Goal: Task Accomplishment & Management: Use online tool/utility

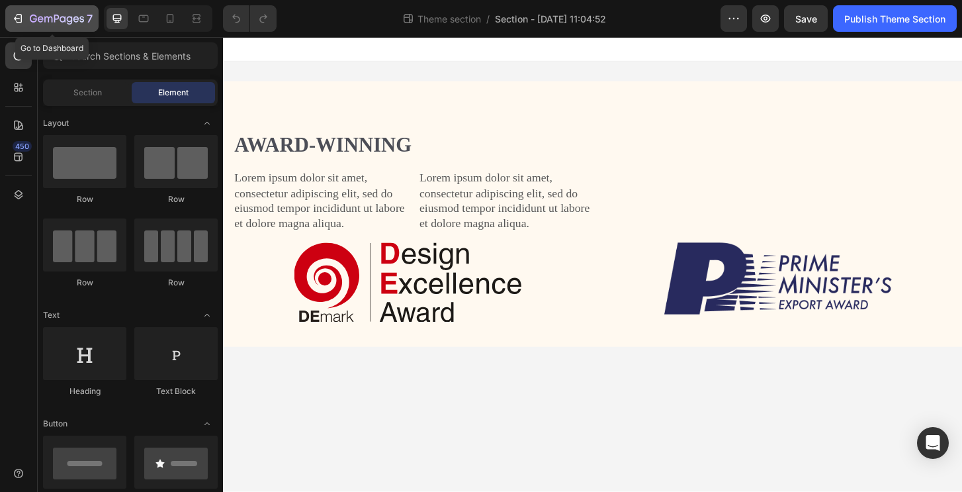
click at [51, 22] on icon "button" at bounding box center [57, 19] width 54 height 11
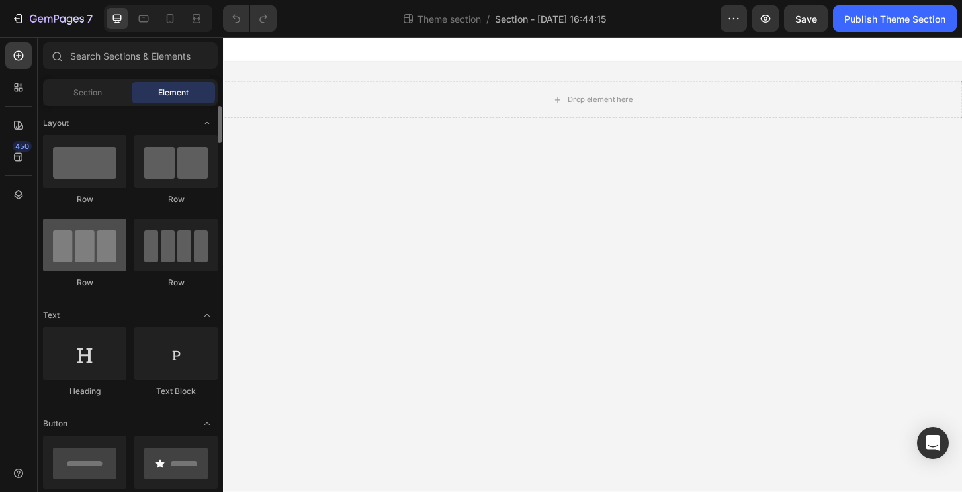
click at [93, 245] on div at bounding box center [84, 244] width 83 height 53
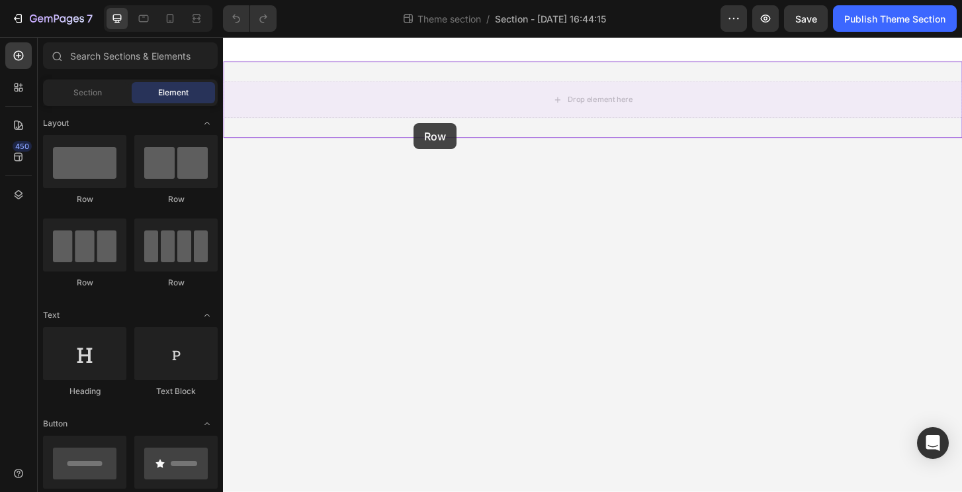
drag, startPoint x: 321, startPoint y: 285, endPoint x: 428, endPoint y: 129, distance: 189.4
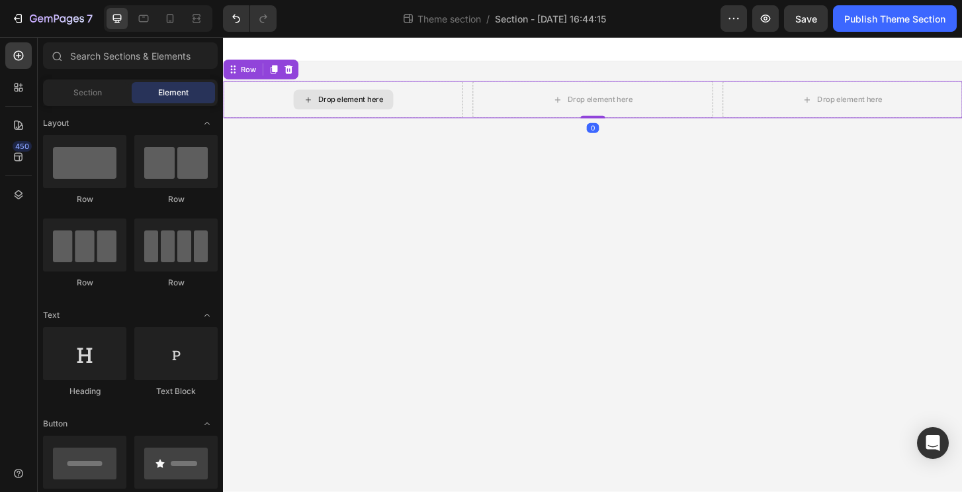
click at [386, 114] on div "Drop element here" at bounding box center [351, 104] width 107 height 21
click at [318, 101] on icon at bounding box center [314, 104] width 11 height 11
click at [356, 106] on div "Drop element here" at bounding box center [360, 104] width 70 height 11
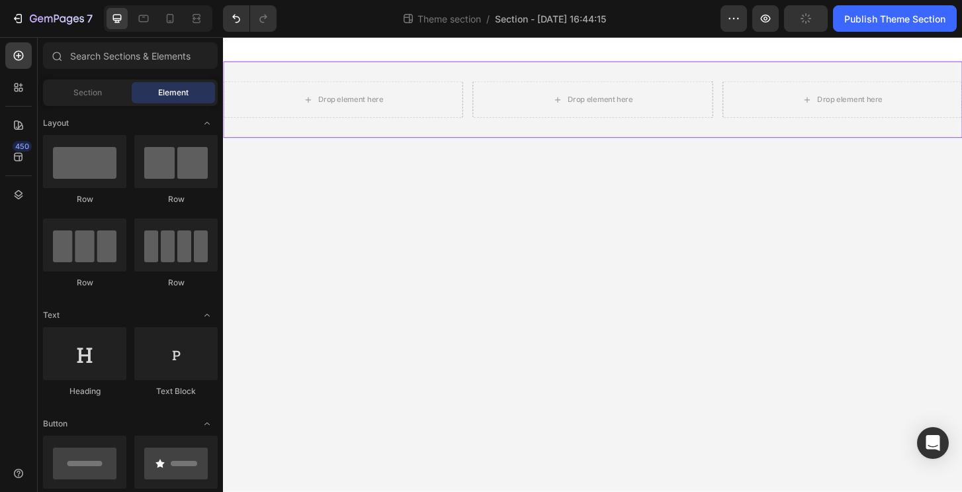
click at [275, 120] on div "Drop element here" at bounding box center [351, 105] width 257 height 40
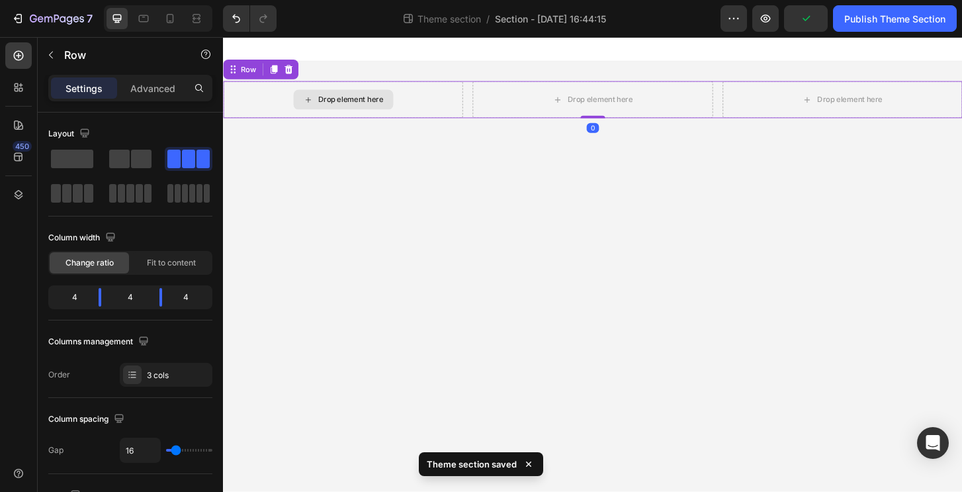
click at [271, 114] on div "Drop element here" at bounding box center [351, 105] width 257 height 40
click at [169, 96] on div "Advanced" at bounding box center [153, 87] width 66 height 21
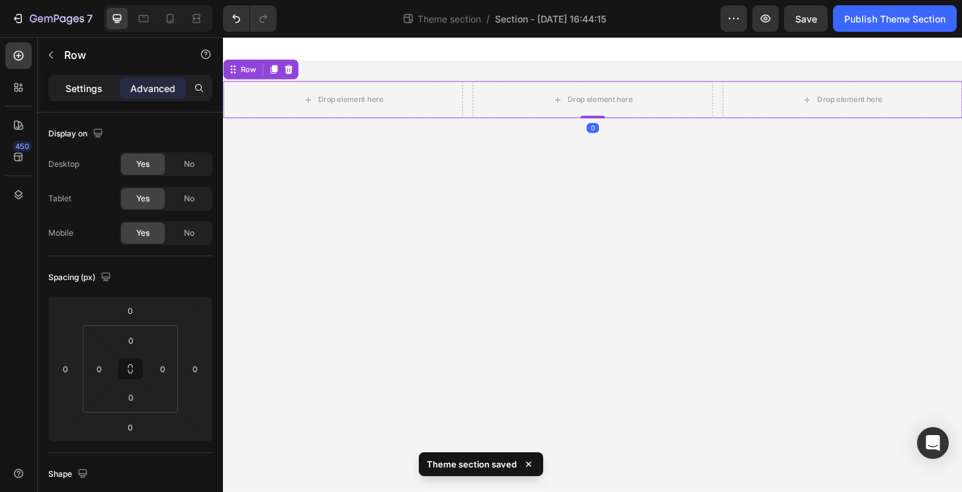
click at [96, 85] on p "Settings" at bounding box center [84, 88] width 37 height 14
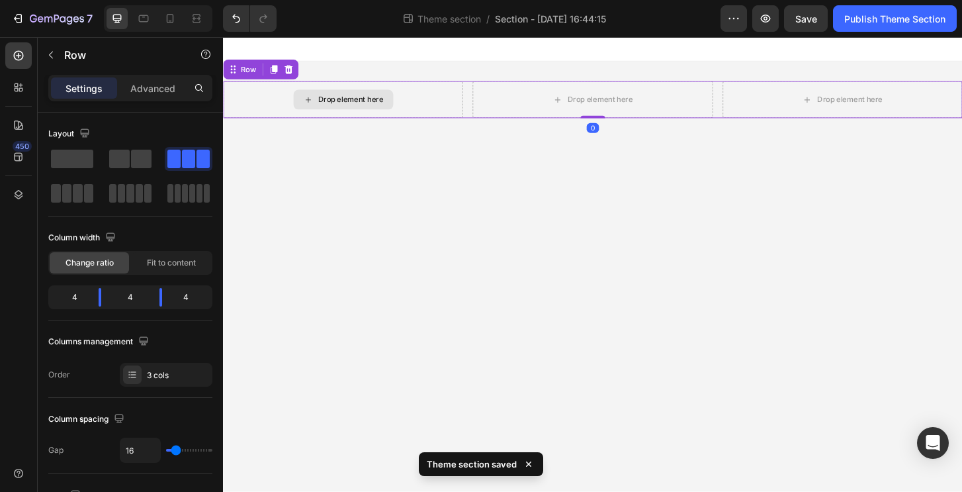
click at [322, 93] on div "Drop element here" at bounding box center [351, 105] width 257 height 40
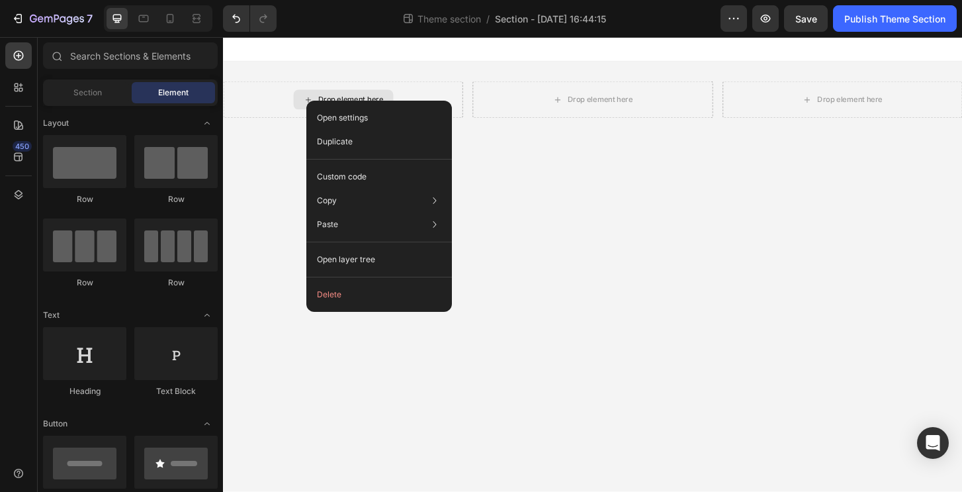
click at [294, 105] on div "Drop element here" at bounding box center [351, 105] width 257 height 40
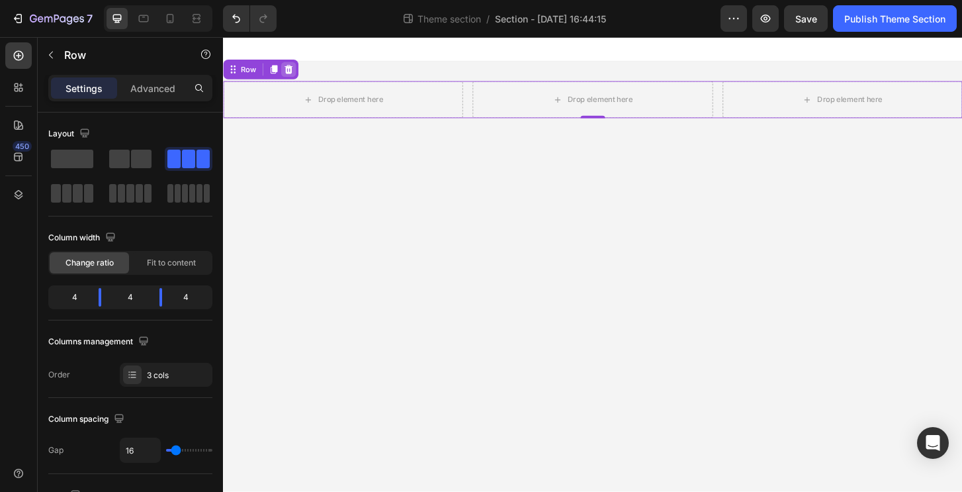
click at [288, 77] on div at bounding box center [293, 72] width 16 height 16
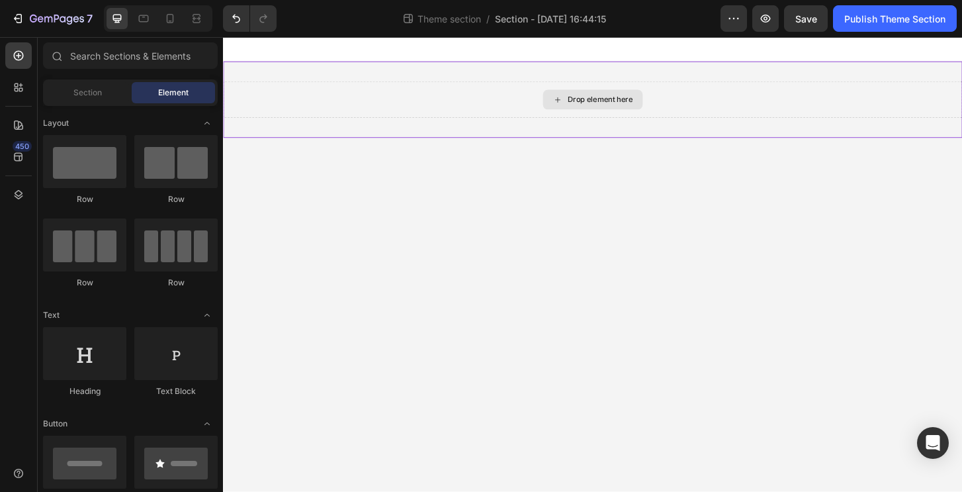
click at [331, 103] on div "Drop element here" at bounding box center [620, 105] width 794 height 40
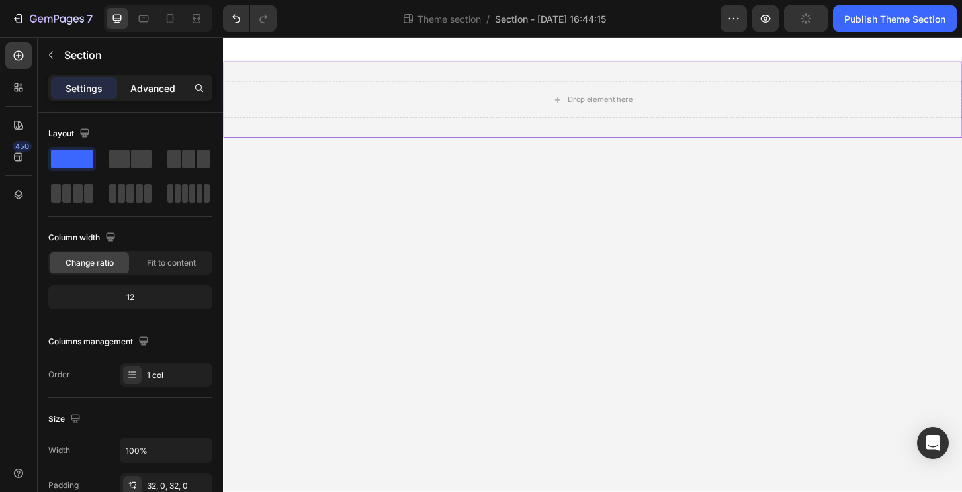
click at [133, 91] on p "Advanced" at bounding box center [152, 88] width 45 height 14
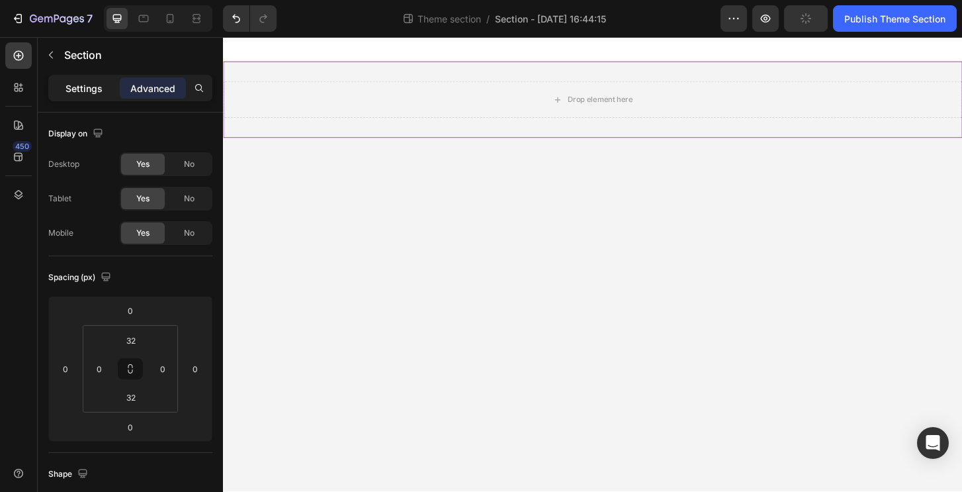
click at [72, 89] on p "Settings" at bounding box center [84, 88] width 37 height 14
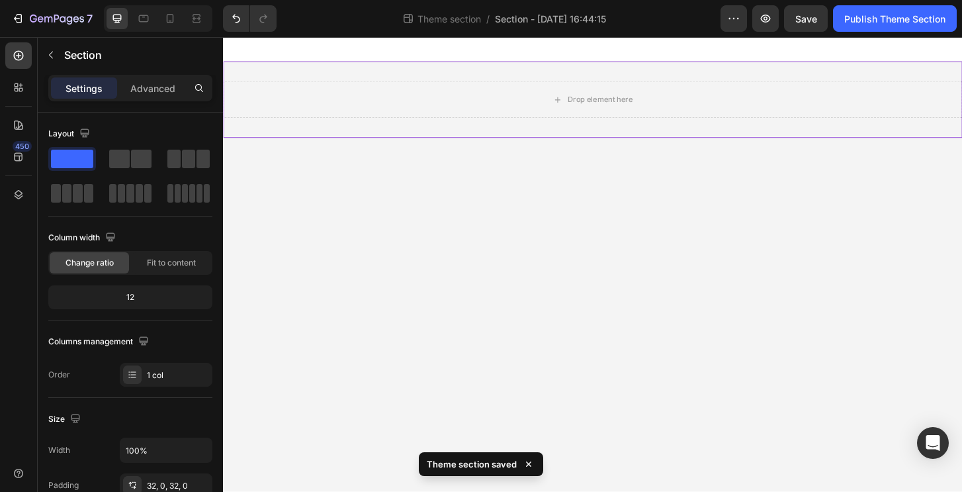
click at [95, 84] on p "Settings" at bounding box center [84, 88] width 37 height 14
click at [58, 56] on button "button" at bounding box center [50, 54] width 21 height 21
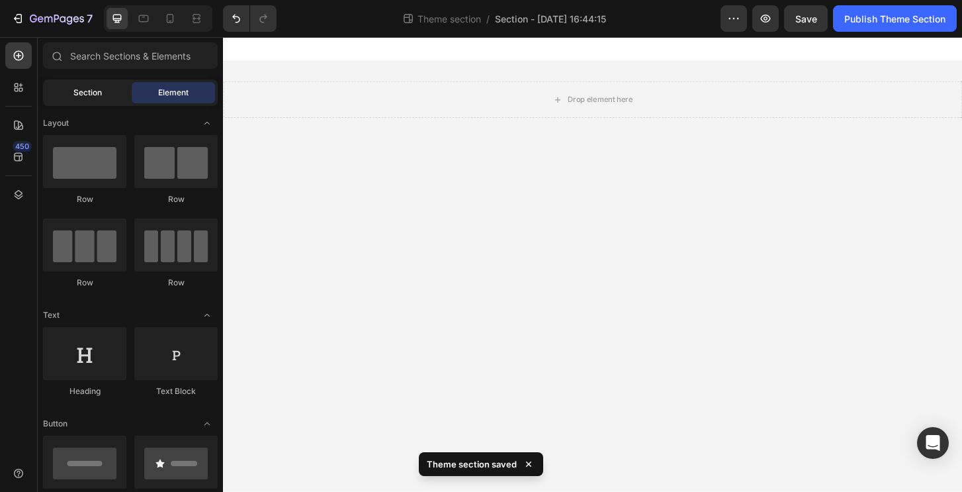
click at [82, 97] on span "Section" at bounding box center [87, 93] width 28 height 12
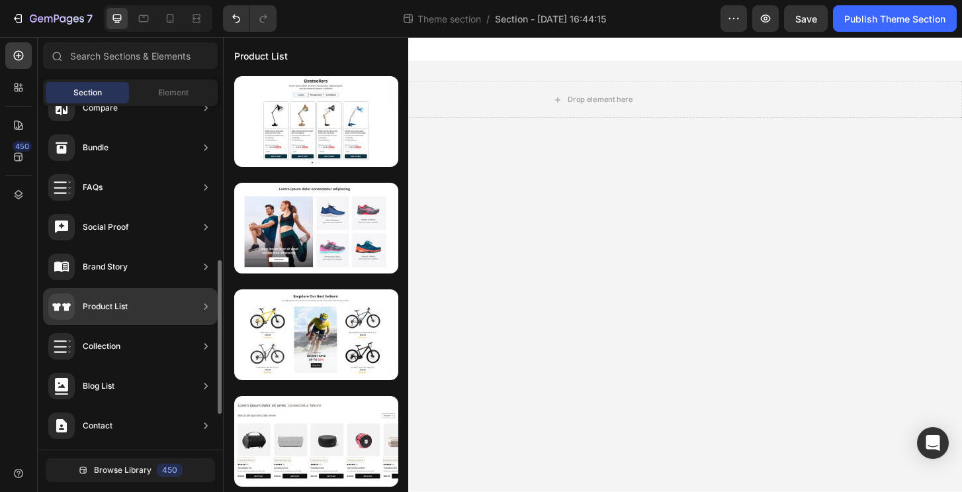
scroll to position [424, 0]
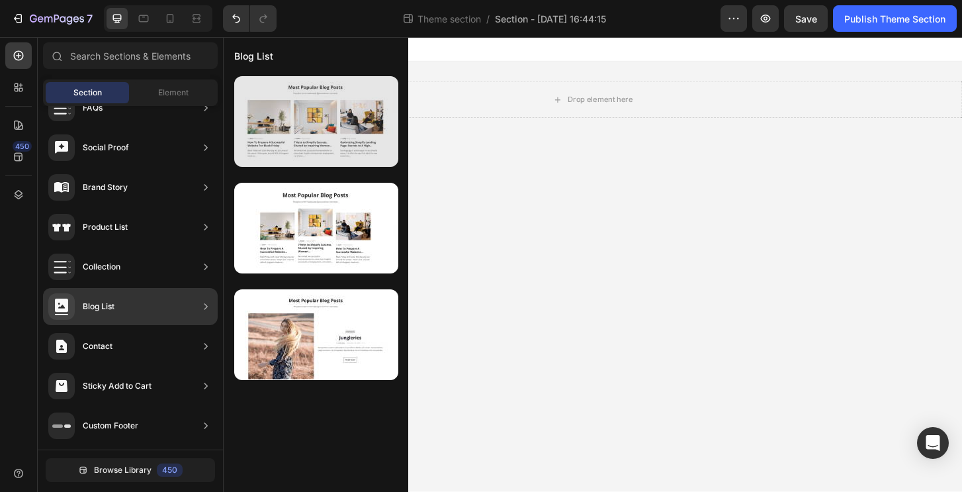
click at [316, 124] on div at bounding box center [316, 121] width 164 height 91
click at [350, 130] on div at bounding box center [316, 121] width 164 height 91
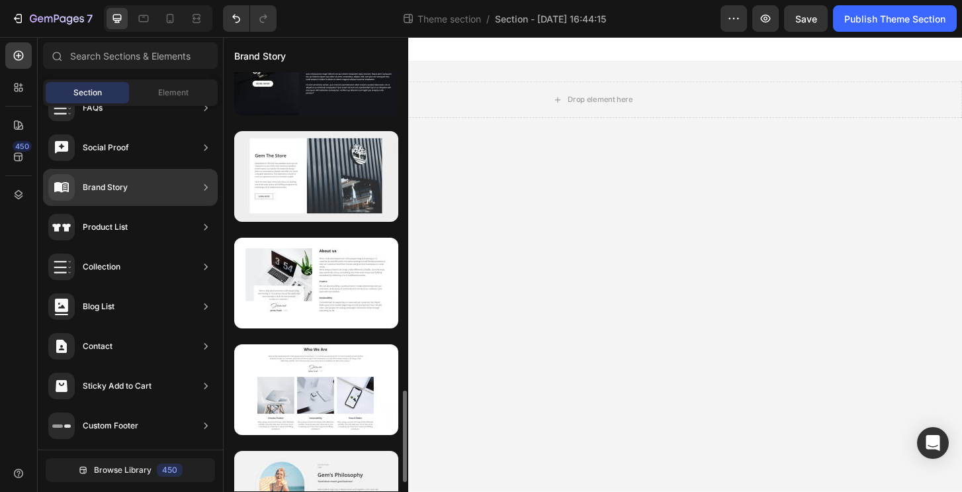
scroll to position [1491, 0]
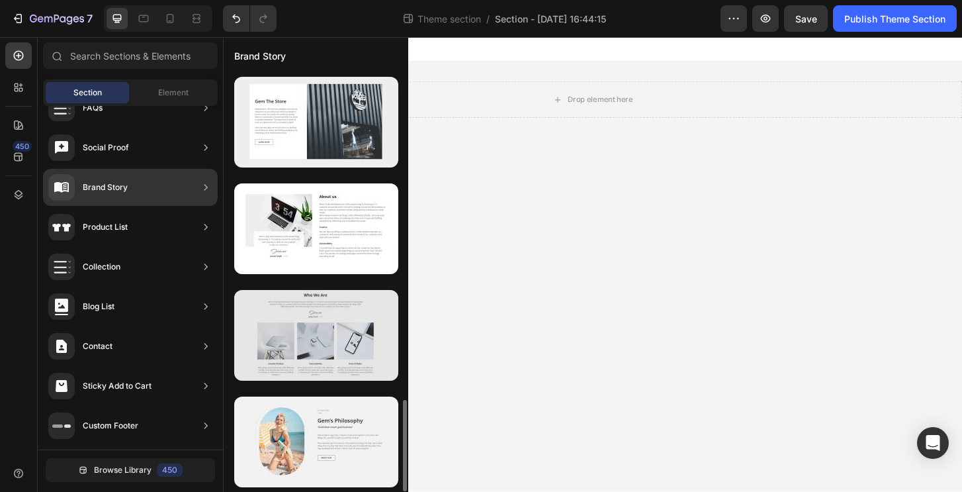
click at [326, 326] on div at bounding box center [316, 335] width 164 height 91
click at [310, 339] on div at bounding box center [316, 335] width 164 height 91
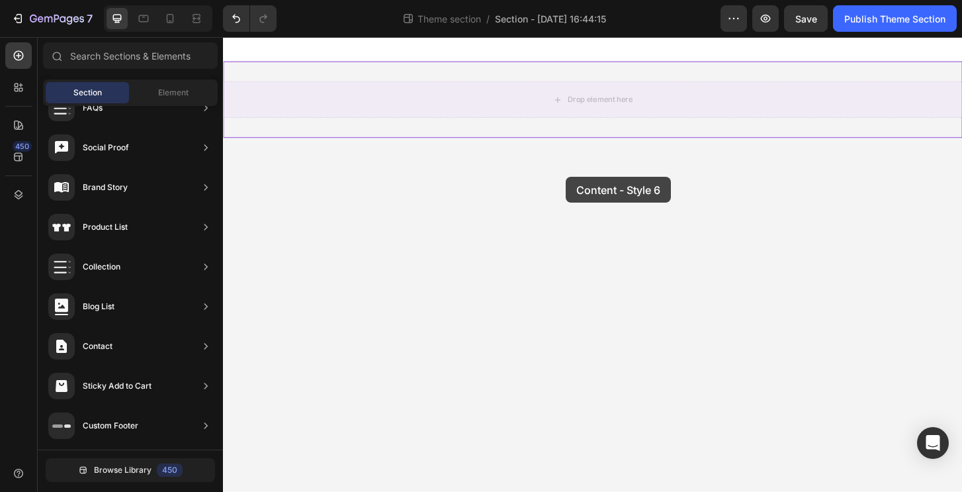
drag, startPoint x: 523, startPoint y: 365, endPoint x: 591, endPoint y: 187, distance: 189.7
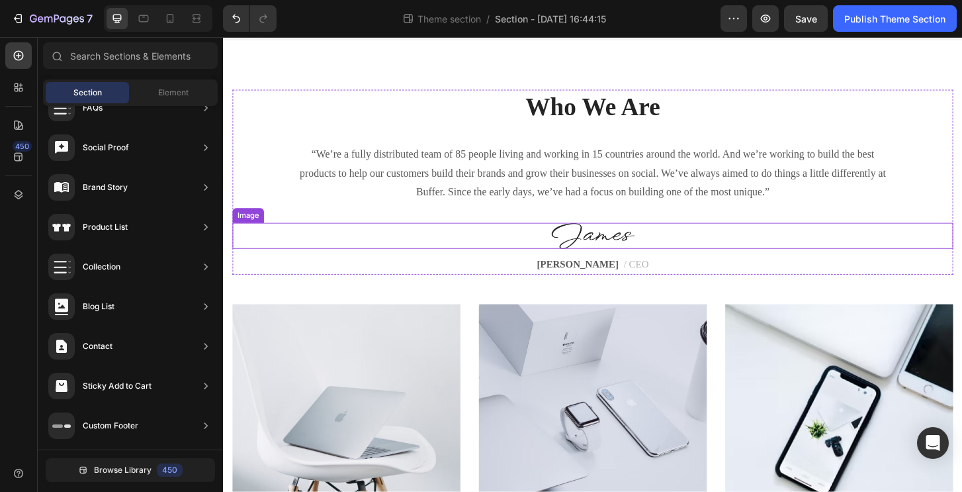
scroll to position [48, 0]
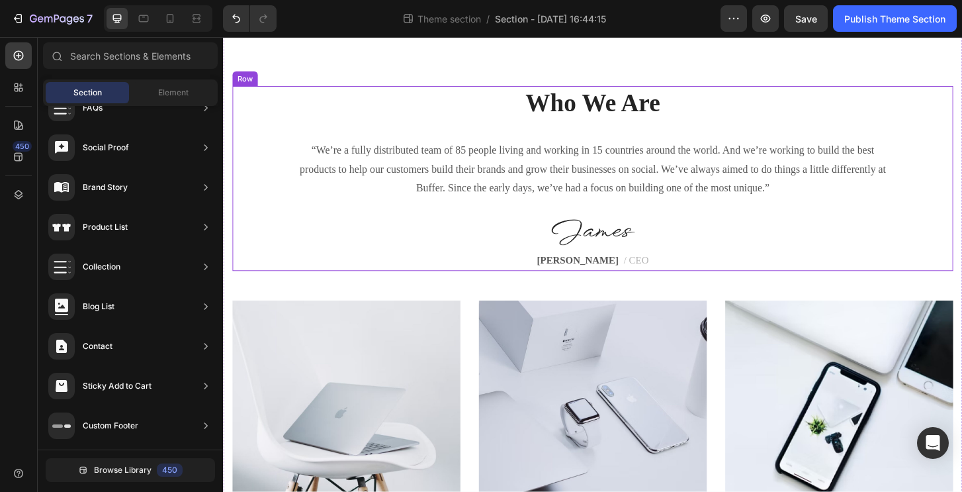
click at [590, 115] on p "Who We Are" at bounding box center [620, 108] width 772 height 34
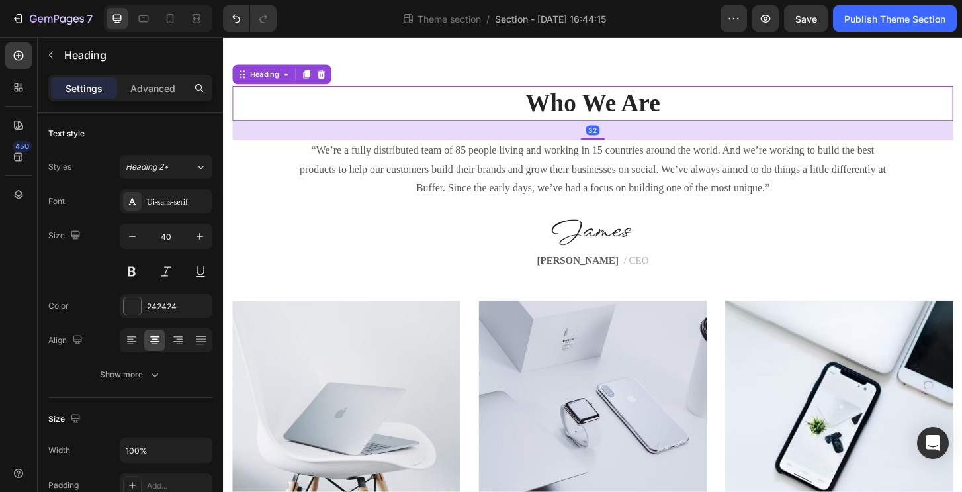
click at [590, 101] on p "Who We Are" at bounding box center [620, 108] width 772 height 34
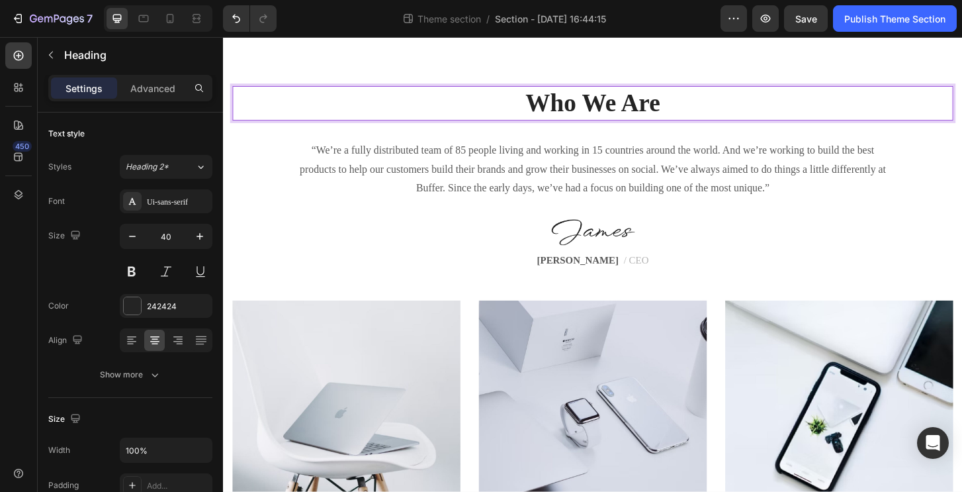
click at [586, 106] on p "Who We Are" at bounding box center [620, 108] width 772 height 34
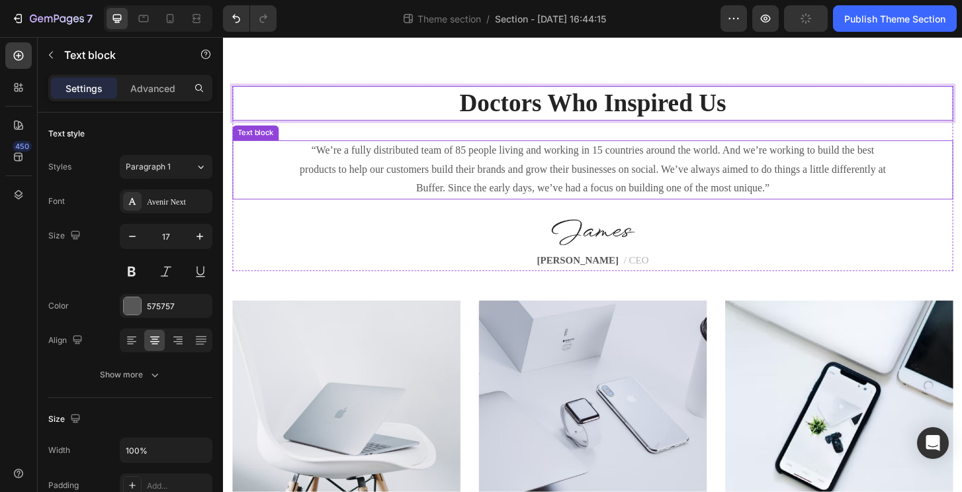
click at [525, 170] on p "“We’re a fully distributed team of 85 people living and working in 15 countries…" at bounding box center [619, 180] width 639 height 61
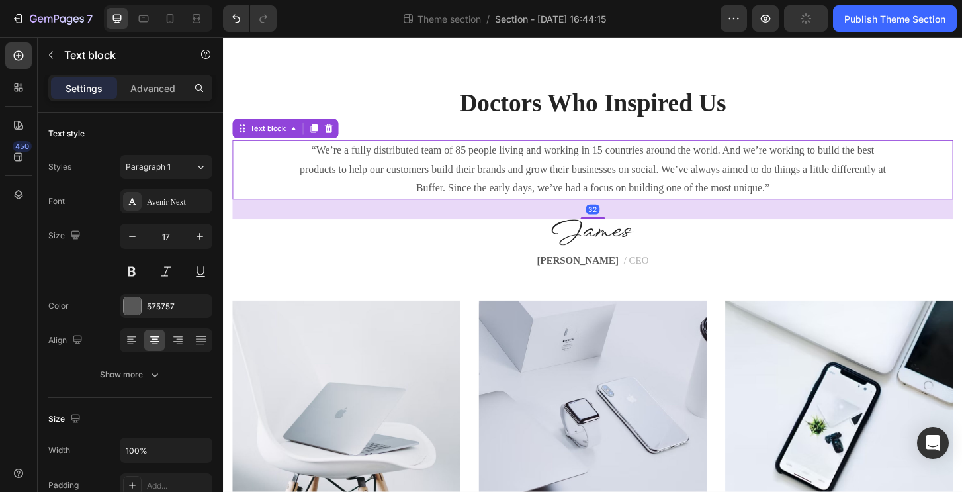
click at [525, 170] on p "“We’re a fully distributed team of 85 people living and working in 15 countries…" at bounding box center [619, 180] width 639 height 61
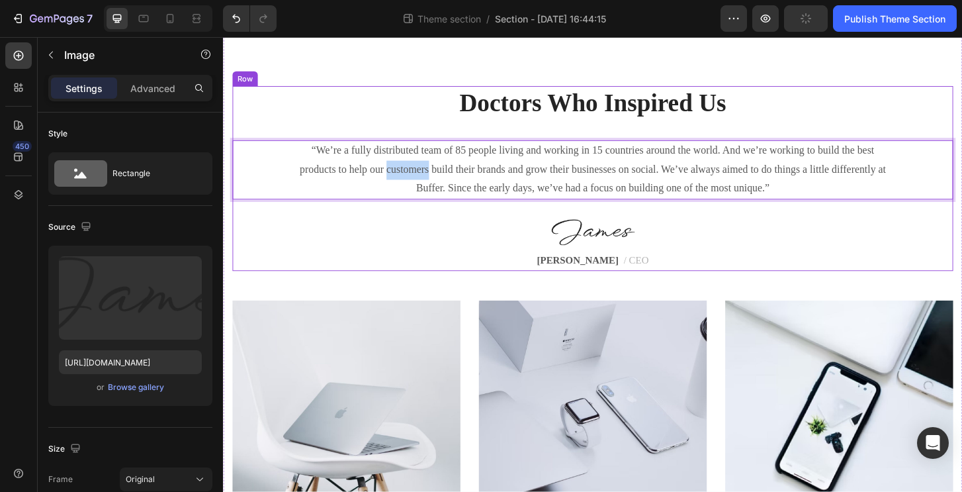
click at [555, 245] on div at bounding box center [620, 247] width 774 height 28
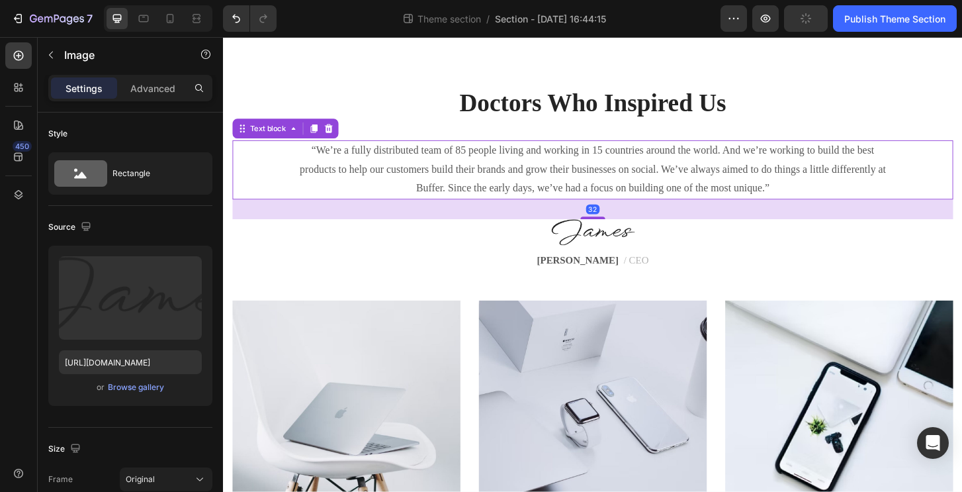
click at [590, 174] on p "“We’re a fully distributed team of 85 people living and working in 15 countries…" at bounding box center [619, 180] width 639 height 61
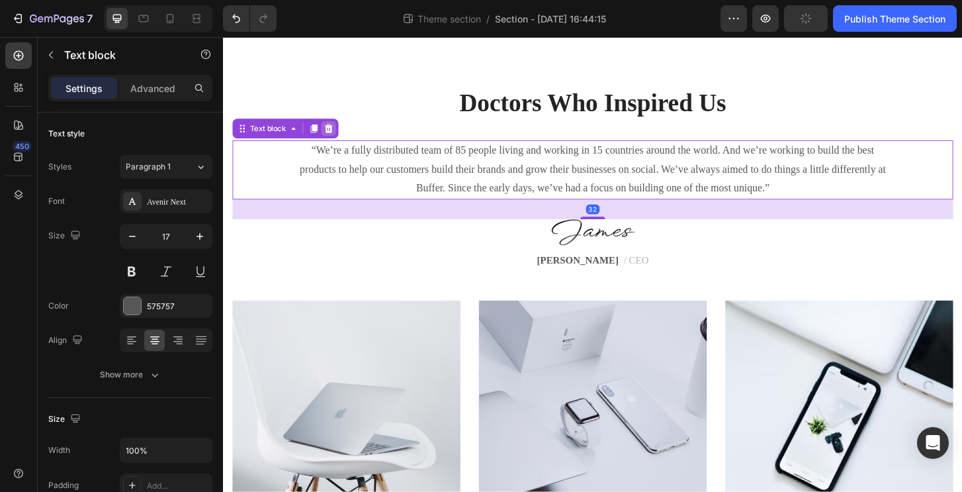
click at [339, 136] on icon at bounding box center [336, 135] width 9 height 9
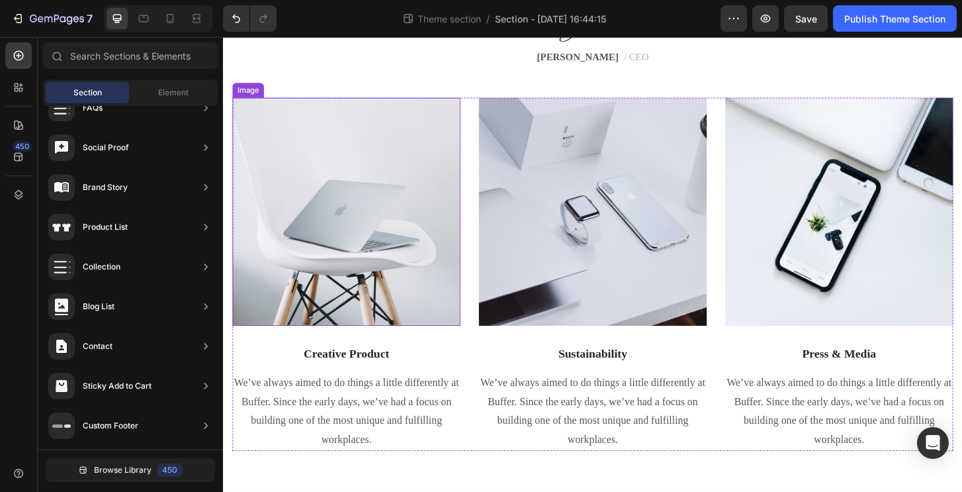
scroll to position [208, 0]
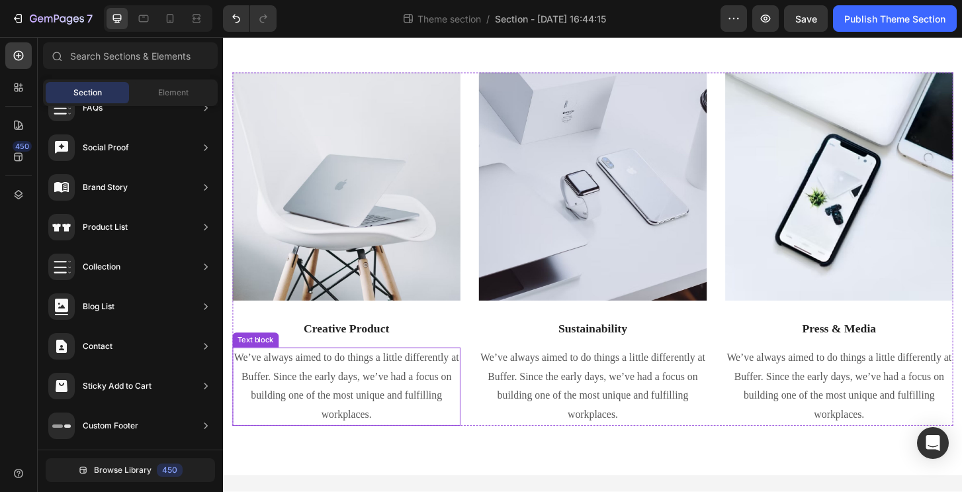
click at [344, 392] on p "We’ve always aimed to do things a little differently at Buffer. Since the early…" at bounding box center [355, 412] width 242 height 81
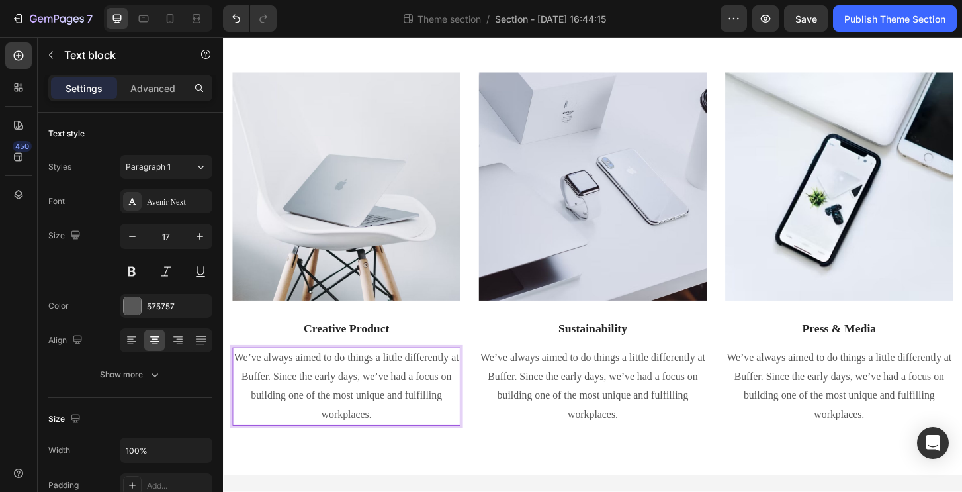
click at [342, 391] on p "We’ve always aimed to do things a little differently at Buffer. Since the early…" at bounding box center [355, 412] width 242 height 81
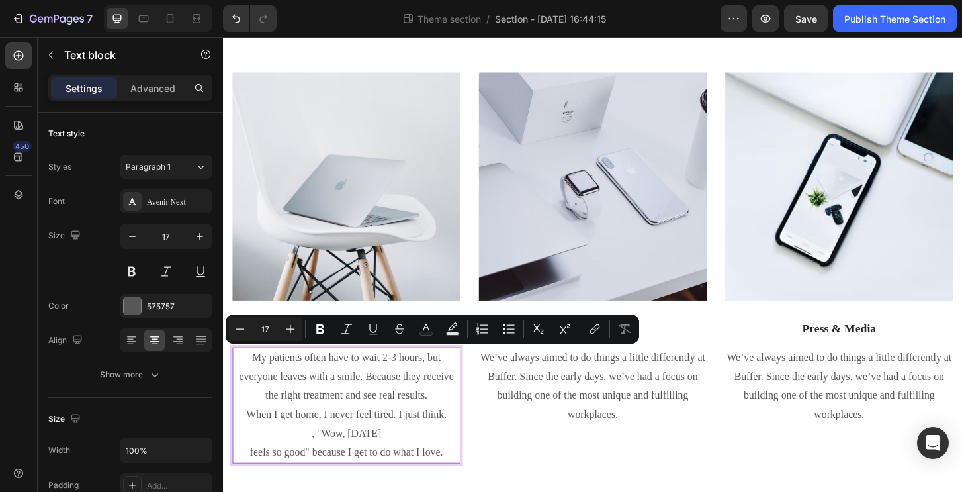
scroll to position [224, 0]
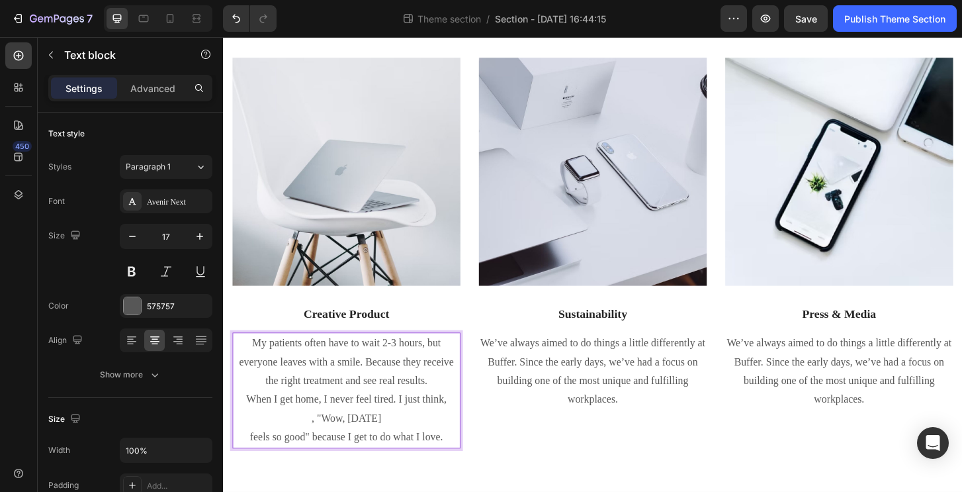
click at [388, 382] on p "My patients often have to wait 2-3 hours, but everyone leaves with a smile. Bec…" at bounding box center [355, 386] width 242 height 61
click at [394, 398] on p "My patients often have to wait 2-3 hours, but everyone leaves with a smile. Bec…" at bounding box center [355, 386] width 242 height 61
click at [396, 407] on p "My patients often have to wait 2-3 hours, but everyone leaves with a smile. Bec…" at bounding box center [355, 386] width 242 height 61
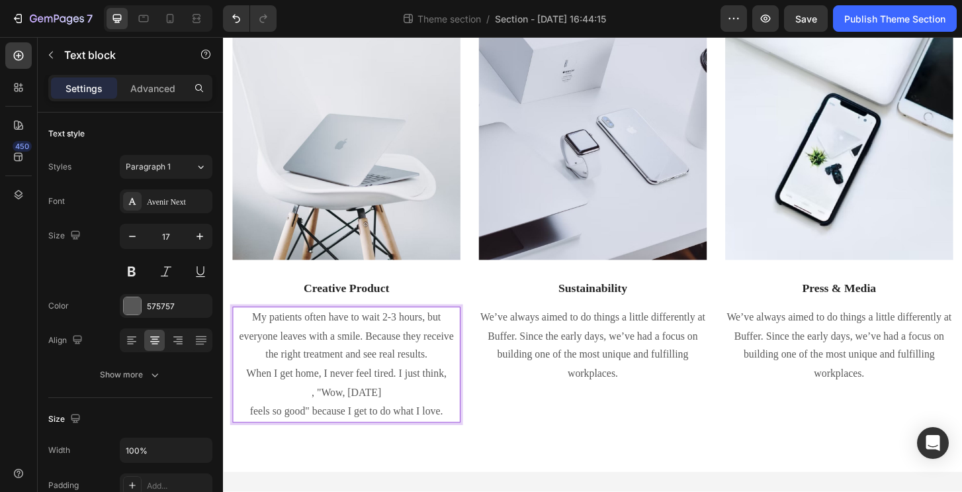
scroll to position [289, 0]
click at [386, 414] on p ", "Wow, today" at bounding box center [355, 420] width 242 height 21
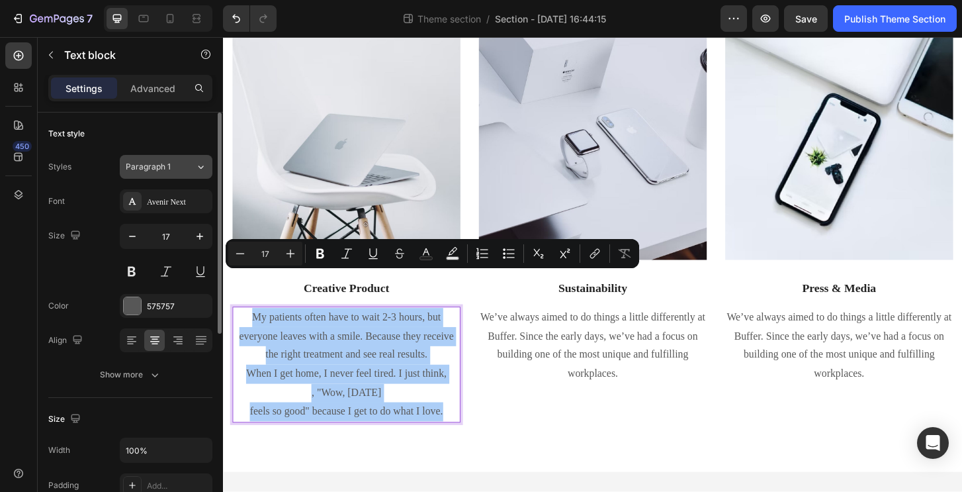
click at [169, 167] on span "Paragraph 1" at bounding box center [148, 167] width 45 height 12
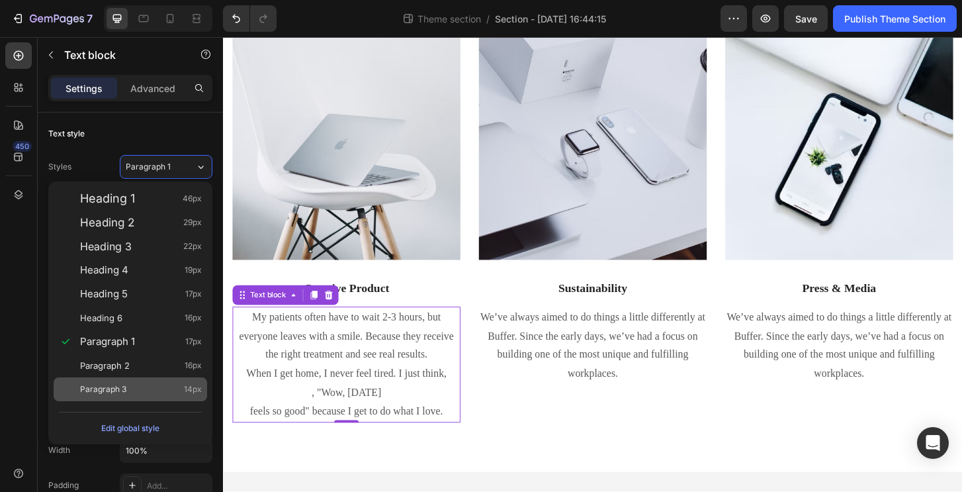
click at [131, 377] on div "Paragraph 3 14px" at bounding box center [131, 389] width 154 height 24
type input "14"
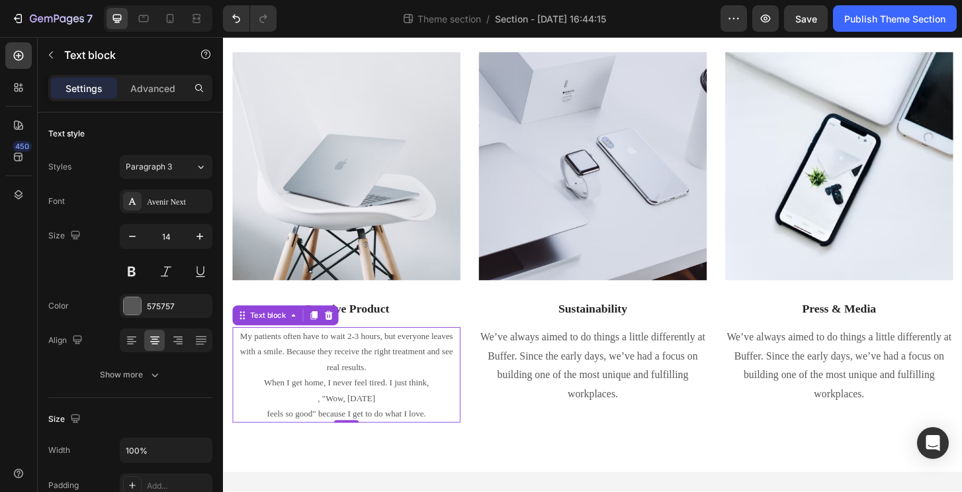
scroll to position [228, 0]
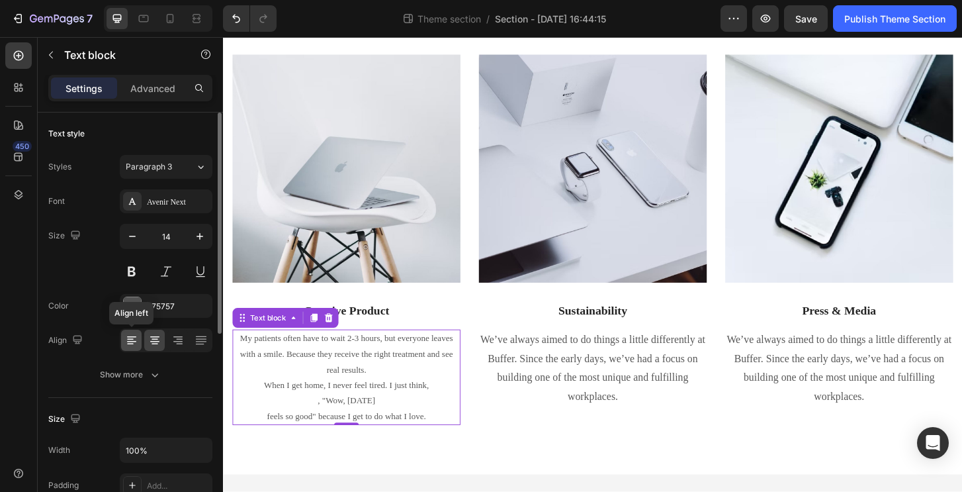
click at [128, 342] on icon at bounding box center [131, 339] width 13 height 13
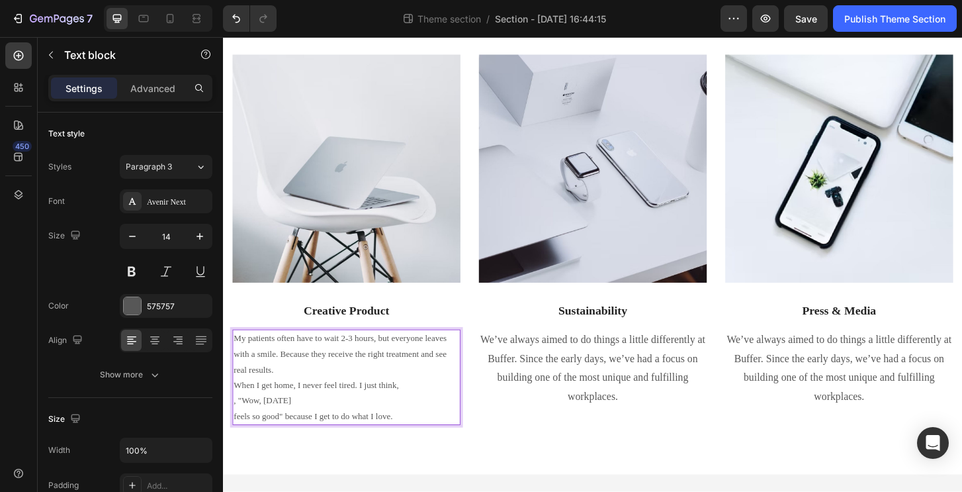
click at [318, 432] on p ", "Wow, today" at bounding box center [355, 428] width 242 height 17
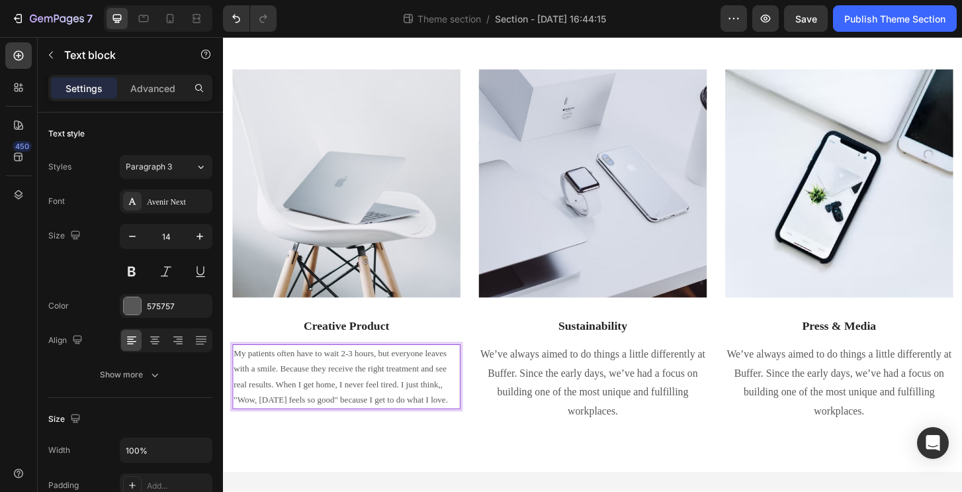
scroll to position [211, 0]
click at [331, 425] on p "My patients often have to wait 2-3 hours, but everyone leaves with a smile. Bec…" at bounding box center [355, 402] width 242 height 67
click at [415, 436] on p "My patients often have to wait 2-3 hours, but everyone leaves with a smile. Bec…" at bounding box center [355, 402] width 242 height 67
click at [471, 421] on p "My patients often have to wait 2-3 hours, but everyone leaves with a smile. Bec…" at bounding box center [355, 402] width 242 height 67
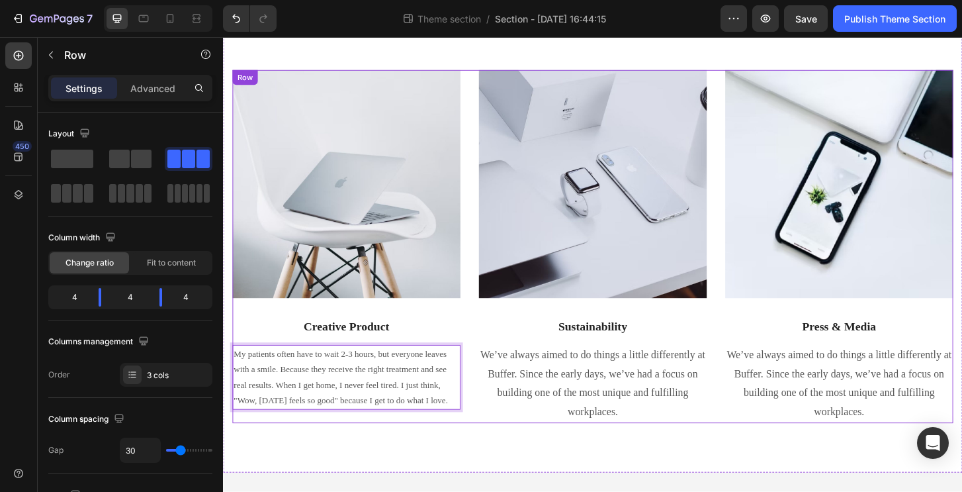
click at [439, 333] on div "Image Creative Product Text block My patients often have to wait 2-3 hours, but…" at bounding box center [355, 262] width 245 height 379
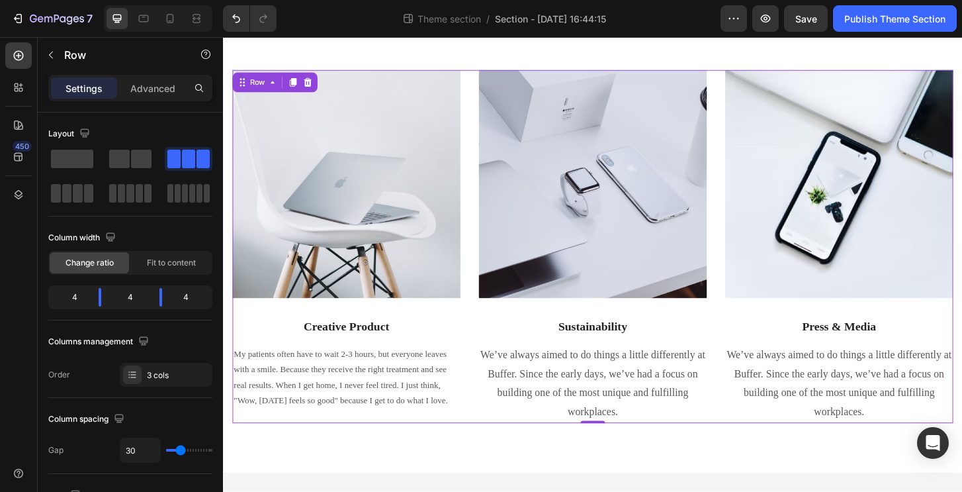
click at [370, 356] on div "Image Creative Product Text block My patients often have to wait 2-3 hours, but…" at bounding box center [355, 262] width 245 height 379
click at [370, 345] on p "Creative Product" at bounding box center [355, 348] width 242 height 17
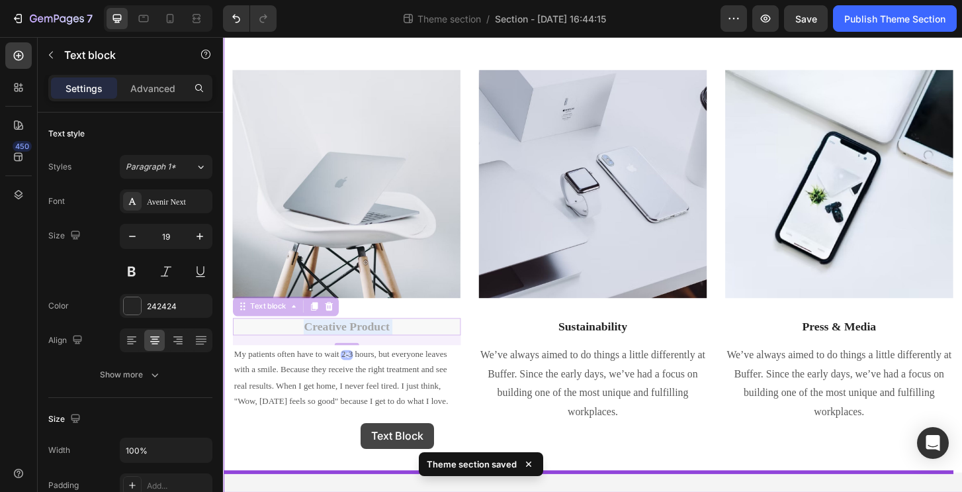
drag, startPoint x: 375, startPoint y: 343, endPoint x: 370, endPoint y: 450, distance: 107.3
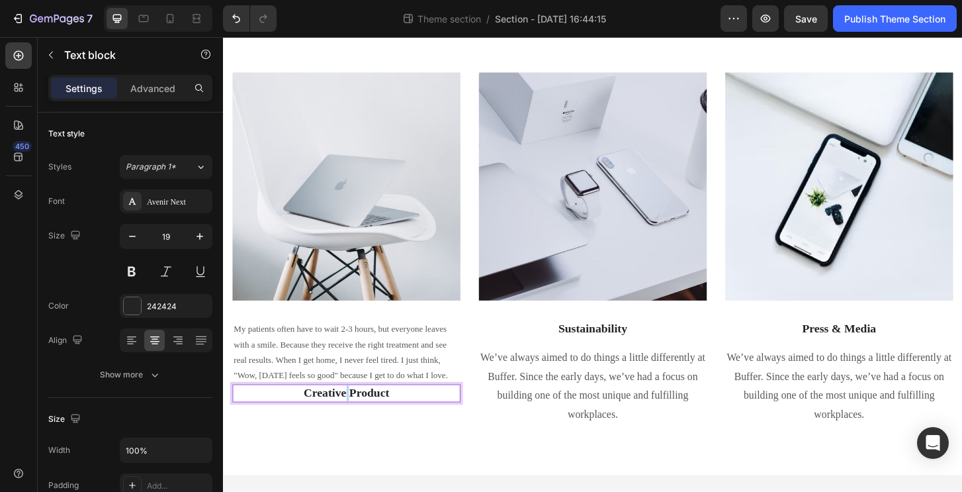
click at [353, 428] on p "Creative Product" at bounding box center [355, 420] width 242 height 17
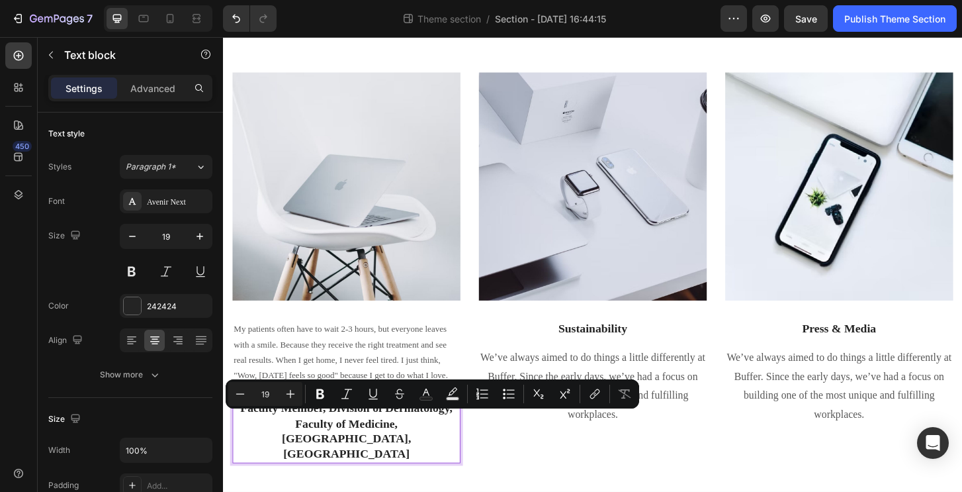
drag, startPoint x: 418, startPoint y: 500, endPoint x: 237, endPoint y: 448, distance: 187.9
click at [237, 448] on div "Prof. Dr. Wasanun Vichitmun Faculty Member, Division of Dermatology, Faculty of…" at bounding box center [355, 452] width 245 height 85
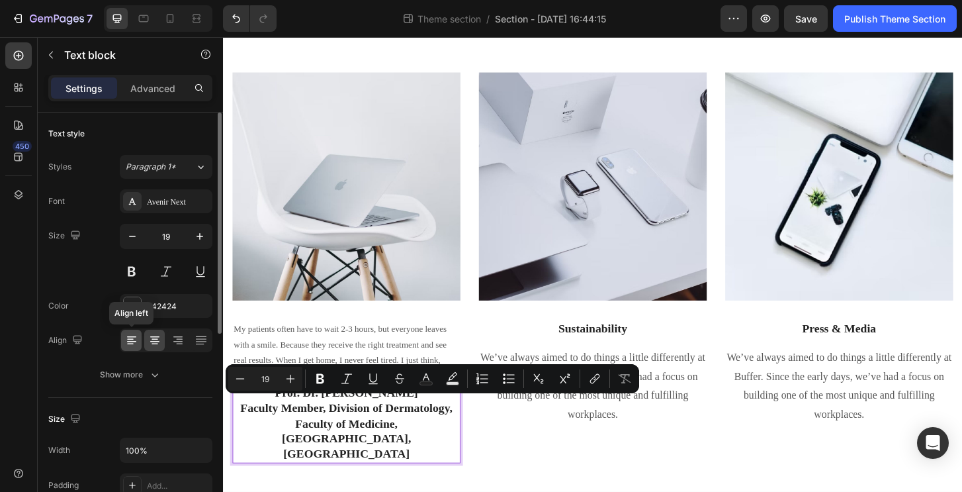
click at [130, 342] on icon at bounding box center [131, 339] width 13 height 13
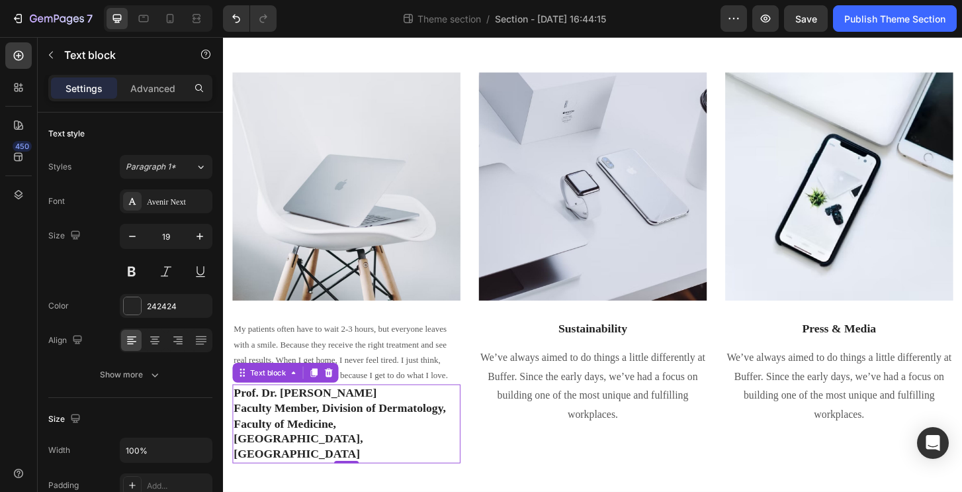
click at [316, 465] on p "Faculty Member, Division of Dermatology, Faculty of Medicine, Ramathibodi Hospi…" at bounding box center [355, 452] width 242 height 49
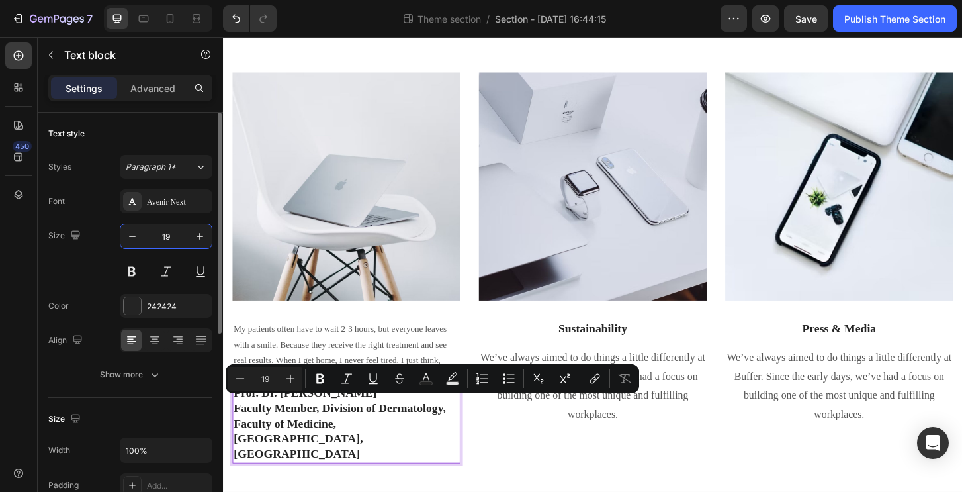
drag, startPoint x: 180, startPoint y: 234, endPoint x: 119, endPoint y: 232, distance: 60.9
click at [120, 232] on div "19" at bounding box center [166, 236] width 93 height 25
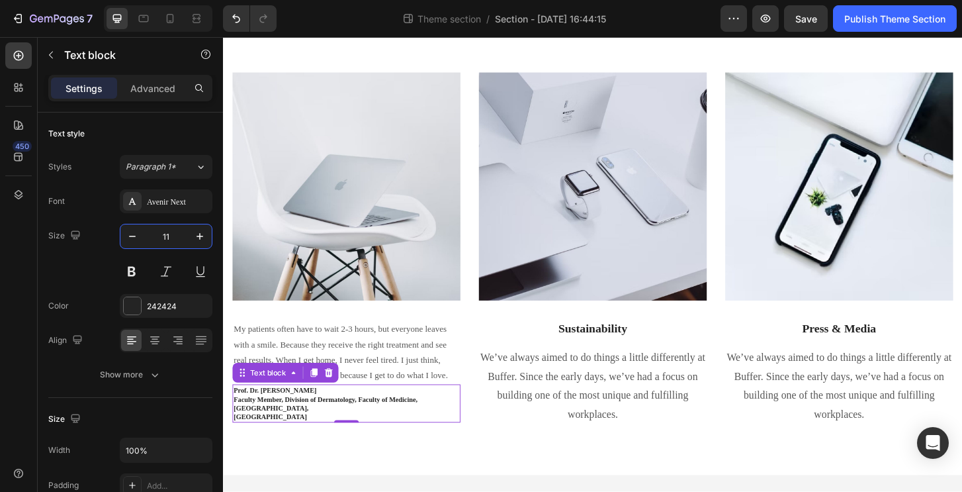
type input "11"
click at [298, 441] on p "Faculty Member, Division of Dermatology, Faculty of Medicine, Ramathibodi Hospi…" at bounding box center [355, 430] width 242 height 19
drag, startPoint x: 384, startPoint y: 440, endPoint x: 386, endPoint y: 454, distance: 14.0
click at [384, 440] on p "Faculty Member, Division of Dermatology, Faculty of Medicine, Ramathibodi Hospi…" at bounding box center [355, 430] width 242 height 19
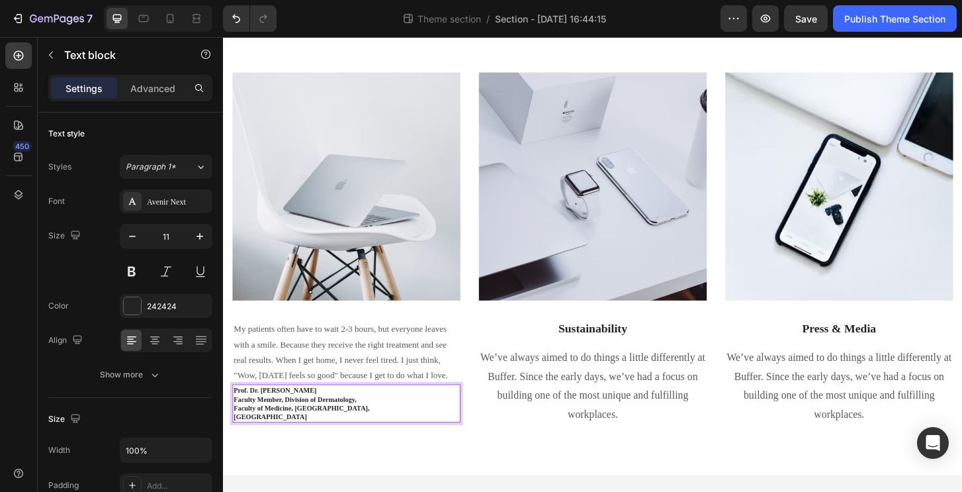
click at [417, 440] on p "Faculty of Medicine, Ramathibodi Hospital," at bounding box center [355, 435] width 242 height 9
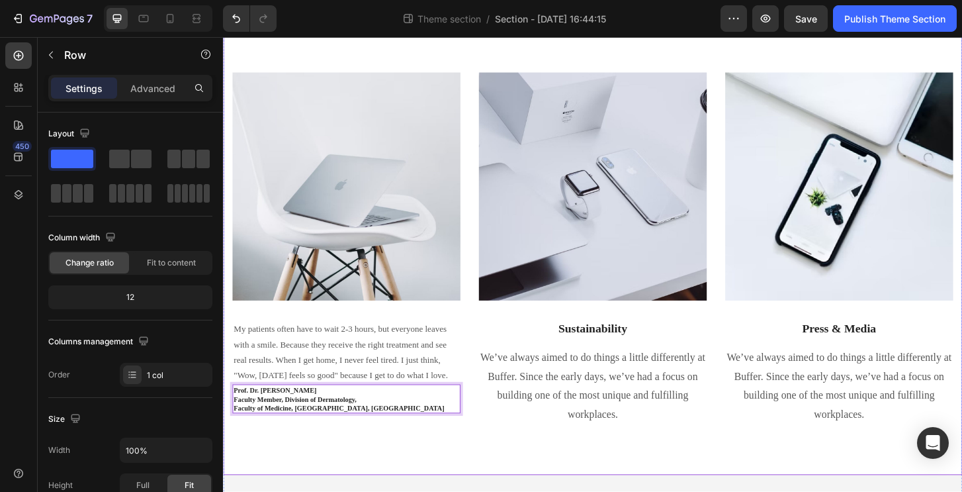
click at [416, 476] on div "Doctors Who Inspired Us Heading Image James Frank / CEO Text block Row Image My…" at bounding box center [620, 191] width 794 height 631
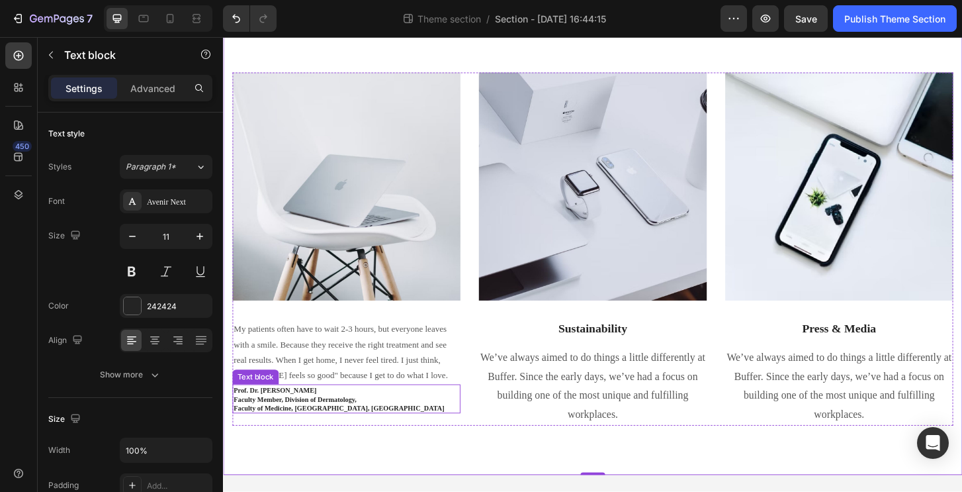
click at [322, 421] on p "Prof. Dr. [PERSON_NAME]" at bounding box center [355, 416] width 242 height 9
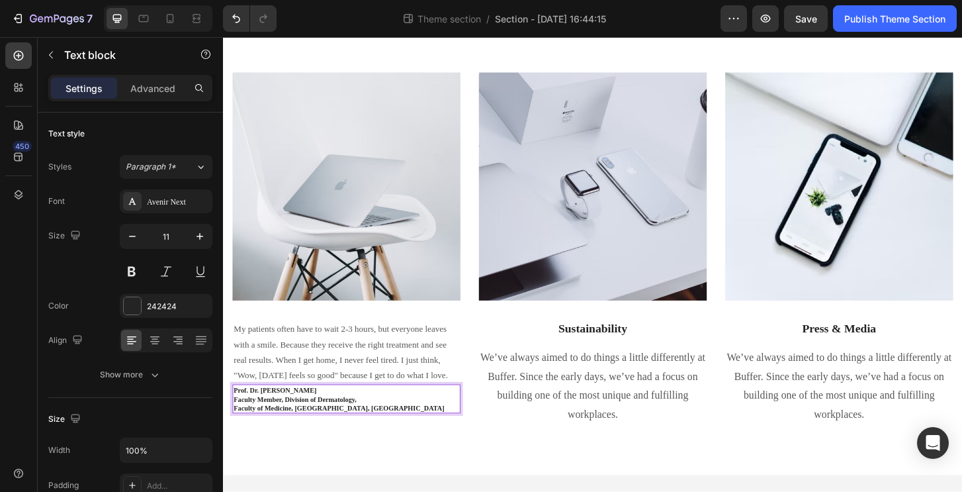
drag, startPoint x: 370, startPoint y: 431, endPoint x: 194, endPoint y: 431, distance: 176.0
click at [223, 431] on html "Doctors Who Inspired Us Heading Image James Frank / CEO Text block Row Image My…" at bounding box center [620, 179] width 794 height 700
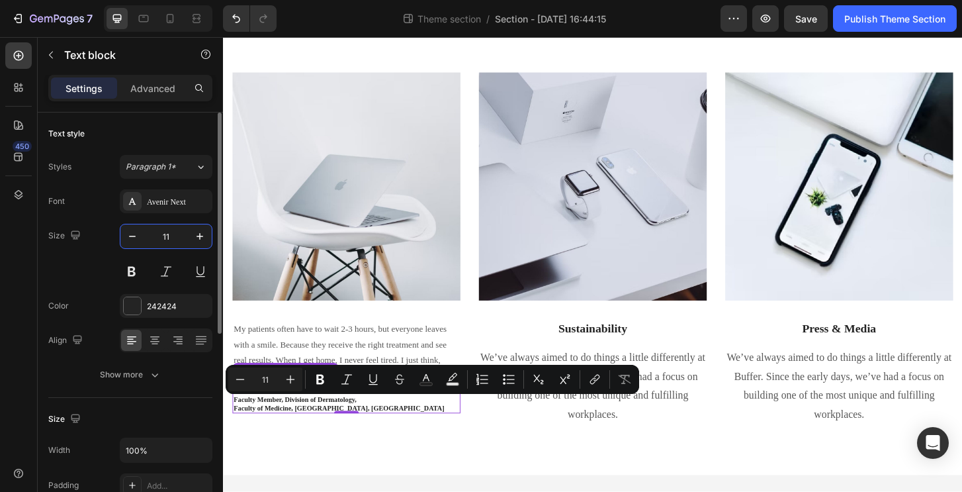
drag, startPoint x: 182, startPoint y: 233, endPoint x: 158, endPoint y: 233, distance: 23.8
click at [158, 233] on input "11" at bounding box center [166, 236] width 44 height 24
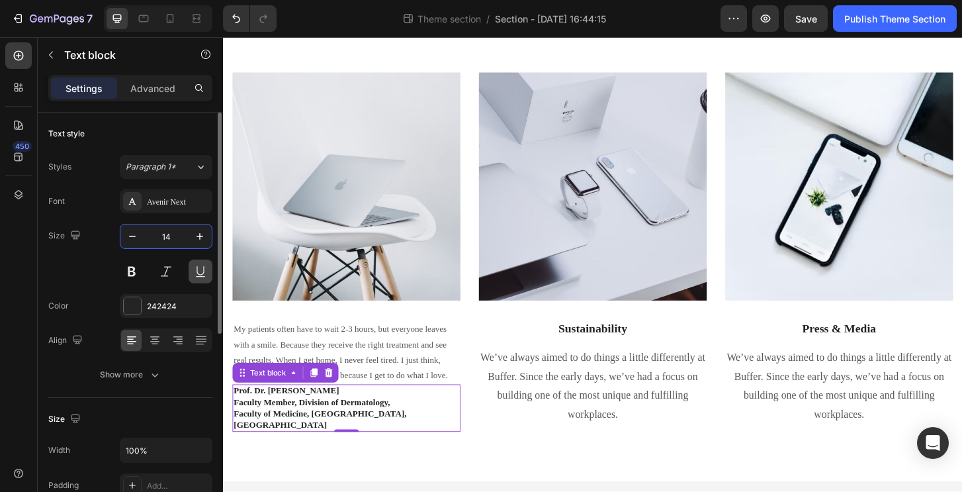
type input "1"
type input "14"
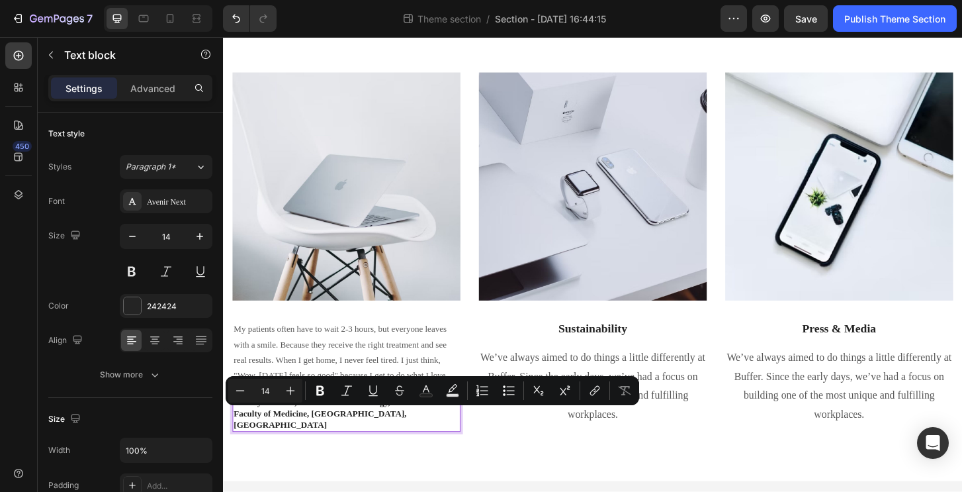
drag, startPoint x: 288, startPoint y: 469, endPoint x: 232, endPoint y: 444, distance: 61.6
click at [232, 444] on div "Doctors Who Inspired Us Heading Image James Frank / CEO Text block Row Image My…" at bounding box center [620, 195] width 794 height 638
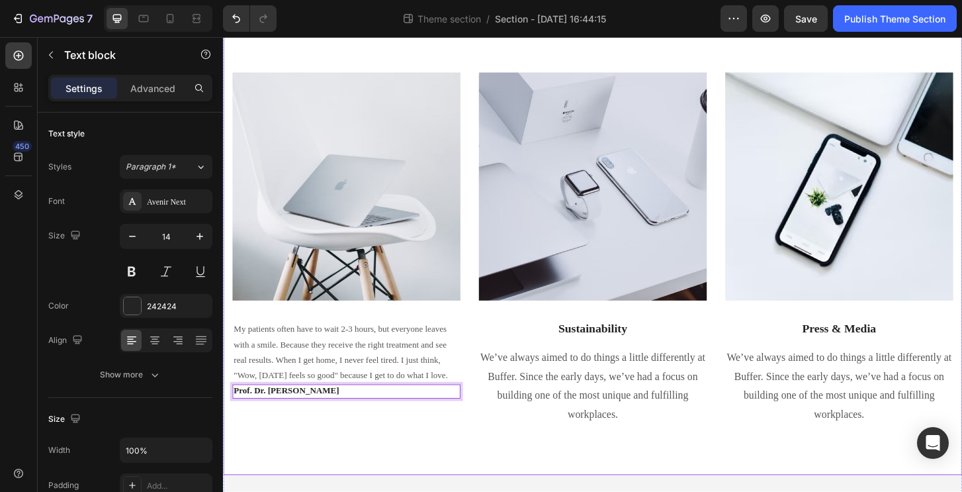
click at [296, 475] on div "Doctors Who Inspired Us Heading Image James Frank / CEO Text block Row Image My…" at bounding box center [620, 191] width 794 height 631
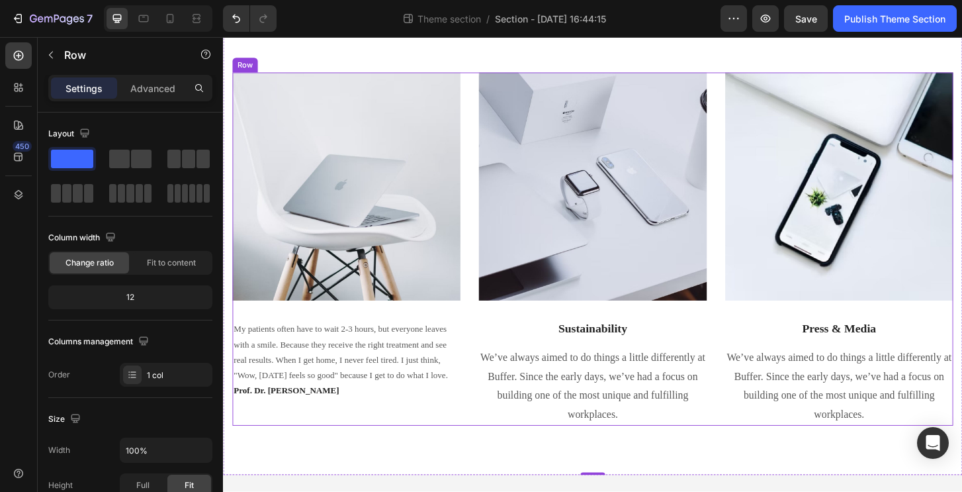
click at [309, 443] on div "Image My patients often have to wait 2-3 hours, but everyone leaves with a smil…" at bounding box center [355, 264] width 245 height 379
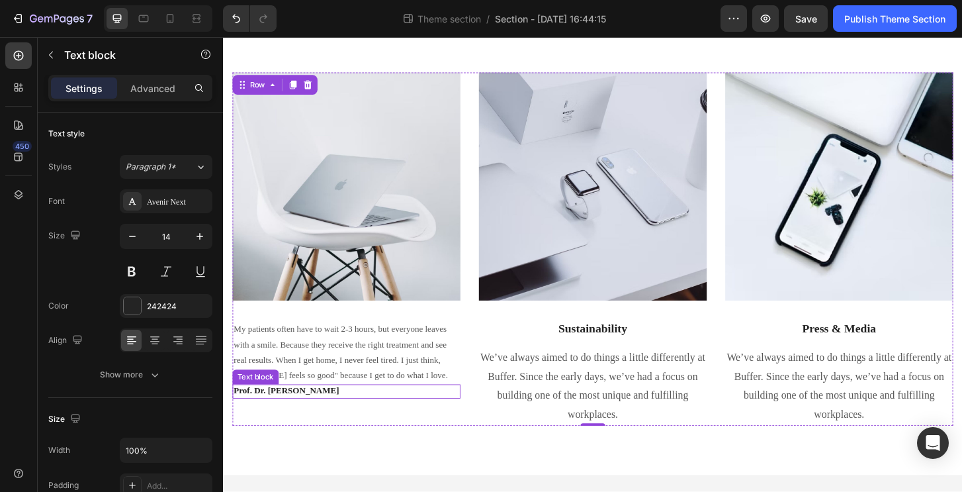
click at [310, 423] on p "Prof. Dr. Wasanun Vichitmun" at bounding box center [355, 418] width 242 height 12
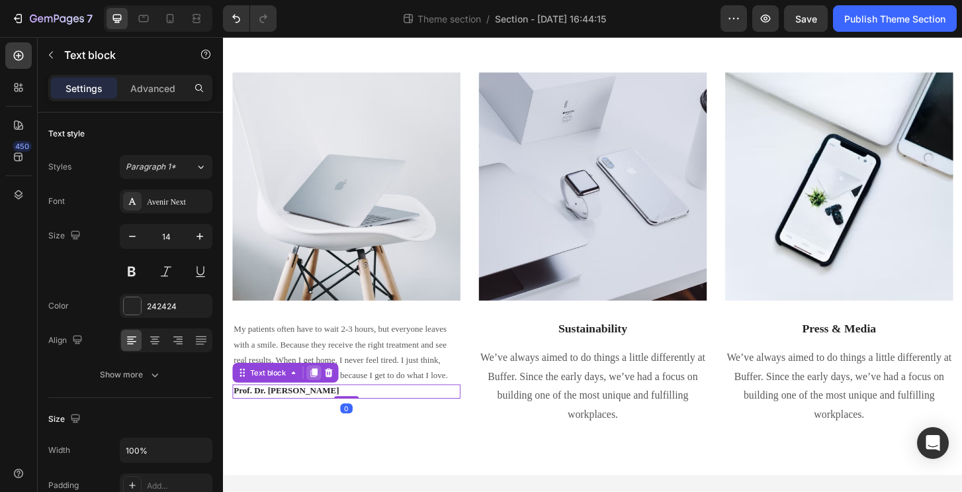
click at [320, 403] on icon at bounding box center [320, 398] width 7 height 9
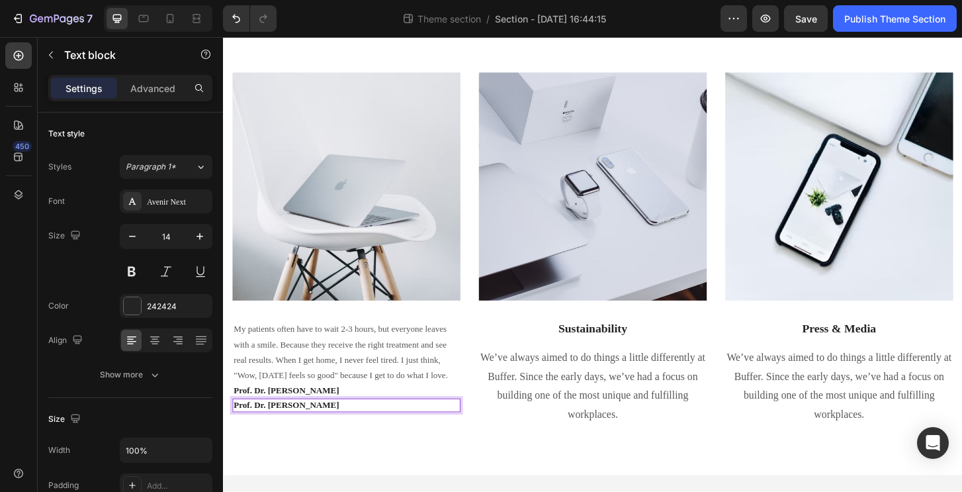
click at [363, 439] on p "Prof. Dr. Wasanun Vichitmun" at bounding box center [355, 433] width 242 height 12
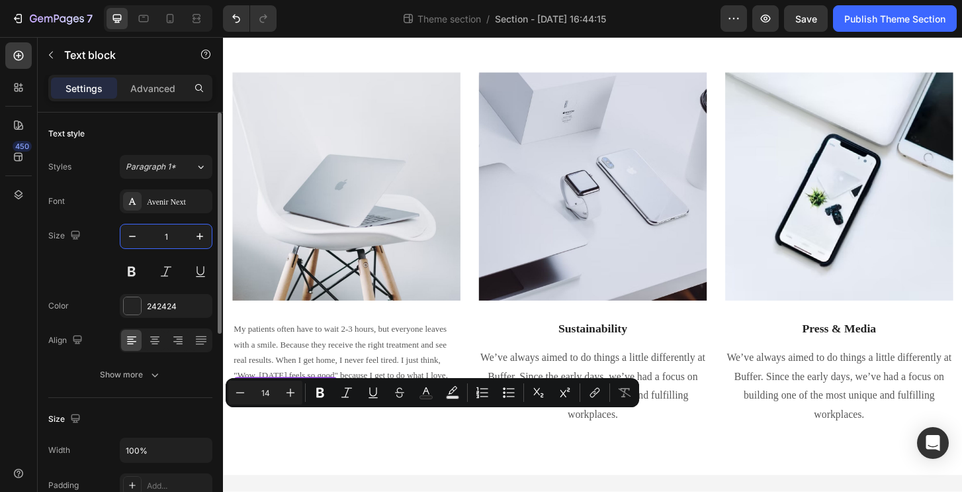
drag, startPoint x: 176, startPoint y: 234, endPoint x: 152, endPoint y: 234, distance: 23.8
click at [152, 234] on input "1" at bounding box center [166, 236] width 44 height 24
type input "2"
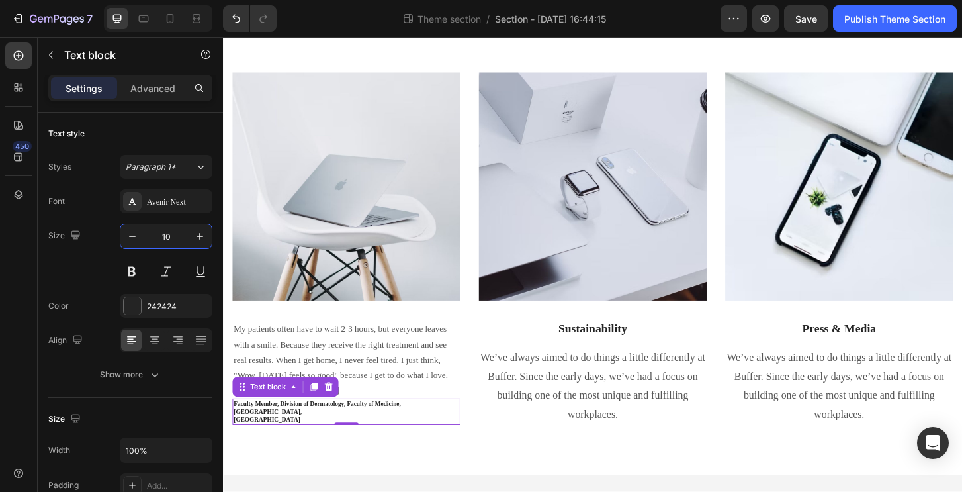
type input "10"
click at [271, 453] on p "Mahidol University" at bounding box center [355, 448] width 242 height 9
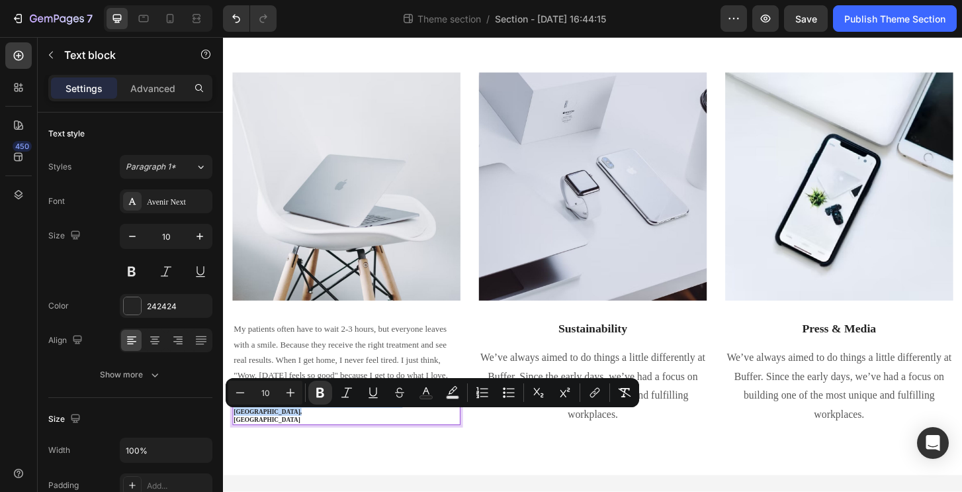
click at [309, 444] on p "Faculty Member, Division of Dermatology, Faculty of Medicine, Ramathibodi Hospi…" at bounding box center [355, 435] width 242 height 17
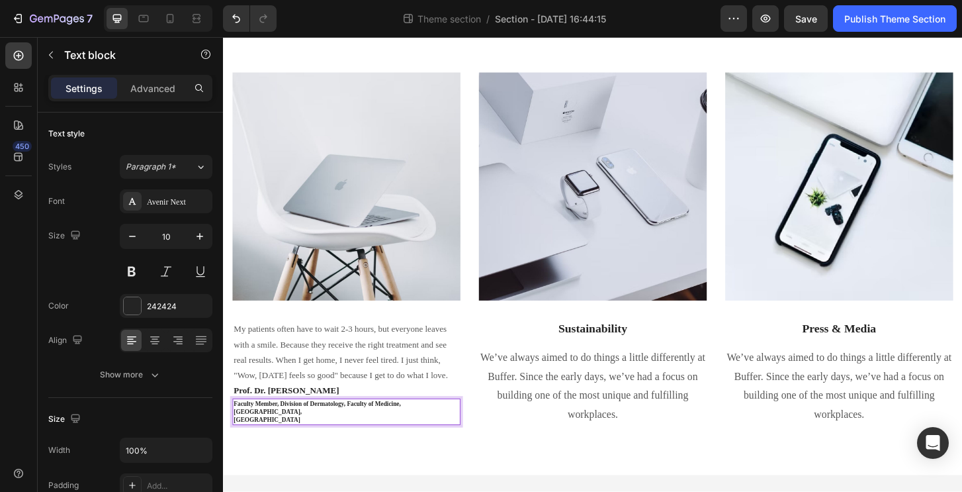
click at [316, 444] on p "Faculty Member, Division of Dermatology, Faculty of Medicine, Ramathibodi Hospi…" at bounding box center [355, 435] width 242 height 17
drag, startPoint x: 372, startPoint y: 445, endPoint x: 372, endPoint y: 468, distance: 22.5
click at [372, 443] on strong "Faculty Member, Division of Dermatology, Faculty of Medicine, Ramathibodi Hospi…" at bounding box center [323, 435] width 179 height 16
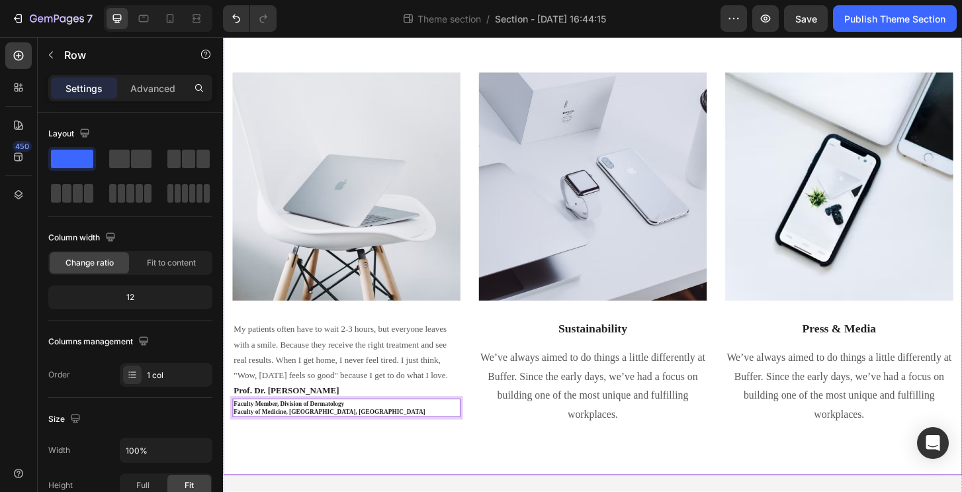
click at [371, 490] on div "Doctors Who Inspired Us Heading Image James Frank / CEO Text block Row Image My…" at bounding box center [620, 191] width 794 height 631
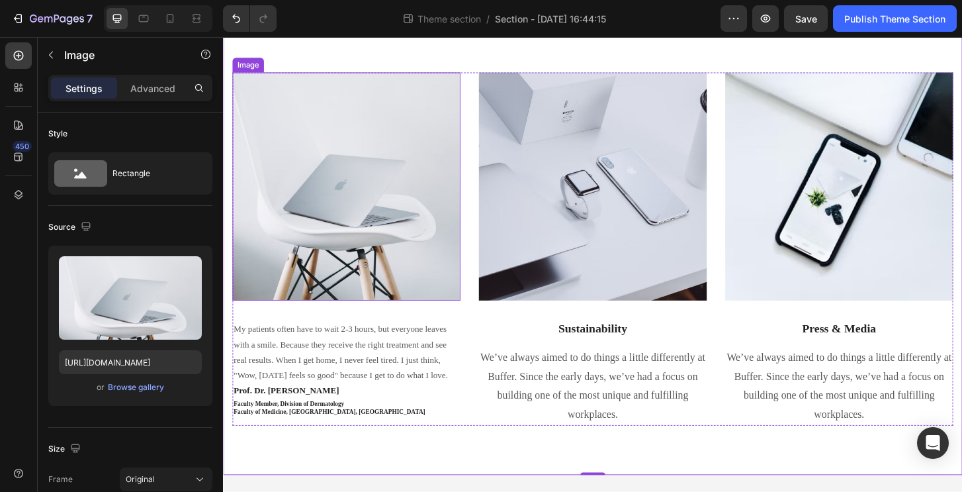
click at [363, 218] on img at bounding box center [355, 197] width 245 height 245
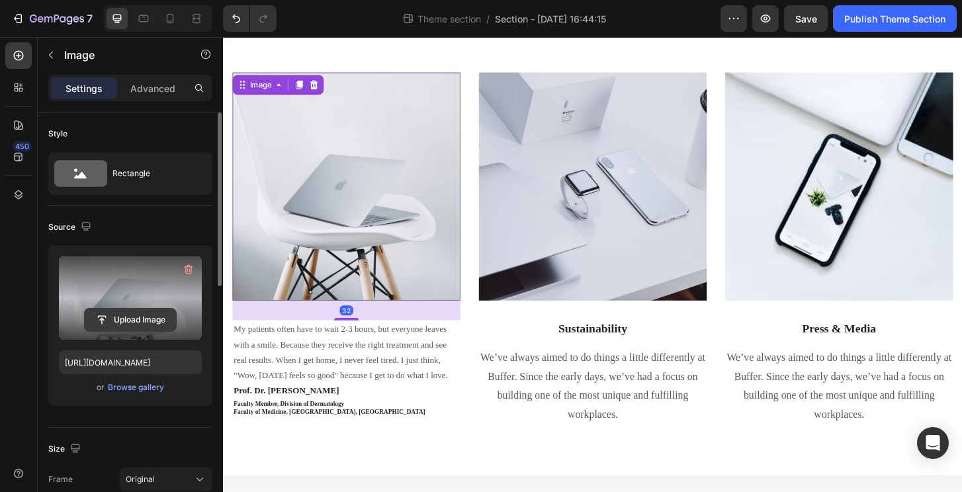
click at [120, 330] on input "file" at bounding box center [130, 319] width 91 height 22
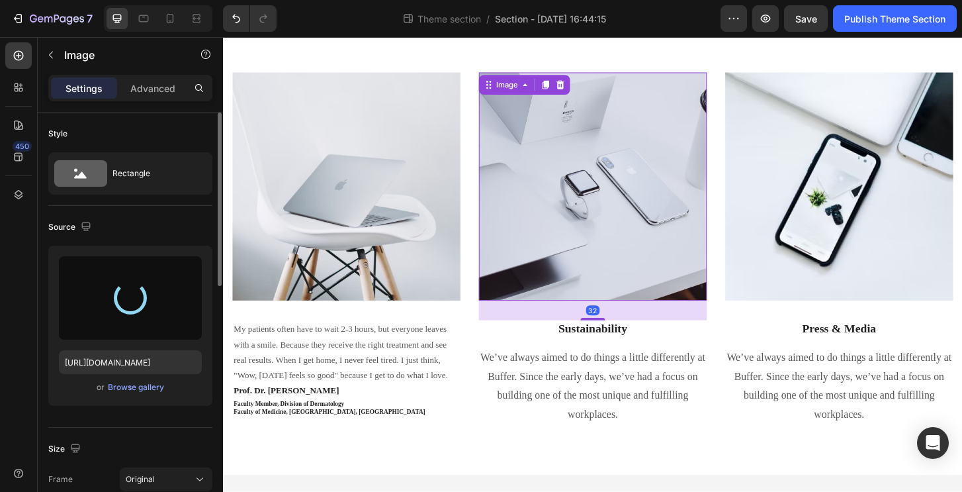
click at [611, 253] on img at bounding box center [620, 197] width 245 height 245
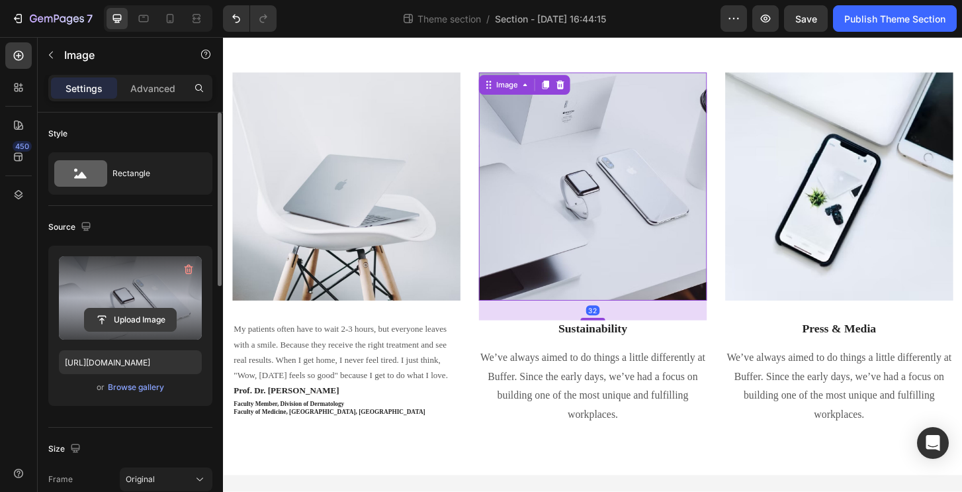
click at [127, 312] on input "file" at bounding box center [130, 319] width 91 height 22
click at [142, 292] on label at bounding box center [130, 297] width 143 height 83
click at [142, 308] on input "file" at bounding box center [130, 319] width 91 height 22
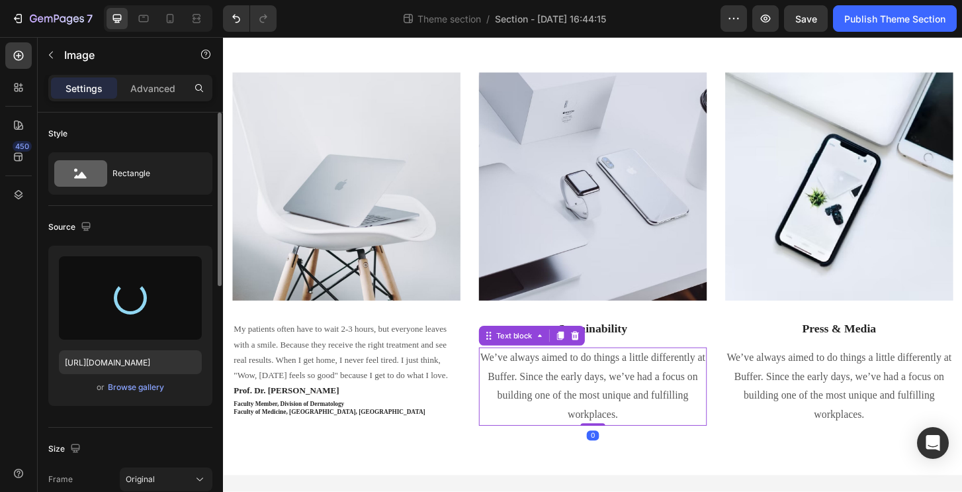
click at [564, 390] on p "We’ve always aimed to do things a little differently at Buffer. Since the early…" at bounding box center [620, 412] width 242 height 81
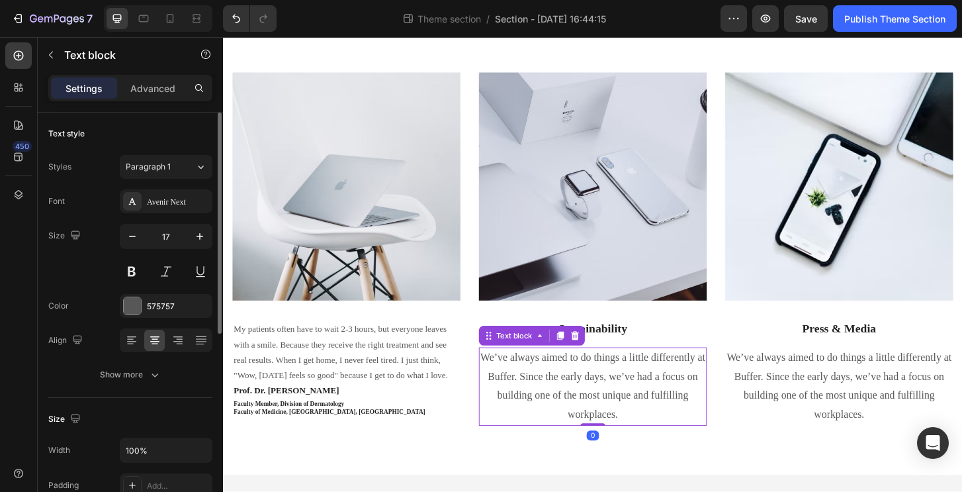
click at [564, 390] on p "We’ve always aimed to do things a little differently at Buffer. Since the early…" at bounding box center [620, 412] width 242 height 81
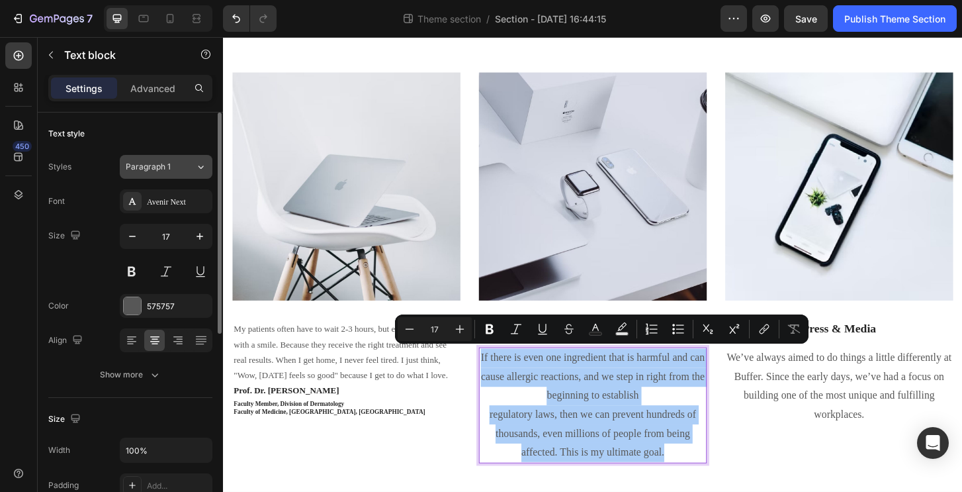
click at [150, 169] on span "Paragraph 1" at bounding box center [148, 167] width 45 height 12
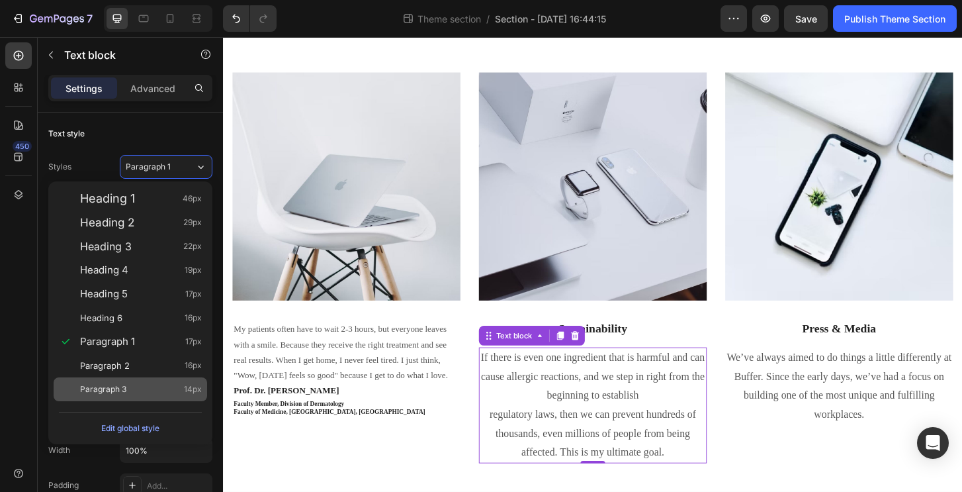
click at [129, 384] on div "Paragraph 3 14px" at bounding box center [141, 388] width 122 height 13
type input "14"
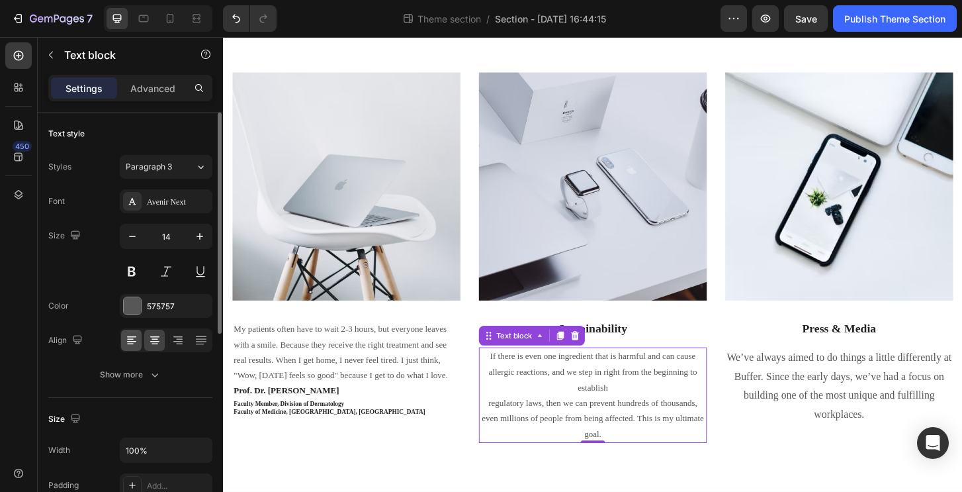
click at [128, 337] on icon at bounding box center [131, 339] width 13 height 13
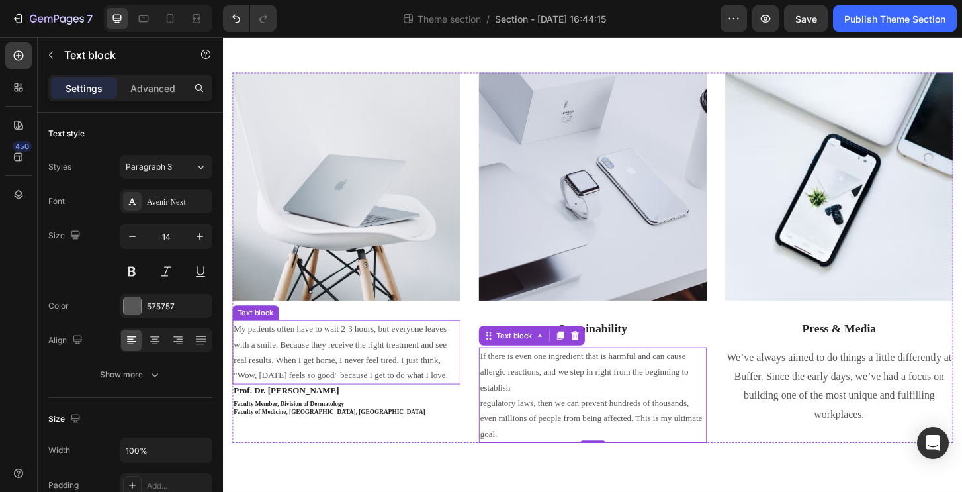
click at [312, 370] on p "My patients often have to wait 2-3 hours, but everyone leaves with a smile. Bec…" at bounding box center [355, 376] width 242 height 67
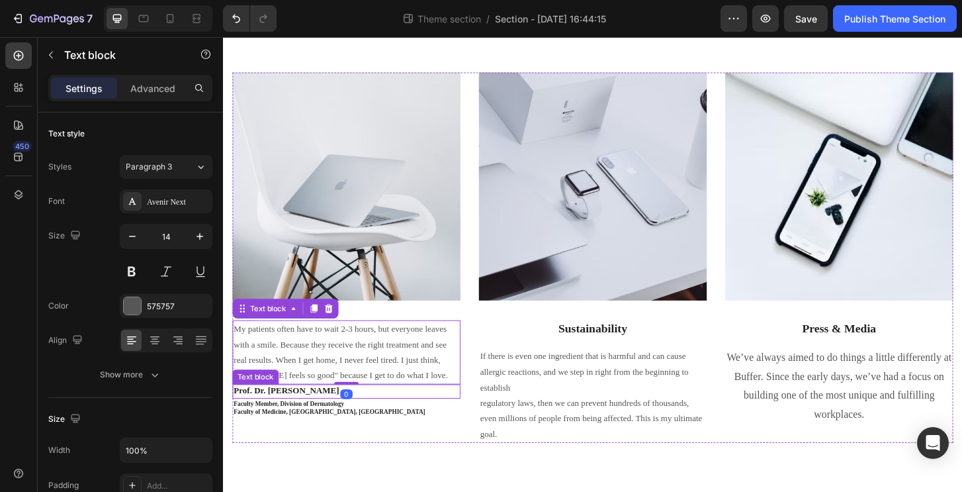
click at [316, 423] on p "Prof. Dr. Wasanun Vichitmun" at bounding box center [355, 418] width 242 height 12
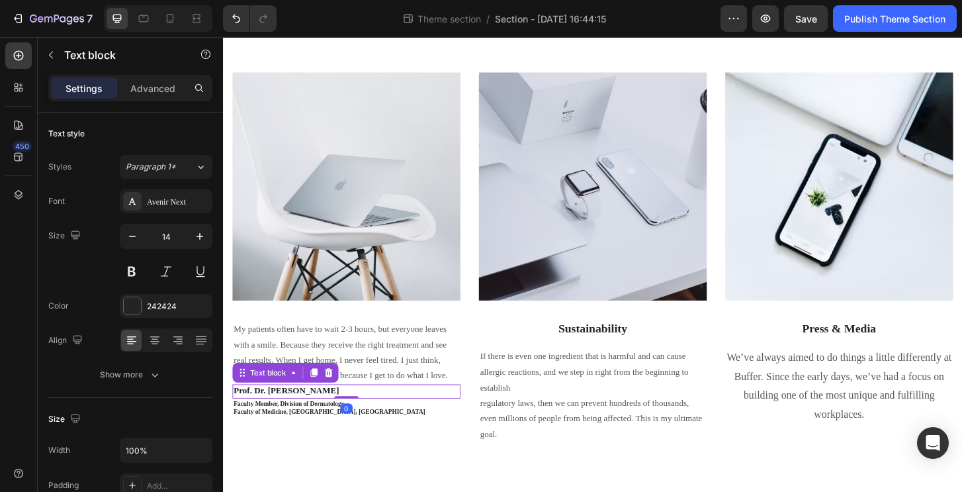
click at [299, 435] on strong "Faculty Member, Division of Dermatology" at bounding box center [293, 430] width 118 height 7
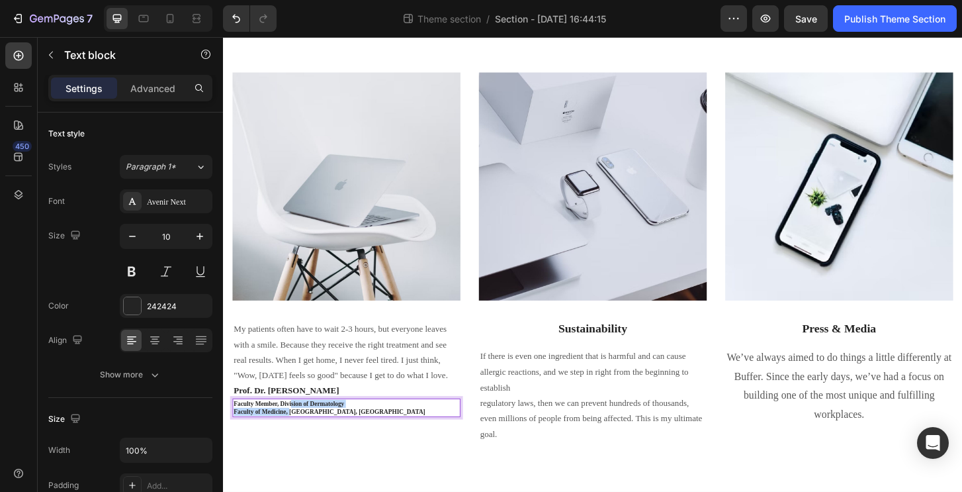
drag, startPoint x: 302, startPoint y: 443, endPoint x: 302, endPoint y: 456, distance: 12.6
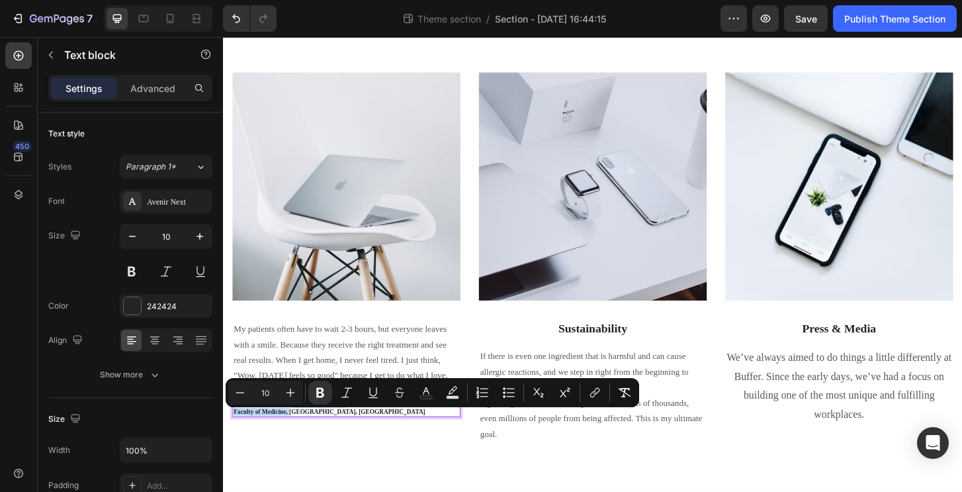
click at [303, 461] on div "Image My patients often have to wait 2-3 hours, but everyone leaves with a smil…" at bounding box center [355, 274] width 245 height 398
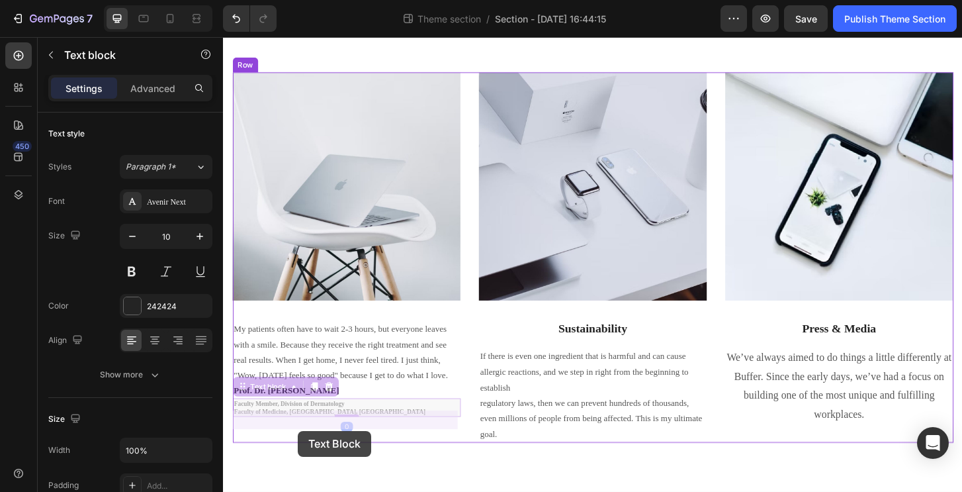
drag, startPoint x: 303, startPoint y: 447, endPoint x: 303, endPoint y: 459, distance: 11.2
click at [303, 460] on div "Doctors Who Inspired Us Heading Image James Frank / CEO Text block Row Image My…" at bounding box center [620, 188] width 794 height 719
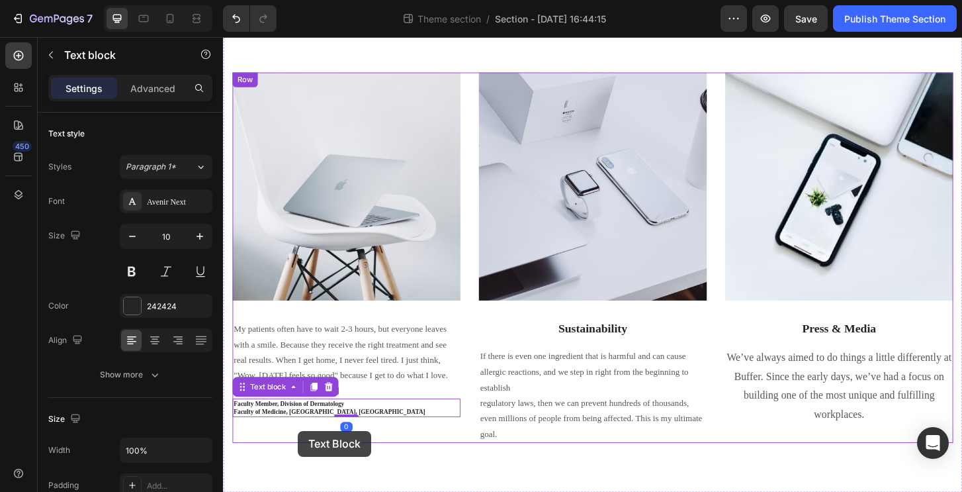
scroll to position [214, 0]
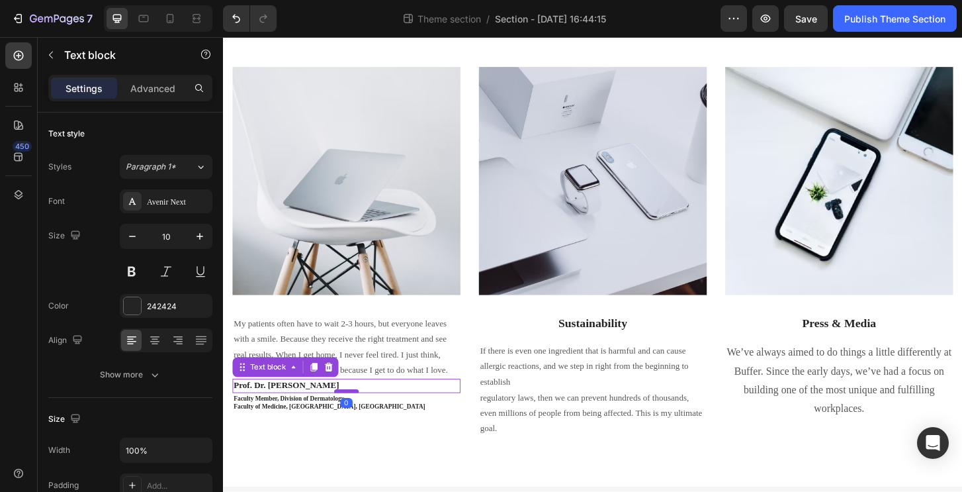
click at [356, 419] on div "Prof. Dr. Wasanun Vichitmun Text block 0" at bounding box center [355, 411] width 245 height 15
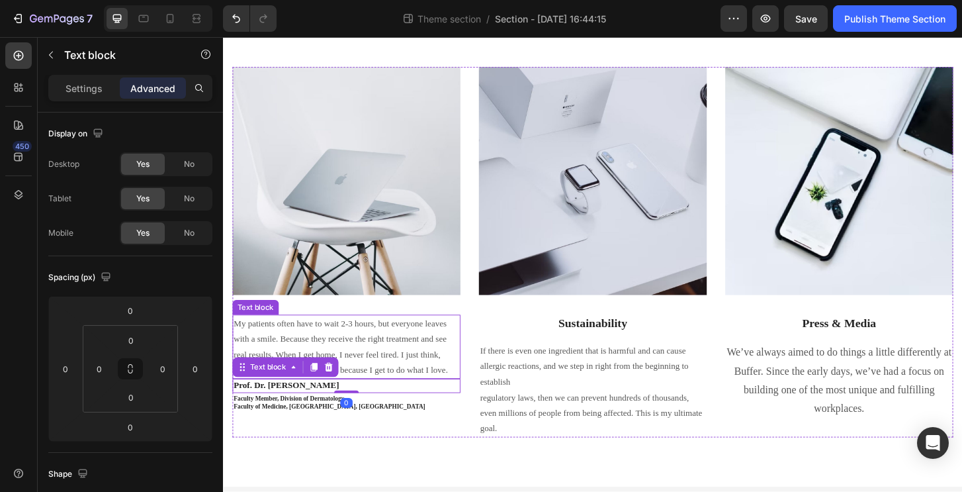
click at [359, 404] on p "My patients often have to wait 2-3 hours, but everyone leaves with a smile. Bec…" at bounding box center [355, 370] width 242 height 67
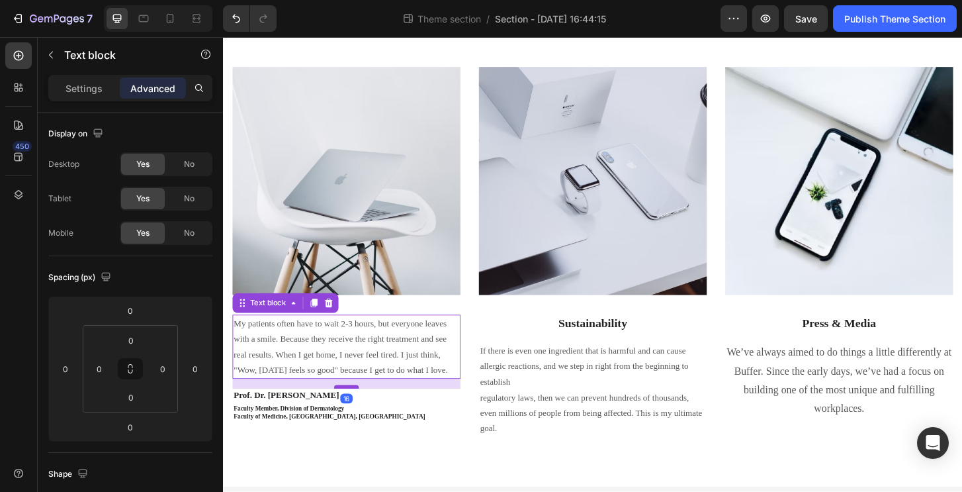
drag, startPoint x: 353, startPoint y: 417, endPoint x: 354, endPoint y: 427, distance: 10.6
click at [354, 415] on div at bounding box center [355, 413] width 26 height 4
type input "16"
click at [347, 428] on p "Prof. Dr. Wasanun Vichitmun" at bounding box center [355, 422] width 242 height 12
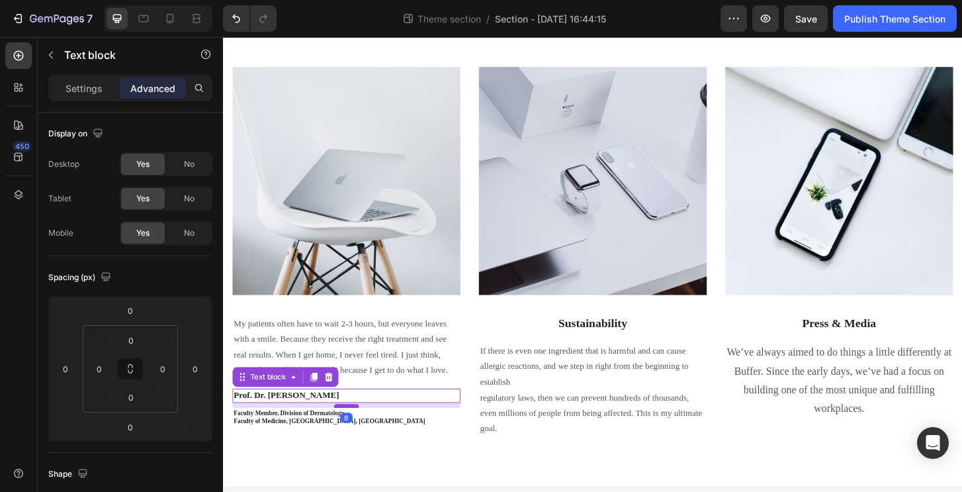
click at [357, 435] on div at bounding box center [355, 433] width 26 height 4
type input "8"
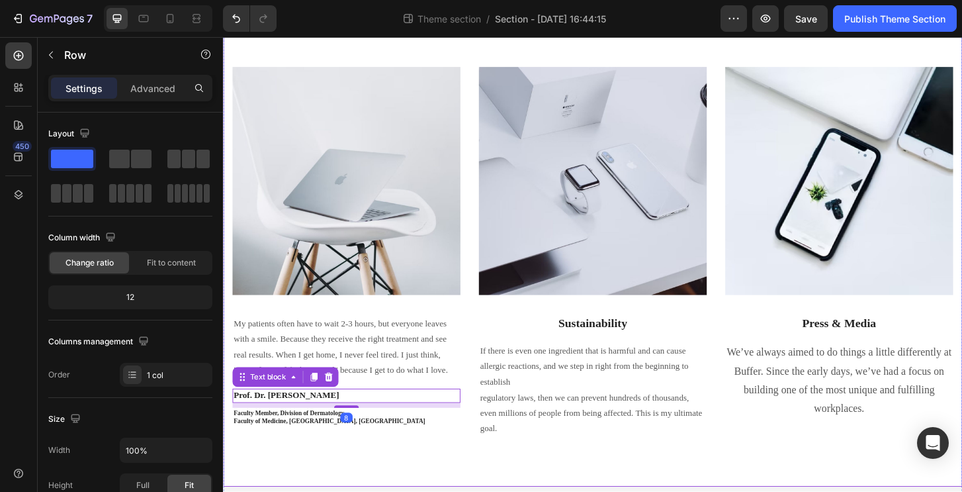
click at [368, 471] on div "Doctors Who Inspired Us Heading Image James Frank / CEO Text block Row Image My…" at bounding box center [620, 195] width 794 height 650
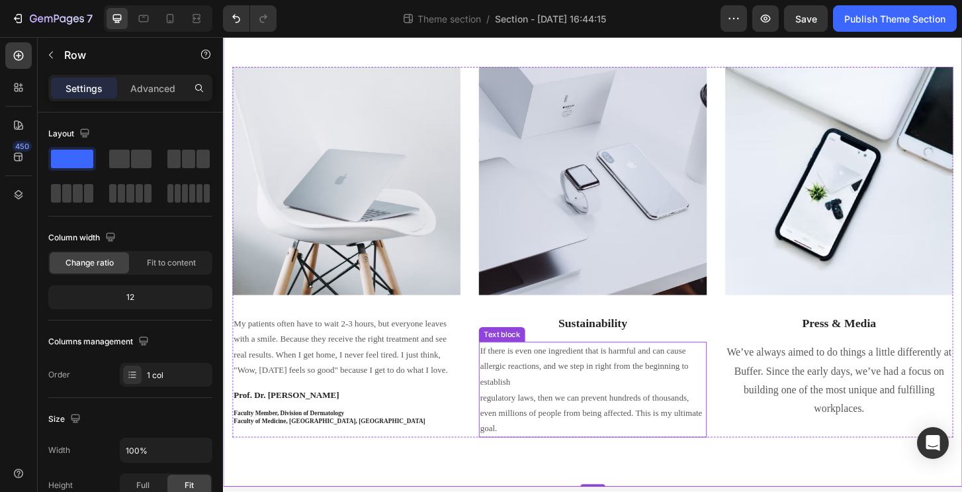
click at [556, 435] on p "regulatory laws, then we can prevent hundreds of thousands, even millions of pe…" at bounding box center [620, 441] width 242 height 50
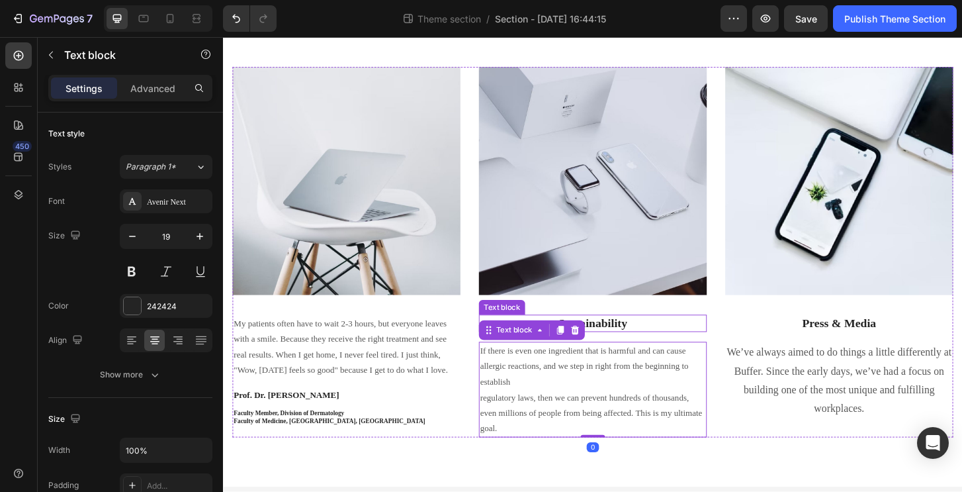
click at [612, 338] on p "Sustainability" at bounding box center [620, 345] width 242 height 17
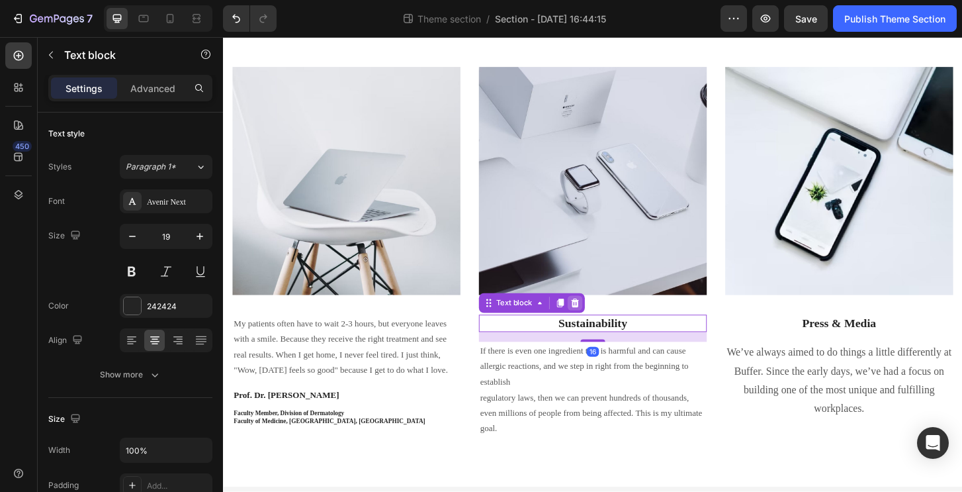
click at [601, 322] on icon at bounding box center [601, 323] width 11 height 11
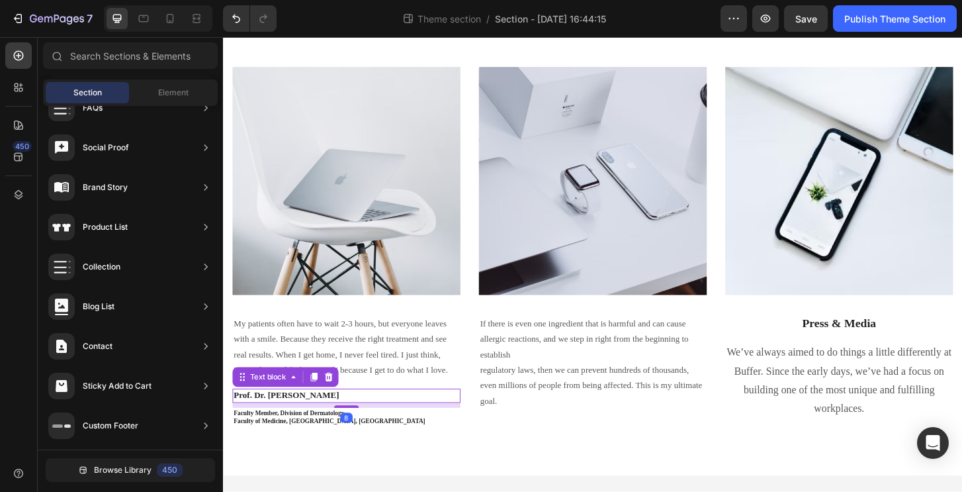
click at [351, 428] on p "Prof. Dr. Wasanun Vichitmun" at bounding box center [355, 422] width 242 height 12
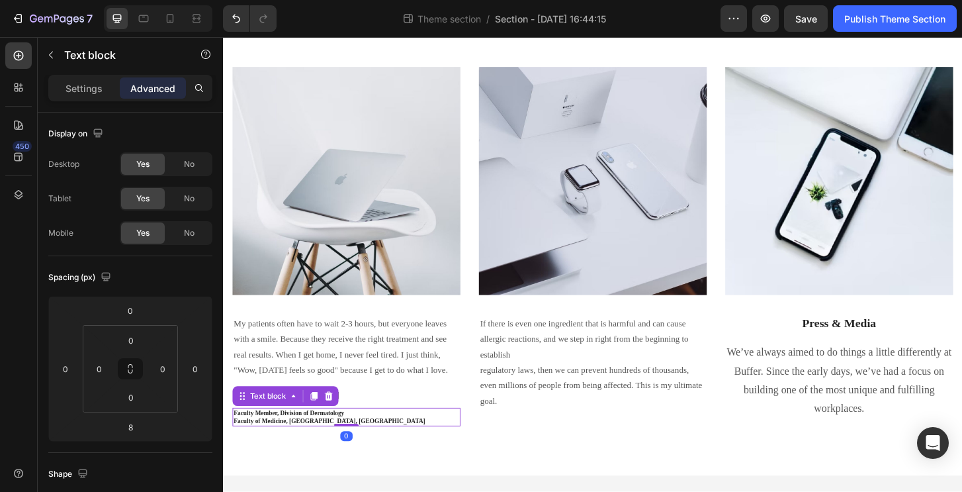
click at [315, 445] on strong "Faculty Member, Division of Dermatology" at bounding box center [293, 440] width 118 height 7
click at [324, 427] on icon at bounding box center [320, 422] width 7 height 9
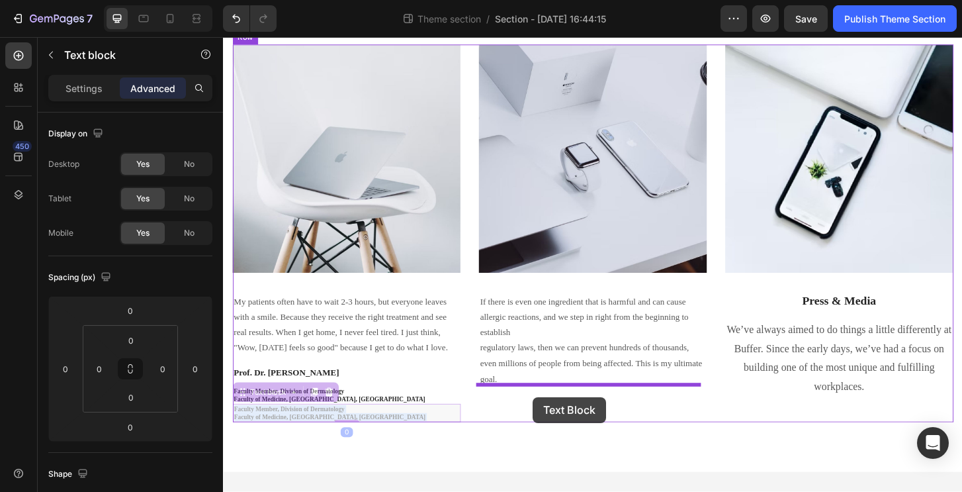
drag, startPoint x: 309, startPoint y: 482, endPoint x: 556, endPoint y: 422, distance: 253.9
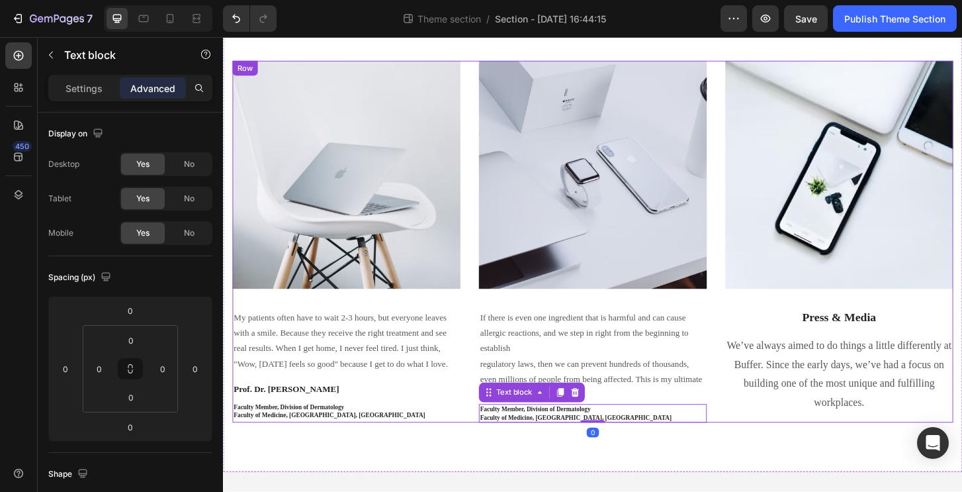
click at [331, 420] on p "Prof. Dr. Wasanun Vichitmun" at bounding box center [355, 416] width 242 height 12
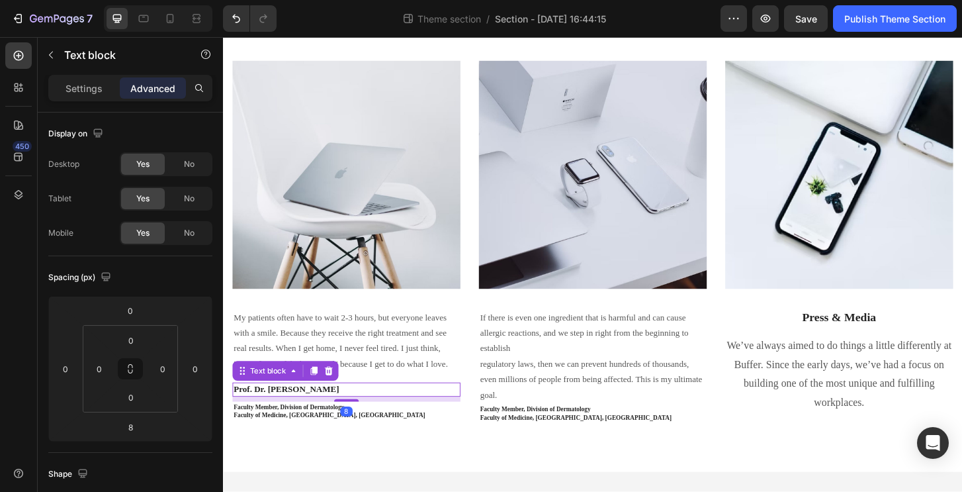
click at [317, 398] on icon at bounding box center [320, 395] width 11 height 11
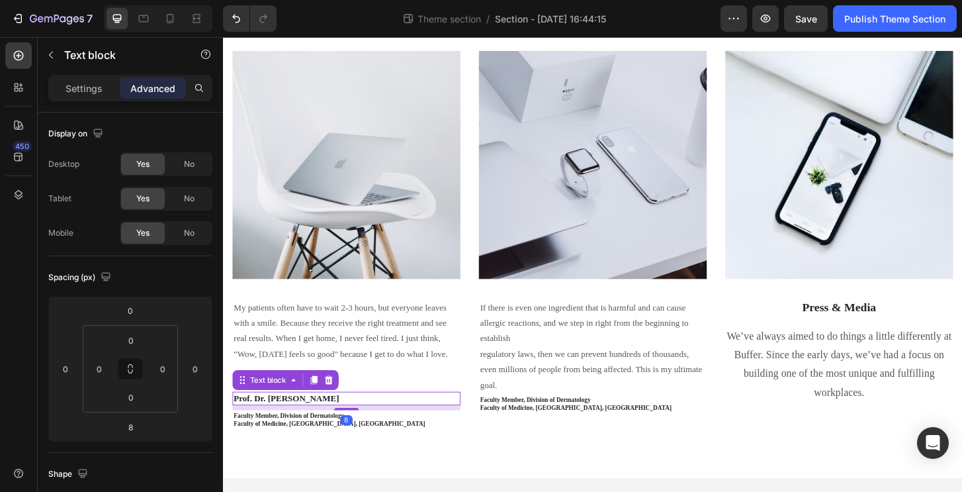
scroll to position [251, 0]
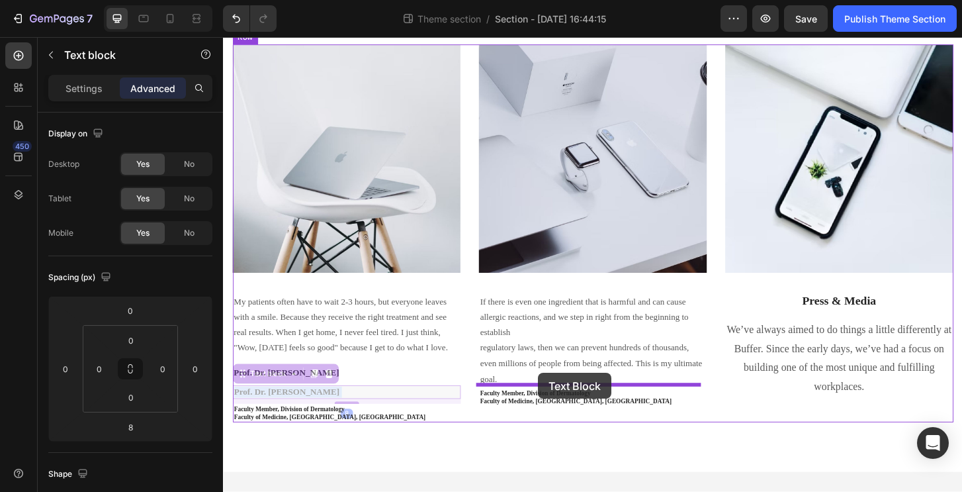
drag, startPoint x: 361, startPoint y: 419, endPoint x: 561, endPoint y: 398, distance: 201.6
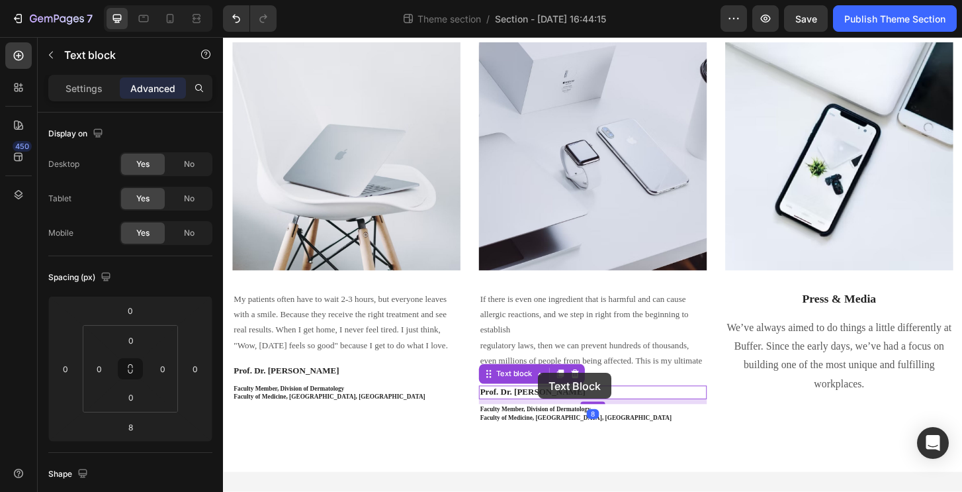
scroll to position [238, 0]
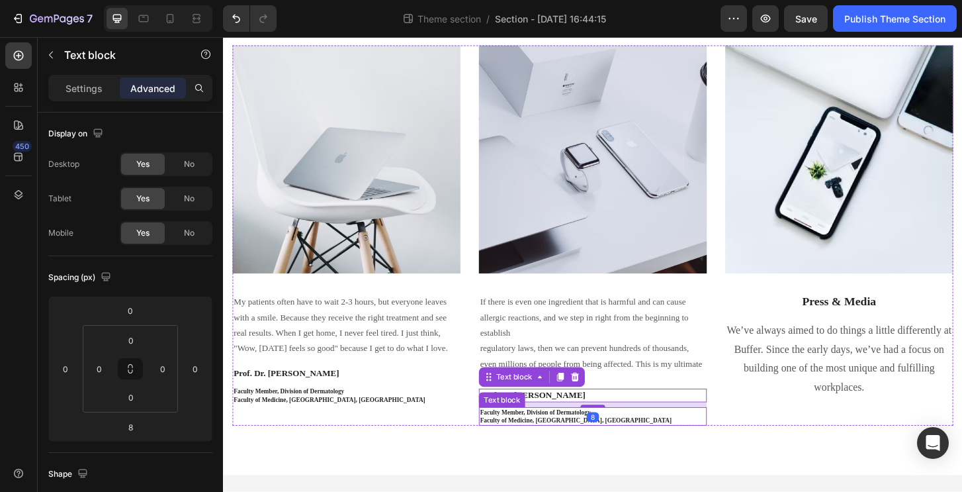
click at [576, 359] on div "If there is even one ingredient that is harmful and can cause allergic reaction…" at bounding box center [620, 363] width 245 height 103
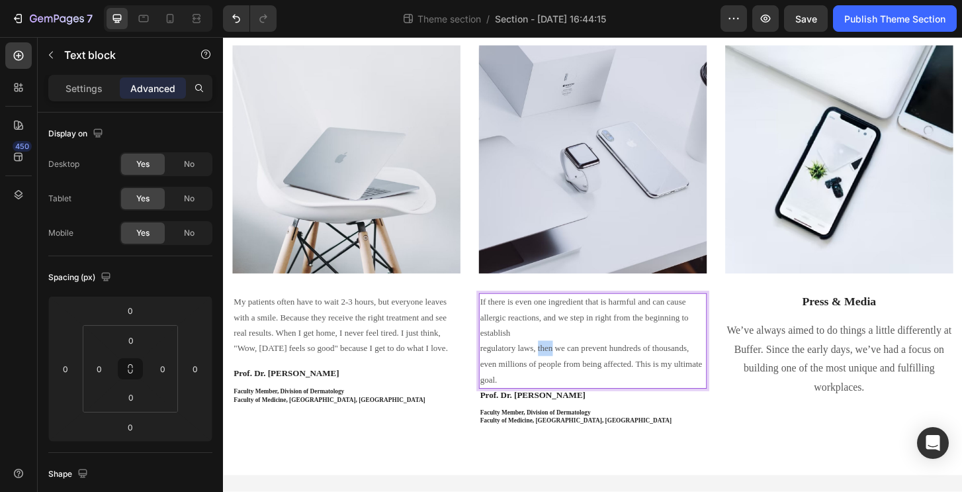
click at [570, 363] on p "regulatory laws, then we can prevent hundreds of thousands, even millions of pe…" at bounding box center [620, 388] width 242 height 50
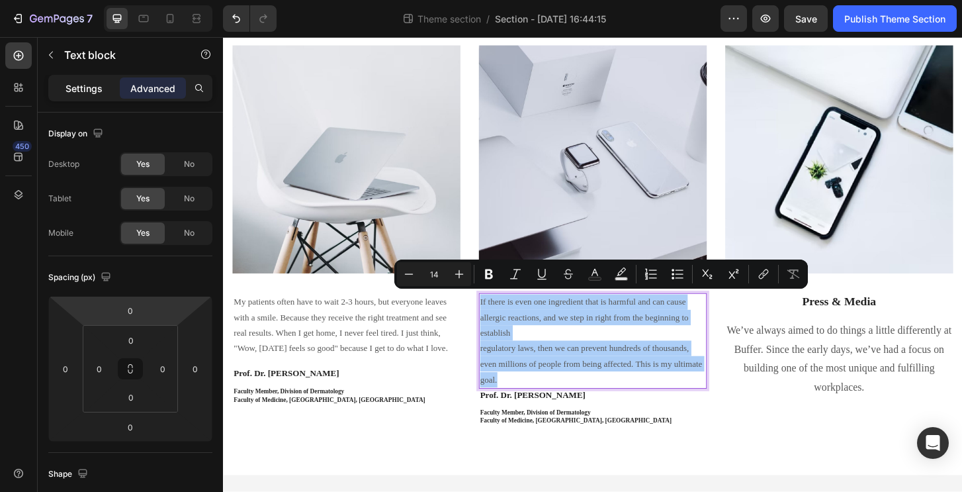
click at [83, 90] on p "Settings" at bounding box center [84, 88] width 37 height 14
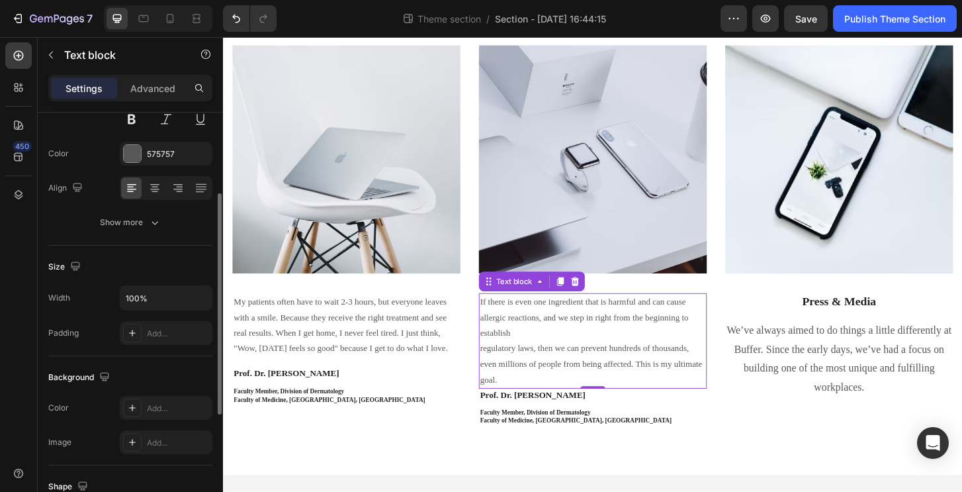
scroll to position [262, 0]
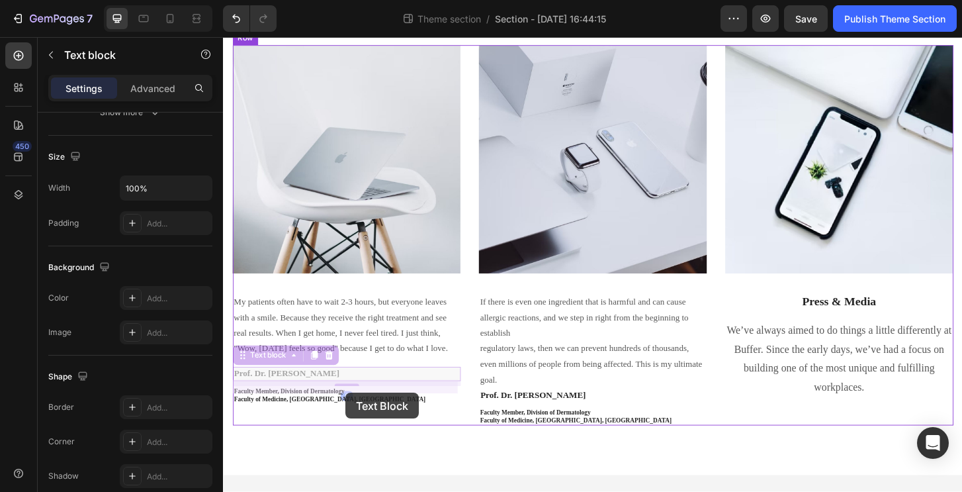
drag, startPoint x: 355, startPoint y: 413, endPoint x: 355, endPoint y: 421, distance: 7.9
click at [355, 421] on div "Doctors Who Inspired Us Heading Image James Frank / CEO Text block Row Image My…" at bounding box center [620, 164] width 794 height 729
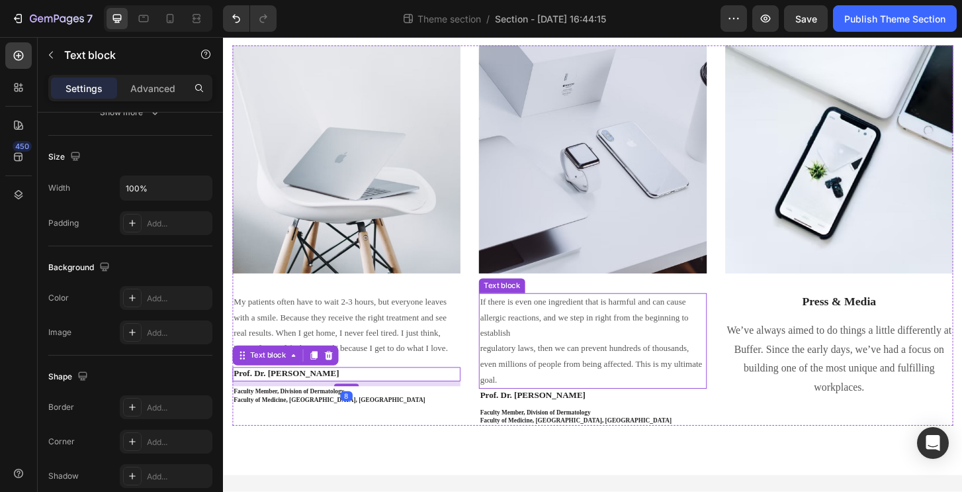
click at [556, 395] on p "regulatory laws, then we can prevent hundreds of thousands, even millions of pe…" at bounding box center [620, 388] width 242 height 50
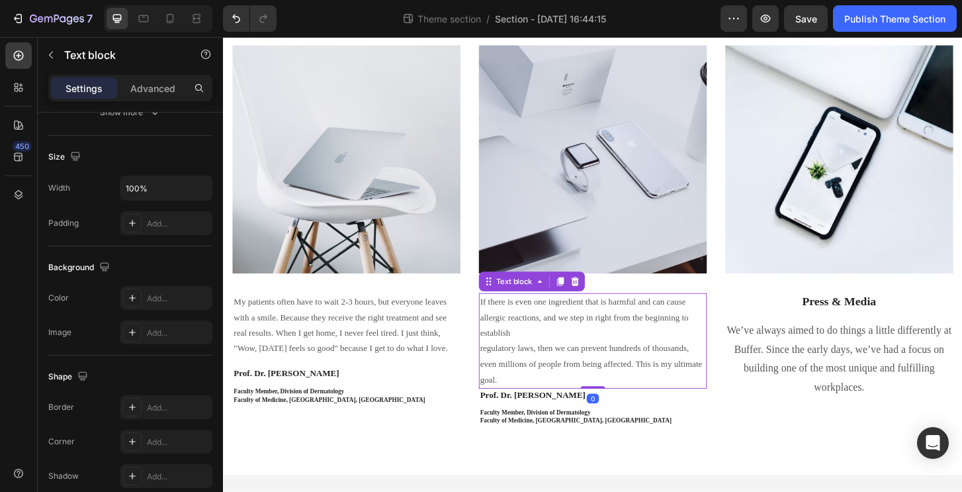
drag, startPoint x: 610, startPoint y: 408, endPoint x: 607, endPoint y: 394, distance: 14.9
click at [607, 394] on div "If there is even one ingredient that is harmful and can cause allergic reaction…" at bounding box center [620, 363] width 245 height 103
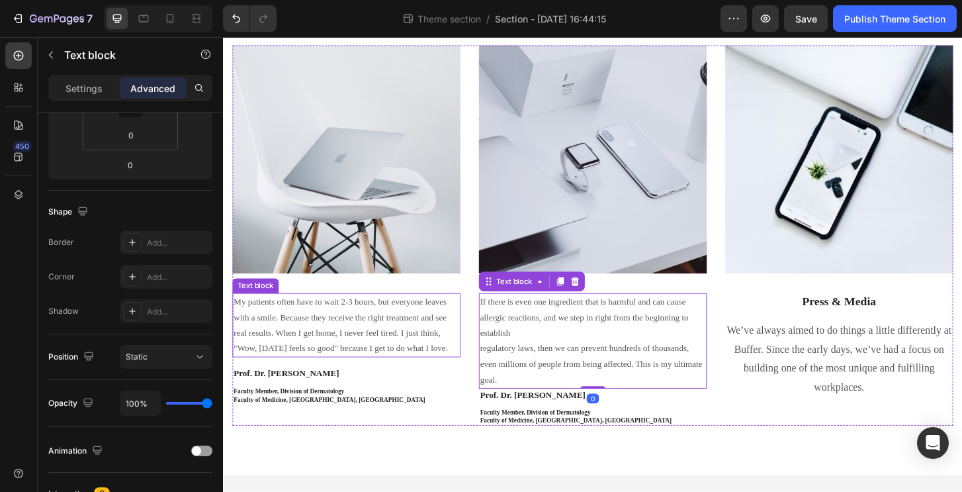
click at [395, 368] on p "My patients often have to wait 2-3 hours, but everyone leaves with a smile. Bec…" at bounding box center [355, 347] width 242 height 67
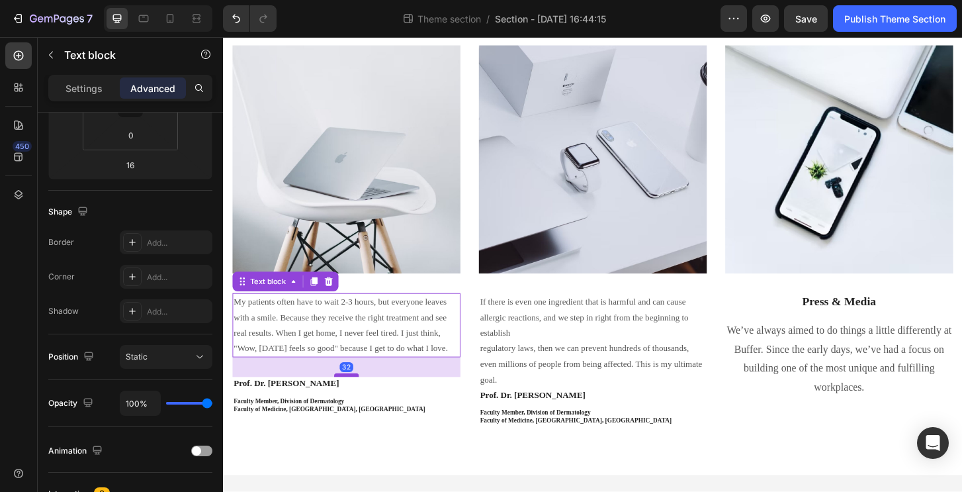
drag, startPoint x: 357, startPoint y: 404, endPoint x: 359, endPoint y: 414, distance: 10.7
click at [359, 402] on div at bounding box center [355, 400] width 26 height 4
type input "32"
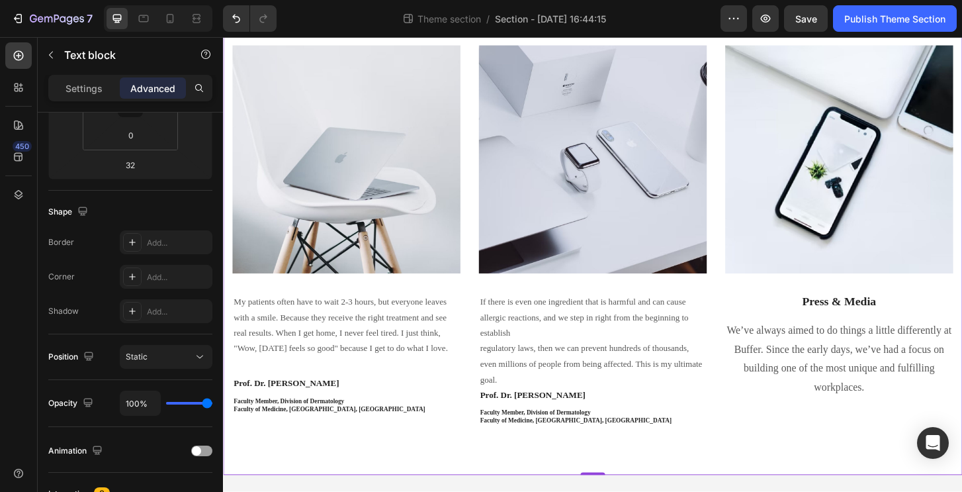
click at [499, 466] on div "Doctors Who Inspired Us Heading Image James Frank / CEO Text block Row Image My…" at bounding box center [620, 177] width 794 height 660
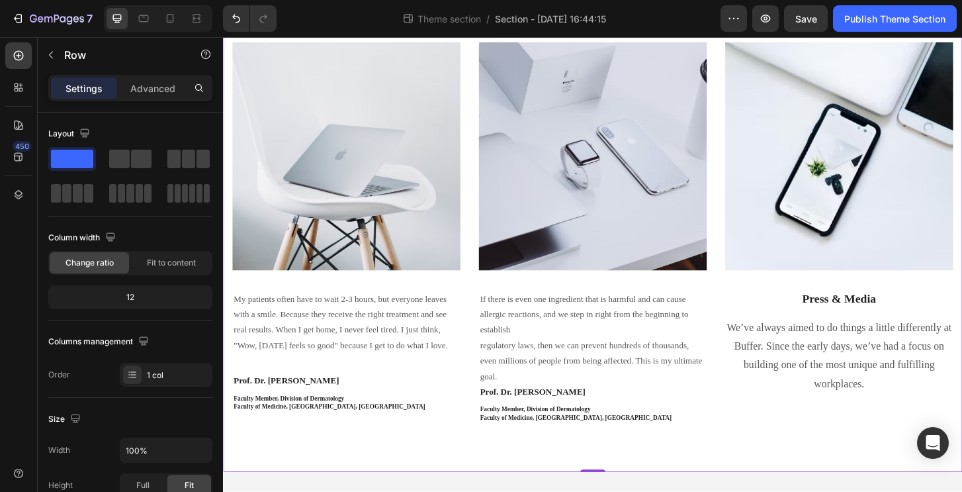
scroll to position [242, 0]
click at [352, 412] on p "Prof. Dr. Wasanun Vichitmun" at bounding box center [355, 406] width 242 height 12
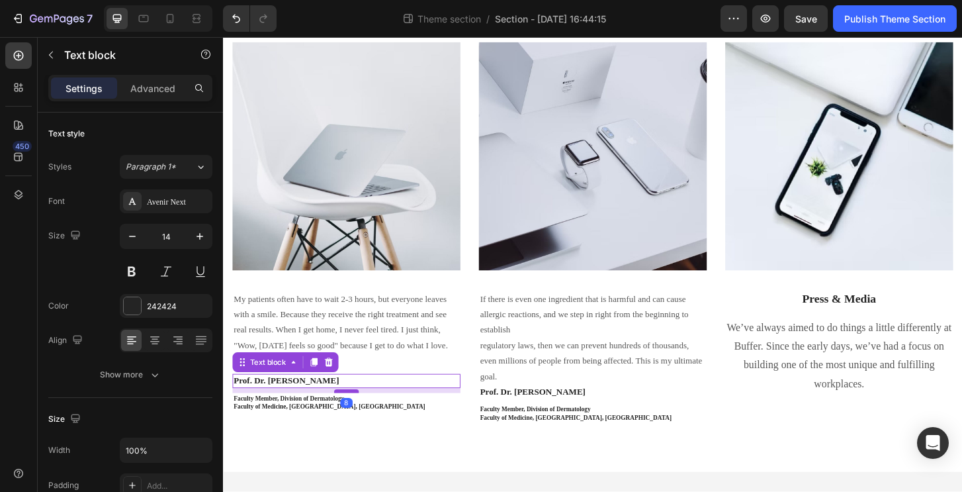
click at [360, 420] on div at bounding box center [355, 418] width 26 height 4
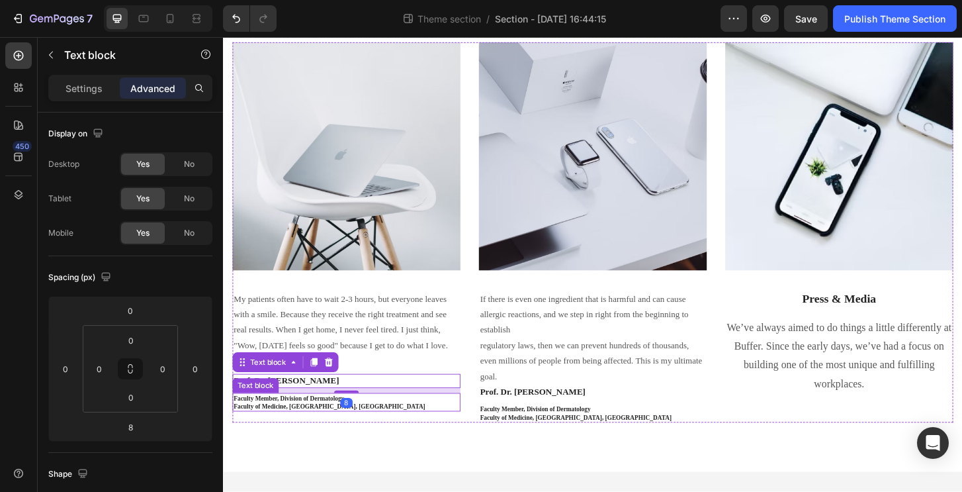
click at [457, 453] on div "Doctors Who Inspired Us Heading Image James Frank / CEO Text block Row Image My…" at bounding box center [620, 174] width 794 height 660
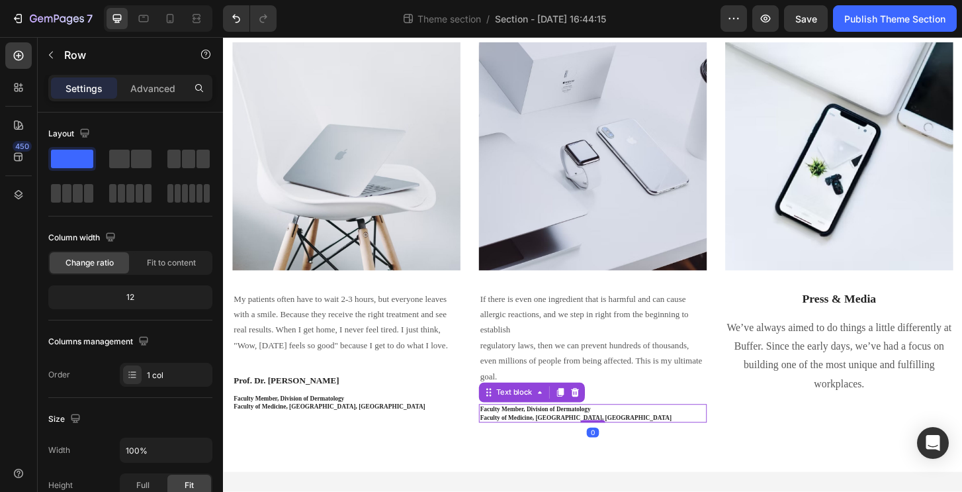
click at [543, 433] on strong "Faculty Member, Division of Dermatology" at bounding box center [558, 436] width 118 height 7
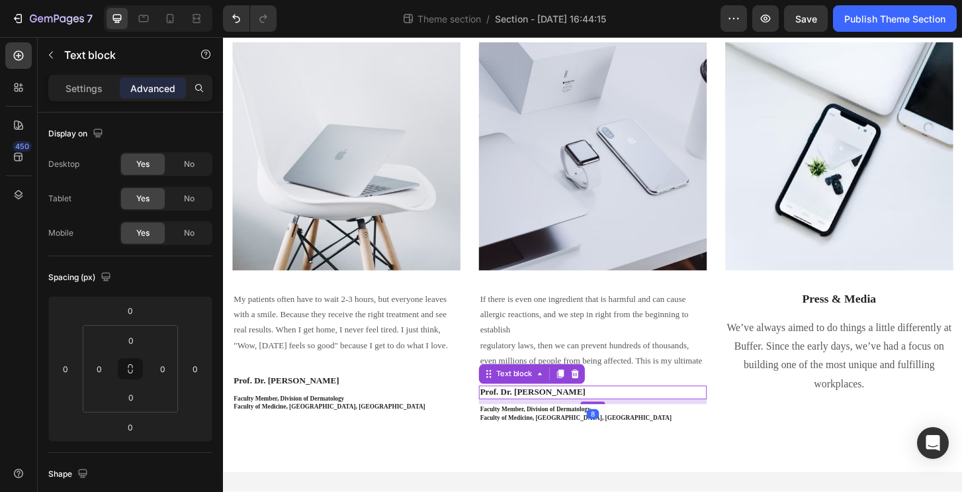
click at [660, 415] on p "Prof. Dr. Wasanun Vichitmun" at bounding box center [620, 419] width 242 height 12
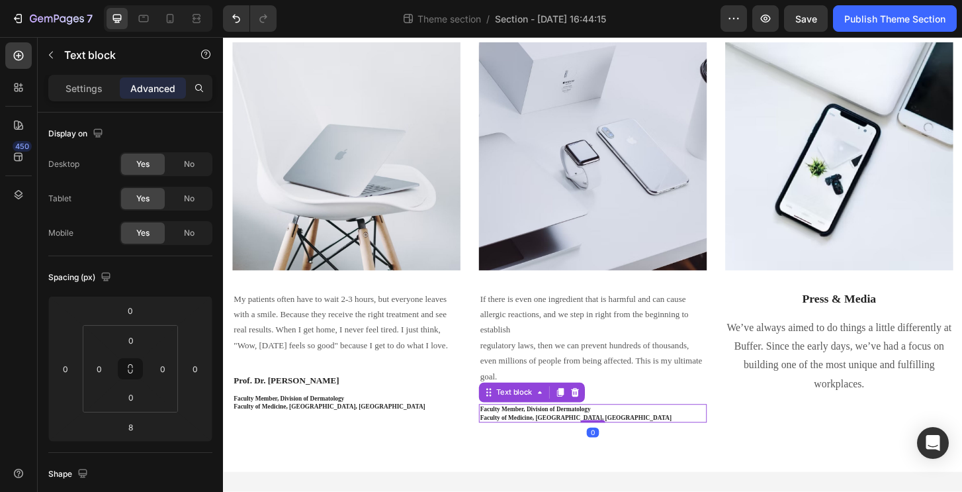
click at [572, 442] on strong "Faculty of Medicine, Ramathibodi Hospital, Mahidol University" at bounding box center [602, 445] width 206 height 7
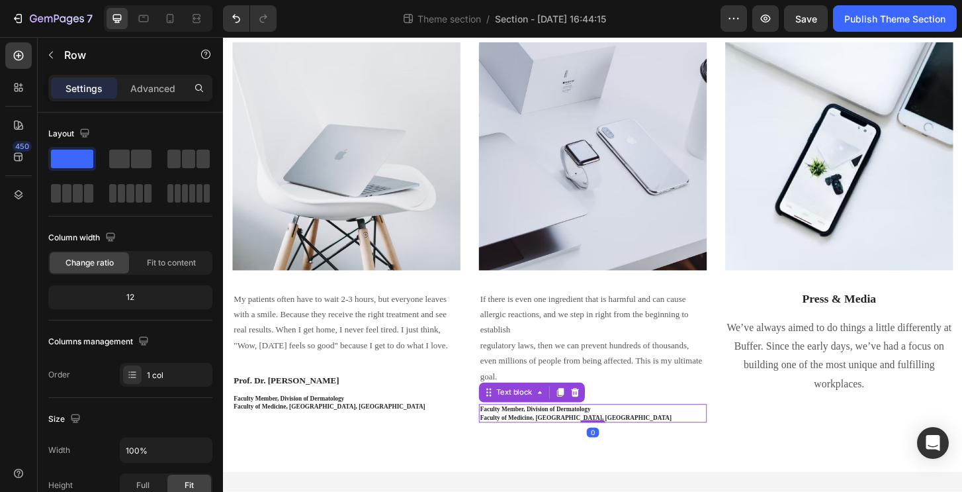
click at [483, 465] on div "Doctors Who Inspired Us Heading Image James Frank / CEO Text block Row Image My…" at bounding box center [620, 174] width 794 height 660
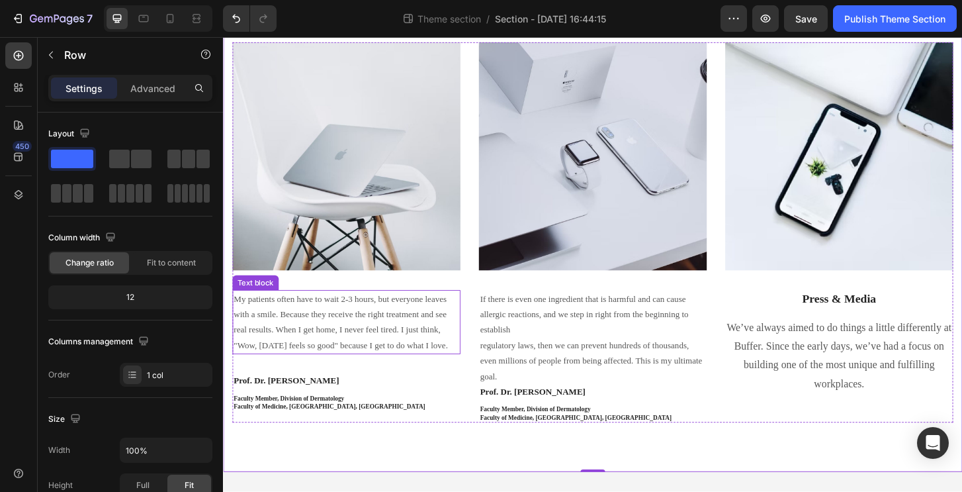
click at [372, 377] on p "My patients often have to wait 2-3 hours, but everyone leaves with a smile. Bec…" at bounding box center [355, 343] width 242 height 67
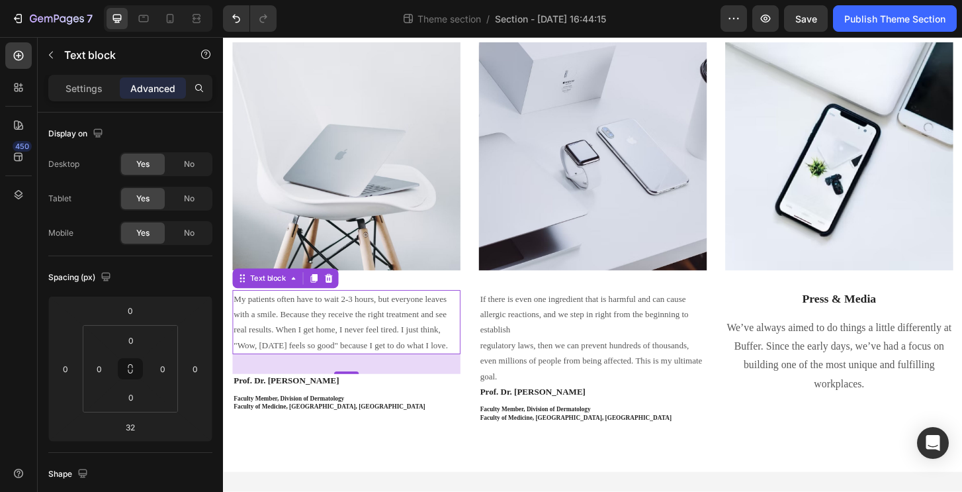
scroll to position [238, 0]
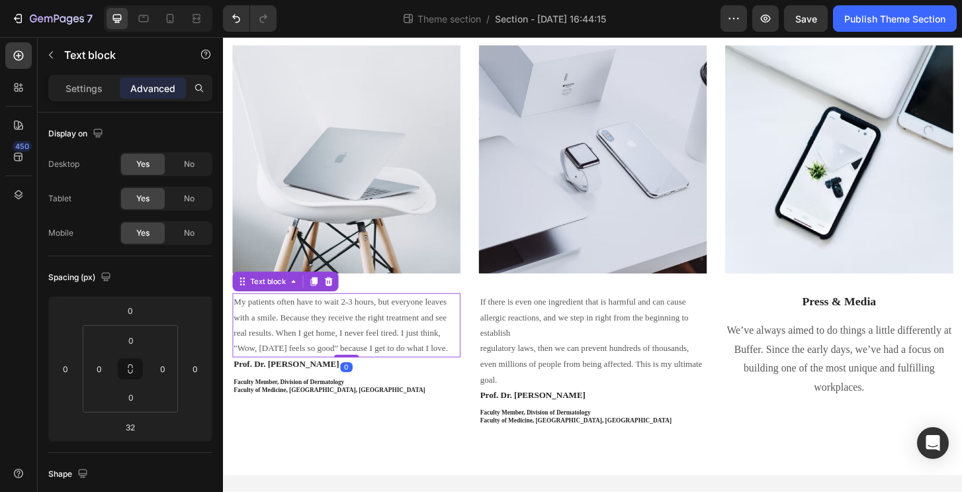
drag, startPoint x: 357, startPoint y: 410, endPoint x: 374, endPoint y: 380, distance: 35.0
click at [373, 380] on div "My patients often have to wait 2-3 hours, but everyone leaves with a smile. Bec…" at bounding box center [355, 346] width 245 height 69
type input "0"
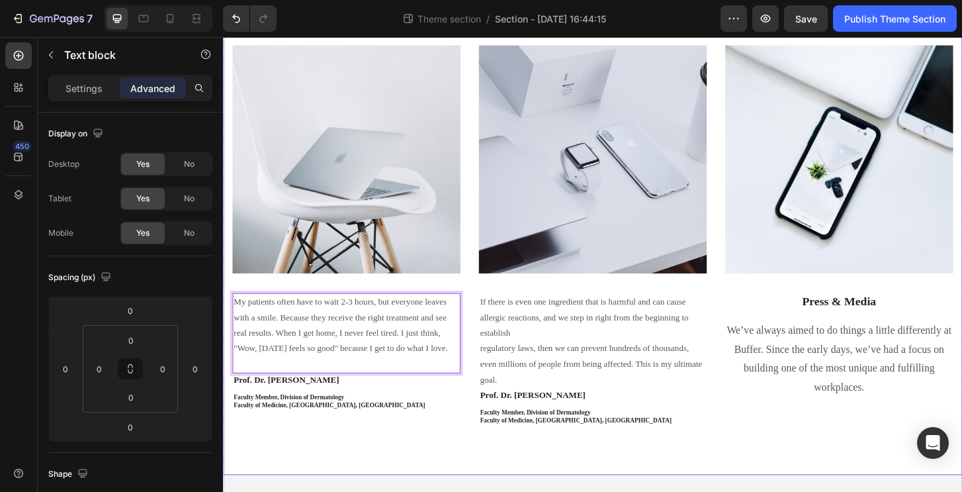
click at [495, 472] on div "Doctors Who Inspired Us Heading Image James Frank / CEO Text block Row Image My…" at bounding box center [620, 177] width 794 height 660
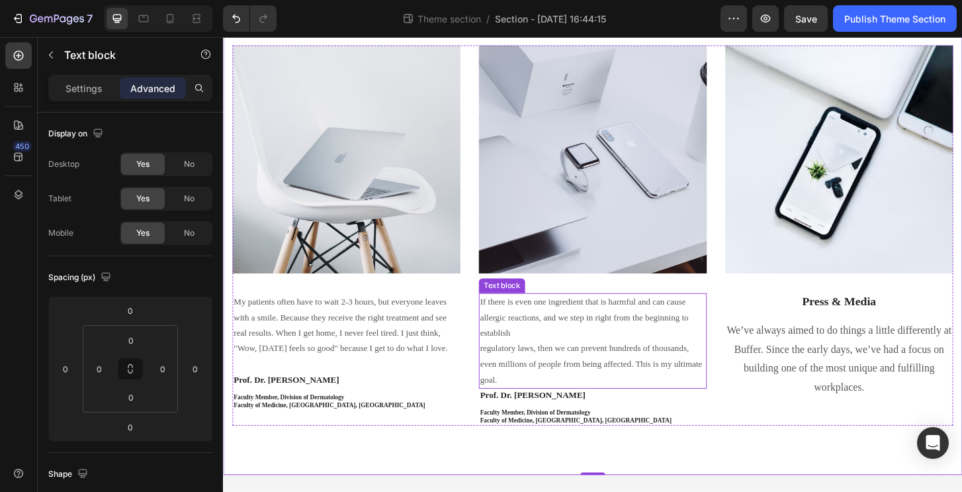
click at [547, 400] on p "regulatory laws, then we can prevent hundreds of thousands, even millions of pe…" at bounding box center [620, 388] width 242 height 50
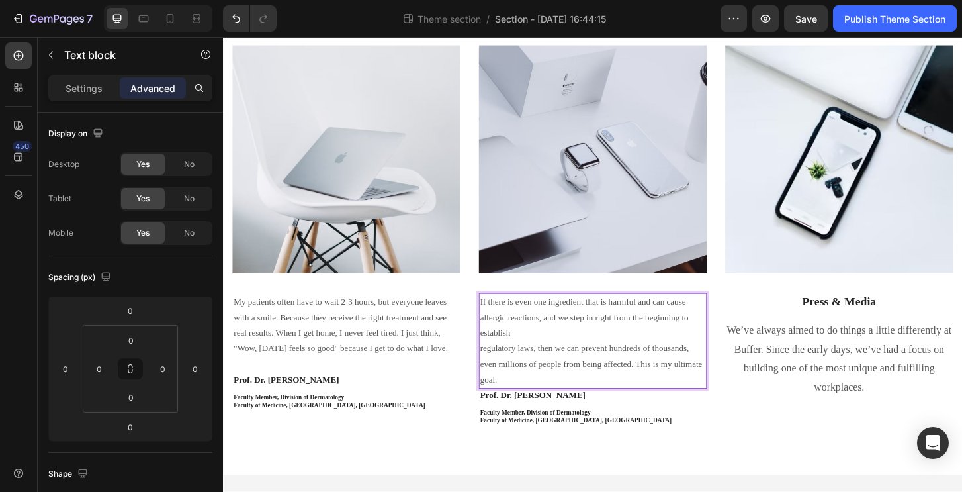
click at [568, 385] on p "regulatory laws, then we can prevent hundreds of thousands, even millions of pe…" at bounding box center [620, 388] width 242 height 50
click at [617, 349] on p "If there is even one ingredient that is harmful and can cause allergic reaction…" at bounding box center [620, 339] width 242 height 50
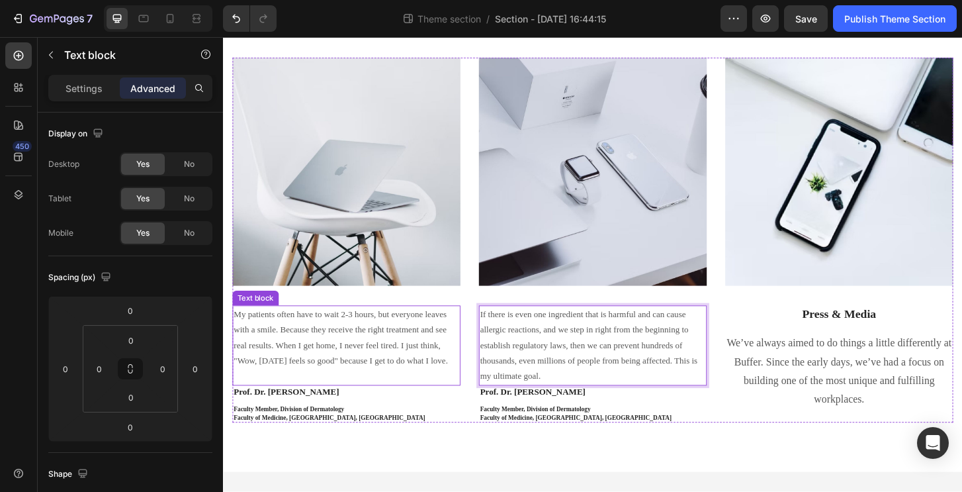
click at [375, 383] on p "My patients often have to wait 2-3 hours, but everyone leaves with a smile. Bec…" at bounding box center [355, 360] width 242 height 67
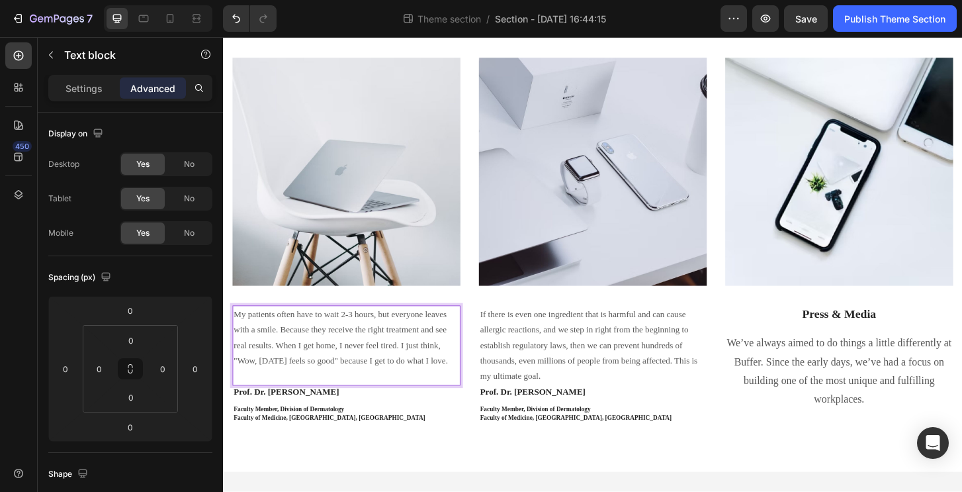
click at [329, 392] on p "My patients often have to wait 2-3 hours, but everyone leaves with a smile. Bec…" at bounding box center [355, 360] width 242 height 67
click at [302, 398] on p "Rich Text Editor. Editing area: main" at bounding box center [355, 401] width 242 height 17
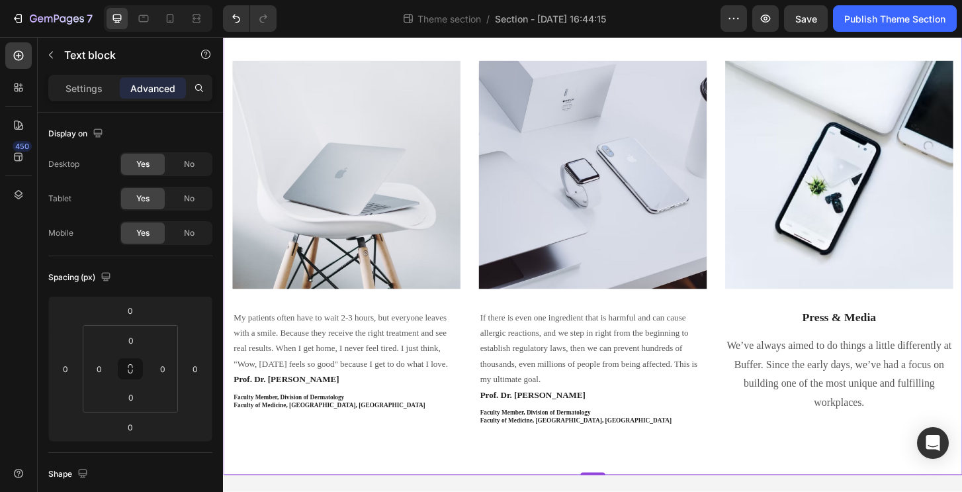
click at [391, 472] on div "Doctors Who Inspired Us Heading Image James Frank / CEO Text block Row Image My…" at bounding box center [620, 186] width 794 height 644
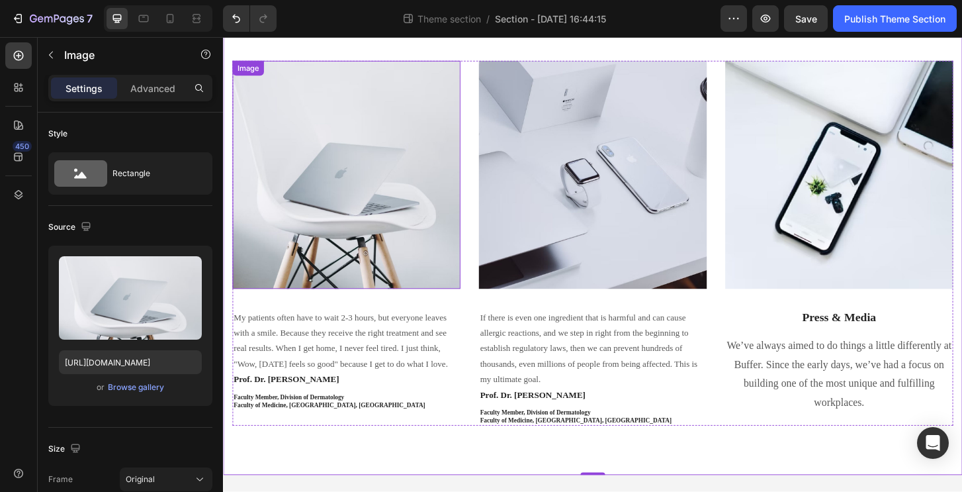
click at [443, 199] on img at bounding box center [355, 185] width 245 height 245
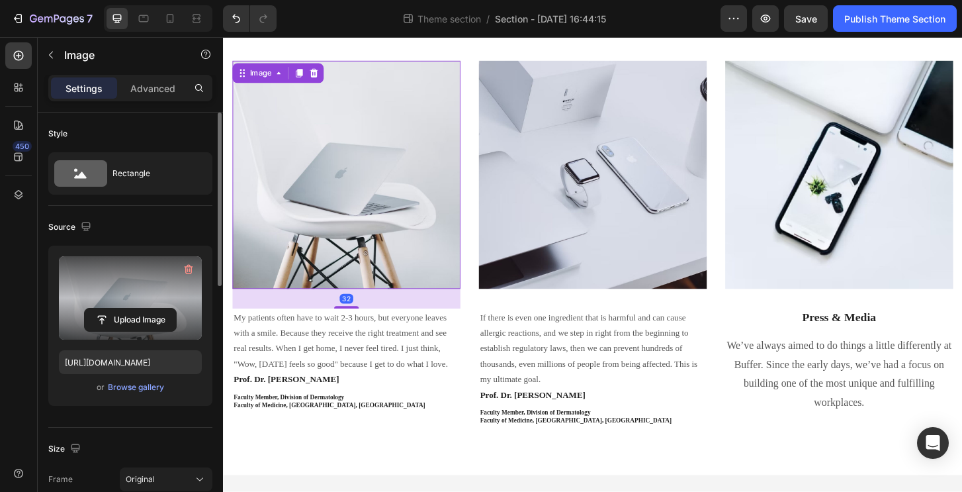
click at [134, 306] on label at bounding box center [130, 297] width 143 height 83
click at [134, 308] on input "file" at bounding box center [130, 319] width 91 height 22
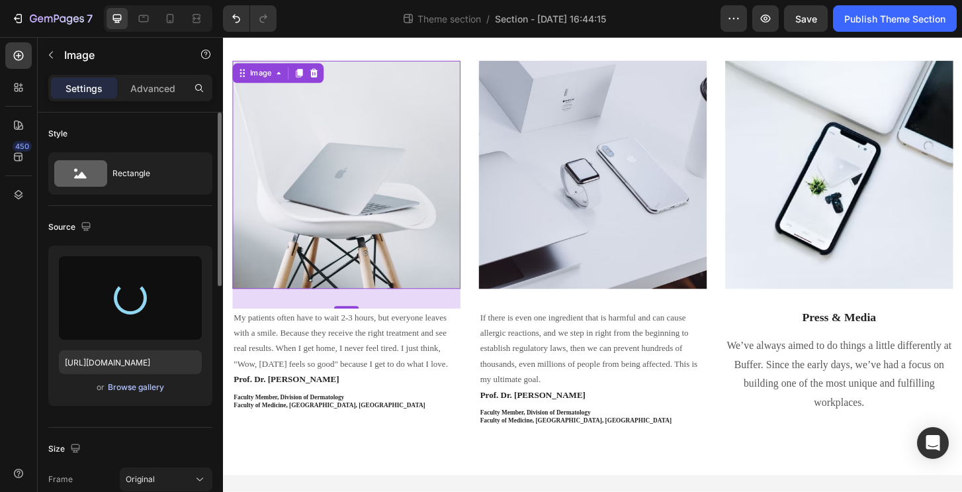
click at [139, 388] on div "Browse gallery" at bounding box center [136, 387] width 56 height 12
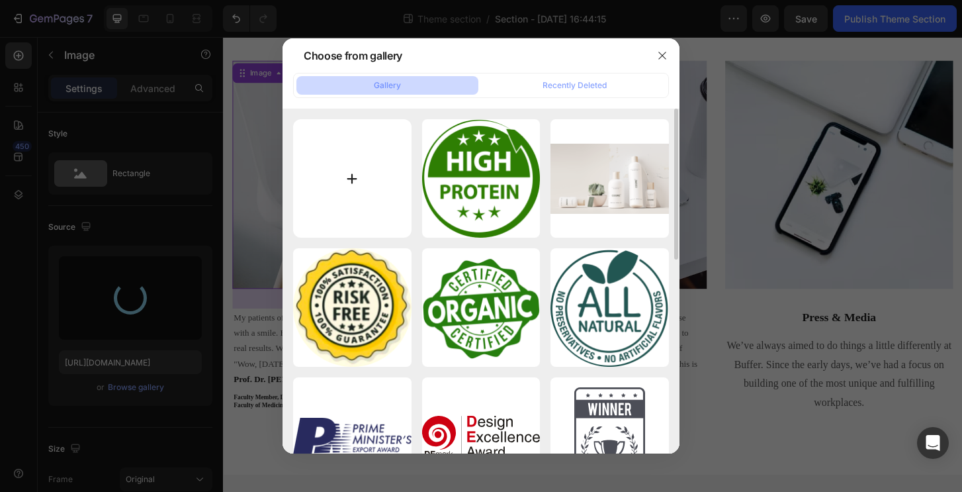
click at [364, 181] on input "file" at bounding box center [352, 178] width 118 height 118
type input "C:\fakepath\S1_3312.jpg"
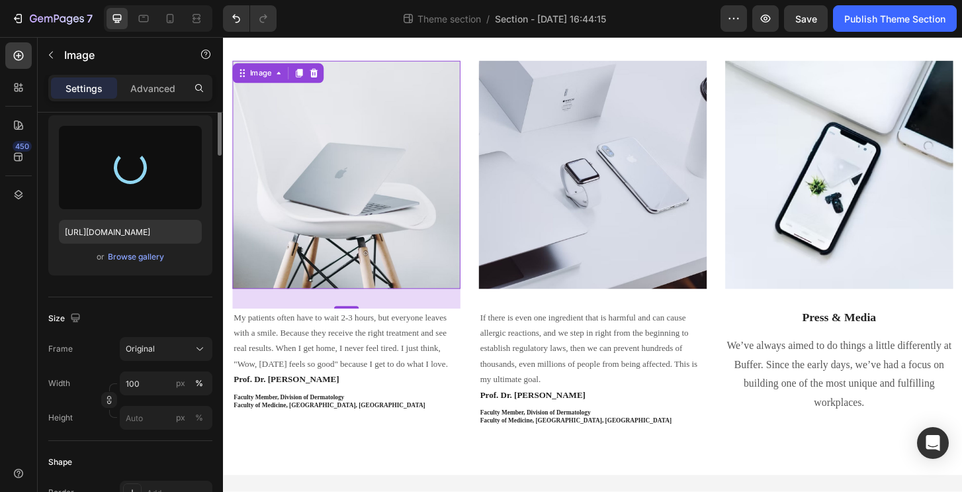
scroll to position [0, 0]
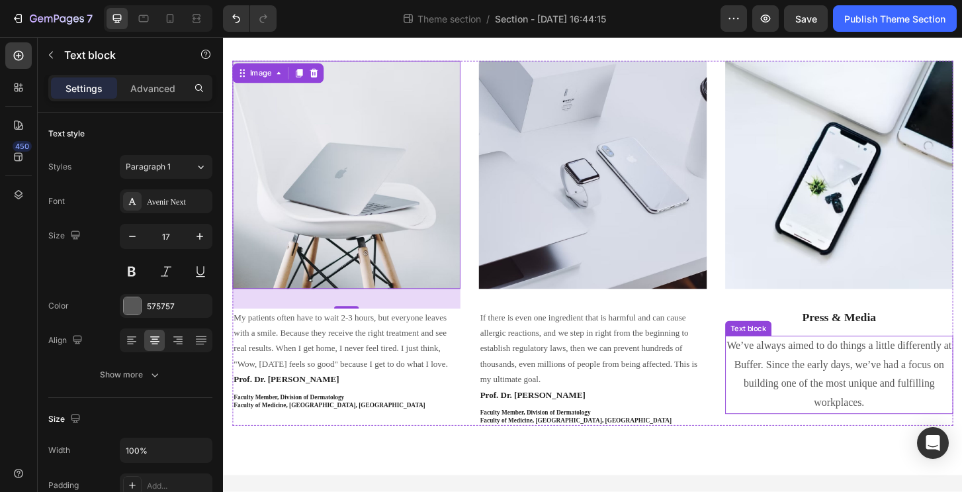
click at [836, 365] on p "We’ve always aimed to do things a little differently at Buffer. Since the early…" at bounding box center [885, 399] width 242 height 81
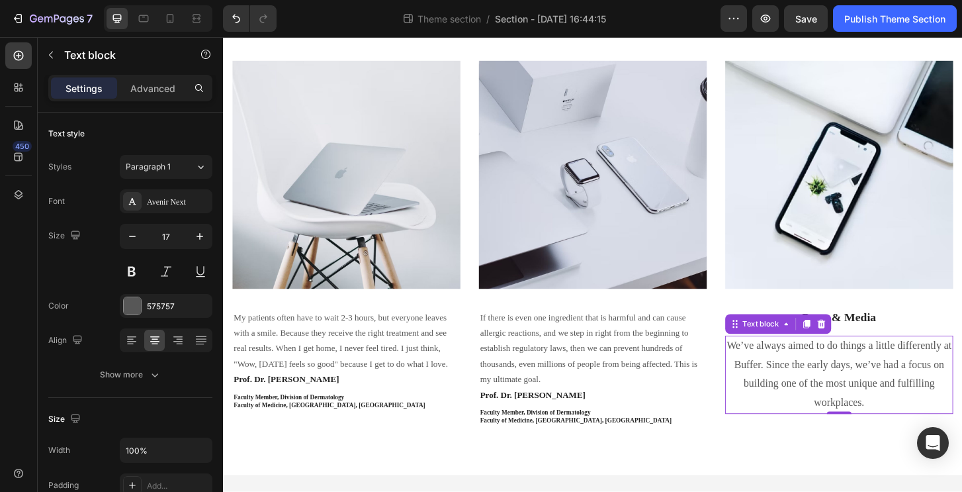
click at [829, 394] on p "We’ve always aimed to do things a little differently at Buffer. Since the early…" at bounding box center [885, 399] width 242 height 81
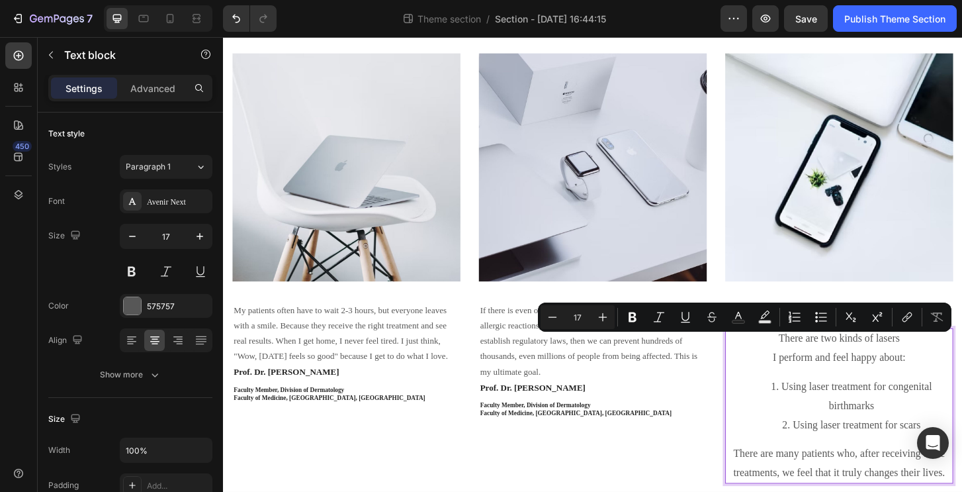
scroll to position [247, 0]
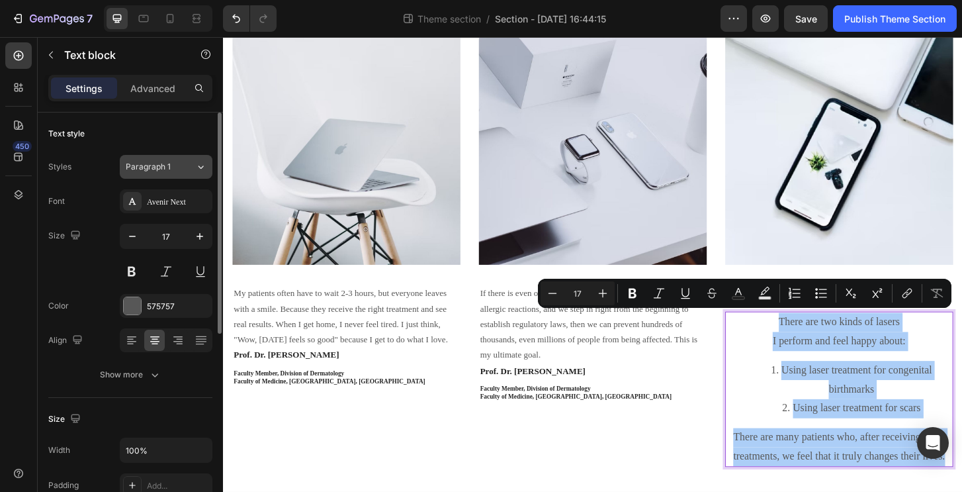
click at [174, 169] on div "Paragraph 1" at bounding box center [153, 167] width 54 height 12
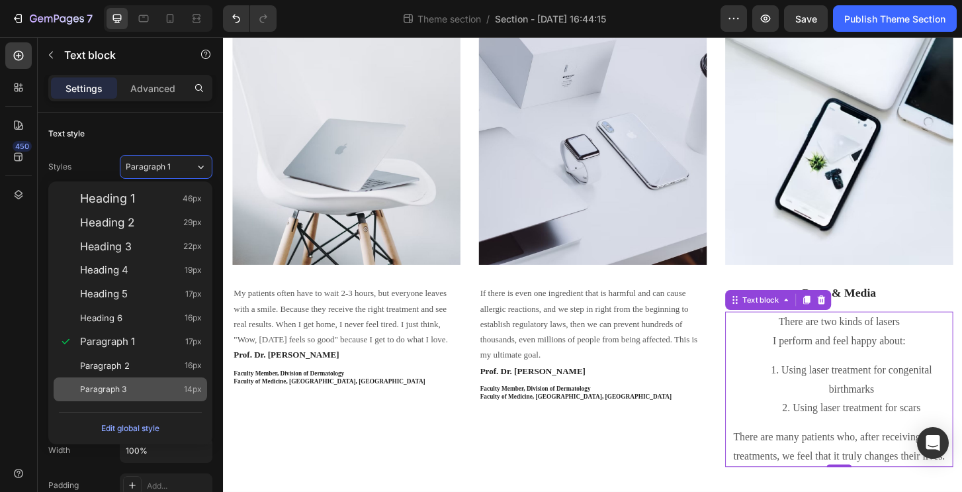
click at [132, 389] on div "Paragraph 3 14px" at bounding box center [141, 388] width 122 height 13
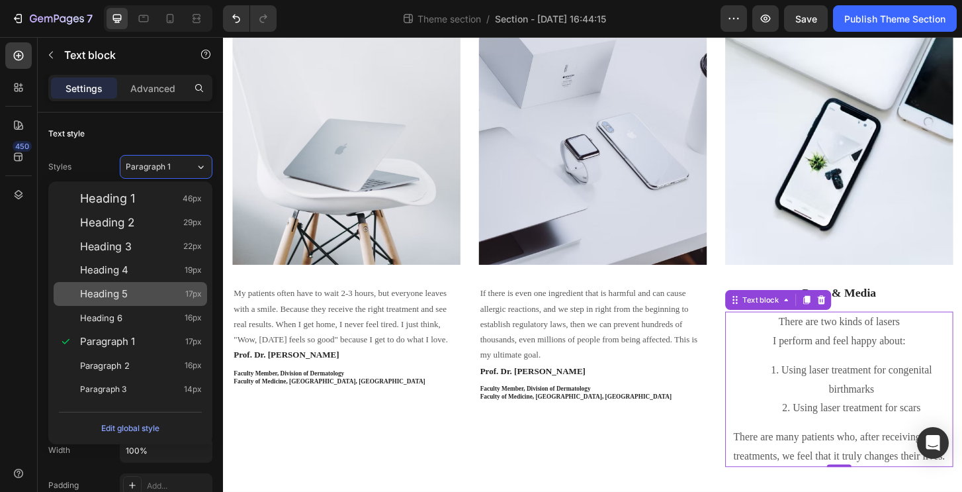
type input "14"
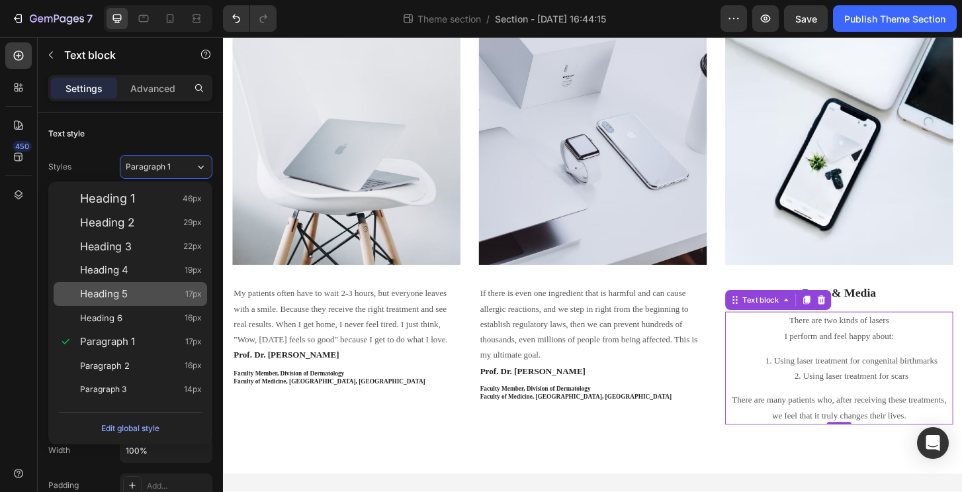
scroll to position [246, 0]
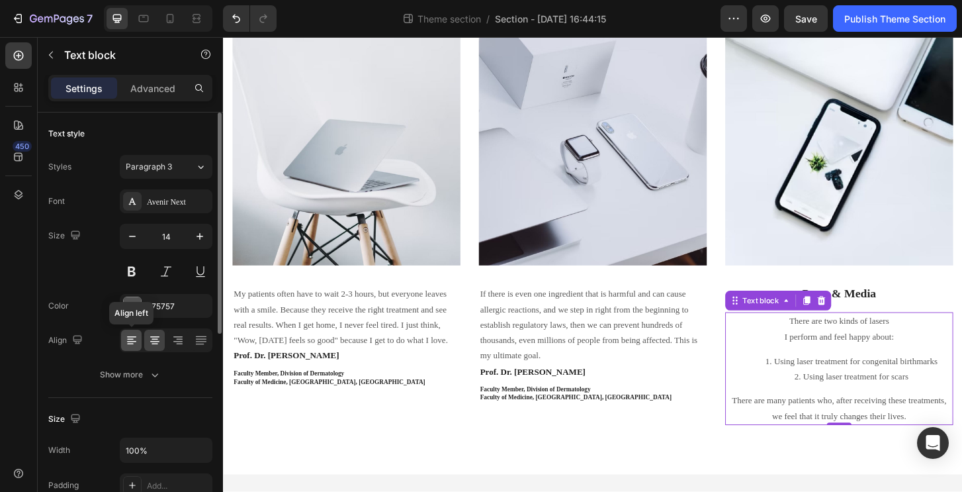
click at [126, 337] on icon at bounding box center [131, 339] width 13 height 13
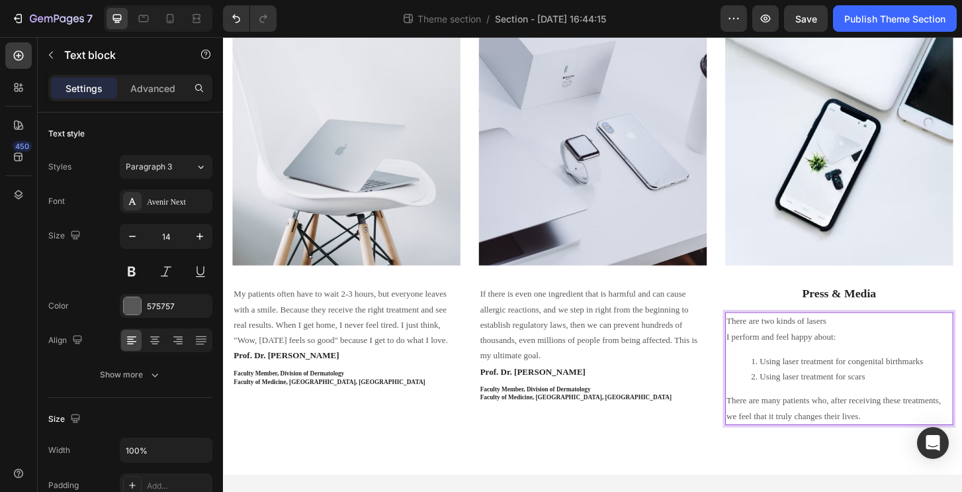
click at [908, 355] on p "I perform and feel happy about:" at bounding box center [885, 359] width 242 height 17
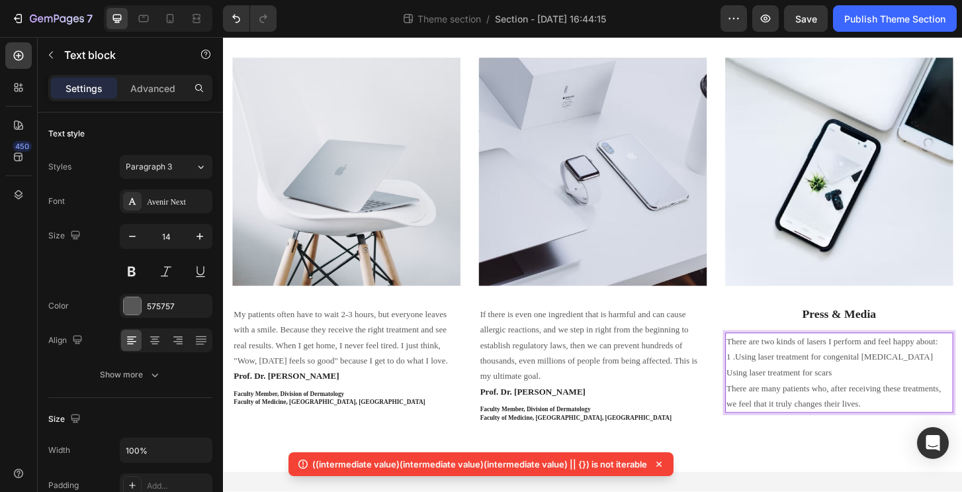
scroll to position [228, 0]
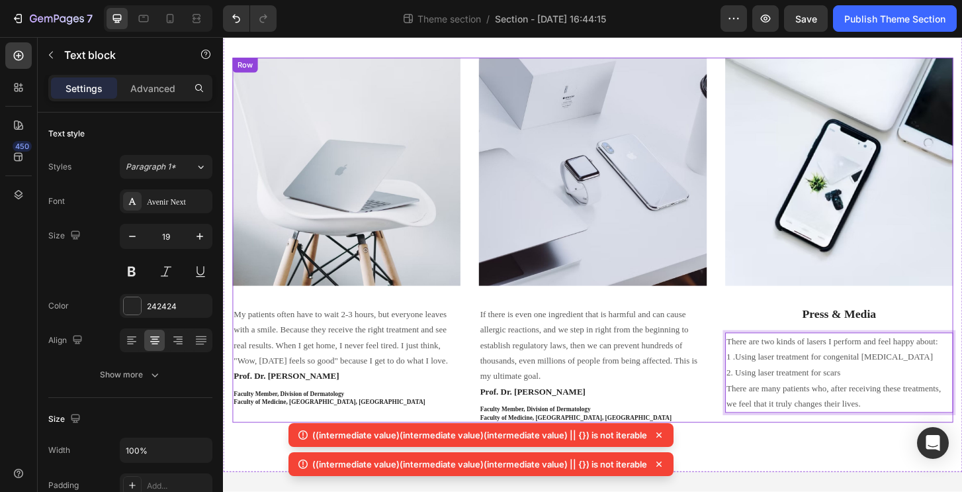
click at [836, 334] on p "Press & Media" at bounding box center [885, 335] width 242 height 17
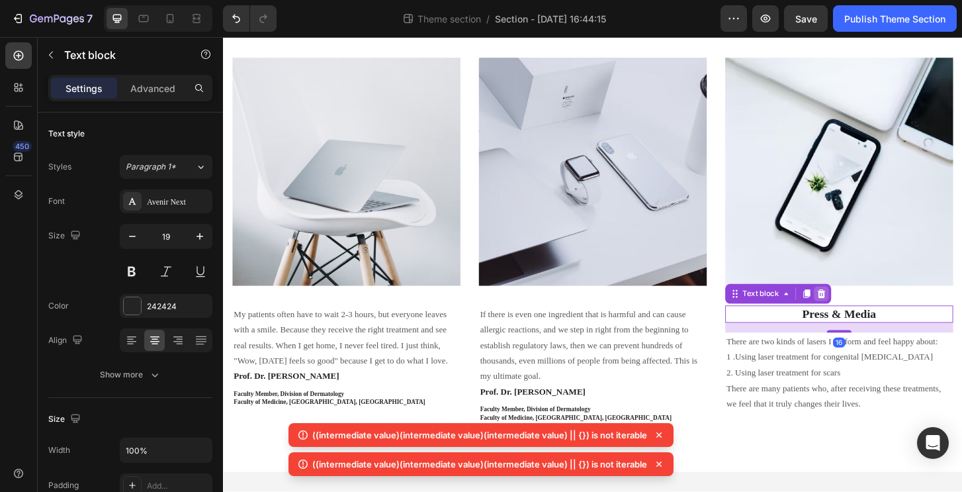
click at [860, 308] on icon at bounding box center [865, 313] width 11 height 11
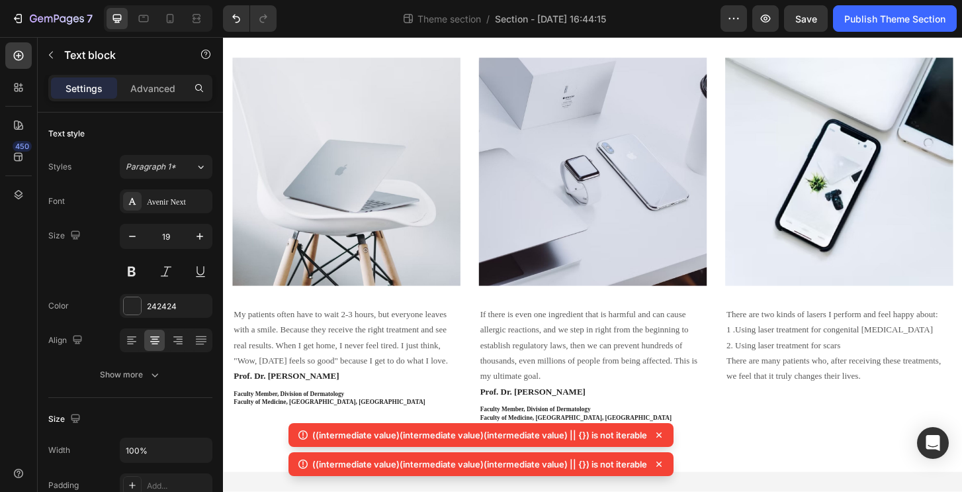
scroll to position [221, 0]
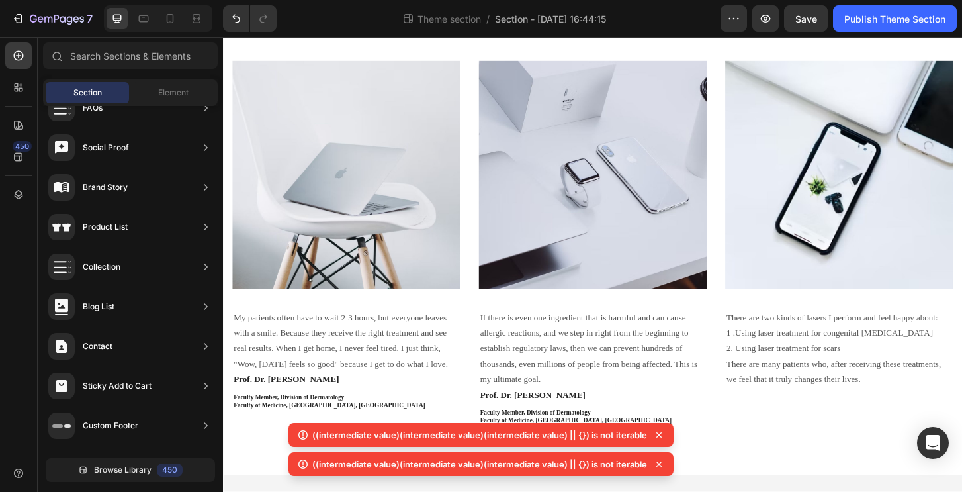
click at [658, 435] on icon at bounding box center [658, 434] width 13 height 13
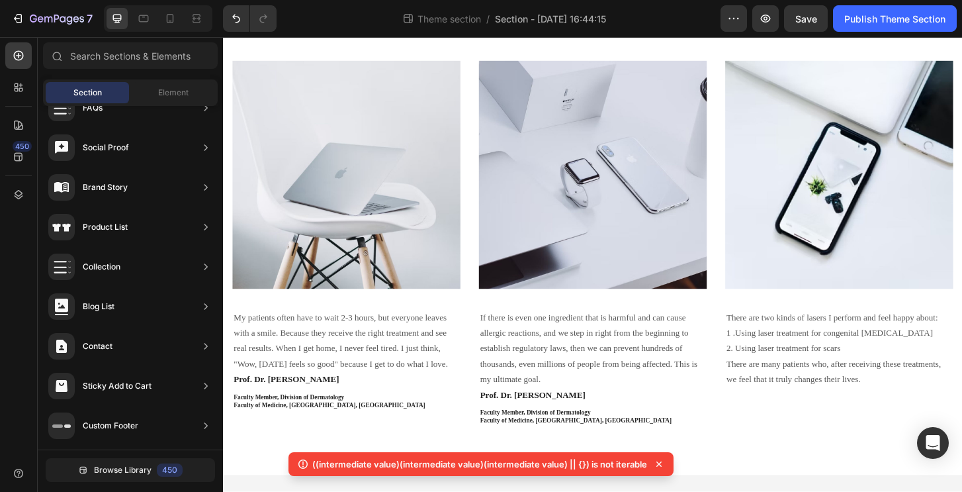
click at [662, 463] on icon at bounding box center [658, 463] width 13 height 13
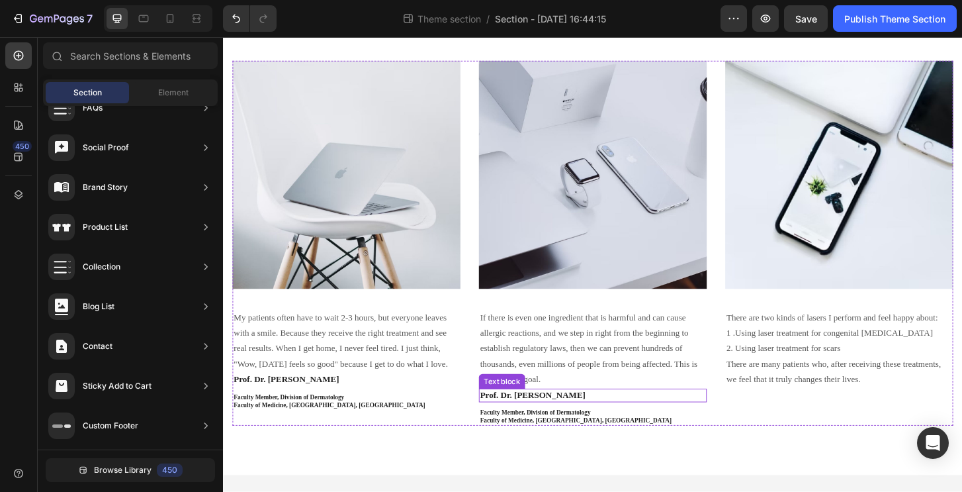
click at [592, 419] on p "Prof. Dr. Wasanun Vichitmun" at bounding box center [620, 422] width 242 height 12
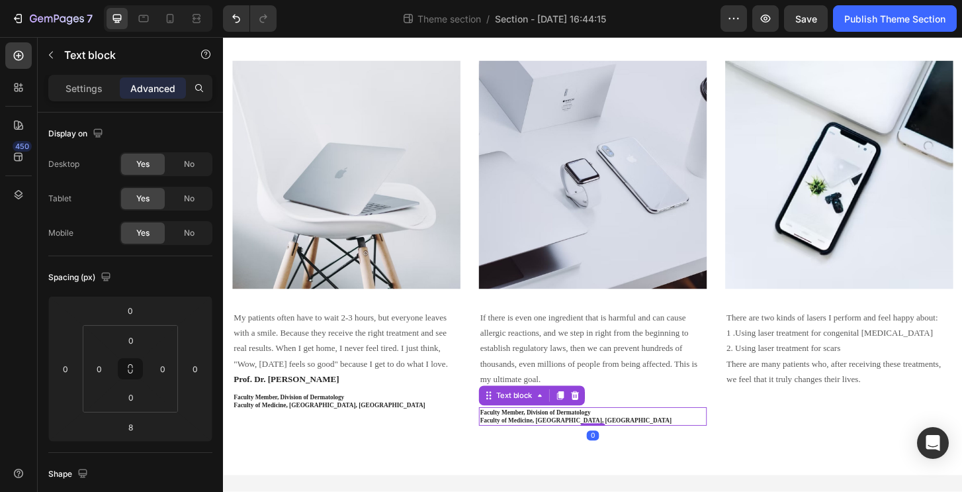
click at [592, 438] on strong "Faculty Member, Division of Dermatology" at bounding box center [558, 440] width 118 height 7
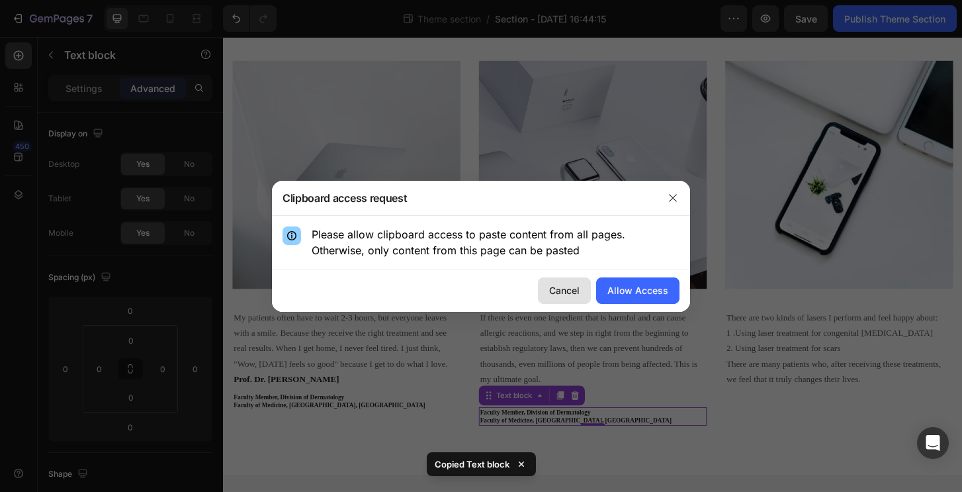
click at [564, 296] on div "Cancel" at bounding box center [564, 290] width 30 height 14
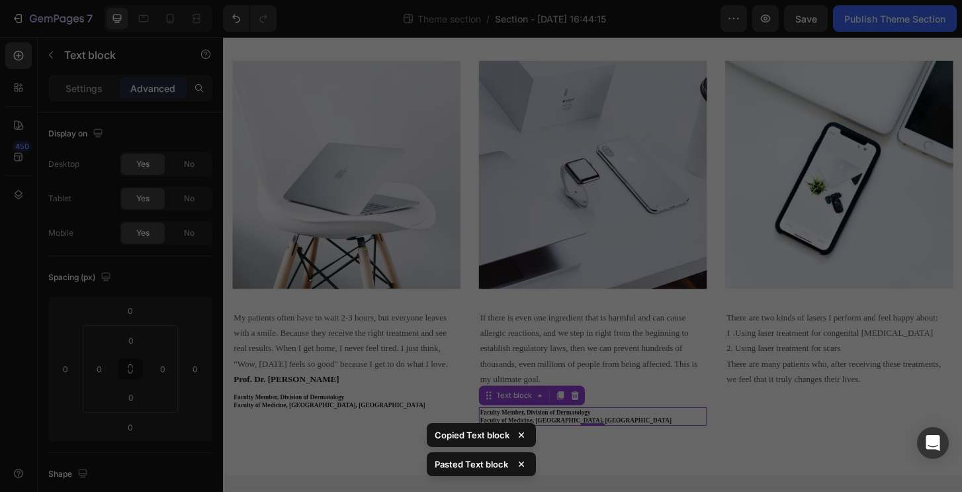
scroll to position [228, 0]
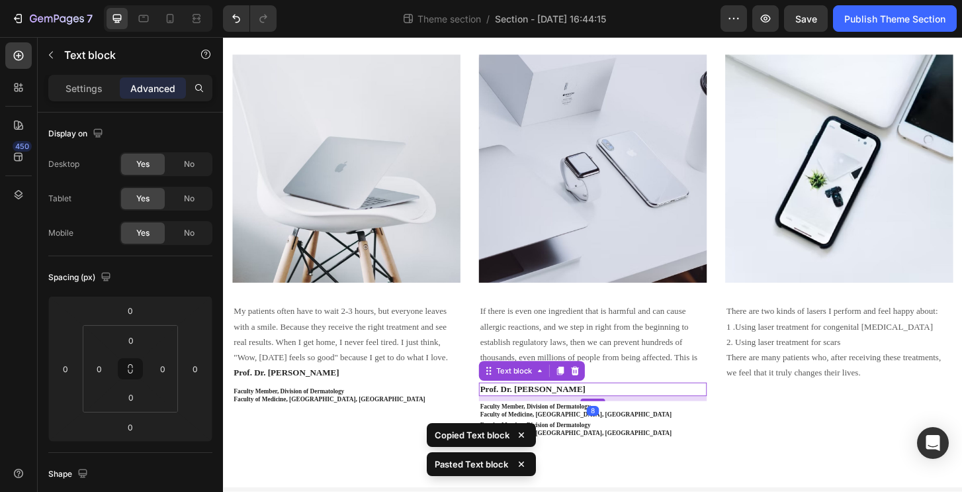
click at [680, 414] on p "Prof. Dr. Wasanun Vichitmun" at bounding box center [620, 416] width 242 height 12
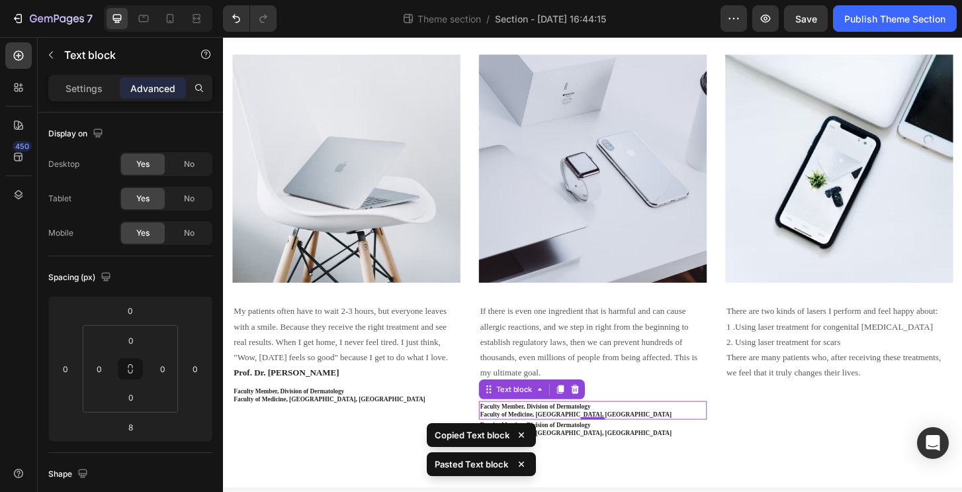
click at [591, 439] on strong "Faculty of Medicine, Ramathibodi Hospital, Mahidol University" at bounding box center [602, 442] width 206 height 7
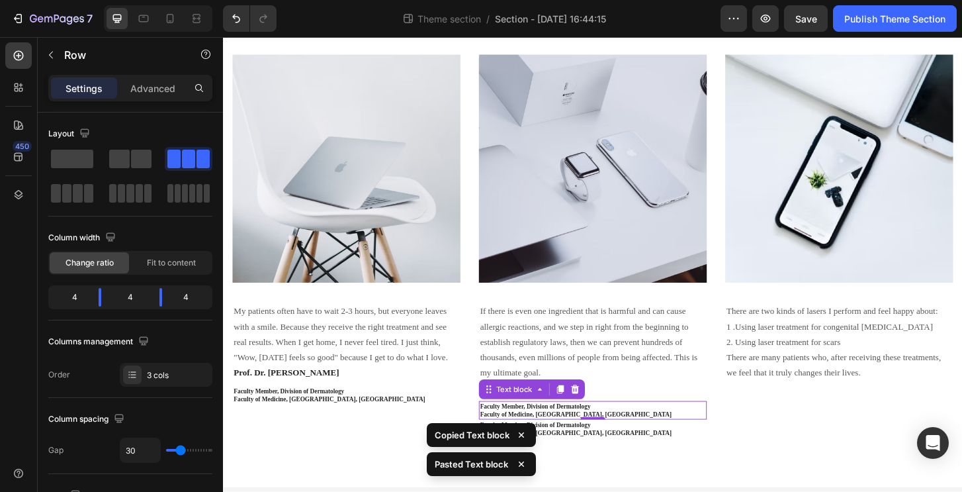
click at [686, 424] on div "Image If there is even one ingredient that is harmful and can cause allergic re…" at bounding box center [620, 262] width 245 height 412
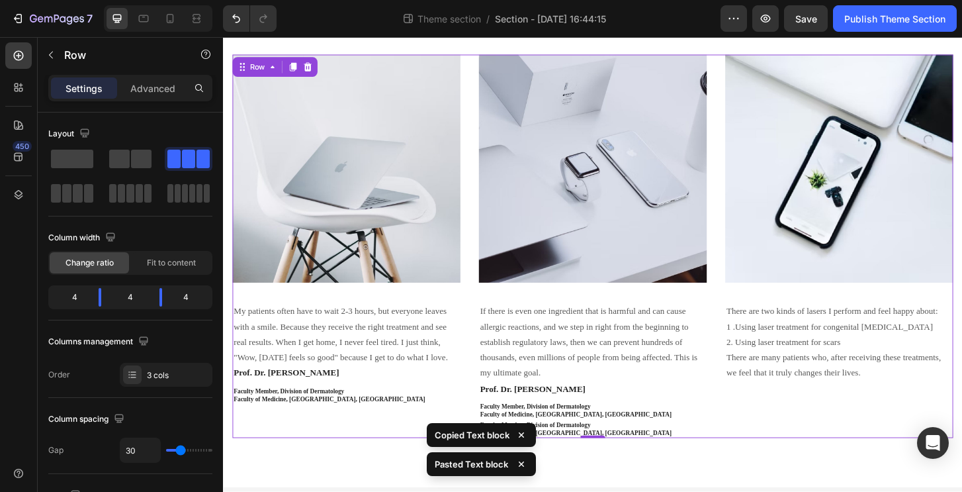
click at [767, 433] on div "Image There are two kinds of lasers I perform and feel happy about: 1 .﻿﻿﻿Using…" at bounding box center [884, 262] width 245 height 412
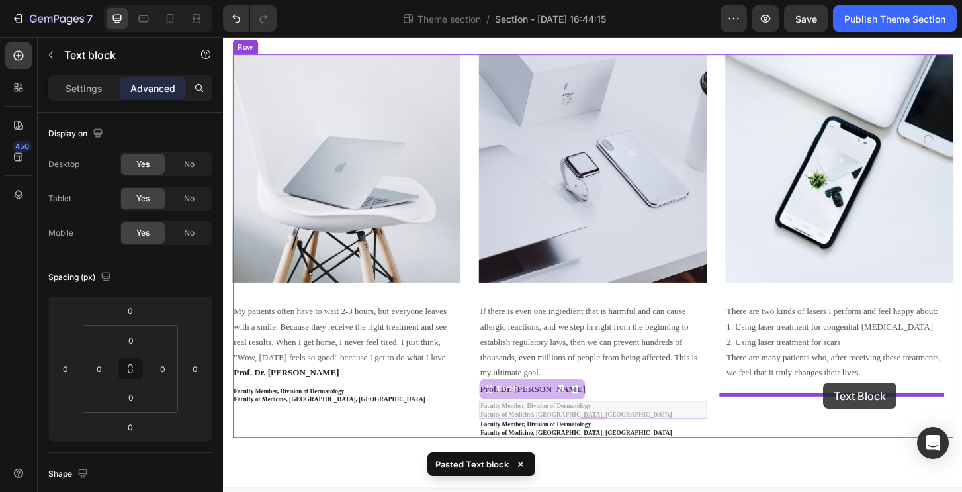
drag, startPoint x: 590, startPoint y: 433, endPoint x: 867, endPoint y: 408, distance: 278.4
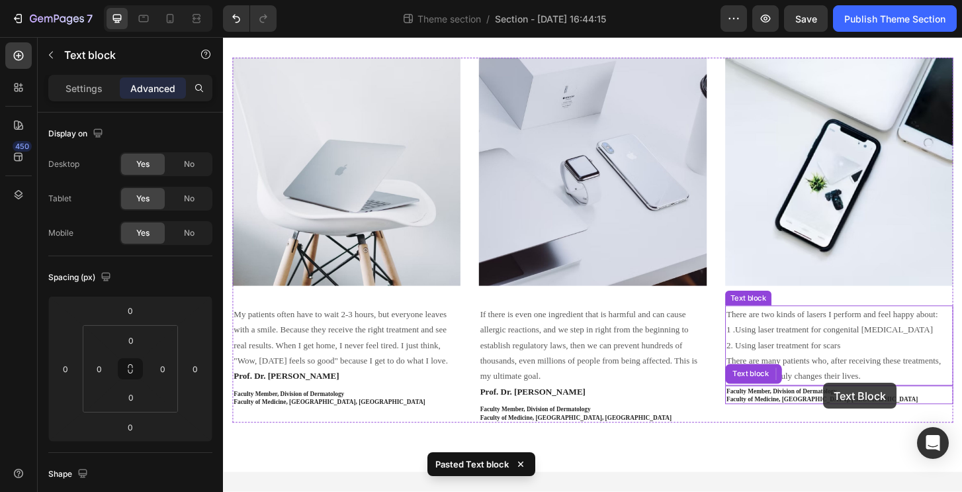
scroll to position [221, 0]
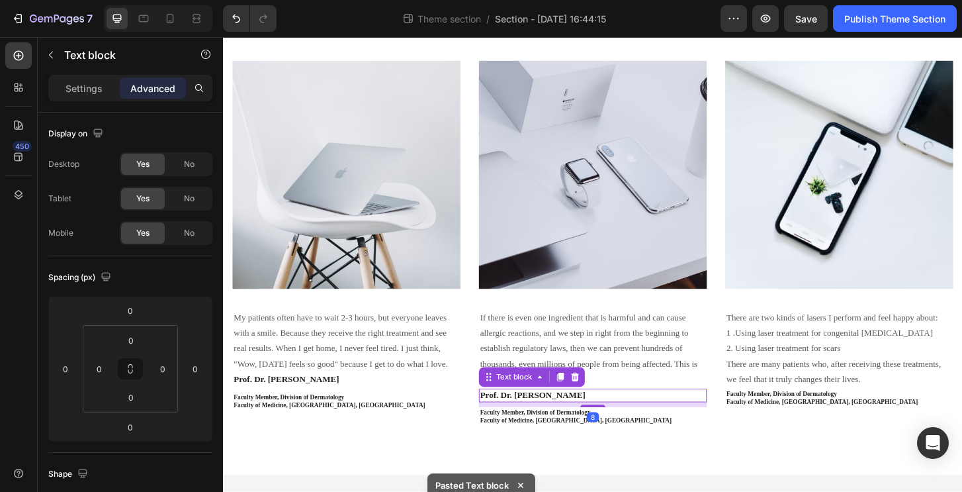
click at [596, 420] on p "Prof. Dr. Wasanun Vichitmun" at bounding box center [620, 422] width 242 height 12
click at [583, 398] on icon at bounding box center [585, 402] width 7 height 9
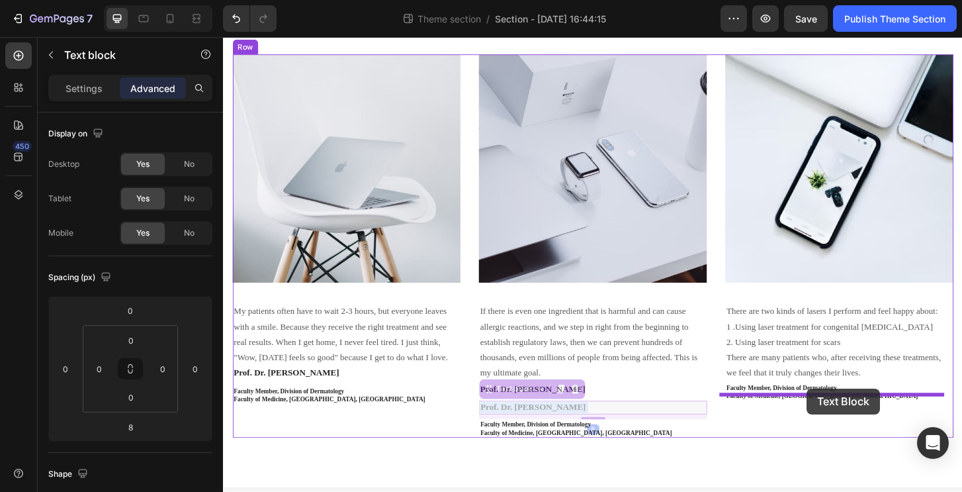
drag, startPoint x: 584, startPoint y: 431, endPoint x: 850, endPoint y: 414, distance: 265.9
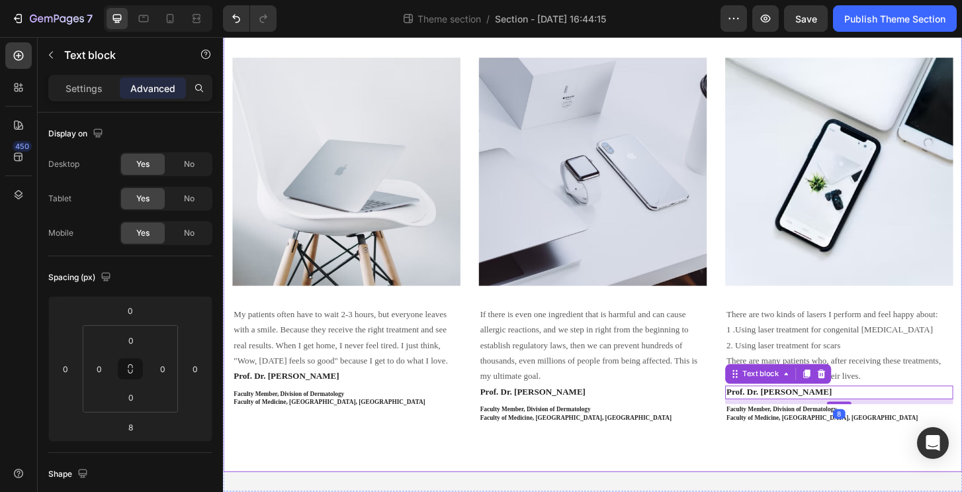
scroll to position [225, 0]
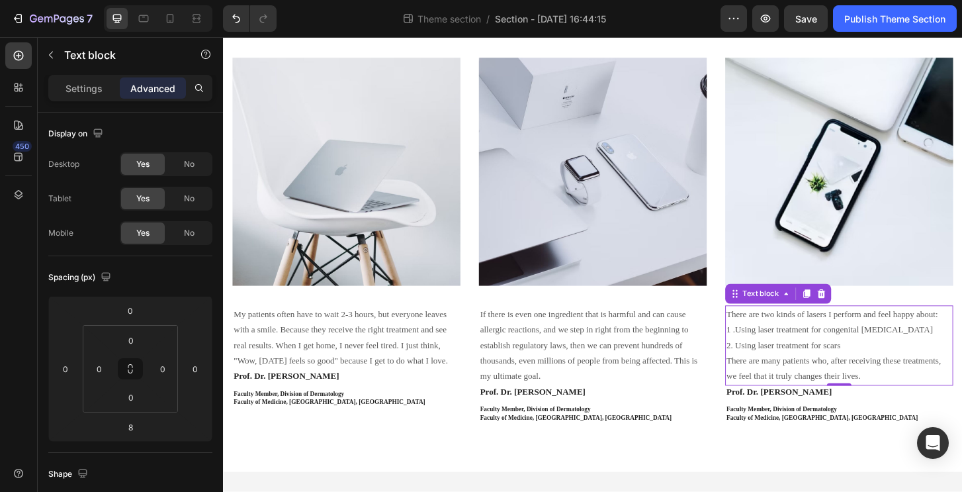
click at [822, 377] on p "2. ﻿﻿﻿Using laser treatment for scars" at bounding box center [885, 368] width 242 height 17
click at [809, 332] on p "There are two kinds of lasers I perform and feel happy about:" at bounding box center [885, 335] width 242 height 17
click at [799, 328] on p "There are two kinds of lasers I perform and feel happy about:" at bounding box center [885, 335] width 242 height 17
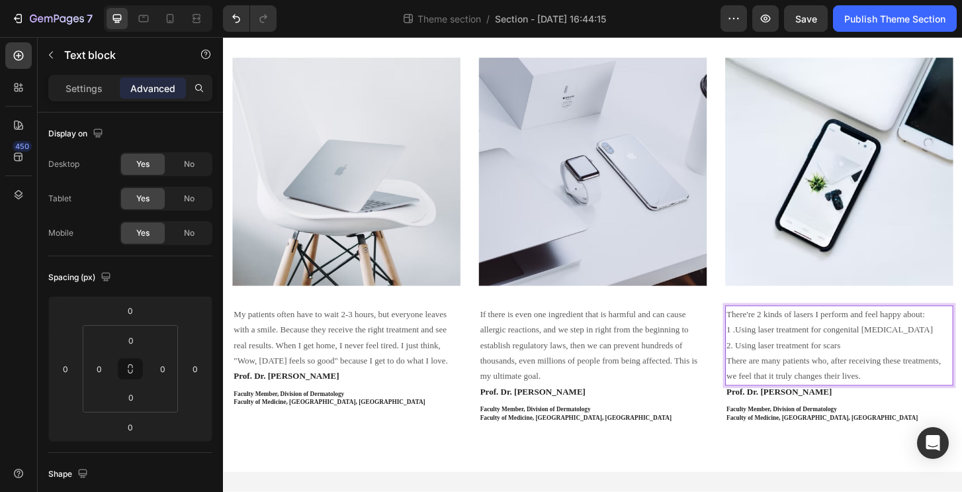
click at [869, 343] on p "There're 2 kinds of lasers I perform and feel happy about:" at bounding box center [885, 335] width 242 height 17
click at [885, 343] on p "There're 2 kinds of lasers I perform and feel happy about:" at bounding box center [885, 335] width 242 height 17
click at [766, 360] on p "1 .﻿﻿﻿Using laser treatment for congenital birthmarks" at bounding box center [885, 351] width 242 height 17
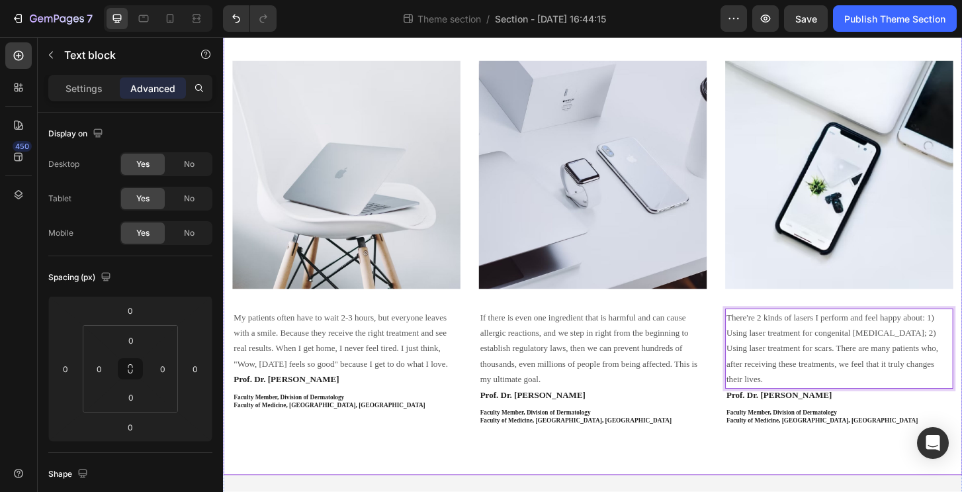
click at [733, 478] on div "Doctors Who Inspired Us Heading Image James Frank / CEO Text block Row Image My…" at bounding box center [620, 186] width 794 height 644
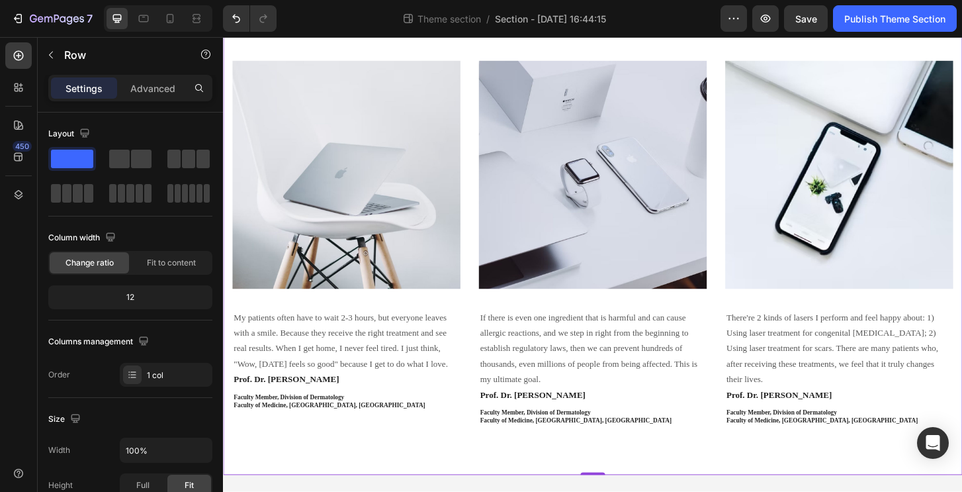
click at [809, 418] on p "Prof. Dr. Wasanun Vichitmun" at bounding box center [885, 422] width 242 height 12
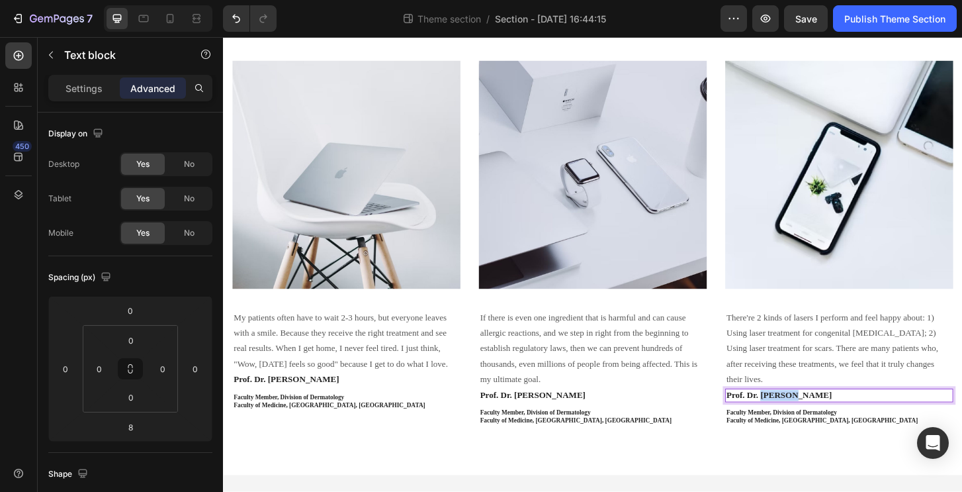
click at [804, 418] on p "Prof. Dr. Wasanun Vichitmun" at bounding box center [885, 422] width 242 height 12
click at [803, 445] on strong "Faculty of Medicine, Ramathibodi Hospital, Mahidol University" at bounding box center [867, 448] width 206 height 7
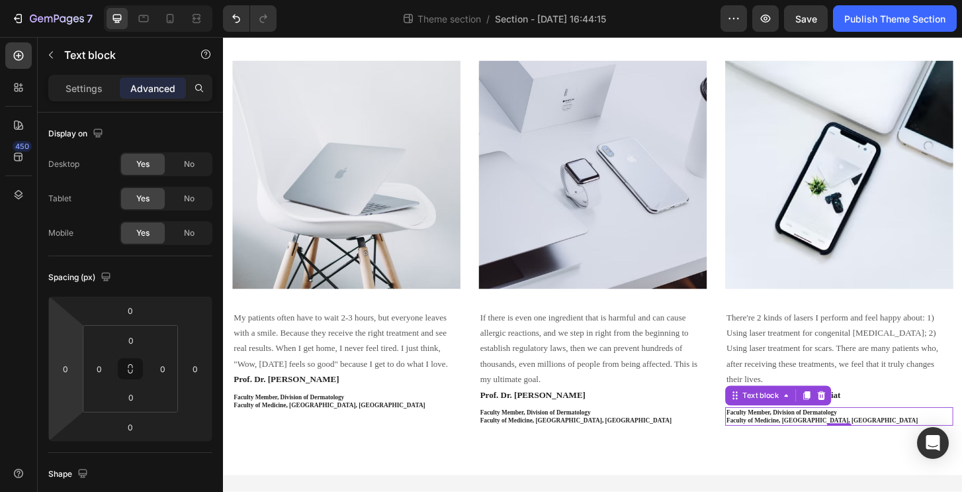
click at [791, 445] on strong "Faculty of Medicine, Ramathibodi Hospital, Mahidol University" at bounding box center [867, 448] width 206 height 7
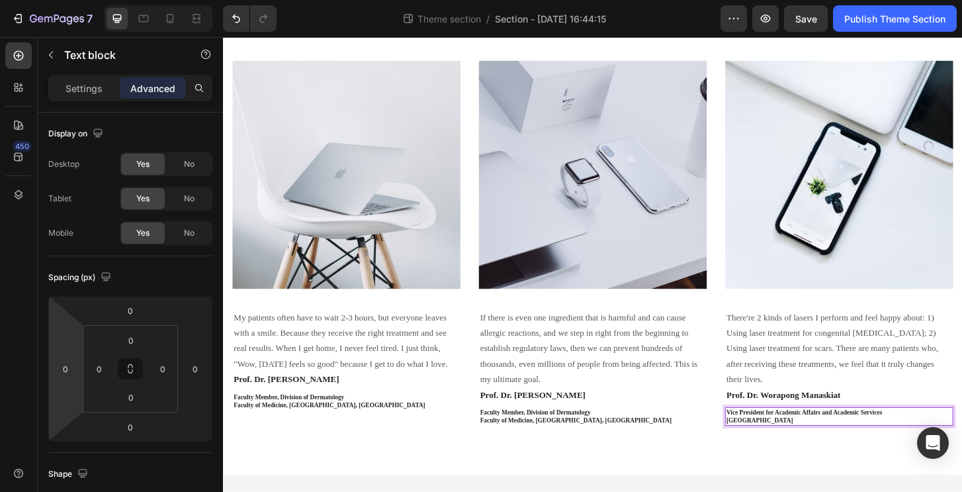
click at [869, 445] on p "Mahidol University" at bounding box center [885, 449] width 242 height 9
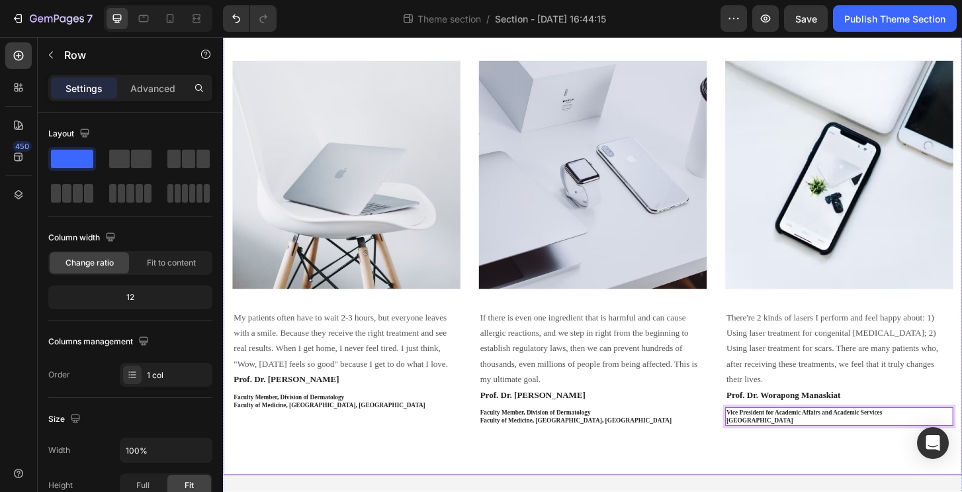
click at [850, 475] on div "Doctors Who Inspired Us Heading Image James Frank / CEO Text block Row Image My…" at bounding box center [620, 186] width 794 height 644
click at [826, 447] on p "Mahidol University" at bounding box center [885, 449] width 242 height 9
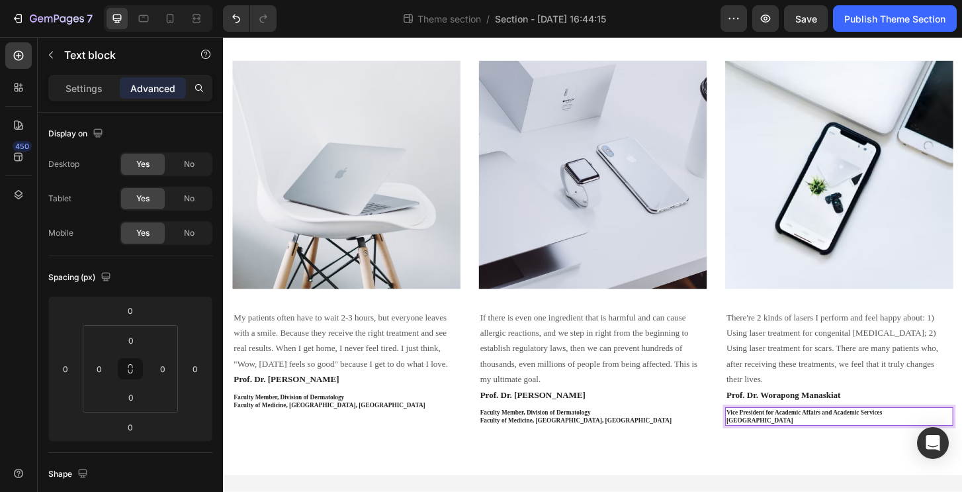
click at [952, 437] on p "Vice President for Academic Affairs and Academic Services" at bounding box center [885, 440] width 242 height 9
click at [590, 420] on p "Prof. Dr. Wasanun Vichitmun" at bounding box center [620, 422] width 242 height 12
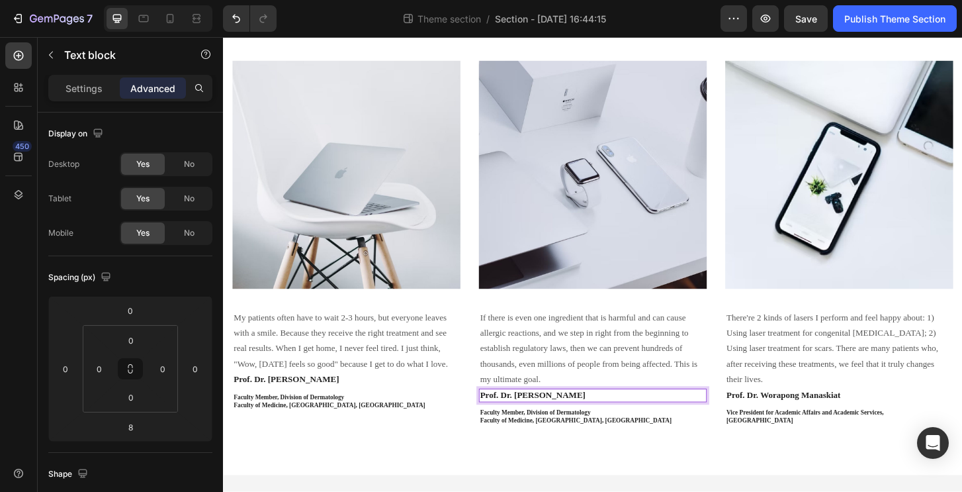
click at [567, 416] on p "Prof. Dr. Wasanun Vichitmun" at bounding box center [620, 422] width 242 height 12
click at [568, 418] on p "Prof. Dr. Wasanun Vichitmun" at bounding box center [620, 422] width 242 height 12
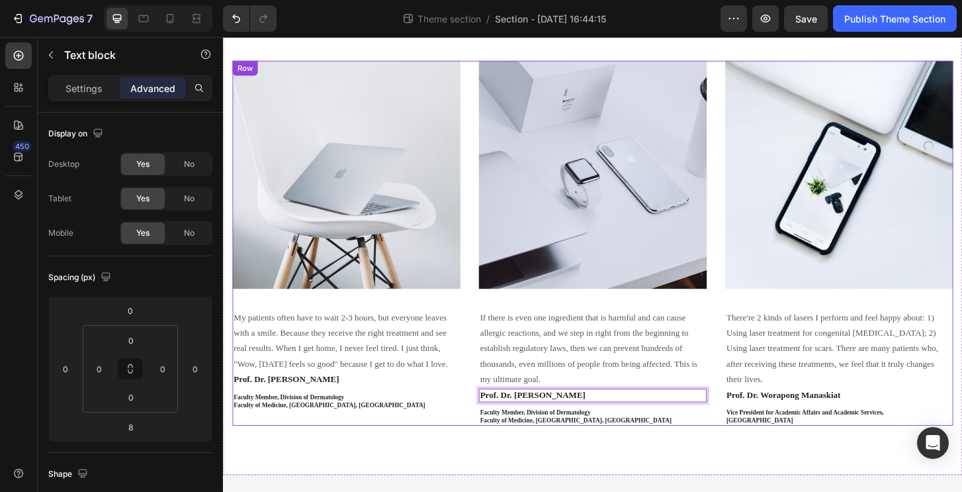
drag, startPoint x: 627, startPoint y: 419, endPoint x: 482, endPoint y: 412, distance: 145.1
click at [482, 412] on div "Image My patients often have to wait 2-3 hours, but everyone leaves with a smil…" at bounding box center [620, 259] width 774 height 392
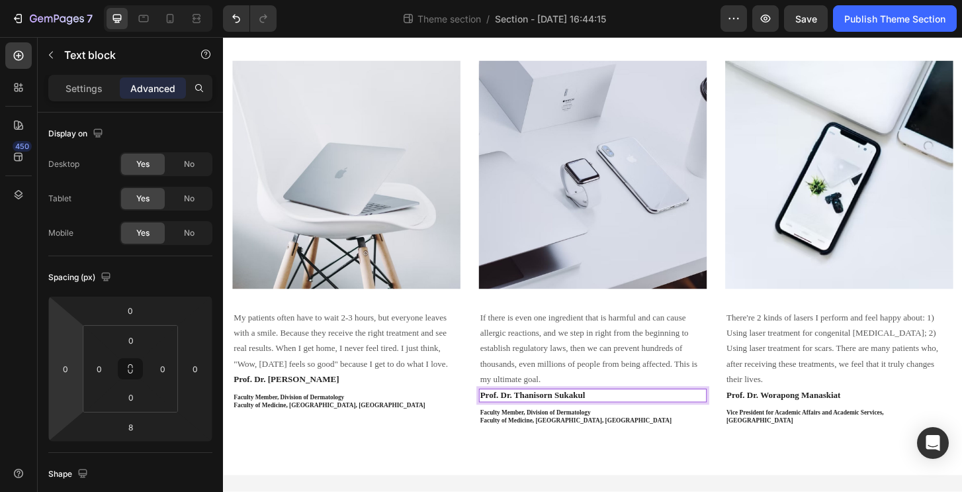
click at [633, 445] on strong "Faculty of Medicine, Ramathibodi Hospital, Mahidol University" at bounding box center [602, 448] width 206 height 7
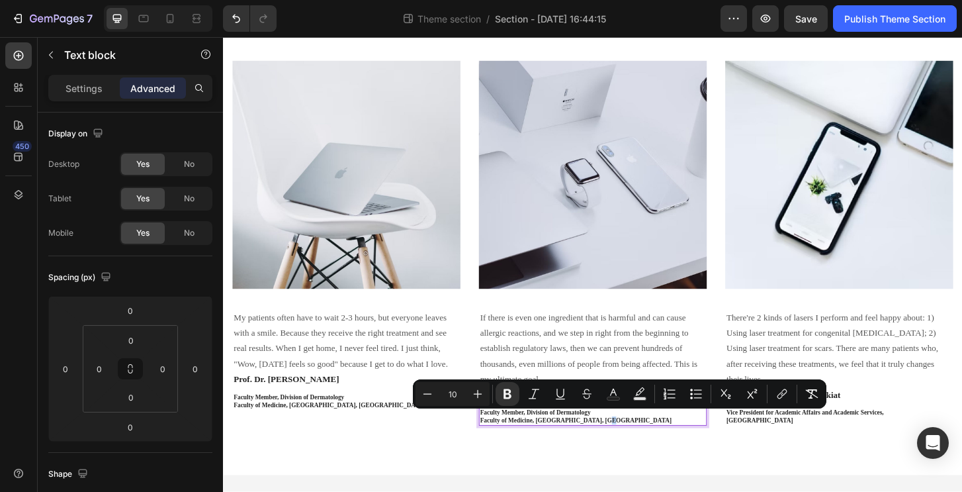
click at [611, 439] on strong "Faculty Member, Division of Dermatology" at bounding box center [558, 440] width 118 height 7
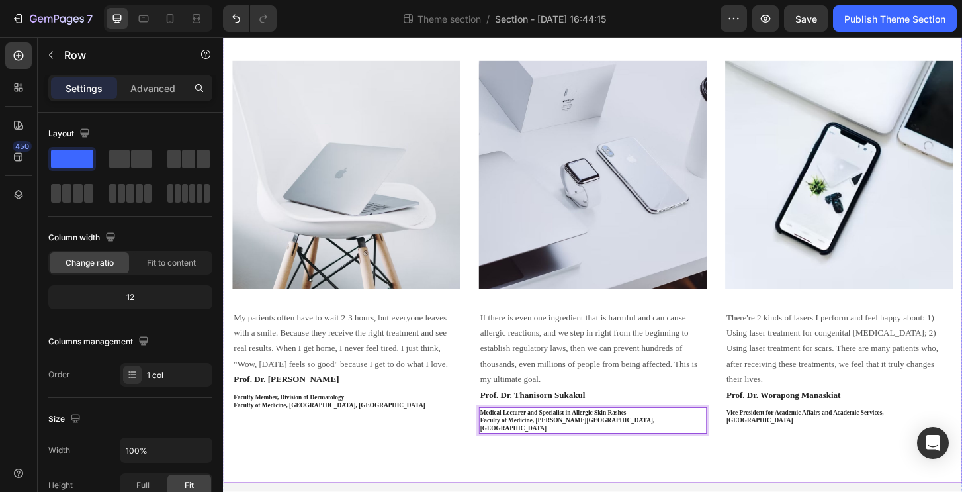
click at [563, 461] on div "Doctors Who Inspired Us Heading Image James Frank / CEO Text block Row Image My…" at bounding box center [620, 190] width 794 height 652
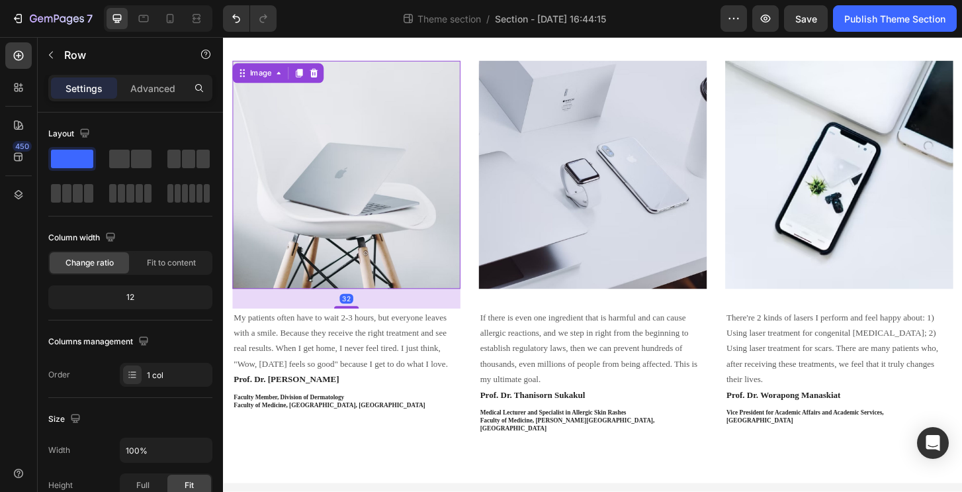
click at [364, 199] on img at bounding box center [355, 185] width 245 height 245
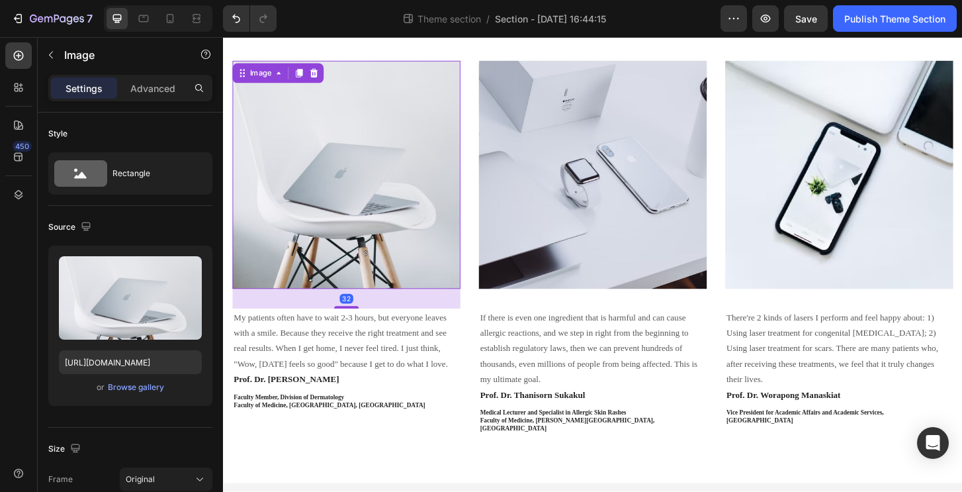
click at [273, 63] on img at bounding box center [355, 185] width 245 height 245
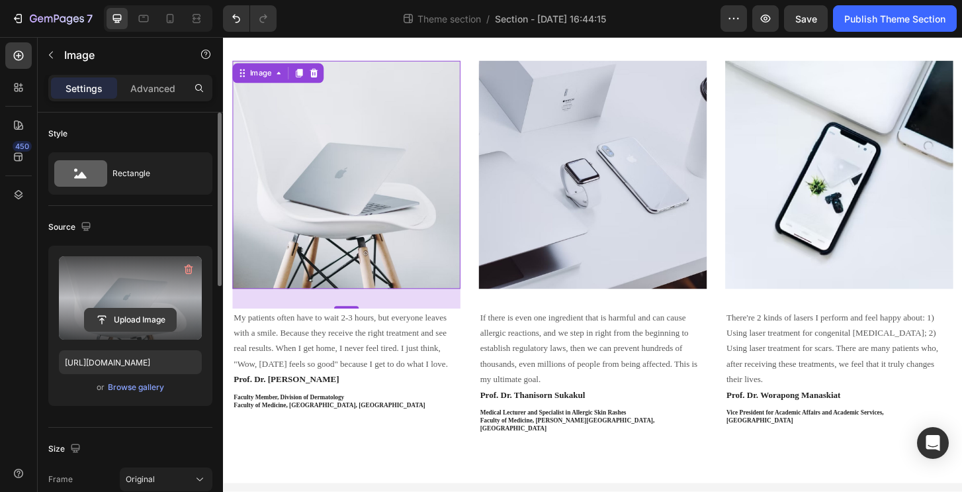
click at [128, 312] on input "file" at bounding box center [130, 319] width 91 height 22
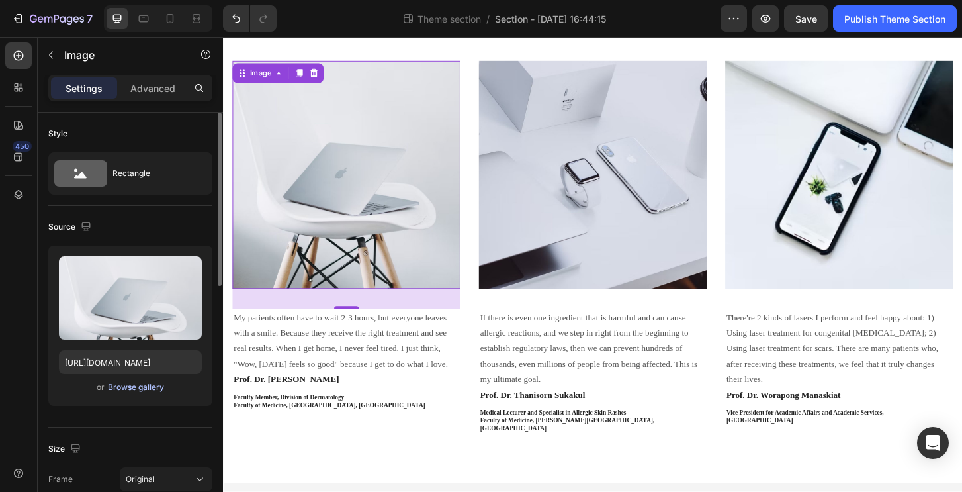
click at [131, 385] on div "Browse gallery" at bounding box center [136, 387] width 56 height 12
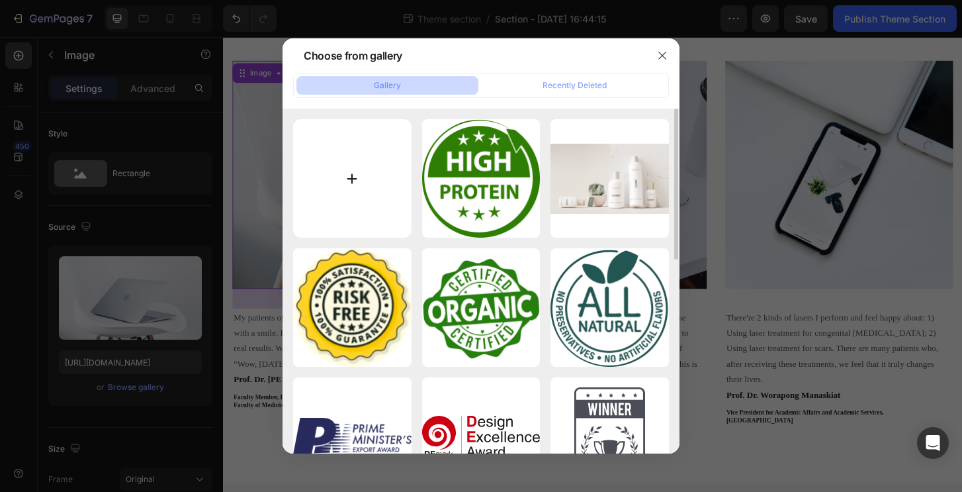
click at [328, 223] on input "file" at bounding box center [352, 178] width 118 height 118
type input "C:\fakepath\S1_3532.jpg"
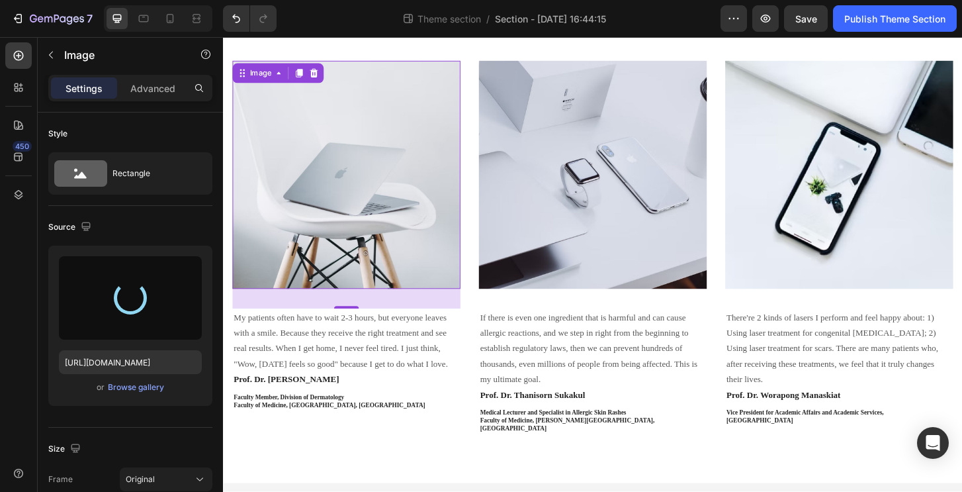
type input "https://cdn.shopify.com/s/files/1/0543/7046/8039/files/gempages_584492522961633…"
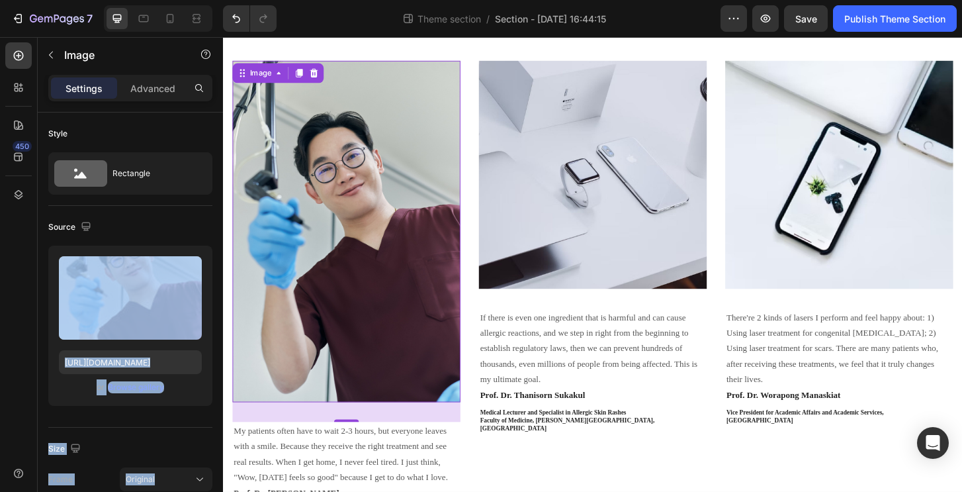
drag, startPoint x: 359, startPoint y: 328, endPoint x: 347, endPoint y: 206, distance: 122.3
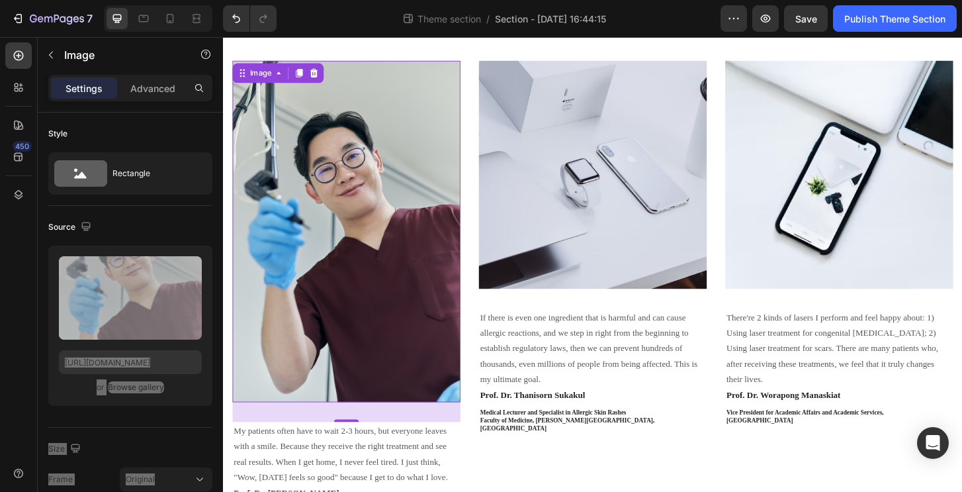
click at [344, 316] on img at bounding box center [355, 246] width 245 height 367
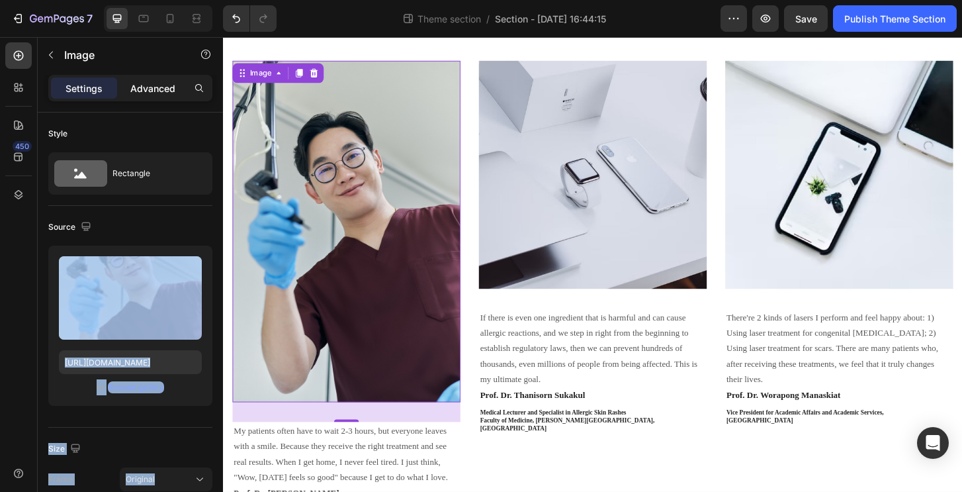
click at [150, 89] on p "Advanced" at bounding box center [152, 88] width 45 height 14
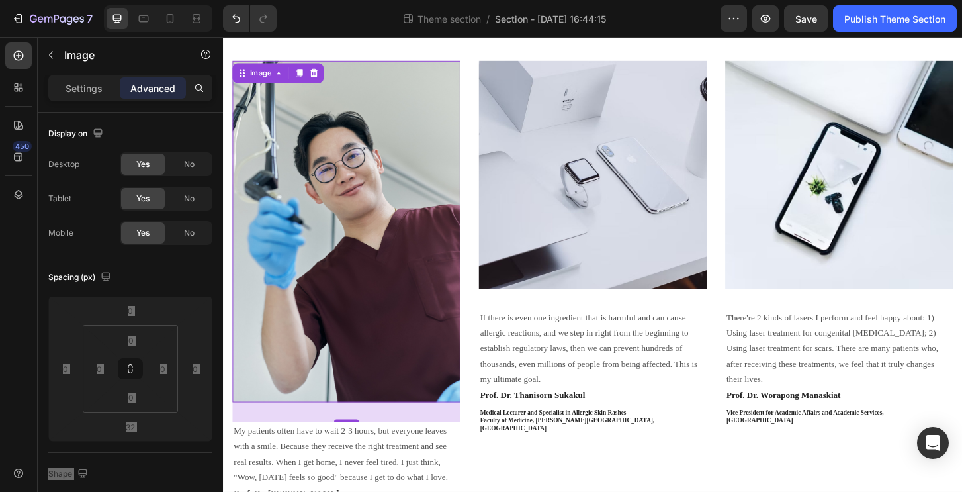
click at [352, 183] on img at bounding box center [355, 246] width 245 height 367
click at [326, 244] on img at bounding box center [355, 246] width 245 height 367
click at [361, 397] on img at bounding box center [355, 246] width 245 height 367
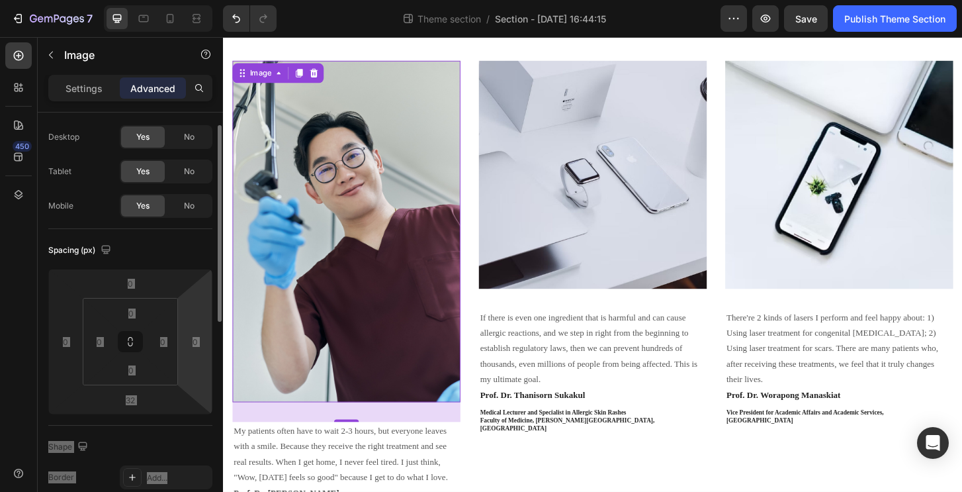
scroll to position [466, 0]
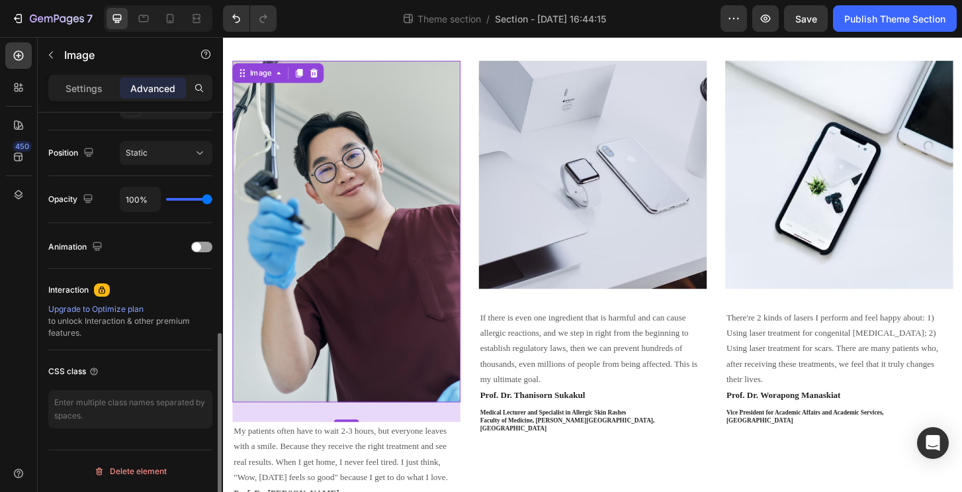
click at [158, 349] on div "Interaction Upgrade to Optimize plan to unlock Interaction & other premium feat…" at bounding box center [130, 309] width 164 height 81
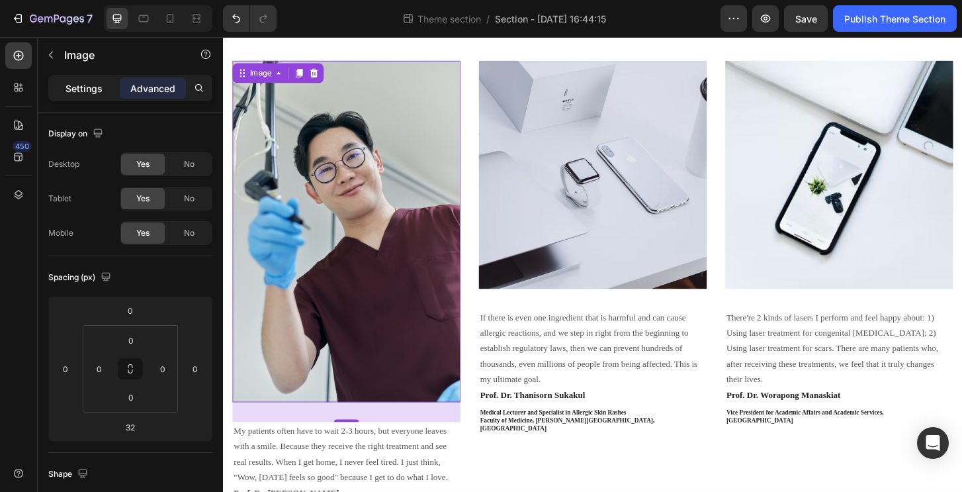
click at [77, 89] on p "Settings" at bounding box center [84, 88] width 37 height 14
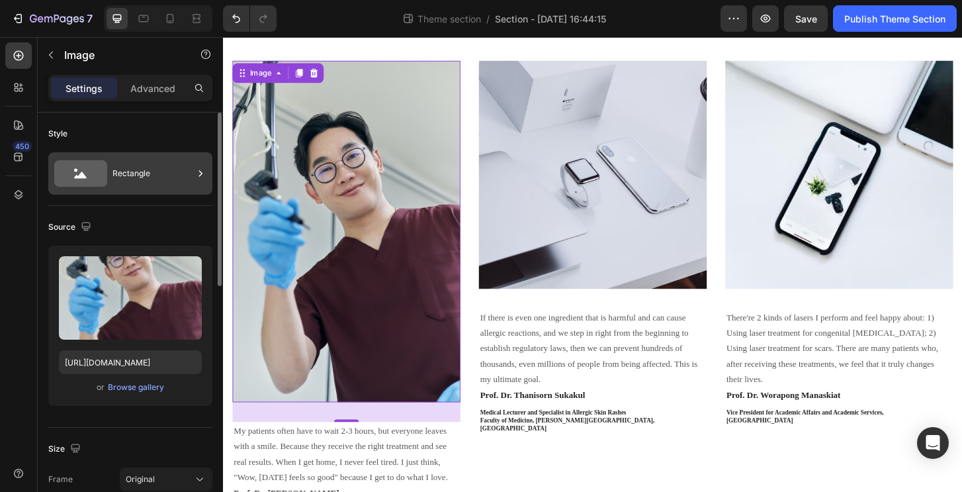
click at [152, 169] on div "Rectangle" at bounding box center [152, 173] width 81 height 30
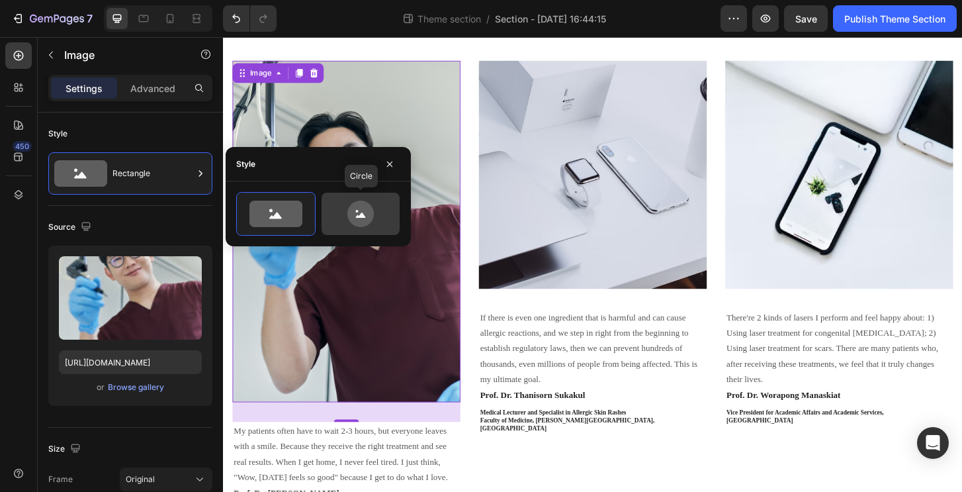
click at [371, 210] on icon at bounding box center [360, 213] width 26 height 26
type input "80"
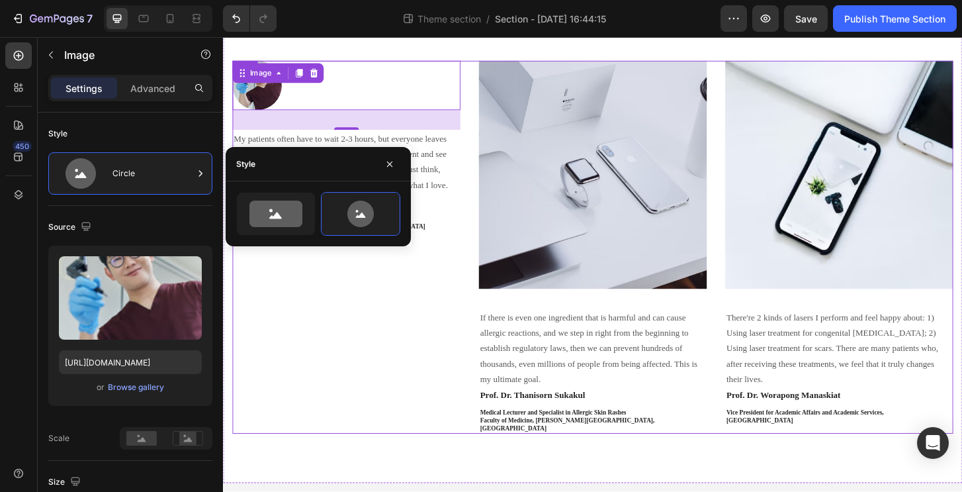
click at [389, 354] on div "Image 32 My patients often have to wait 2-3 hours, but everyone leaves with a s…" at bounding box center [355, 263] width 245 height 400
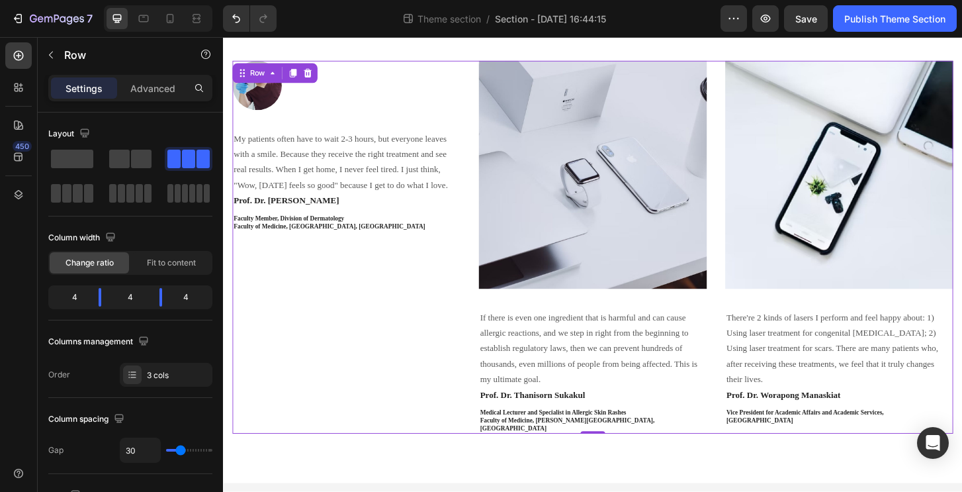
click at [81, 87] on p "Settings" at bounding box center [84, 88] width 37 height 14
click at [59, 58] on button "button" at bounding box center [50, 54] width 21 height 21
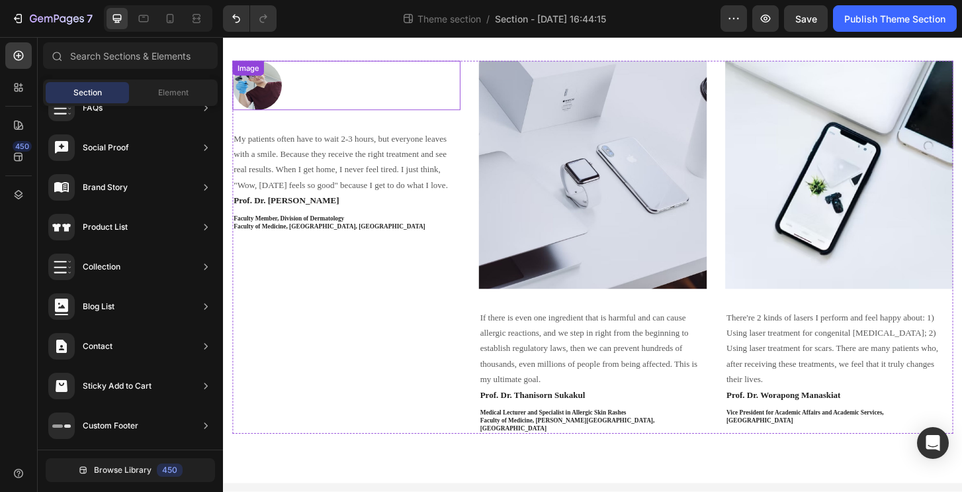
click at [228, 87] on div "Doctors Who Inspired Us Heading Image James Frank / CEO Text block Row Image My…" at bounding box center [620, 190] width 794 height 652
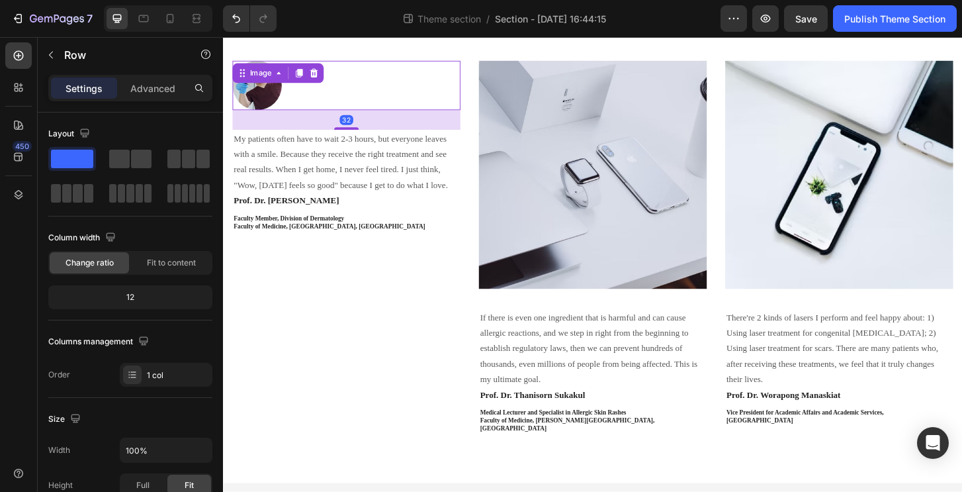
click at [259, 93] on img at bounding box center [259, 89] width 53 height 53
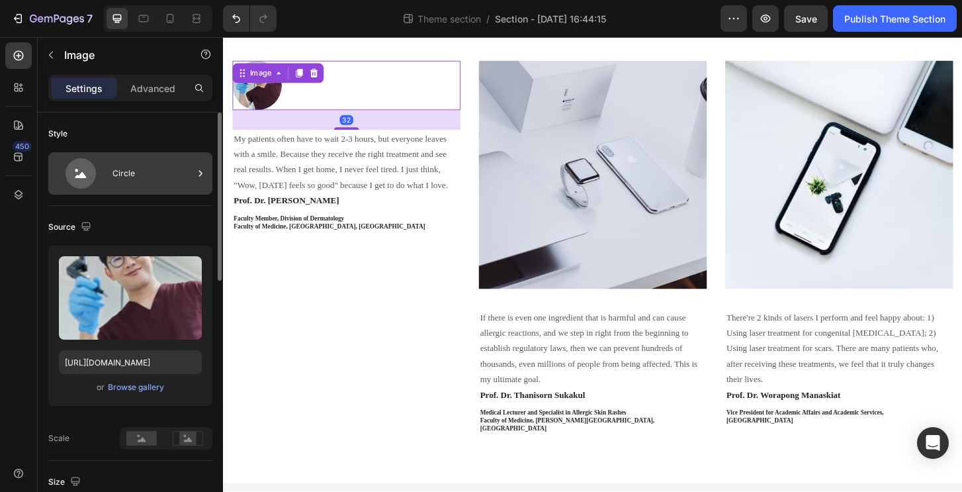
click at [124, 177] on div "Circle" at bounding box center [152, 173] width 81 height 30
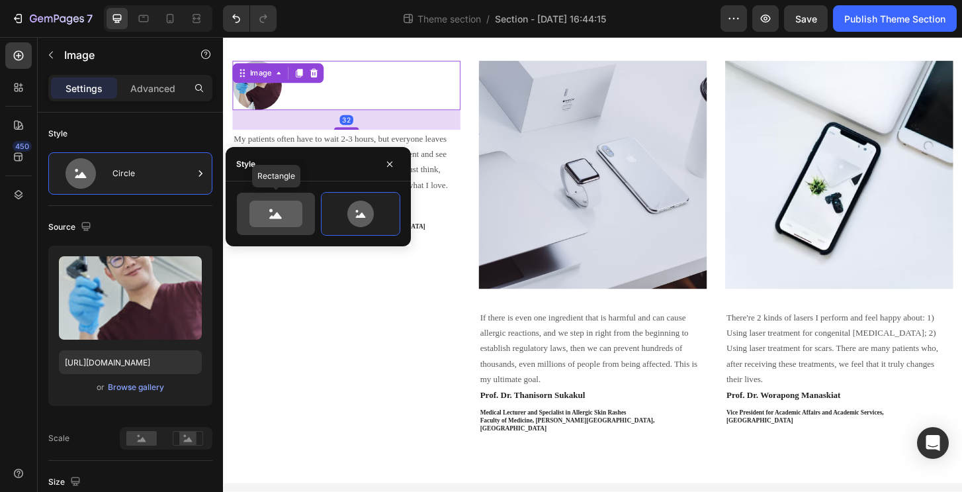
click at [292, 211] on icon at bounding box center [275, 213] width 53 height 26
type input "100"
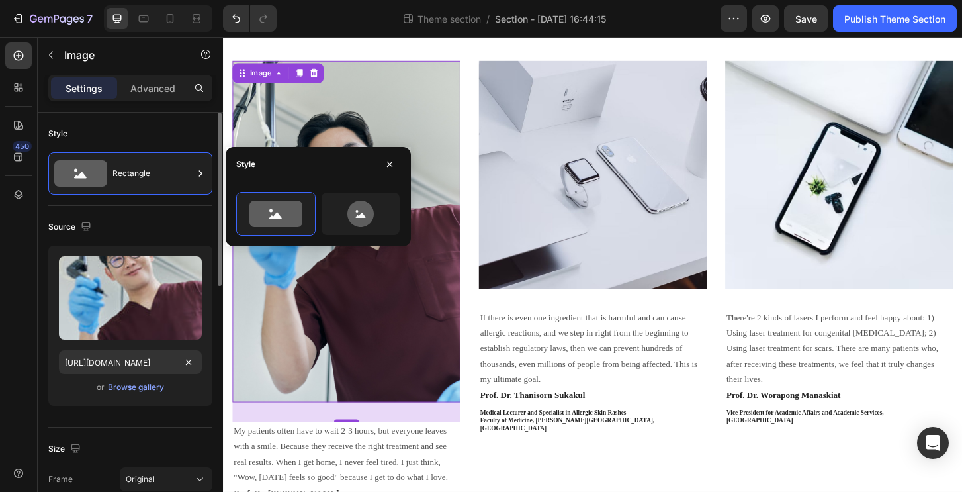
scroll to position [281, 0]
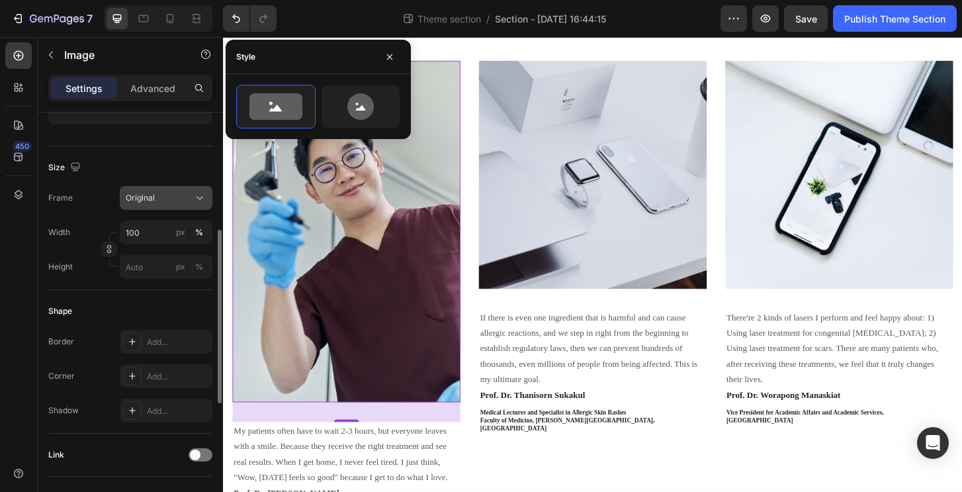
click at [186, 199] on div "Original" at bounding box center [158, 198] width 65 height 12
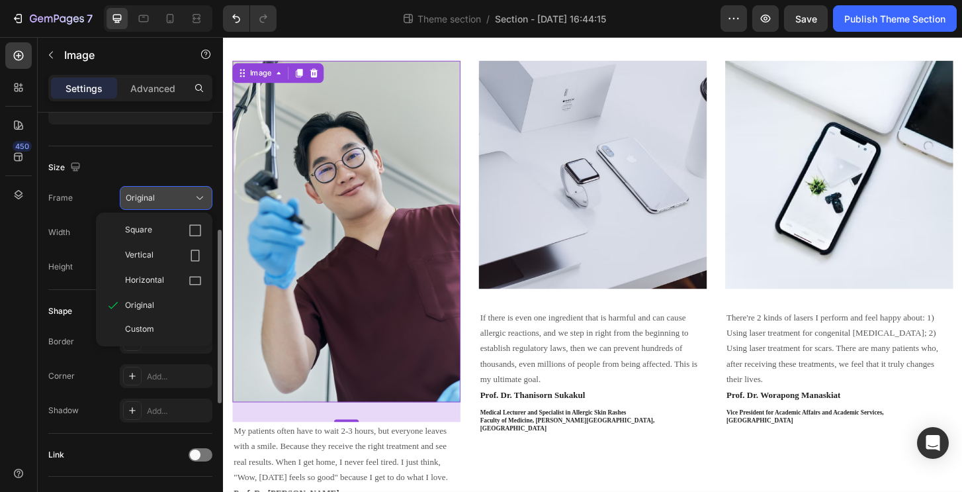
click at [187, 220] on div "Square" at bounding box center [154, 230] width 106 height 25
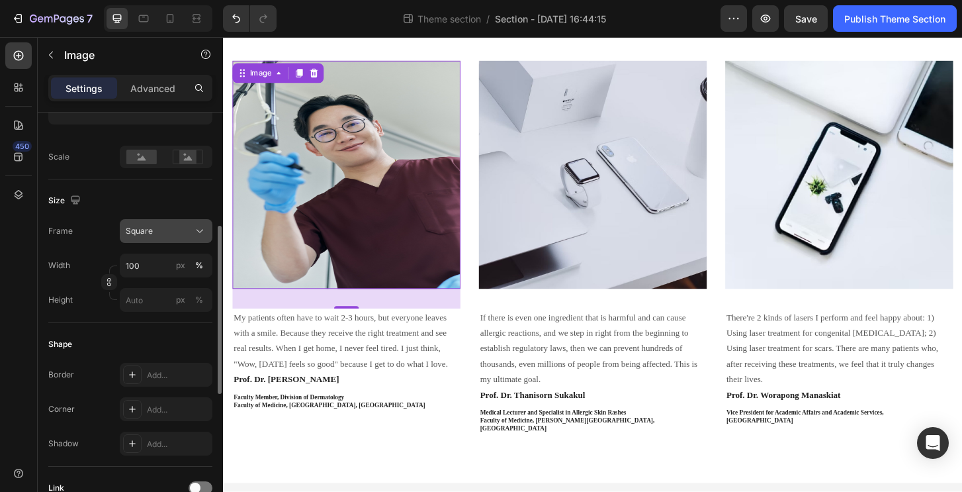
click at [182, 225] on div "Square" at bounding box center [158, 231] width 65 height 12
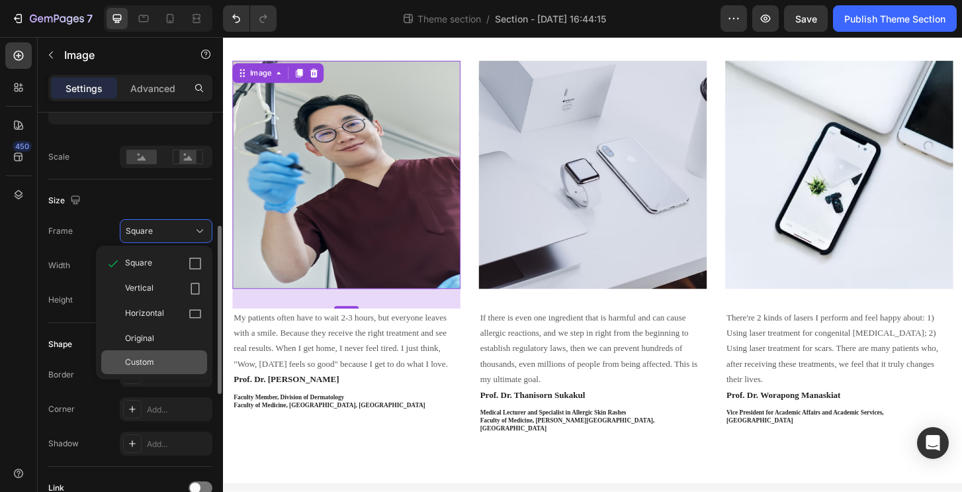
click at [163, 357] on div "Custom" at bounding box center [163, 362] width 77 height 12
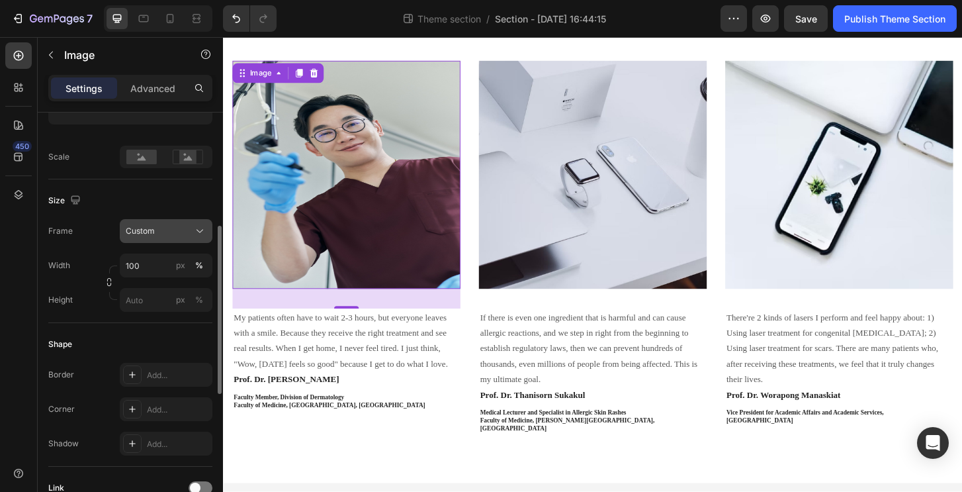
click at [165, 240] on button "Custom" at bounding box center [166, 231] width 93 height 24
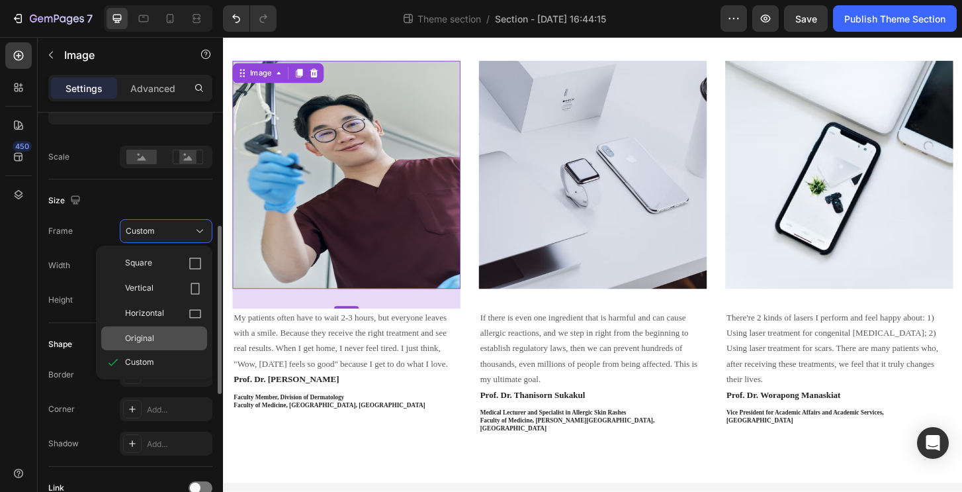
click at [151, 336] on span "Original" at bounding box center [139, 338] width 29 height 12
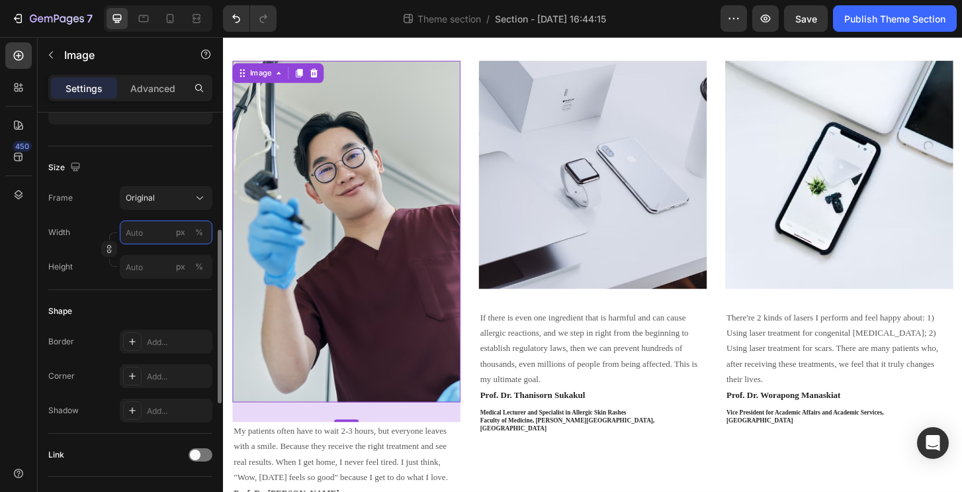
click at [145, 236] on input "px %" at bounding box center [166, 232] width 93 height 24
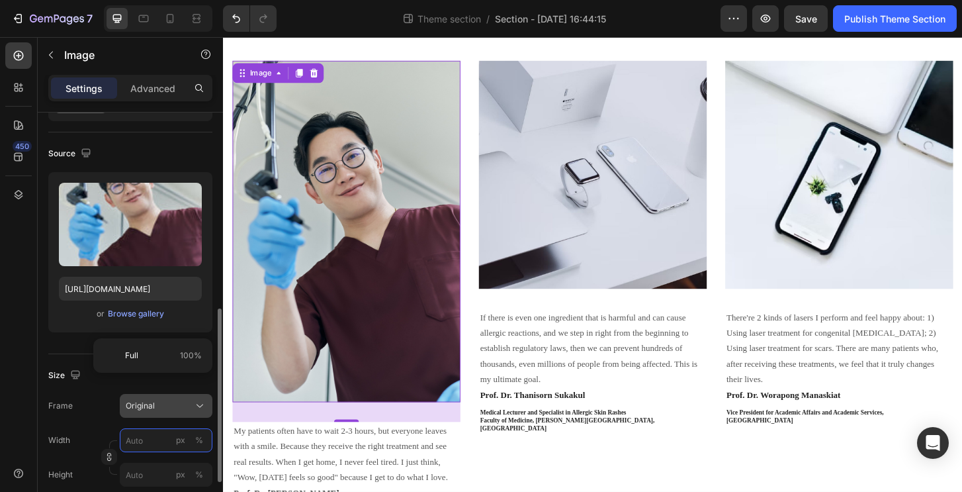
scroll to position [190, 0]
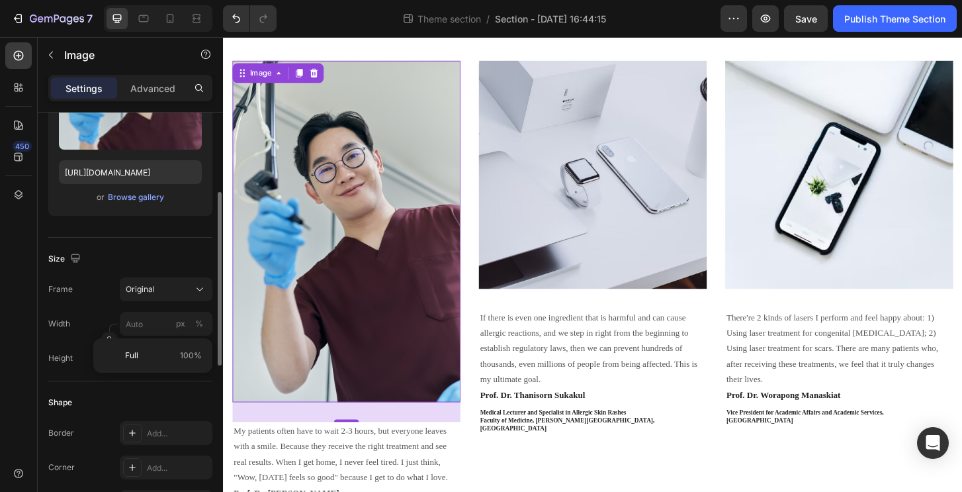
click at [134, 390] on div "Shape Border Add... Corner Add... Shadow Add..." at bounding box center [130, 453] width 164 height 144
click at [146, 361] on input "px %" at bounding box center [166, 358] width 93 height 24
type input "20"
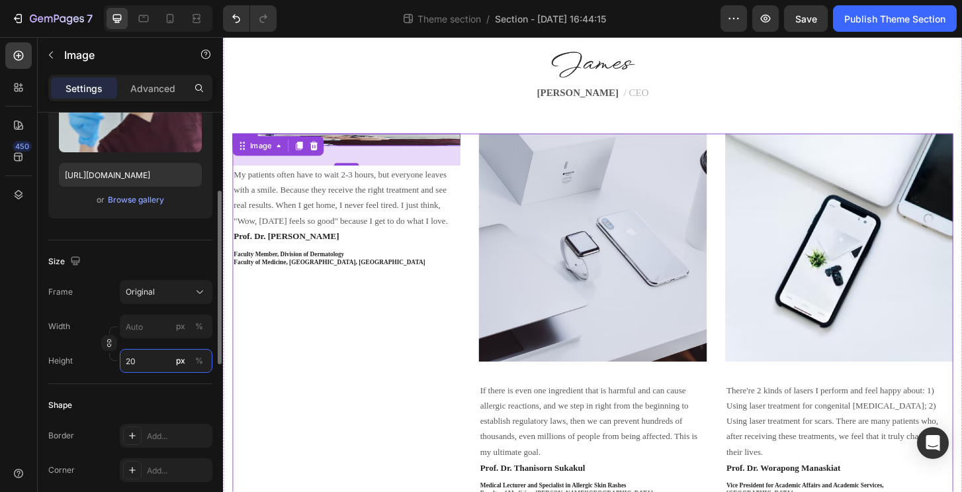
scroll to position [0, 0]
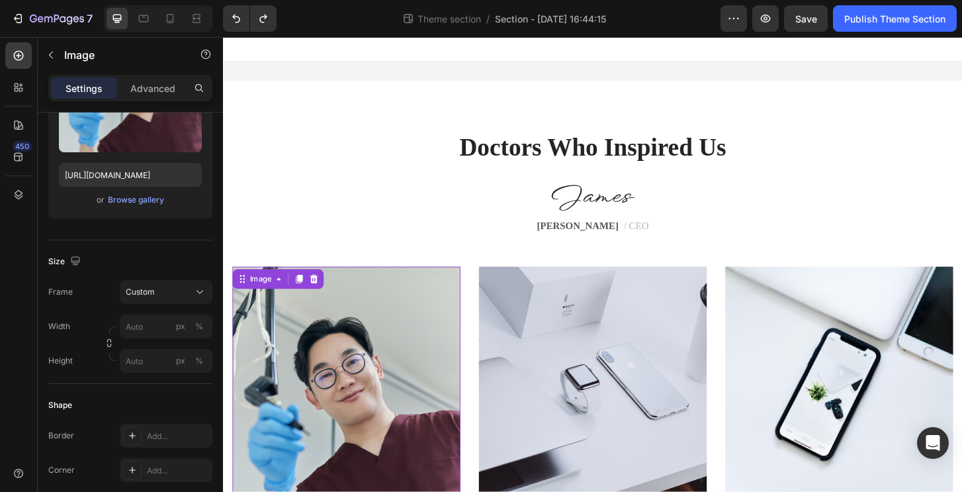
click at [338, 350] on img at bounding box center [355, 467] width 245 height 367
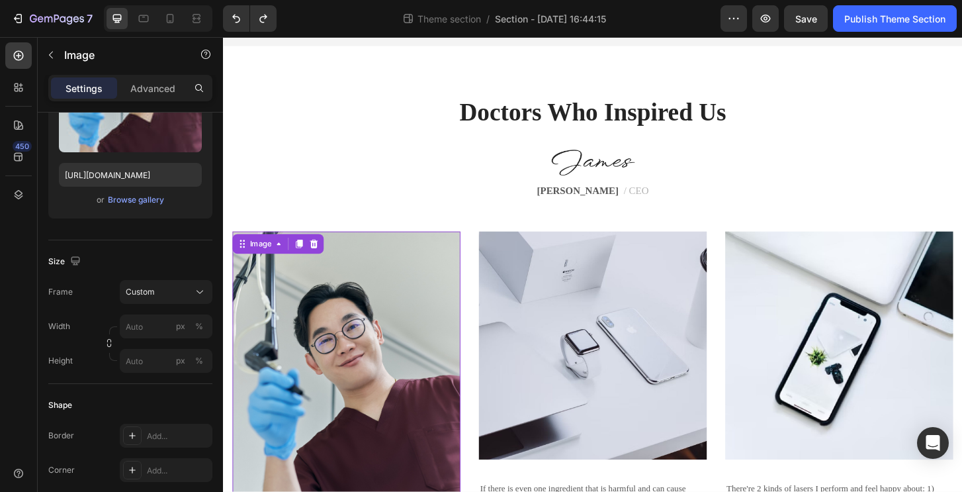
scroll to position [253, 0]
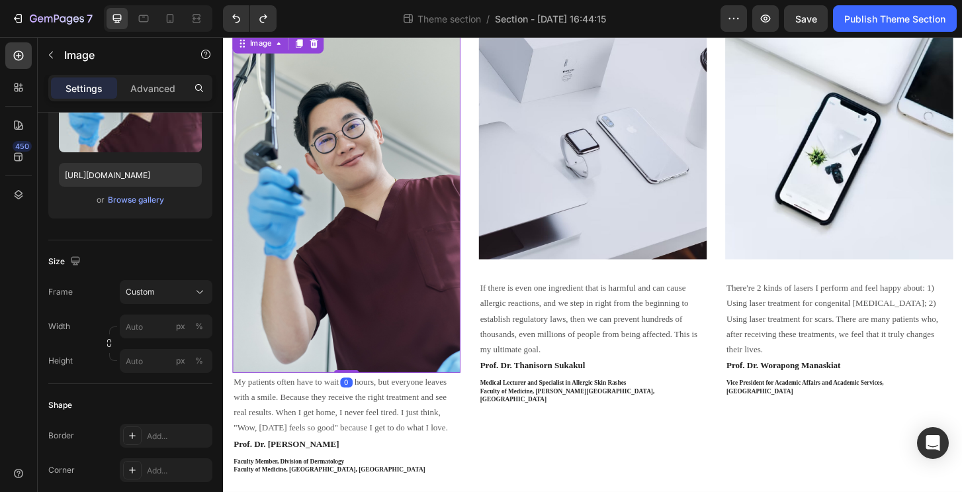
drag, startPoint x: 353, startPoint y: 411, endPoint x: 367, endPoint y: 355, distance: 57.9
click at [367, 366] on div "Image 0" at bounding box center [355, 214] width 245 height 367
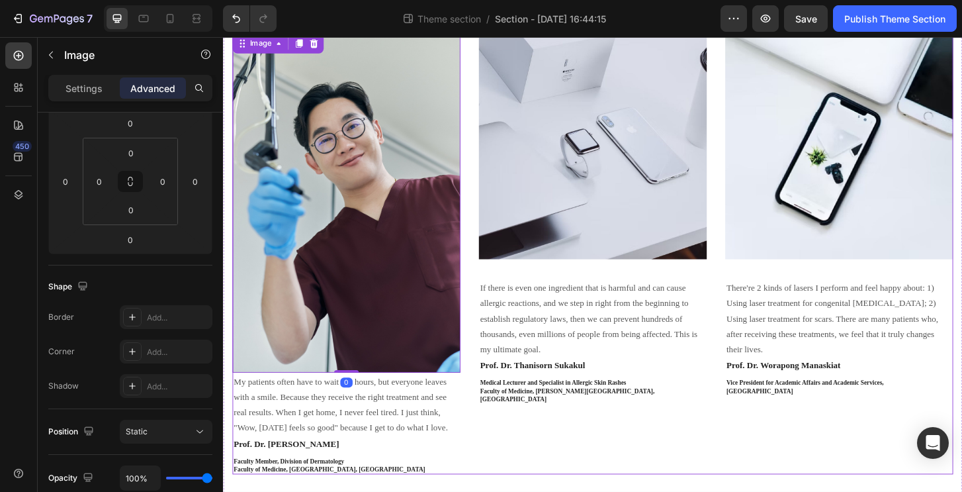
click at [506, 470] on div "Image If there is even one ingredient that is harmful and can cause allergic re…" at bounding box center [620, 269] width 245 height 476
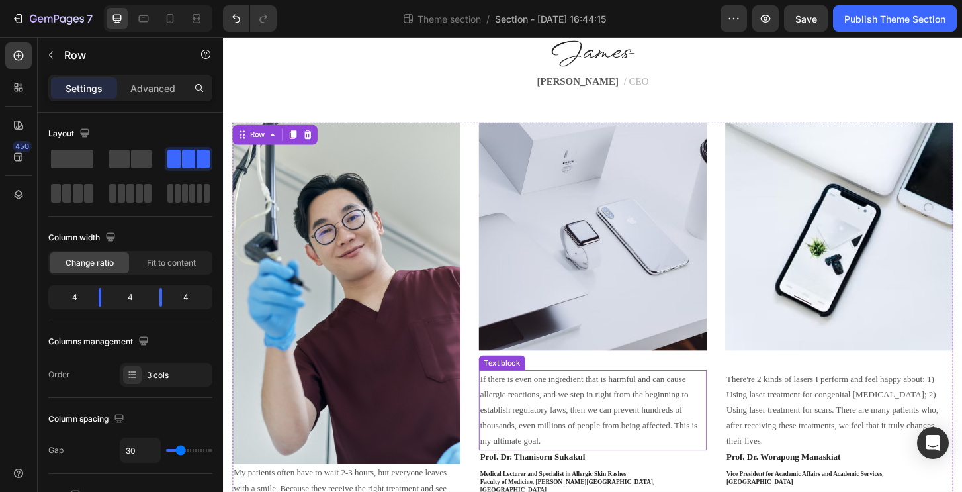
scroll to position [126, 0]
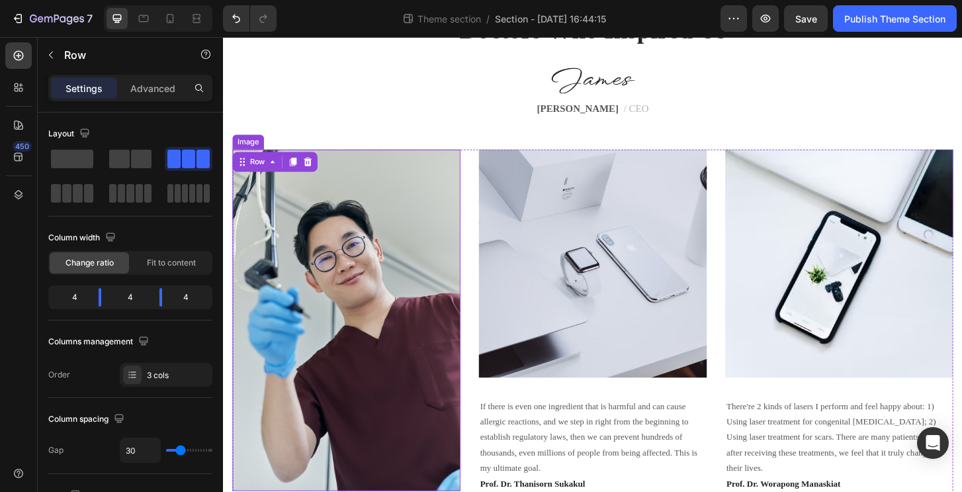
click at [409, 370] on img at bounding box center [355, 341] width 245 height 367
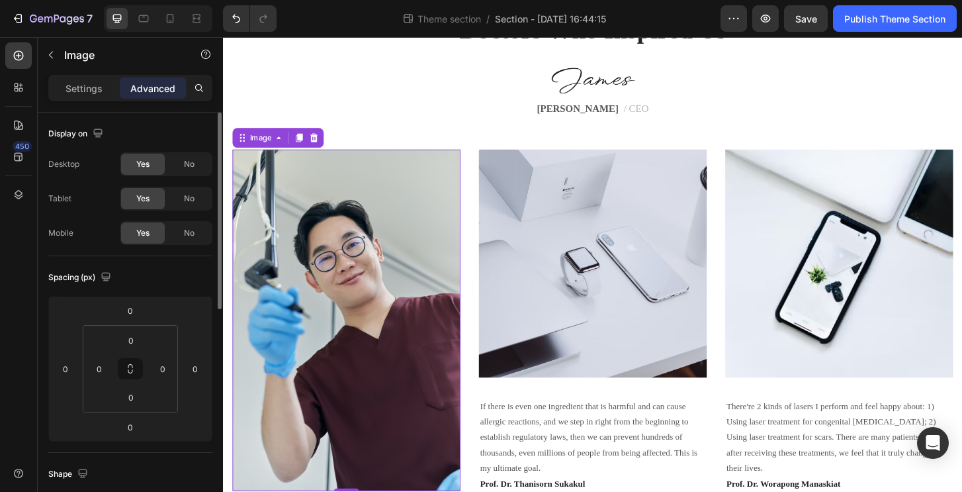
scroll to position [276, 0]
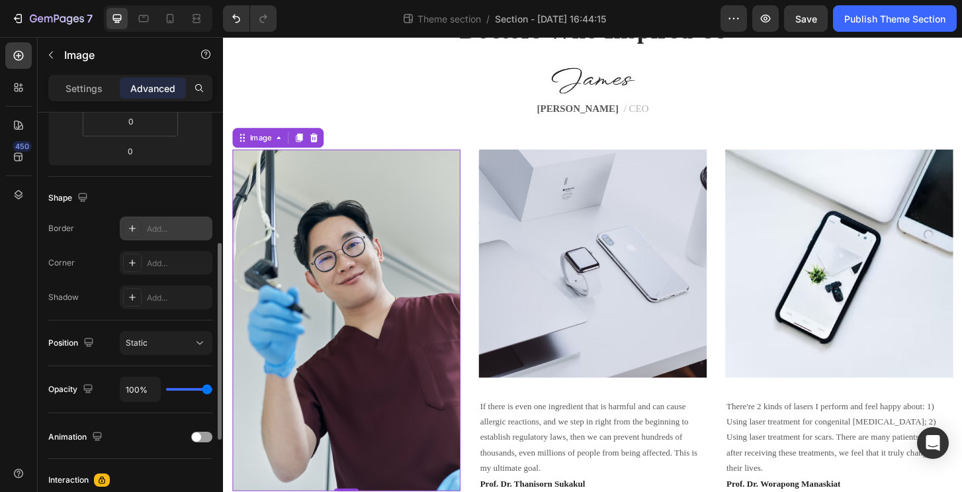
click at [157, 232] on div "Add..." at bounding box center [178, 229] width 62 height 12
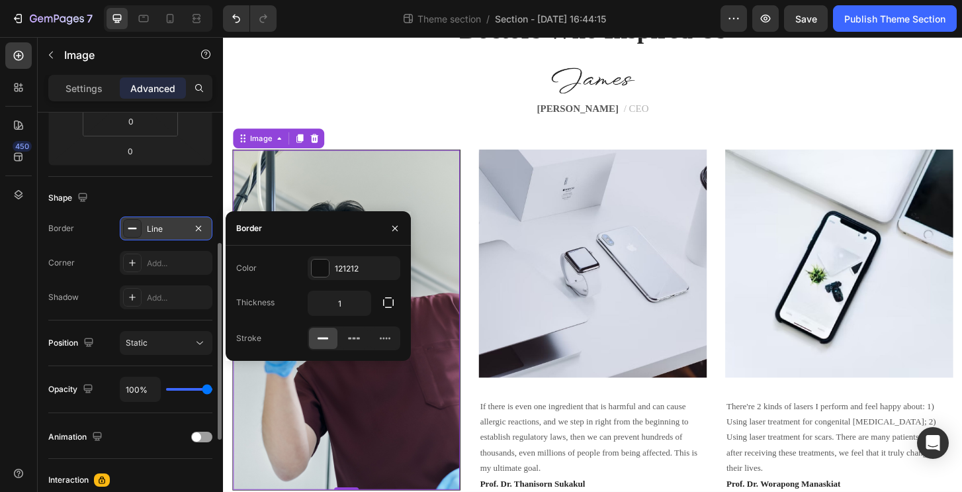
click at [157, 232] on div "Line" at bounding box center [166, 229] width 38 height 12
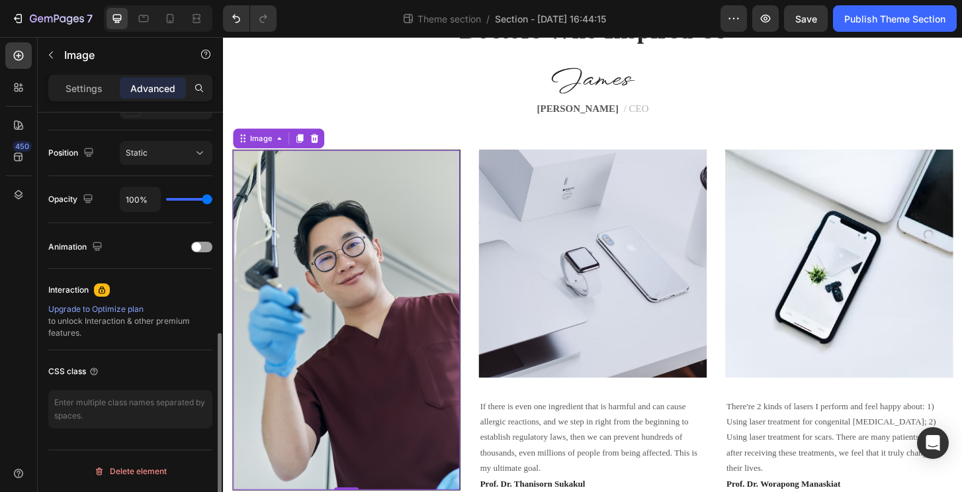
scroll to position [0, 0]
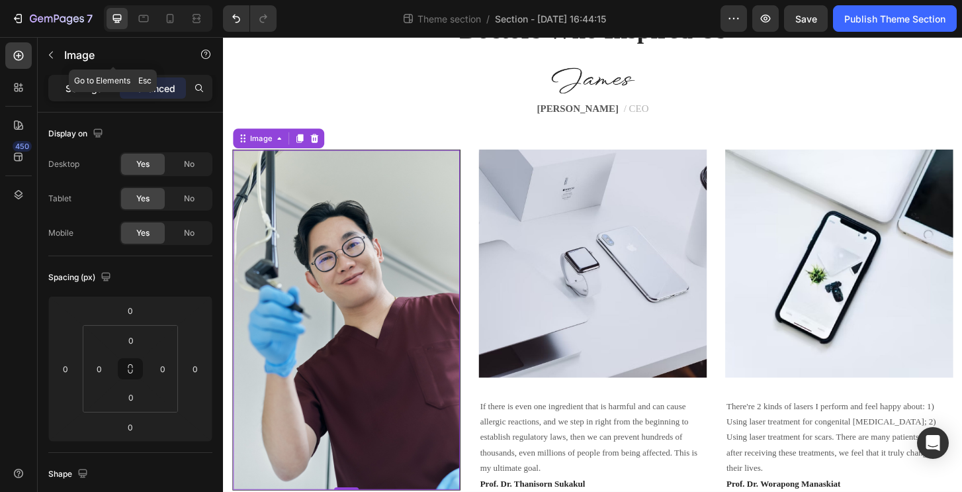
click at [75, 80] on div "Settings" at bounding box center [84, 87] width 66 height 21
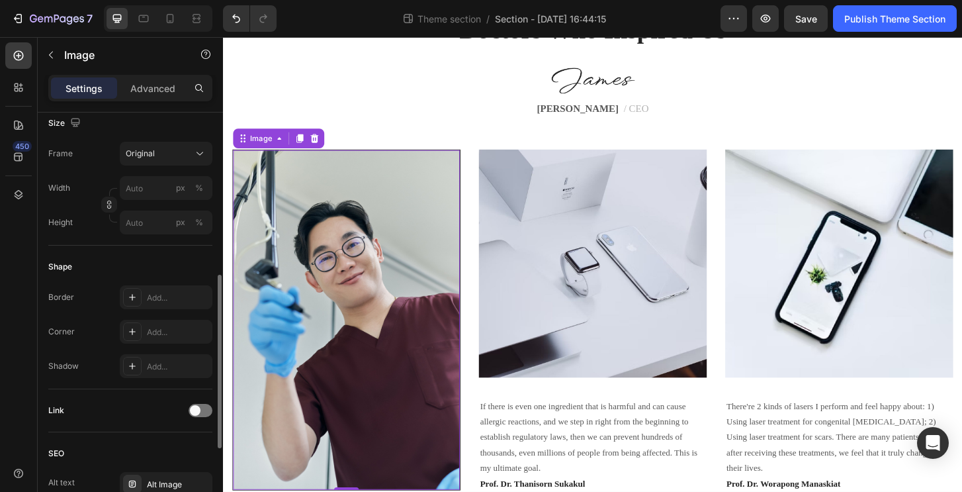
scroll to position [266, 0]
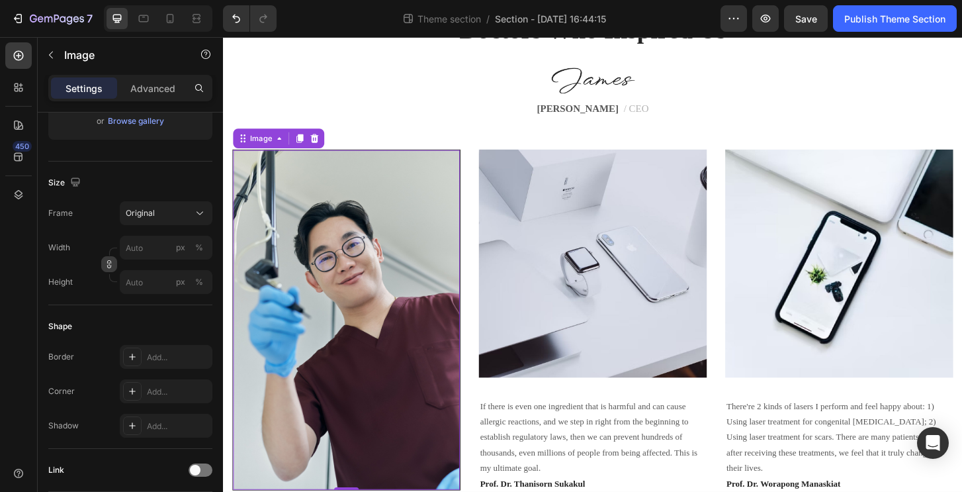
click at [113, 268] on icon "button" at bounding box center [109, 263] width 9 height 9
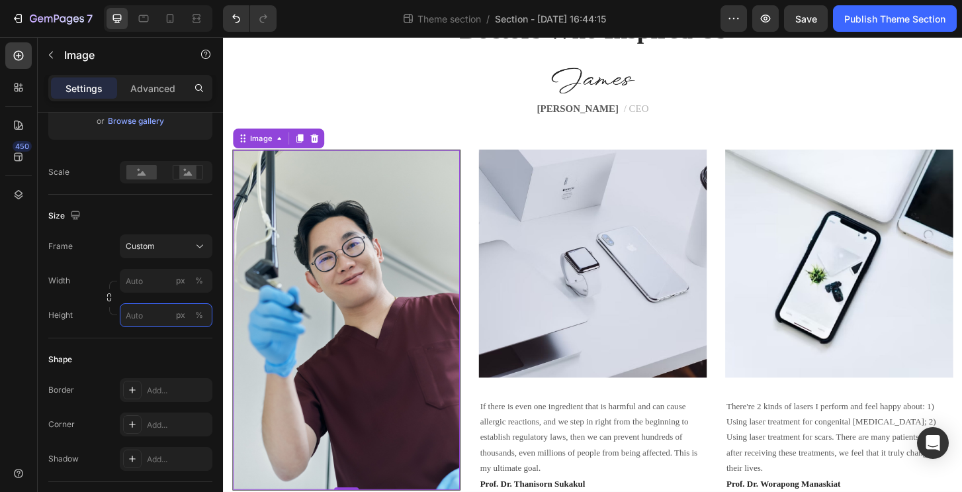
click at [146, 310] on input "px %" at bounding box center [166, 315] width 93 height 24
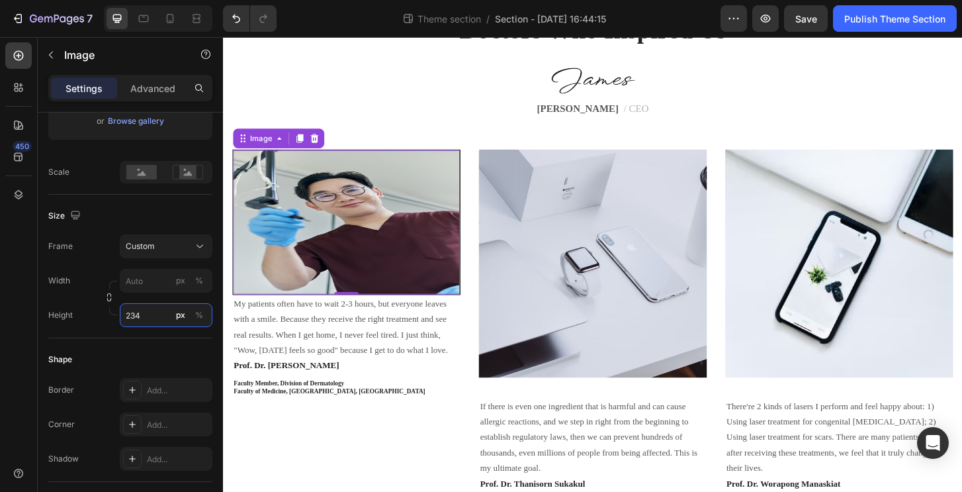
type input "2345"
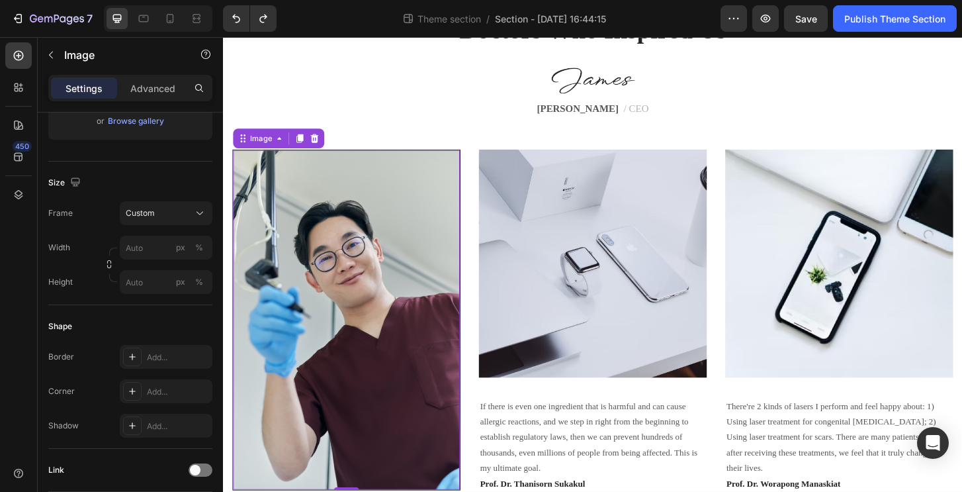
click at [139, 308] on div "Shape Border Add... Corner Add... Shadow Add..." at bounding box center [130, 377] width 164 height 144
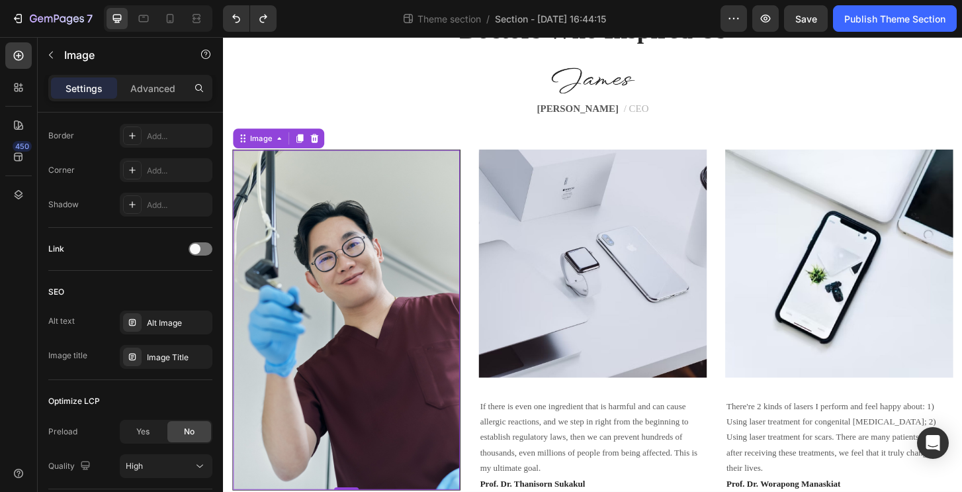
scroll to position [582, 0]
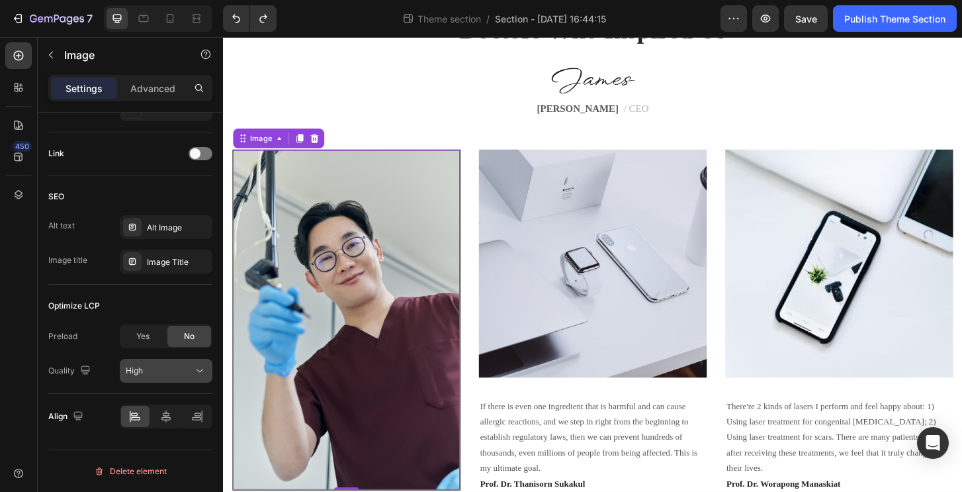
click at [171, 369] on div "High" at bounding box center [159, 371] width 67 height 12
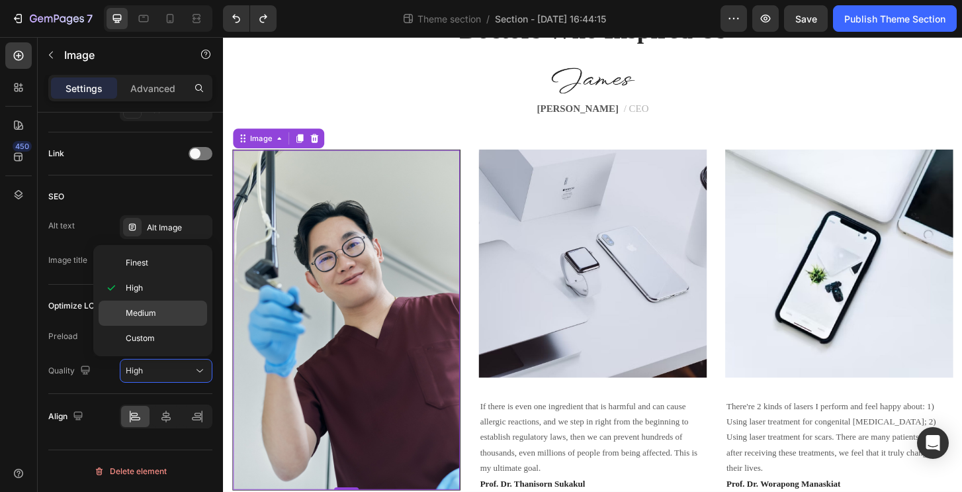
click at [157, 304] on div "Medium" at bounding box center [153, 312] width 109 height 25
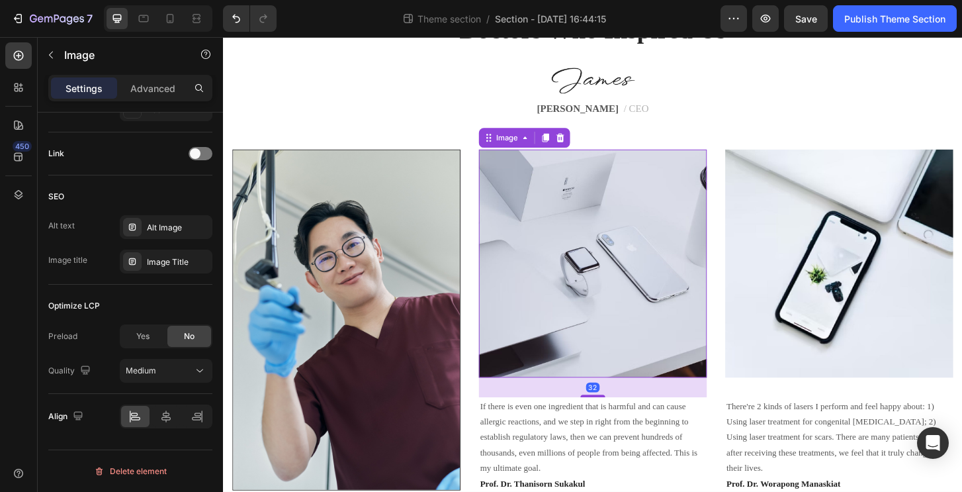
click at [572, 285] on img at bounding box center [620, 280] width 245 height 245
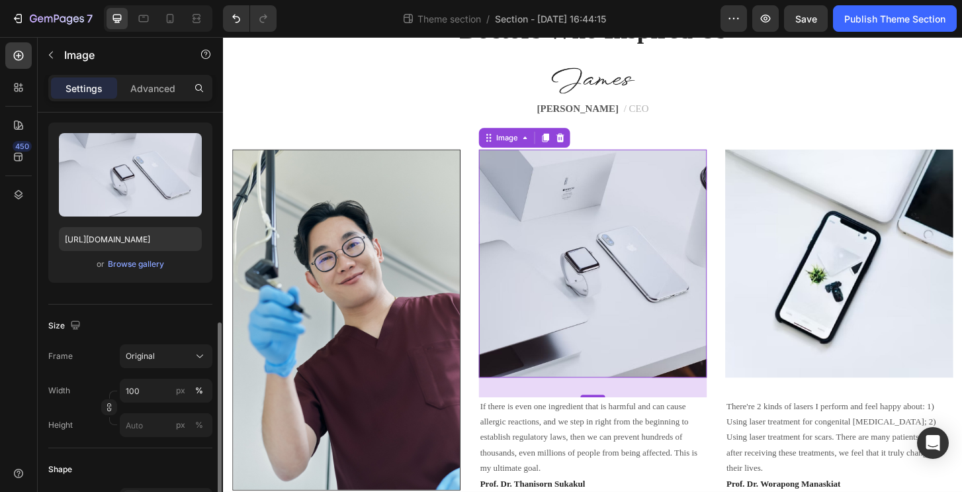
scroll to position [0, 0]
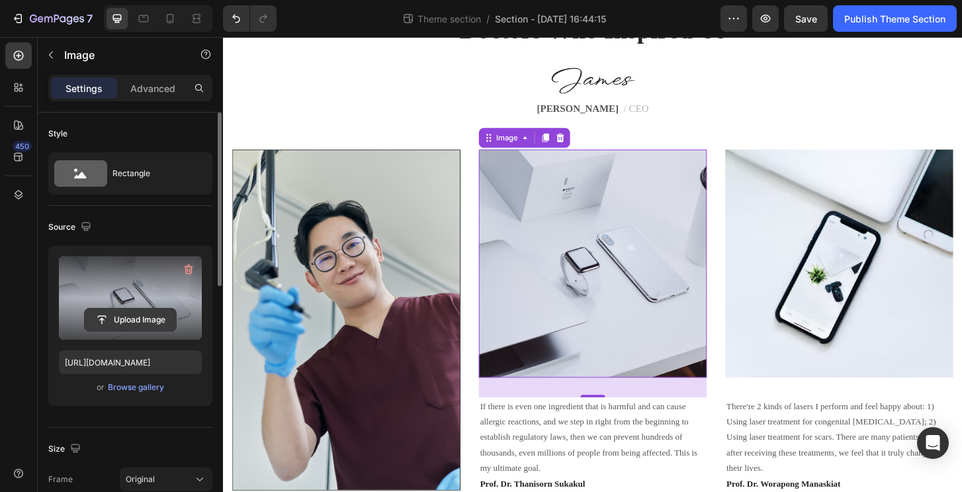
click at [133, 316] on input "file" at bounding box center [130, 319] width 91 height 22
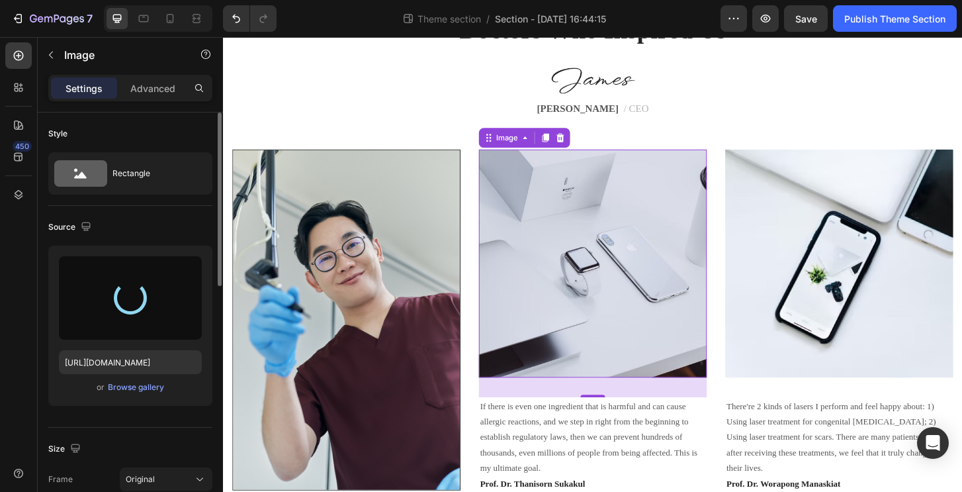
scroll to position [9, 0]
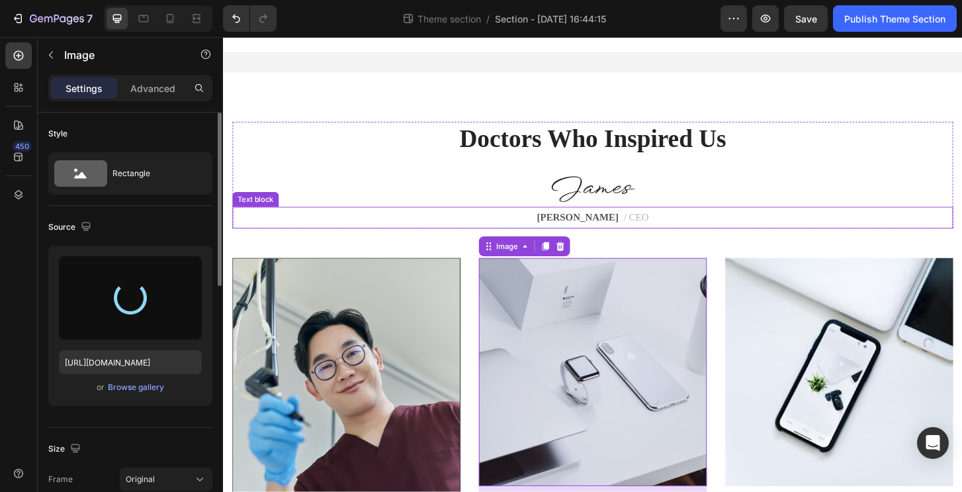
click at [629, 228] on p "James Frank / CEO" at bounding box center [620, 231] width 772 height 21
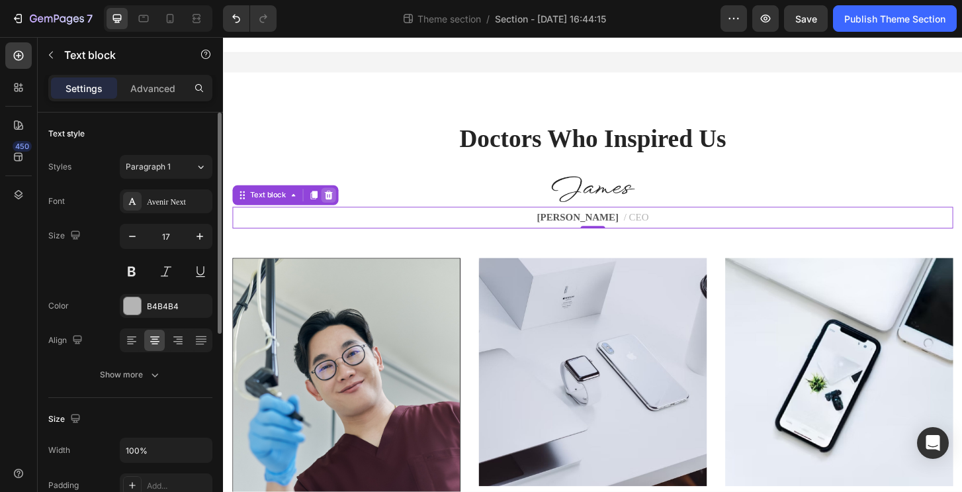
click at [339, 207] on icon at bounding box center [336, 207] width 11 height 11
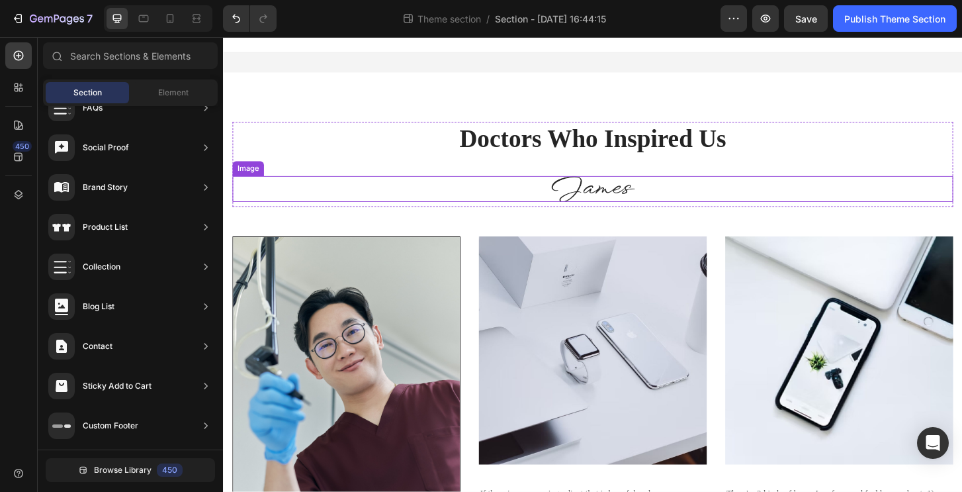
click at [587, 200] on img at bounding box center [620, 201] width 89 height 28
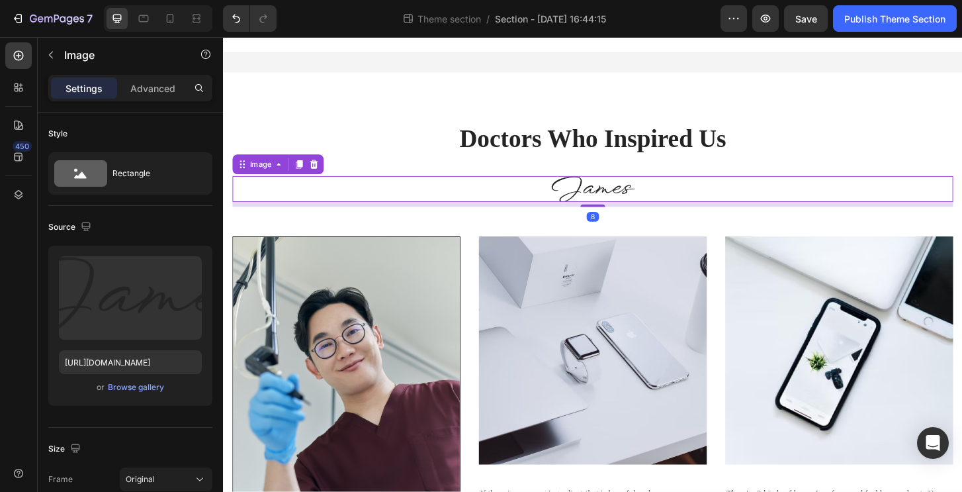
click at [320, 179] on icon at bounding box center [320, 174] width 11 height 11
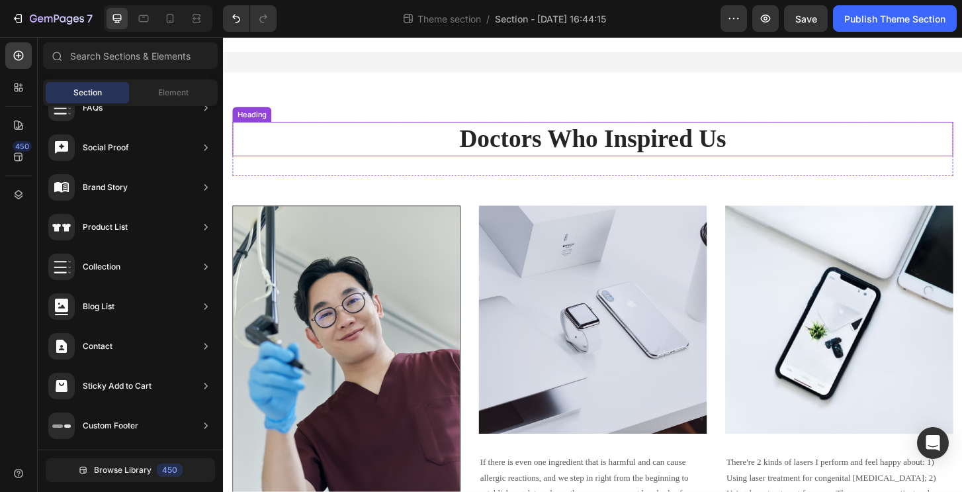
click at [463, 157] on p "Doctors Who Inspired Us" at bounding box center [620, 147] width 772 height 34
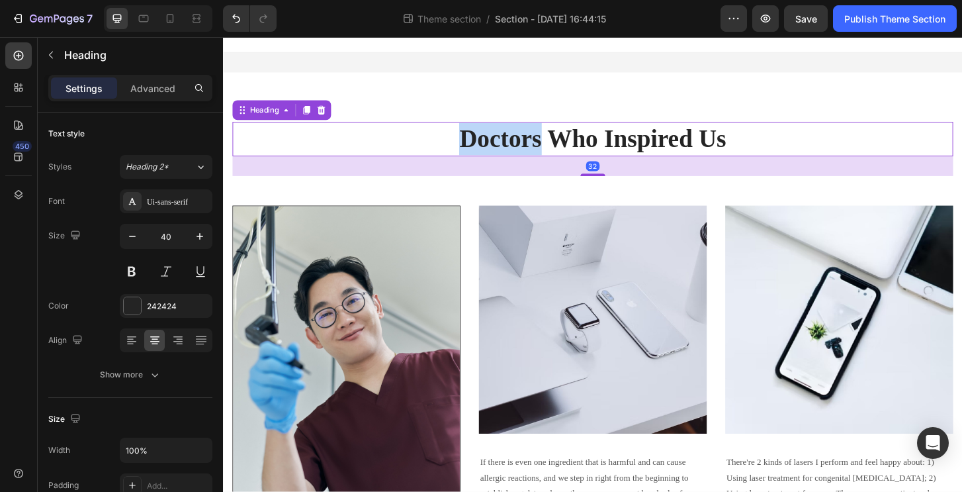
click at [476, 150] on p "Doctors Who Inspired Us" at bounding box center [620, 147] width 772 height 34
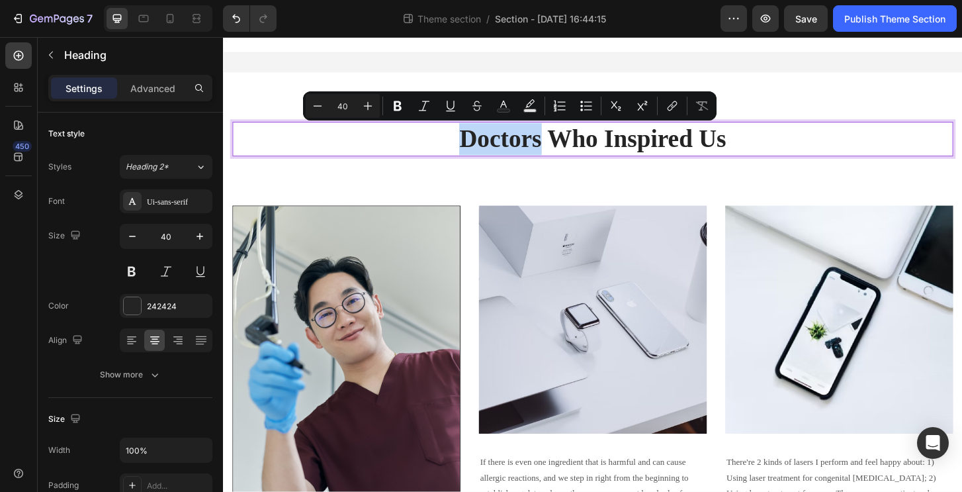
click at [465, 150] on p "Doctors Who Inspired Us" at bounding box center [620, 147] width 772 height 34
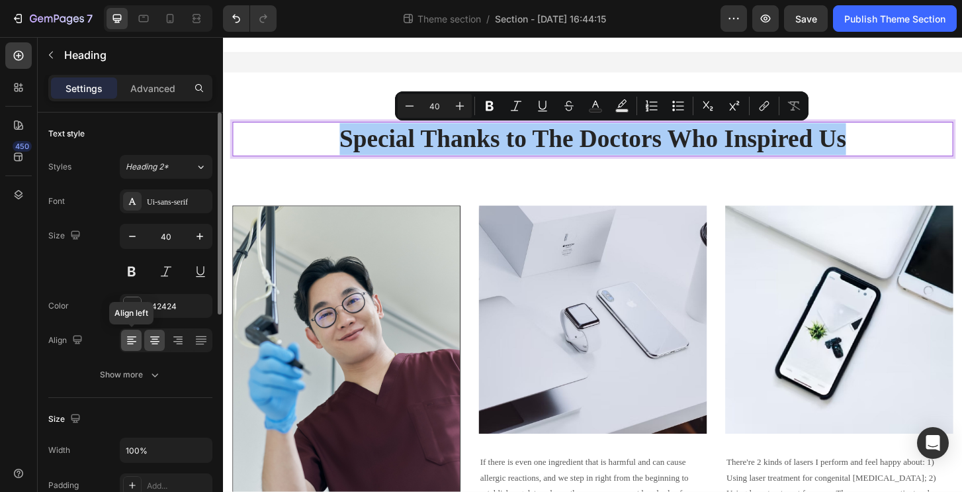
click at [134, 346] on icon at bounding box center [131, 339] width 13 height 13
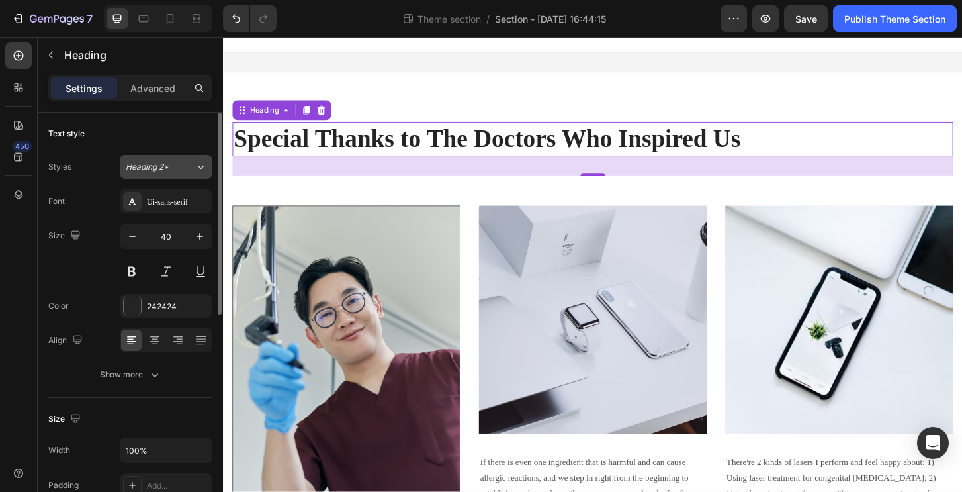
click at [191, 160] on button "Heading 2*" at bounding box center [166, 167] width 93 height 24
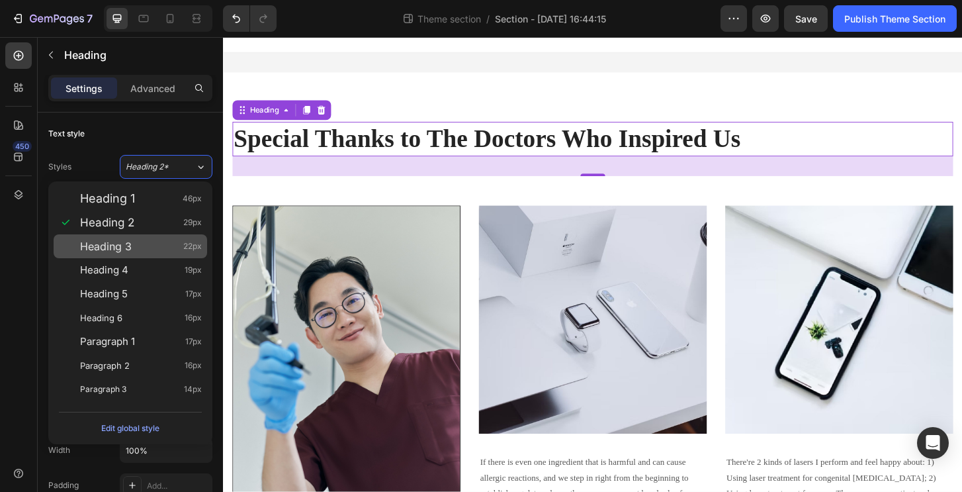
click at [126, 251] on span "Heading 3" at bounding box center [106, 246] width 52 height 13
type input "22"
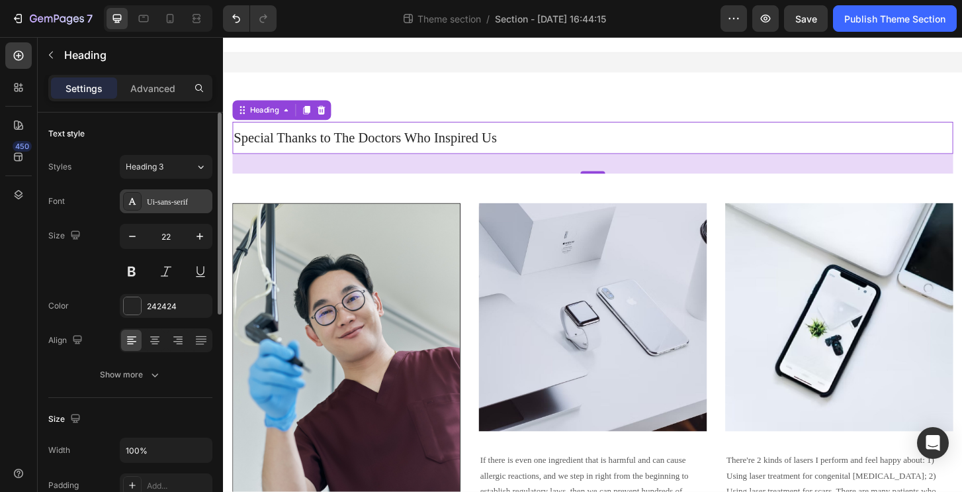
click at [165, 200] on div "Ui-sans-serif" at bounding box center [178, 202] width 62 height 12
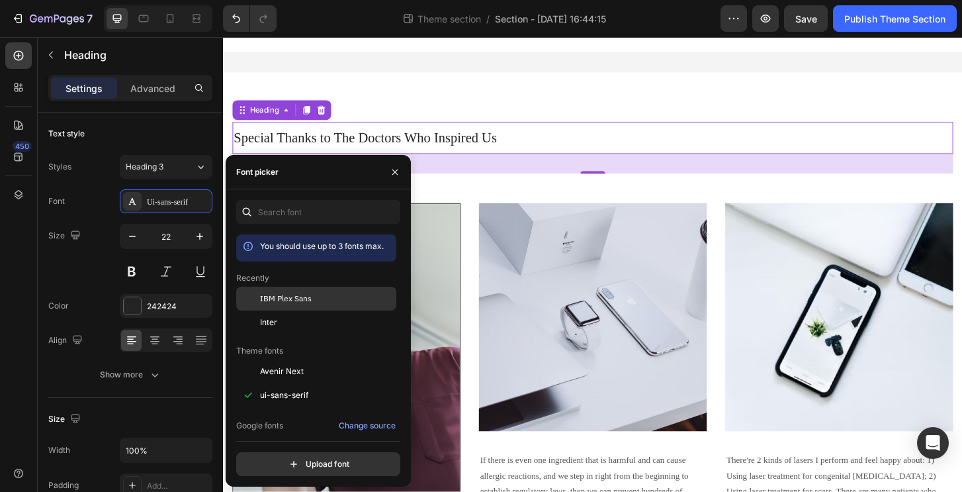
click at [315, 304] on div "IBM Plex Sans" at bounding box center [327, 298] width 134 height 12
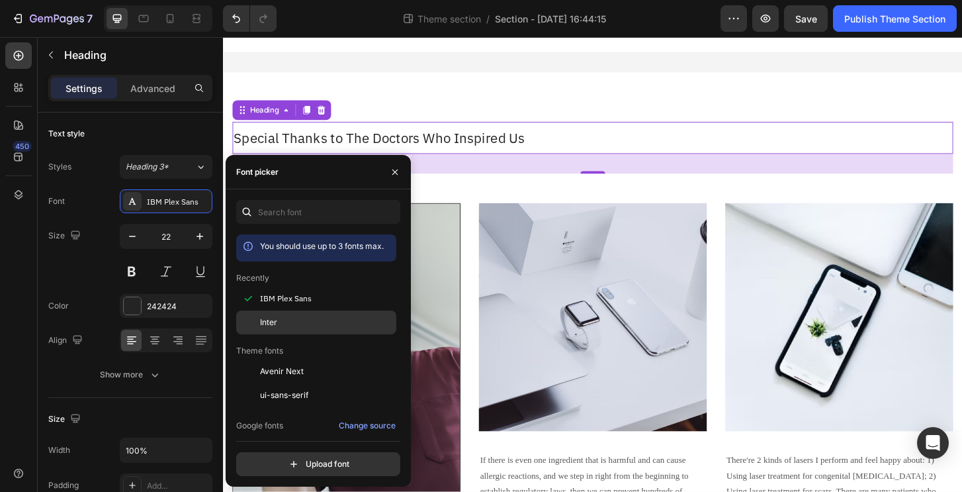
click at [300, 326] on div "Inter" at bounding box center [327, 322] width 134 height 12
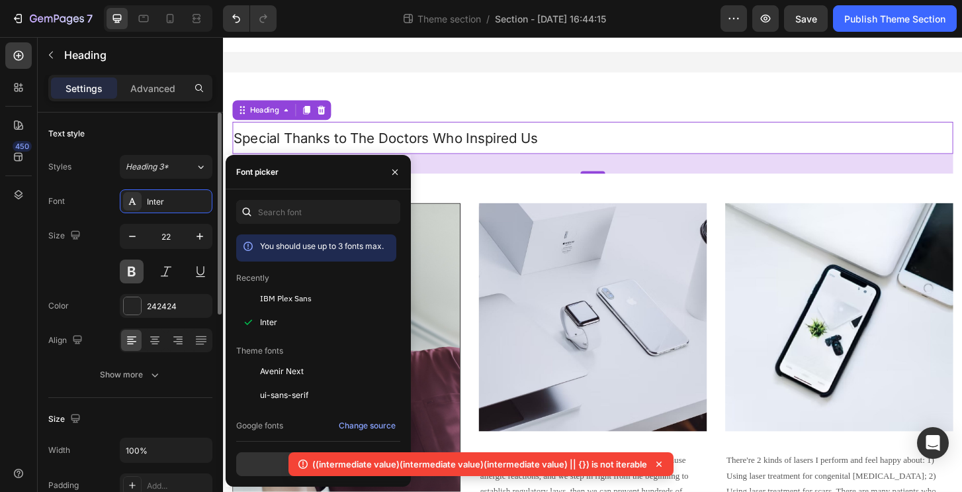
click at [132, 269] on button at bounding box center [132, 271] width 24 height 24
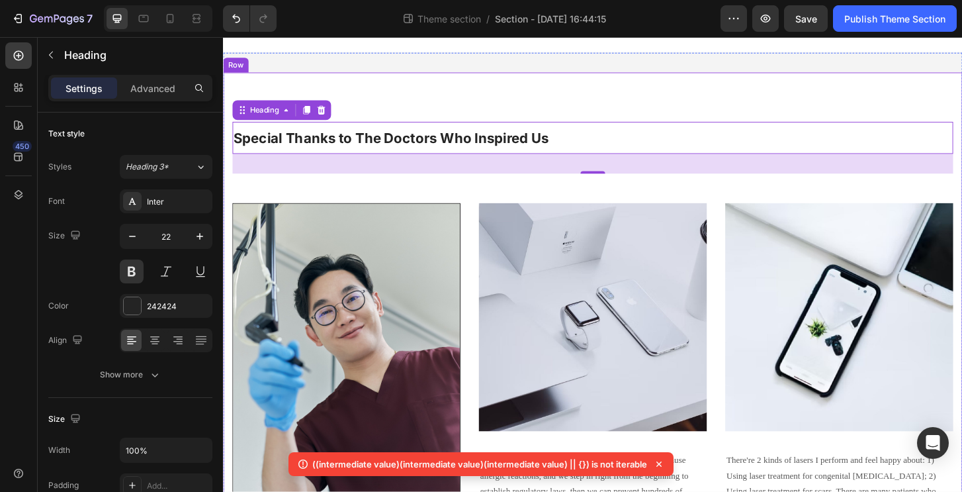
click at [572, 116] on div "Special Thanks to The Doctors Who Inspired Us Heading 32 Row Image My patients …" at bounding box center [620, 409] width 794 height 669
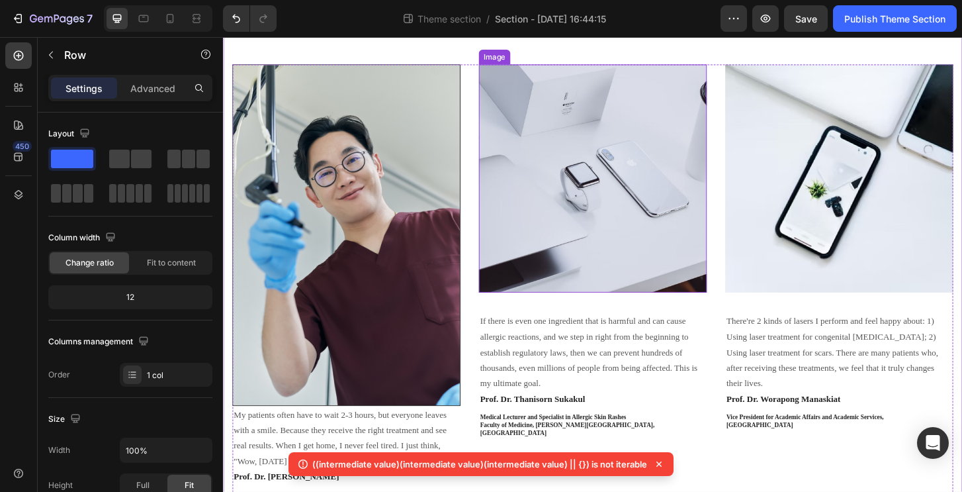
scroll to position [158, 0]
click at [558, 214] on img at bounding box center [620, 189] width 245 height 245
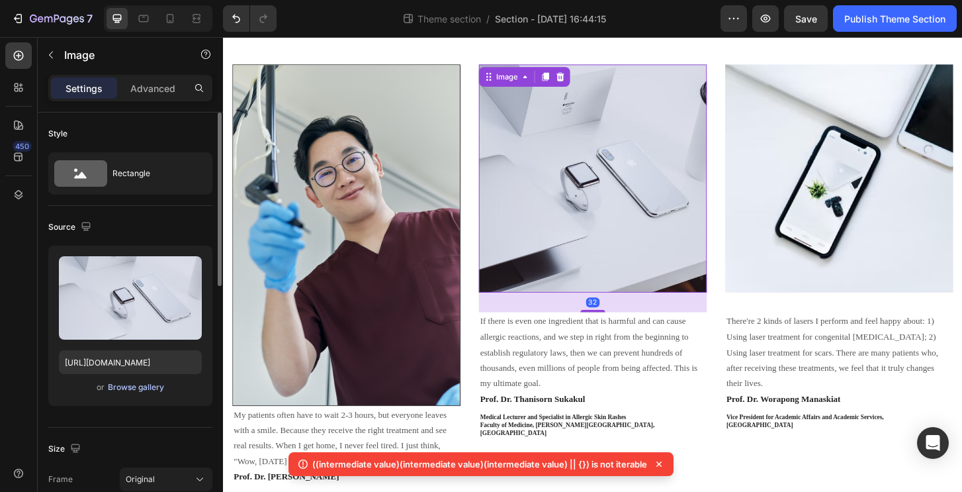
click at [138, 390] on div "Browse gallery" at bounding box center [136, 387] width 56 height 12
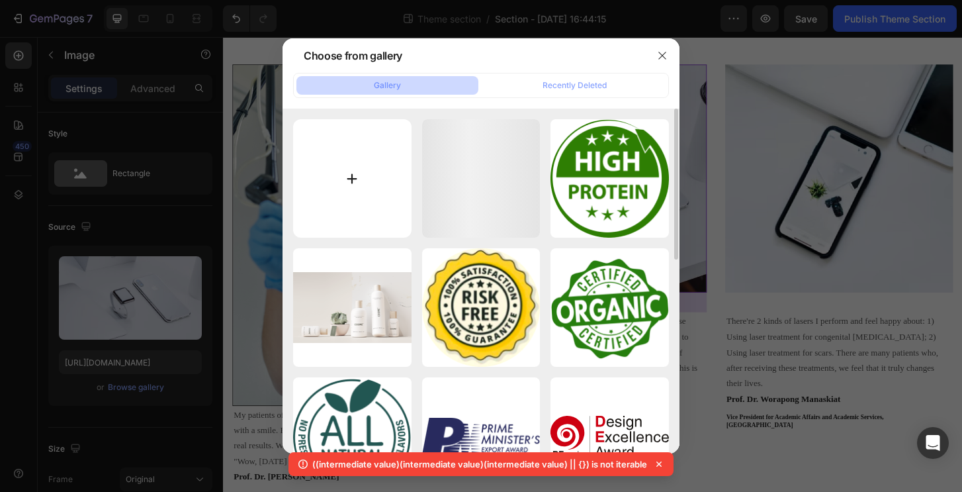
click at [346, 202] on input "file" at bounding box center [352, 178] width 118 height 118
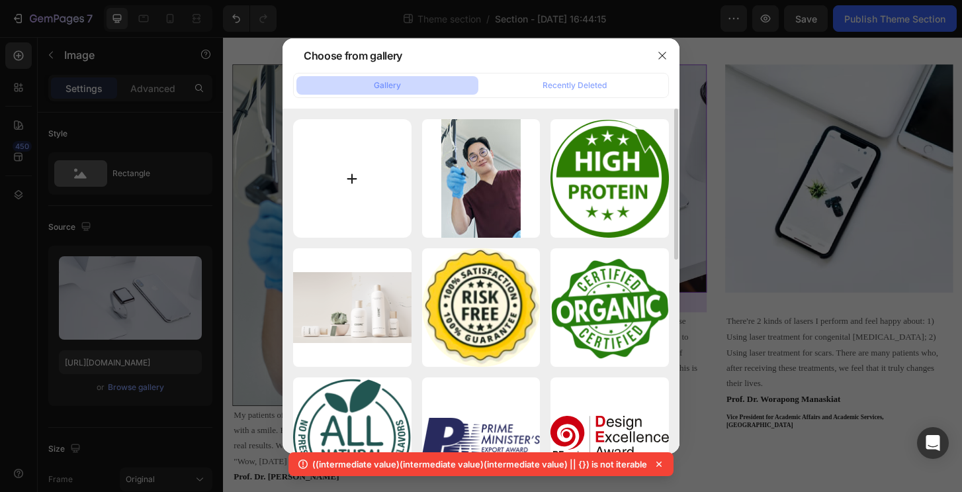
type input "C:\fakepath\S1_3312.jpg"
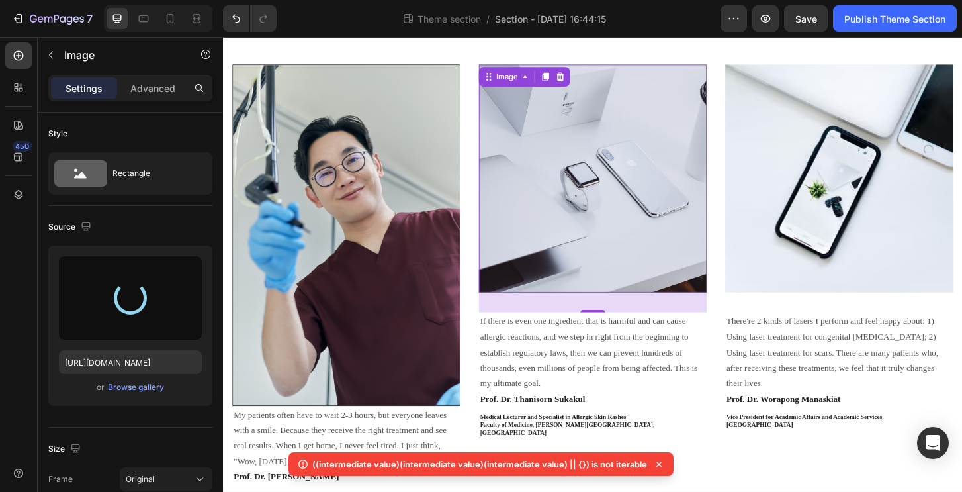
type input "https://cdn.shopify.com/s/files/1/0543/7046/8039/files/gempages_584492522961633…"
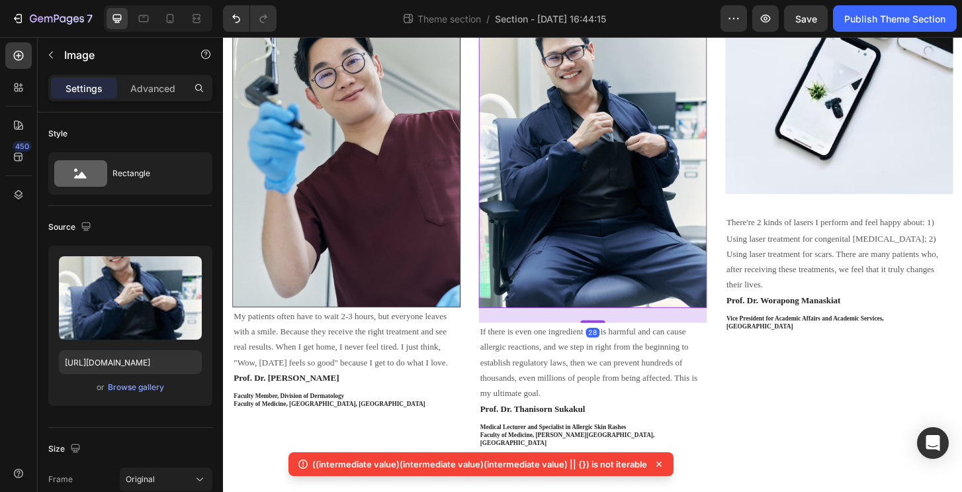
scroll to position [261, 0]
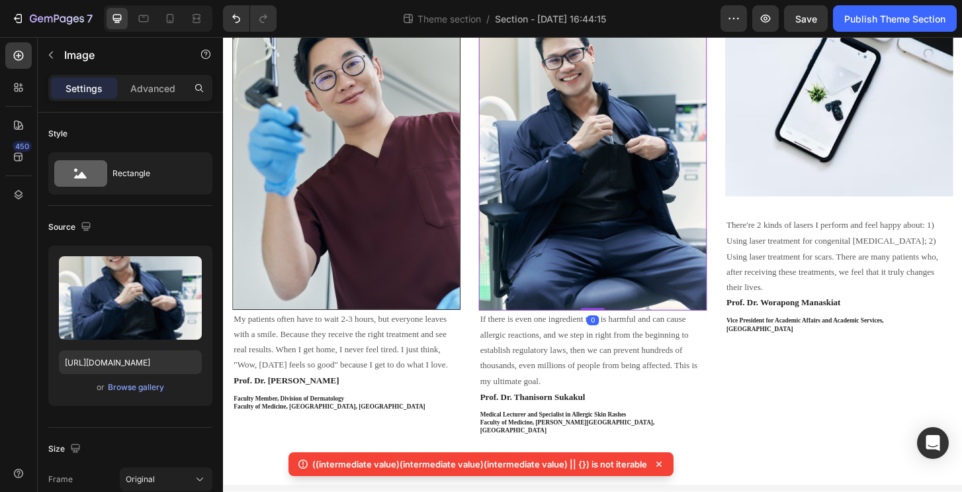
drag, startPoint x: 617, startPoint y: 323, endPoint x: 622, endPoint y: 283, distance: 40.6
click at [622, 283] on div "Image 0" at bounding box center [620, 147] width 245 height 367
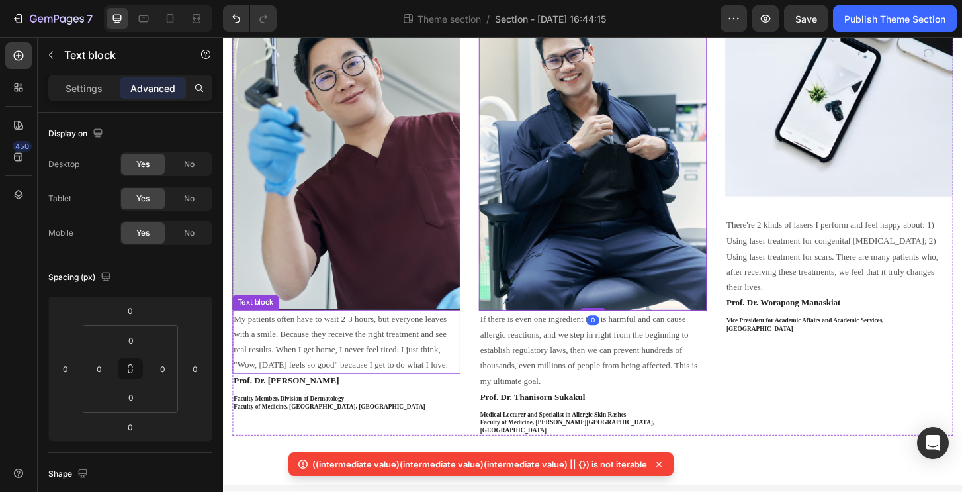
click at [335, 335] on p "My patients often have to wait 2-3 hours, but everyone leaves with a smile. Bec…" at bounding box center [355, 365] width 242 height 67
drag, startPoint x: 335, startPoint y: 335, endPoint x: 343, endPoint y: 337, distance: 8.4
click at [234, 333] on p "My patients often have to wait 2-3 hours, but everyone leaves with a smile. Bec…" at bounding box center [355, 365] width 242 height 67
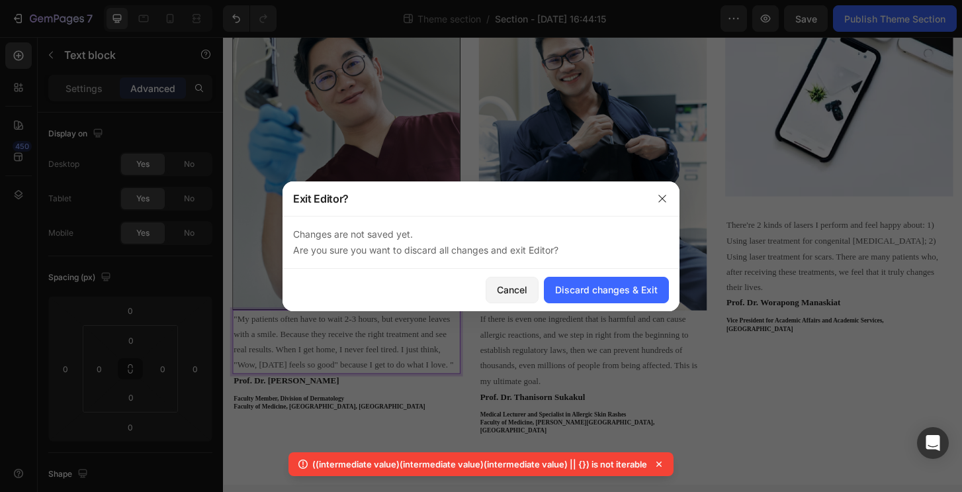
click at [519, 258] on div "Changes are not saved yet. Are you sure you want to discard all changes and exi…" at bounding box center [481, 242] width 397 height 53
click at [519, 290] on div "Cancel" at bounding box center [512, 290] width 30 height 14
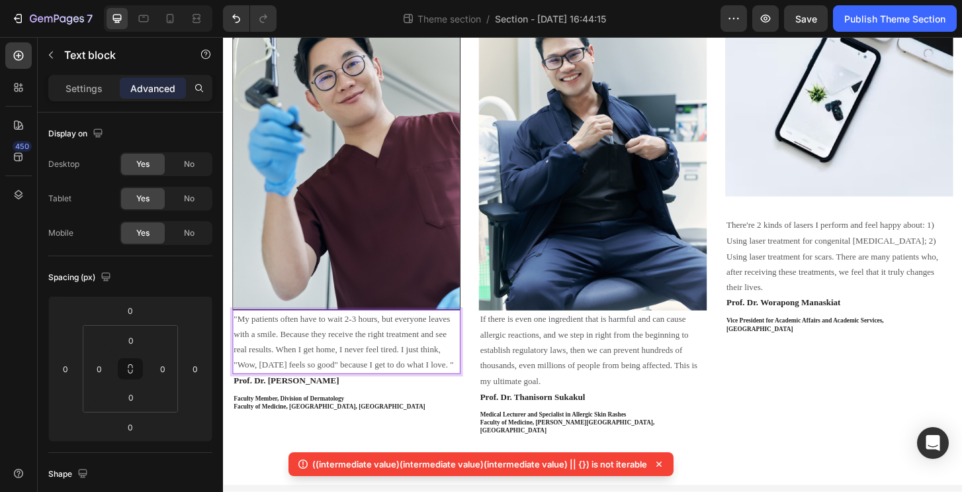
click at [378, 398] on p ""My patients often have to wait 2-3 hours, but everyone leaves with a smile. Be…" at bounding box center [355, 365] width 242 height 67
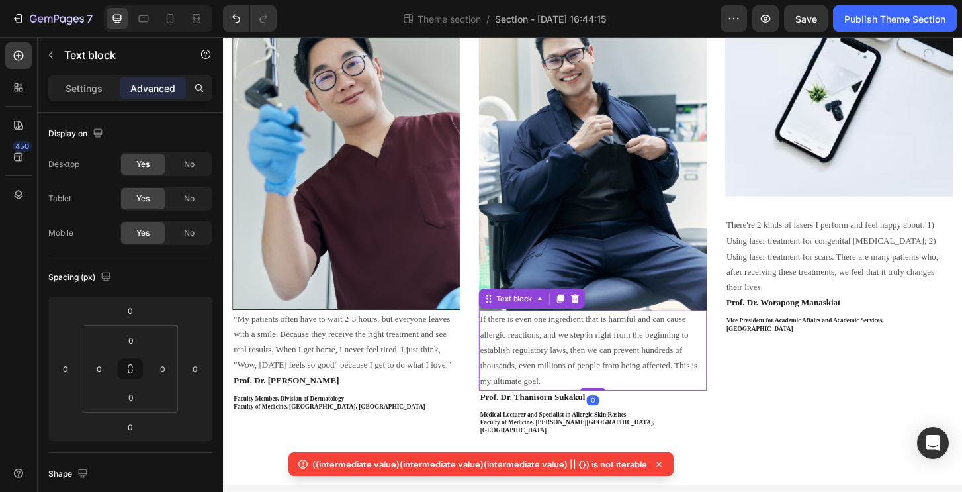
click at [568, 352] on p "If there is even one ingredient that is harmful and can cause allergic reaction…" at bounding box center [620, 373] width 242 height 83
click at [700, 410] on div ""If there is even one ingredient that is harmful and can cause allergic reactio…" at bounding box center [620, 374] width 245 height 86
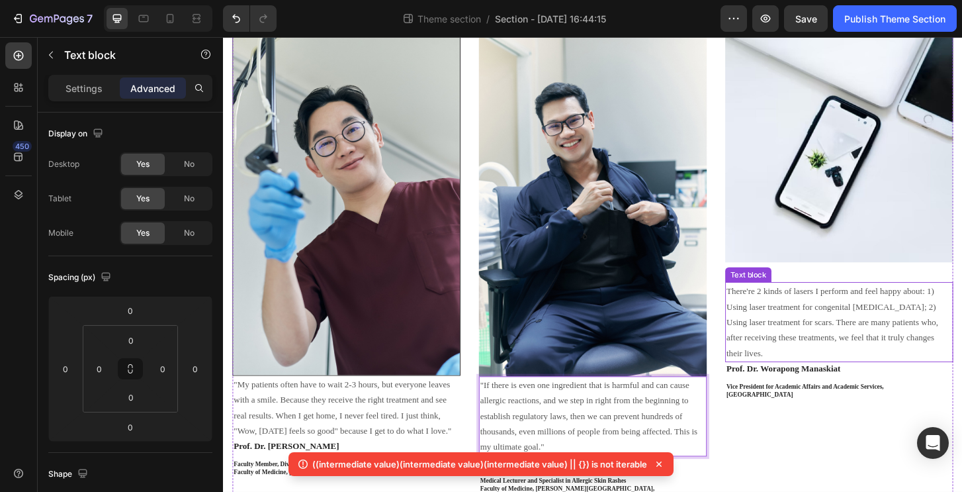
scroll to position [192, 0]
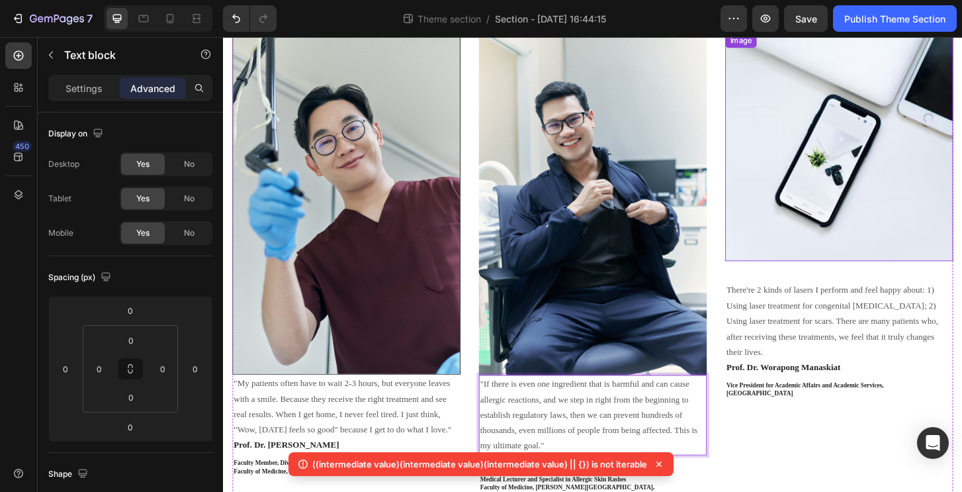
click at [907, 168] on img at bounding box center [884, 155] width 245 height 245
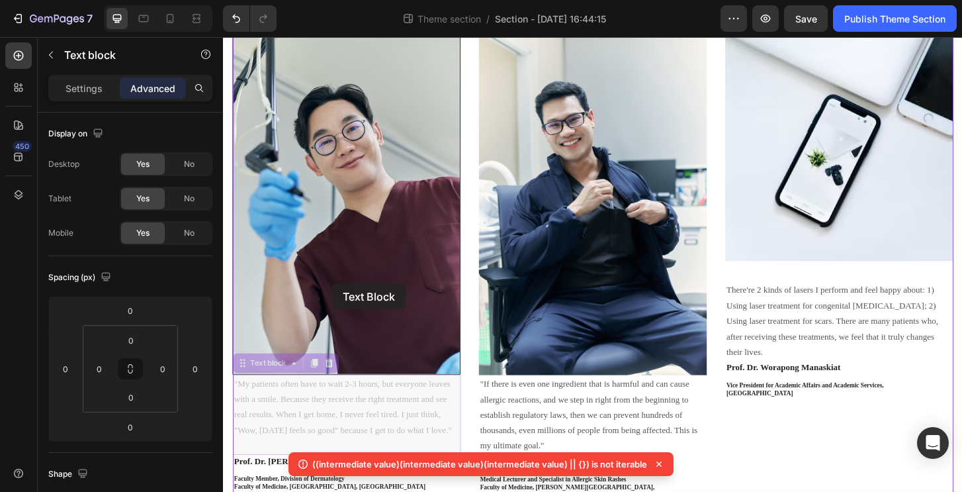
drag, startPoint x: 319, startPoint y: 423, endPoint x: 339, endPoint y: 300, distance: 124.1
click at [340, 301] on div "Special Thanks to The Doctors Who Inspired Us Heading Row Image "My patients of…" at bounding box center [620, 227] width 794 height 764
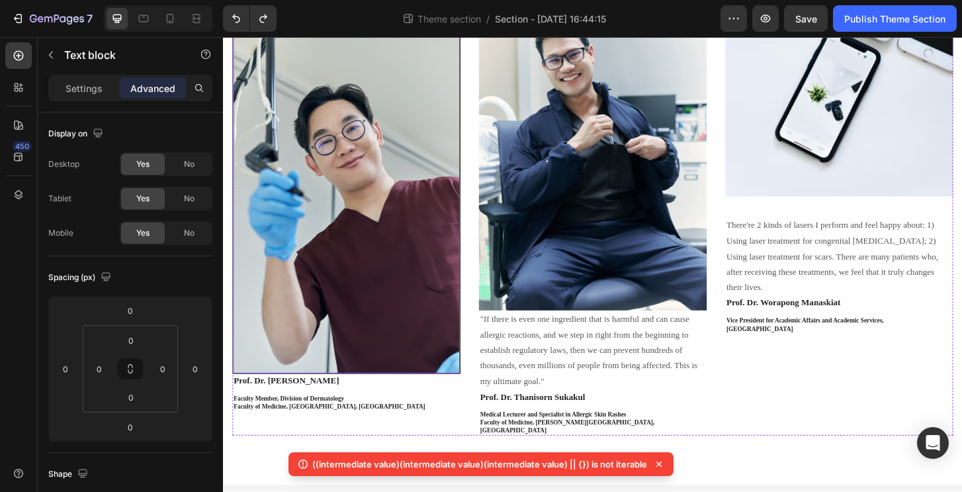
scroll to position [175, 0]
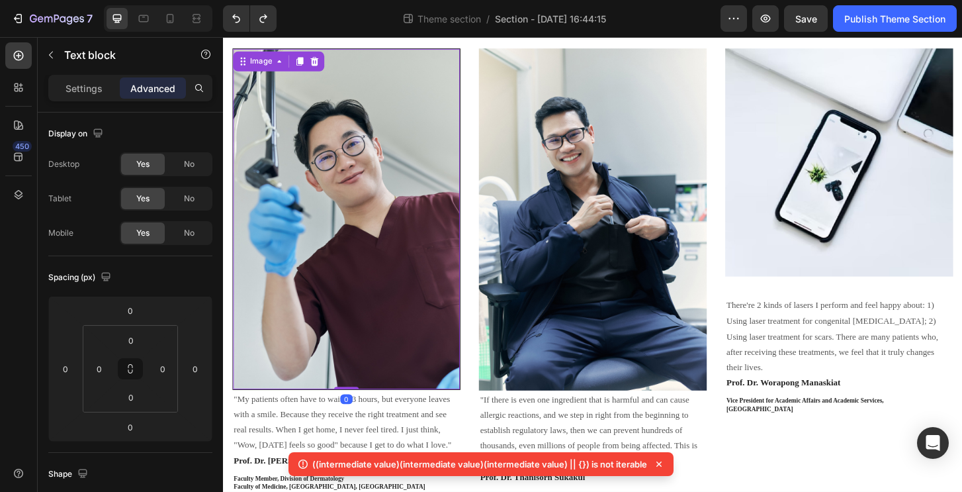
click at [362, 238] on img at bounding box center [356, 232] width 244 height 365
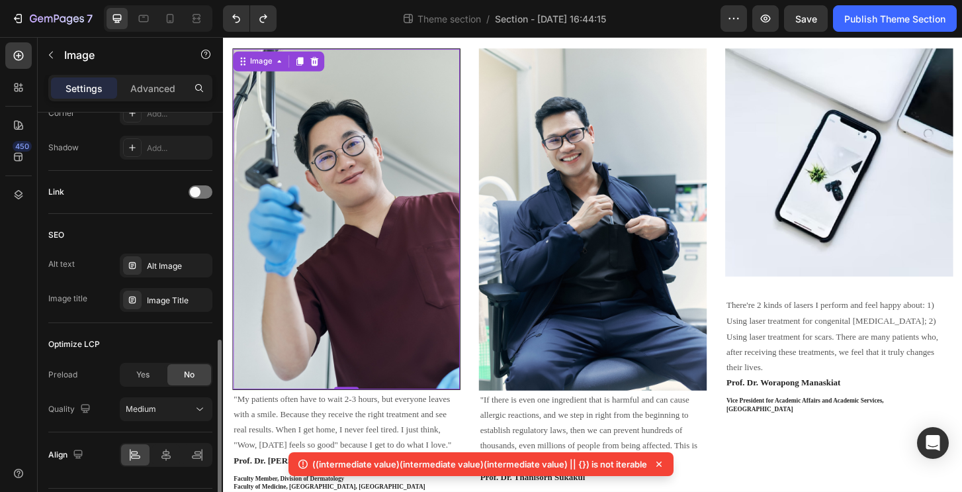
scroll to position [582, 0]
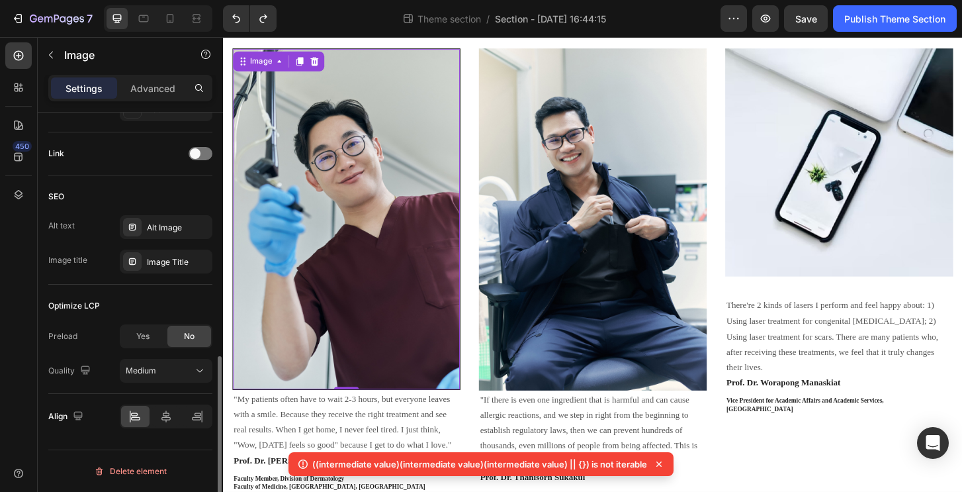
click at [148, 357] on div "Preload Yes No Quality Medium" at bounding box center [130, 353] width 164 height 58
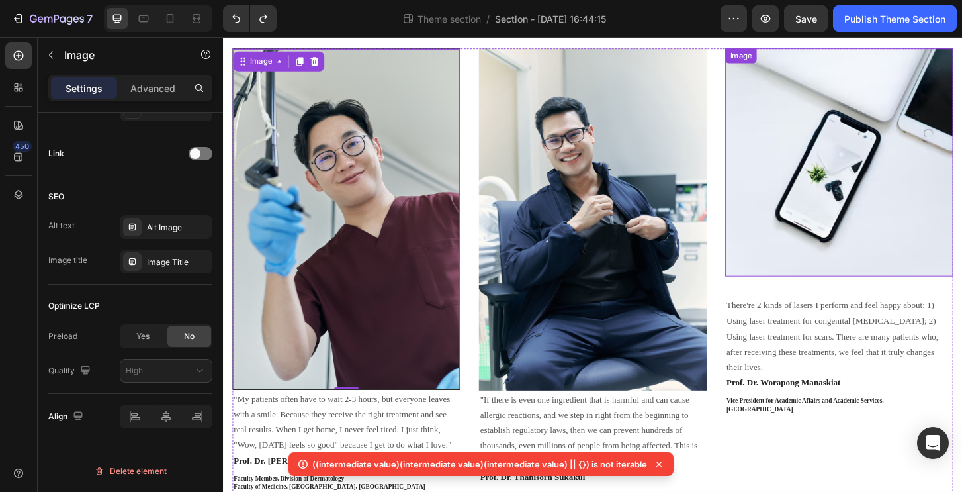
click at [846, 210] on img at bounding box center [884, 172] width 245 height 245
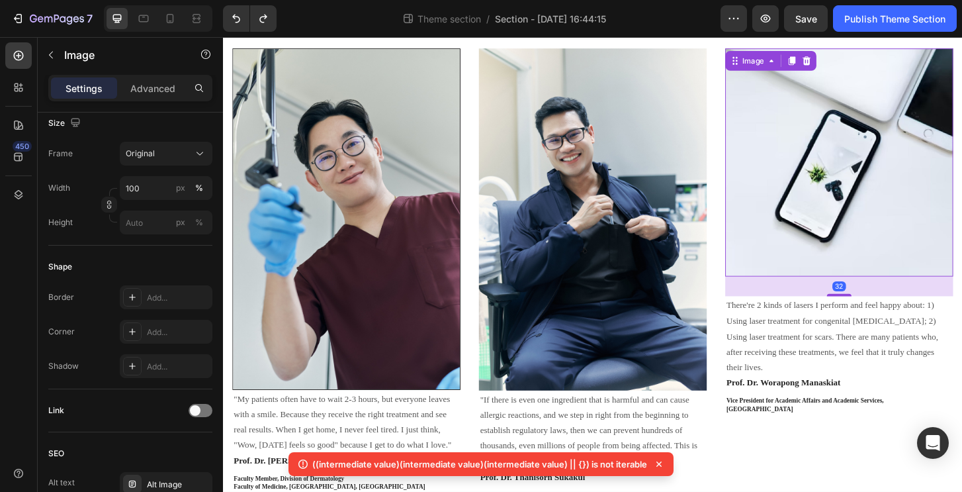
scroll to position [0, 0]
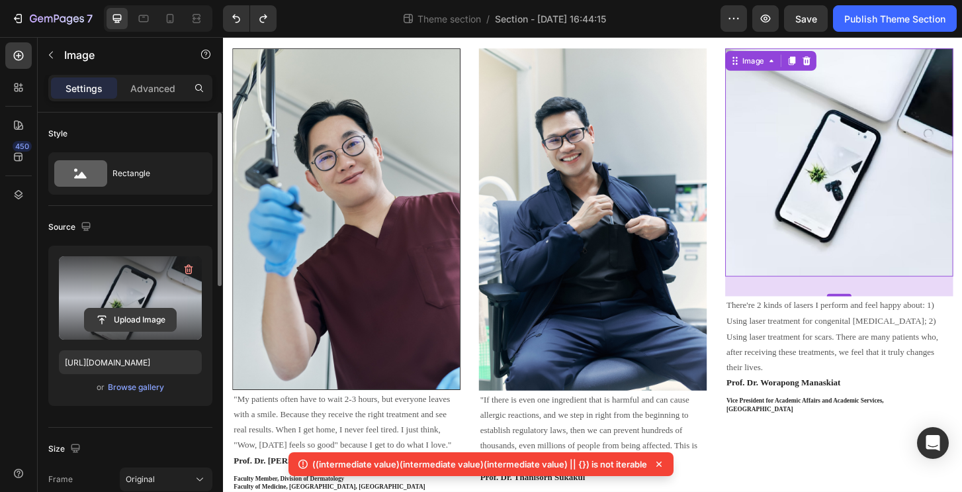
click at [142, 320] on input "file" at bounding box center [130, 319] width 91 height 22
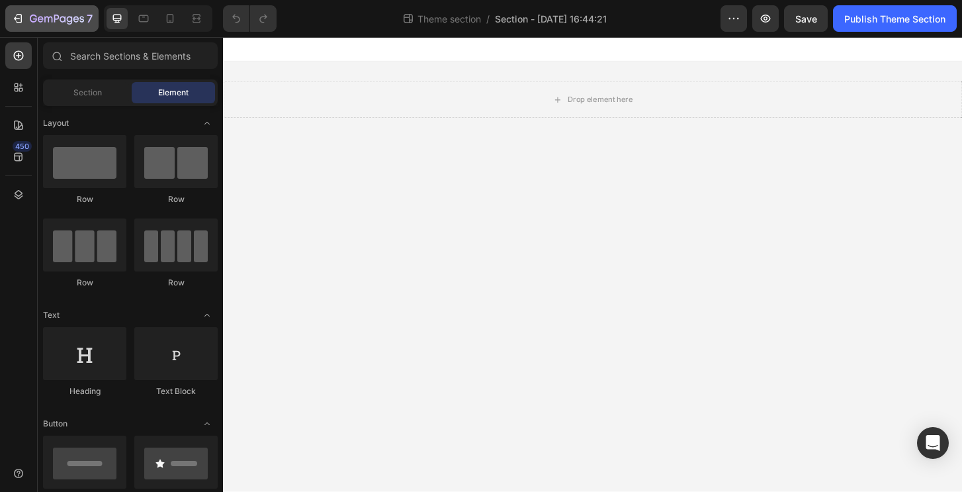
click at [56, 24] on icon "button" at bounding box center [57, 19] width 54 height 11
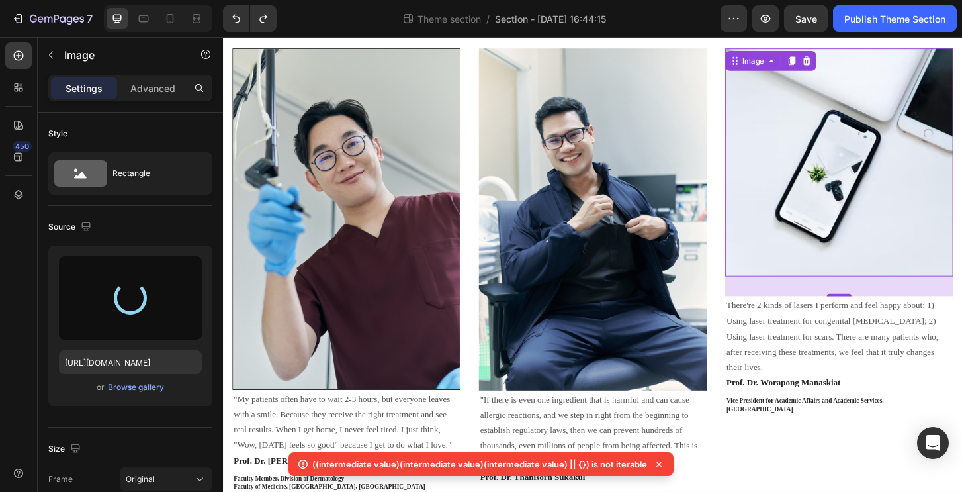
type input "https://cdn.shopify.com/s/files/1/0543/7046/8039/files/gempages_584492522961633…"
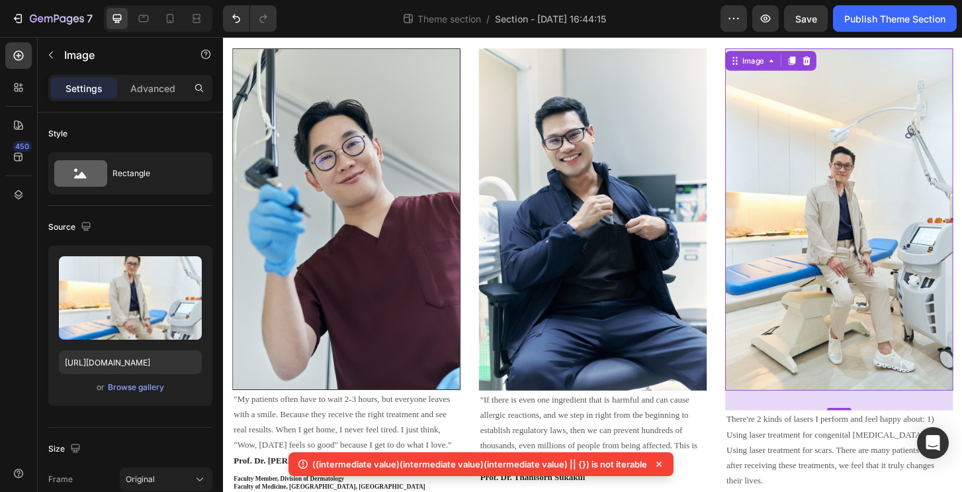
click at [845, 240] on img at bounding box center [884, 233] width 245 height 367
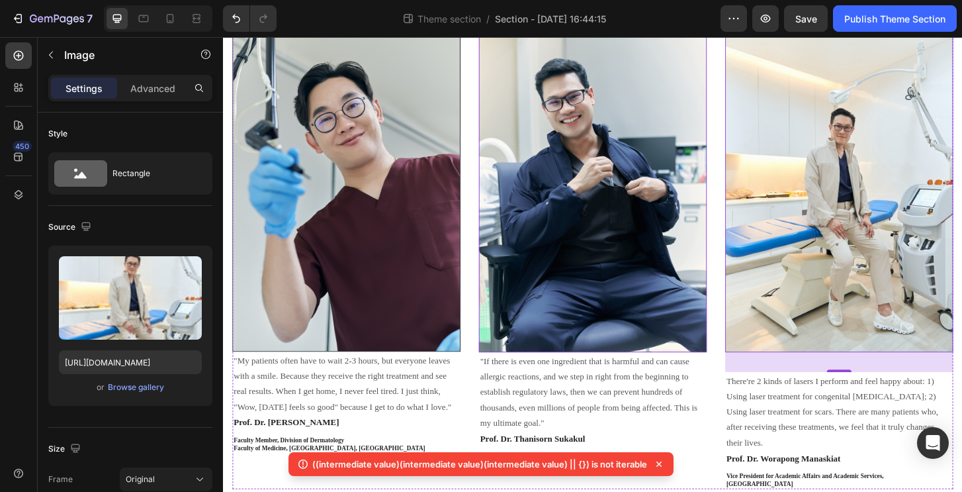
scroll to position [283, 0]
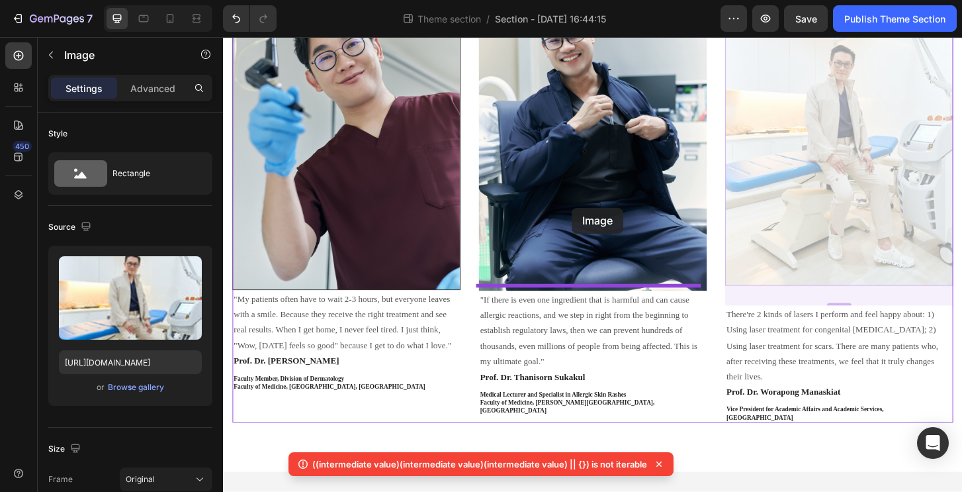
drag, startPoint x: 825, startPoint y: 220, endPoint x: 598, endPoint y: 220, distance: 227.6
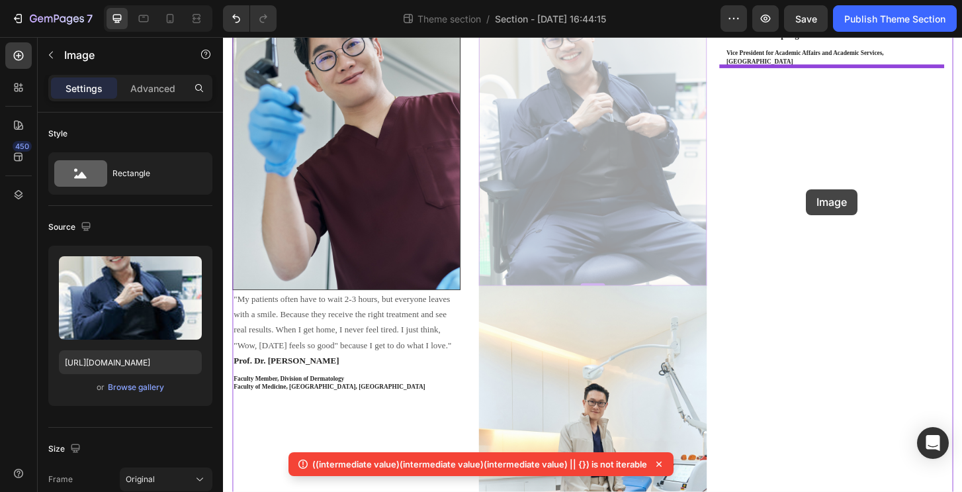
drag, startPoint x: 655, startPoint y: 204, endPoint x: 850, endPoint y: 200, distance: 195.2
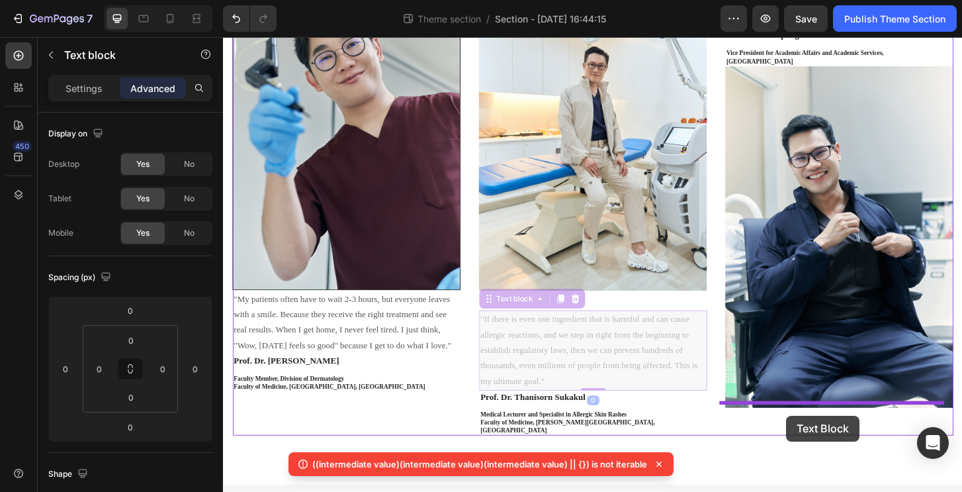
drag, startPoint x: 597, startPoint y: 355, endPoint x: 828, endPoint y: 434, distance: 244.2
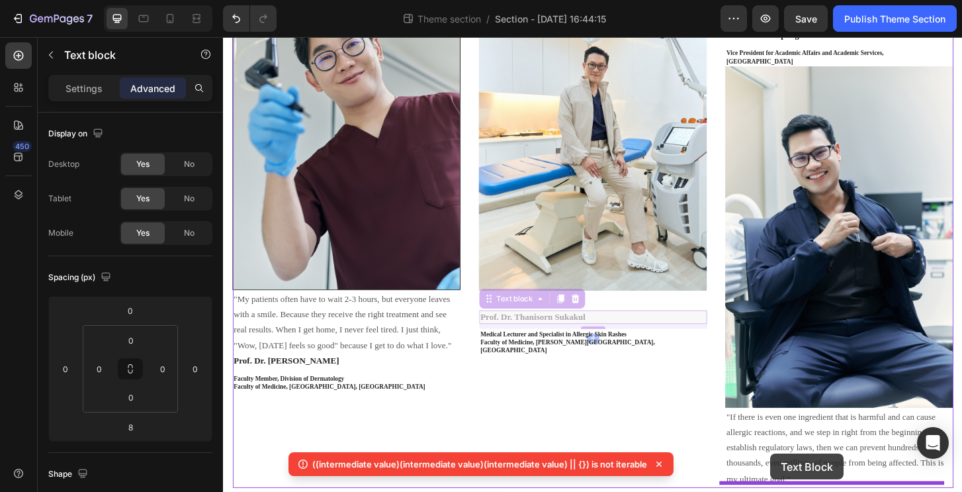
scroll to position [347, 0]
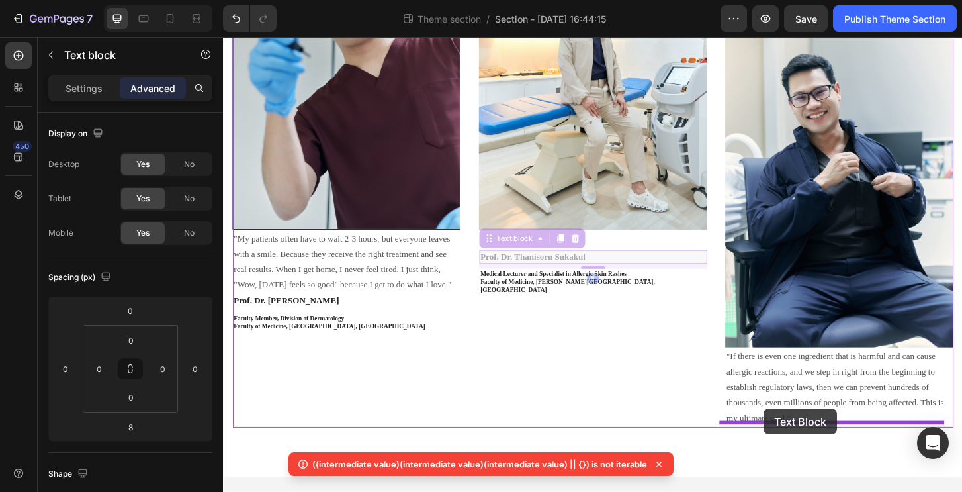
drag, startPoint x: 570, startPoint y: 330, endPoint x: 804, endPoint y: 436, distance: 256.7
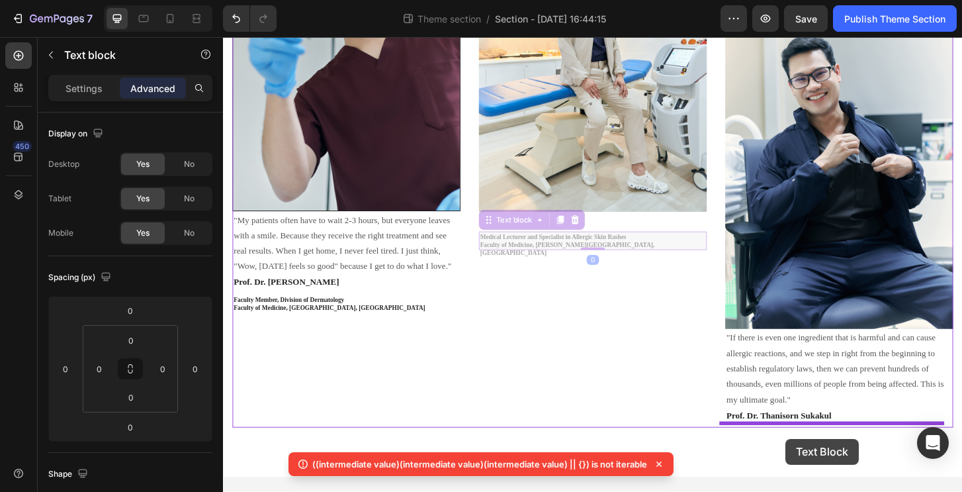
drag, startPoint x: 585, startPoint y: 269, endPoint x: 827, endPoint y: 468, distance: 314.0
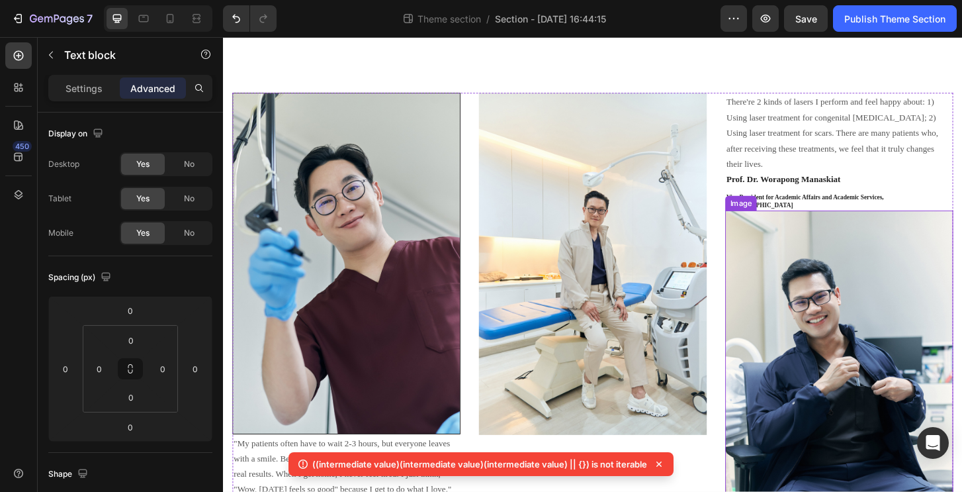
scroll to position [142, 0]
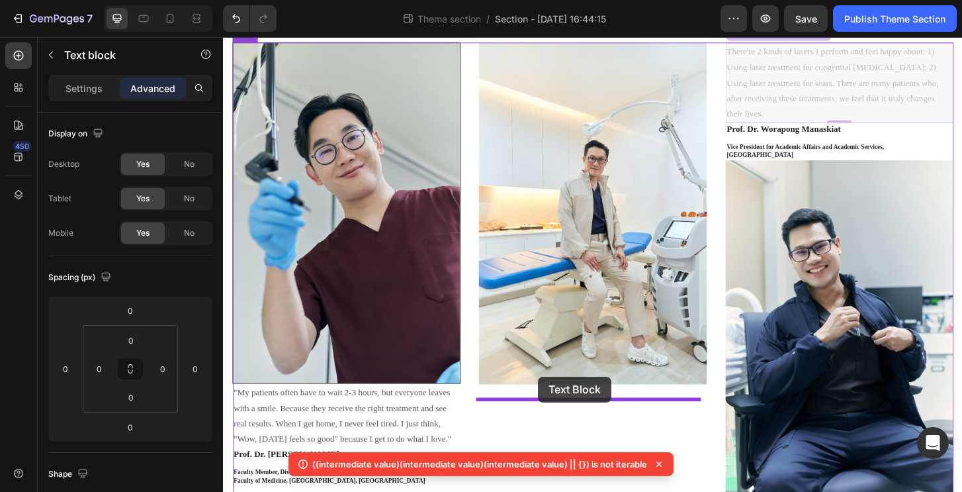
drag, startPoint x: 824, startPoint y: 145, endPoint x: 562, endPoint y: 402, distance: 366.8
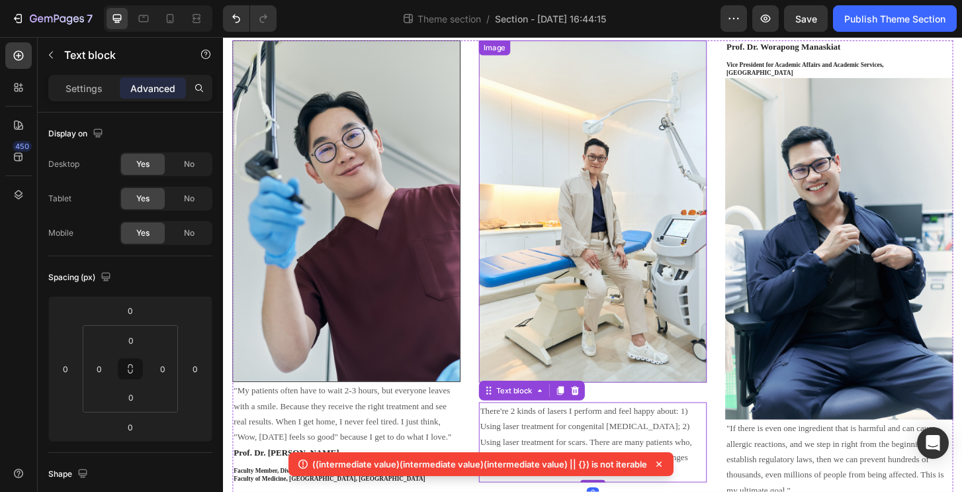
scroll to position [185, 0]
click at [583, 371] on img at bounding box center [620, 223] width 245 height 367
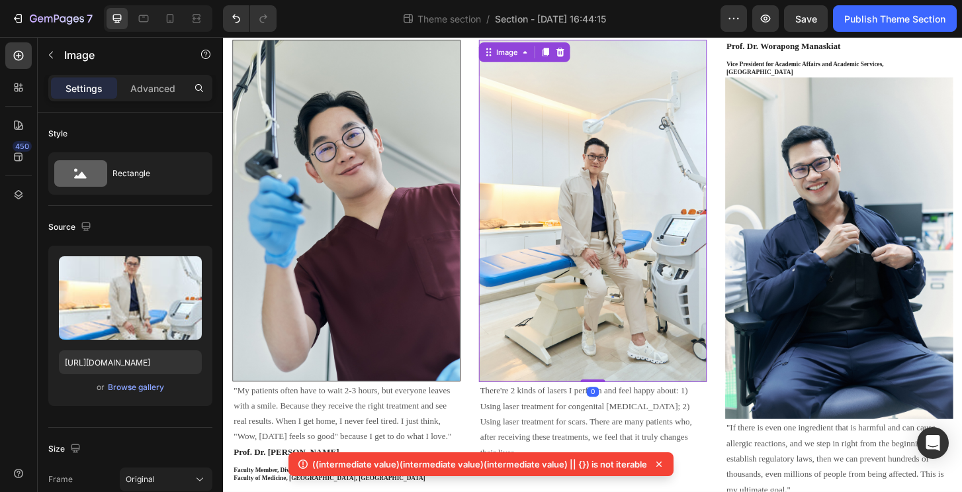
drag, startPoint x: 617, startPoint y: 422, endPoint x: 643, endPoint y: 343, distance: 83.5
click at [636, 359] on div "Image 0" at bounding box center [620, 223] width 245 height 367
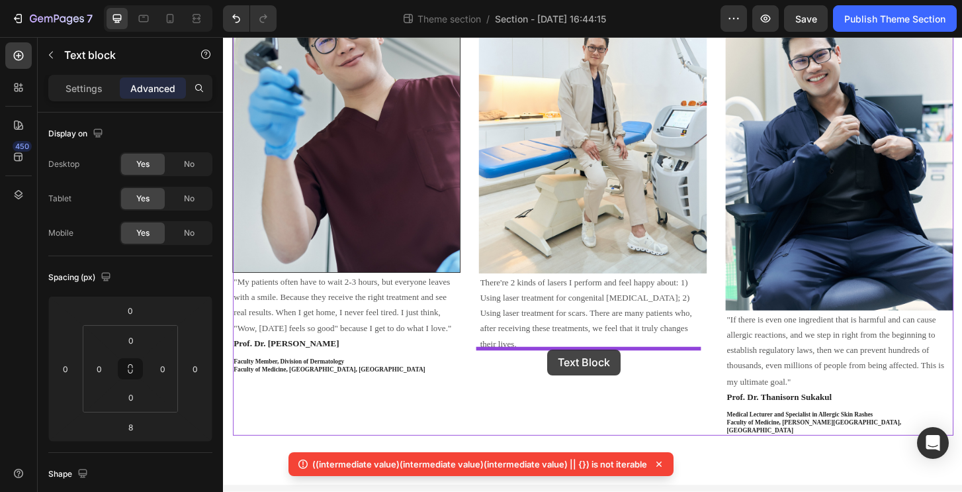
drag, startPoint x: 781, startPoint y: 44, endPoint x: 571, endPoint y: 373, distance: 389.5
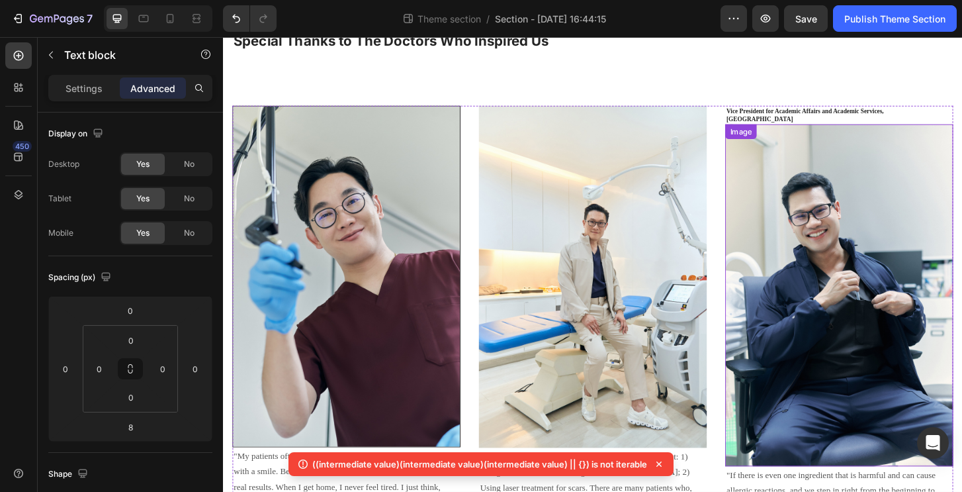
scroll to position [0, 0]
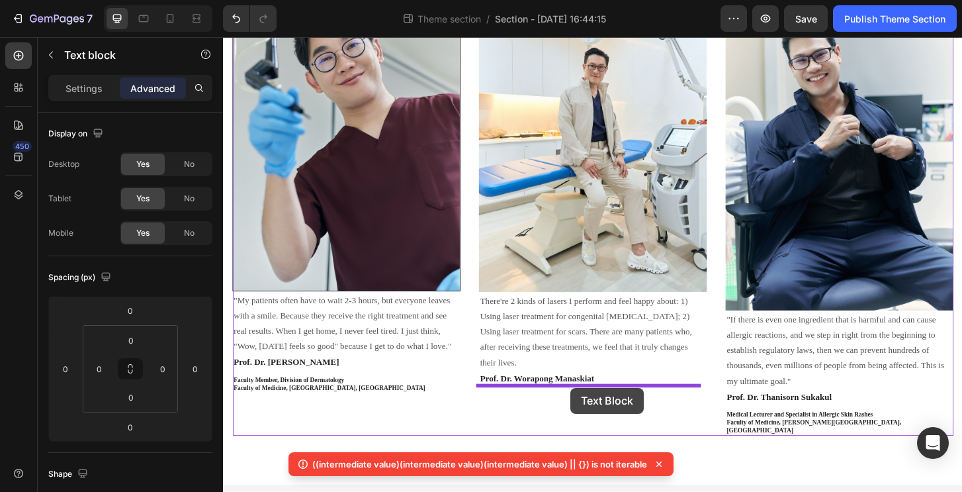
drag, startPoint x: 809, startPoint y: 230, endPoint x: 596, endPoint y: 413, distance: 280.6
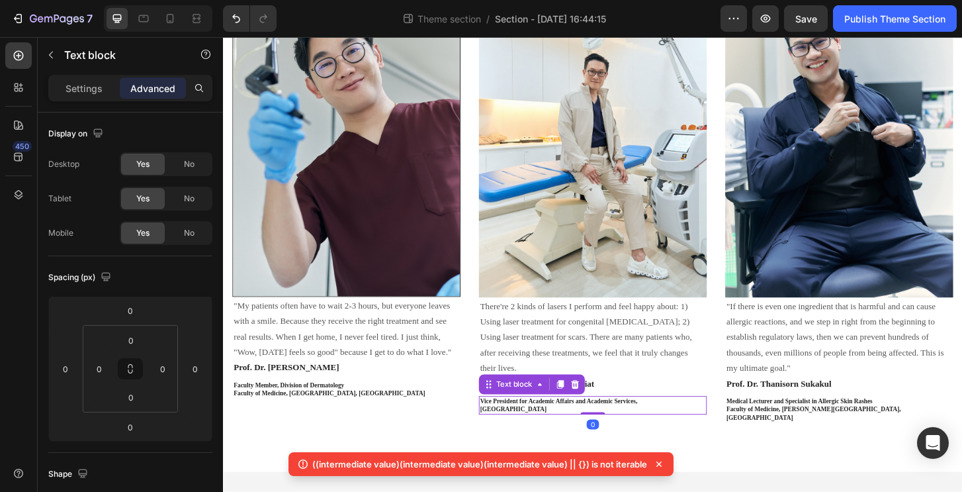
scroll to position [261, 0]
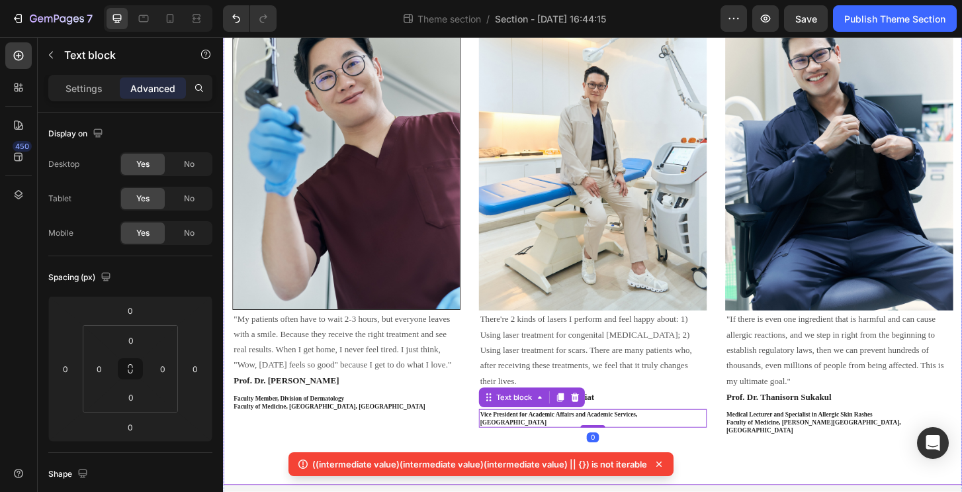
click at [494, 455] on div "Special Thanks to The Doctors Who Inspired Us Heading Row Image "My patients of…" at bounding box center [620, 170] width 794 height 695
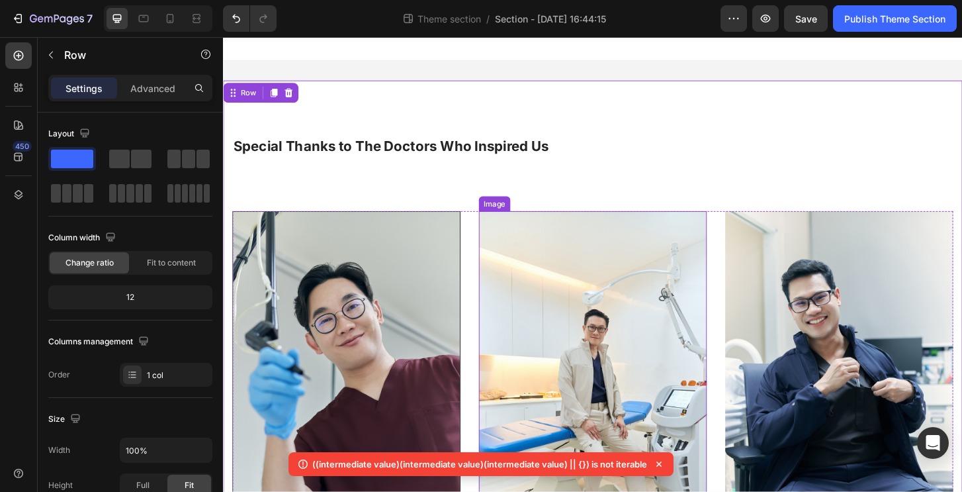
scroll to position [0, 0]
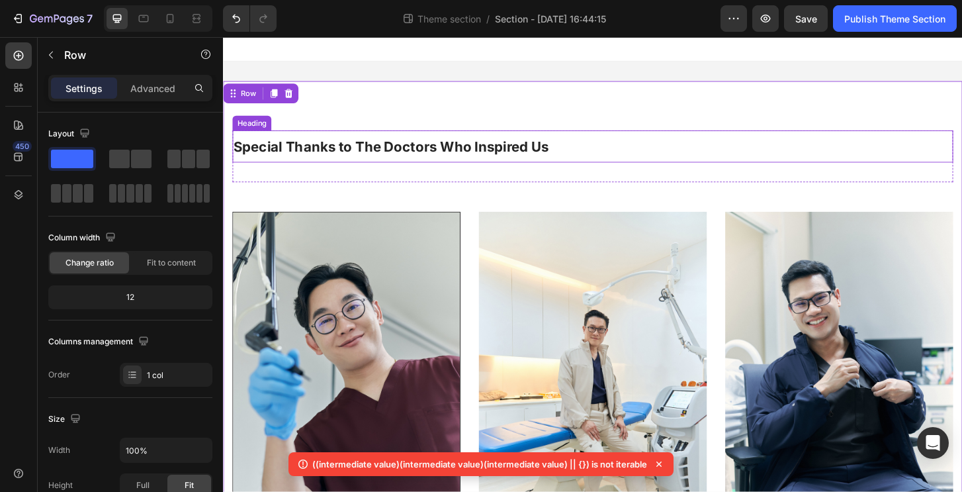
click at [418, 164] on p "Special Thanks to The Doctors Who Inspired Us" at bounding box center [620, 155] width 772 height 32
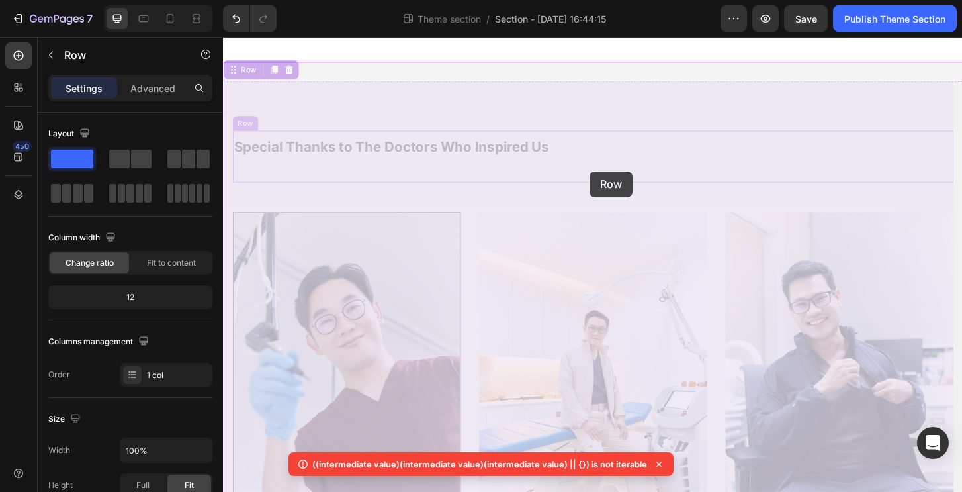
drag, startPoint x: 614, startPoint y: 194, endPoint x: 617, endPoint y: 174, distance: 20.0
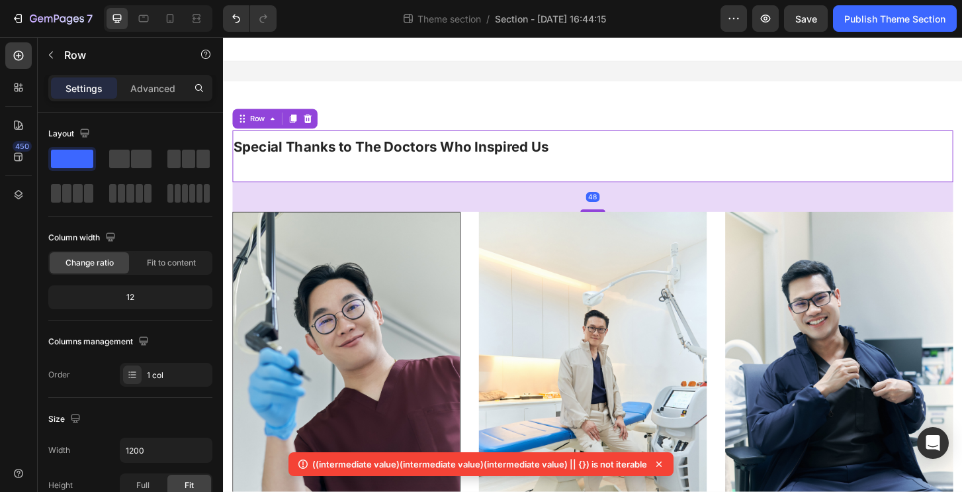
click at [618, 182] on div "Special Thanks to The Doctors Who Inspired Us Heading" at bounding box center [620, 166] width 774 height 56
drag, startPoint x: 615, startPoint y: 222, endPoint x: 622, endPoint y: 188, distance: 34.4
click at [622, 189] on div "Special Thanks to The Doctors Who Inspired Us Heading Row 48" at bounding box center [620, 166] width 774 height 56
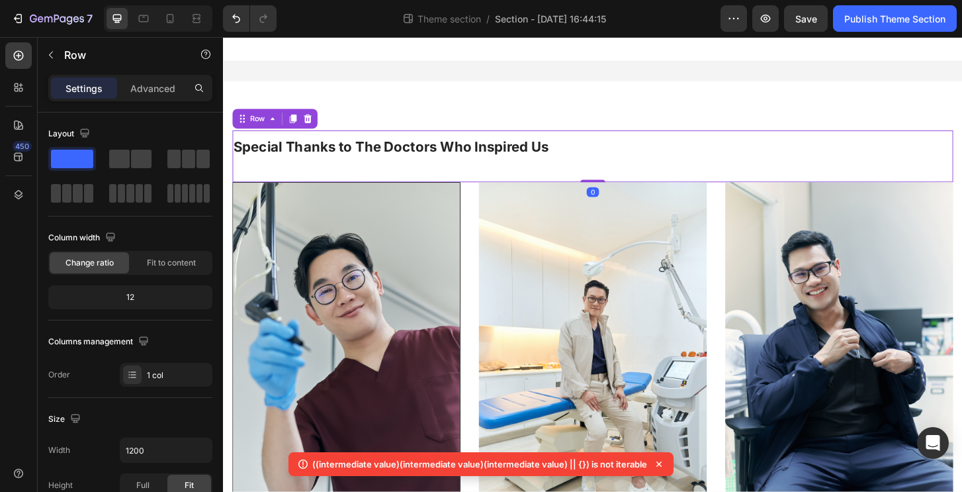
drag, startPoint x: 614, startPoint y: 222, endPoint x: 625, endPoint y: 169, distance: 53.5
click at [625, 171] on div "Special Thanks to The Doctors Who Inspired Us Heading Row 0" at bounding box center [620, 166] width 774 height 56
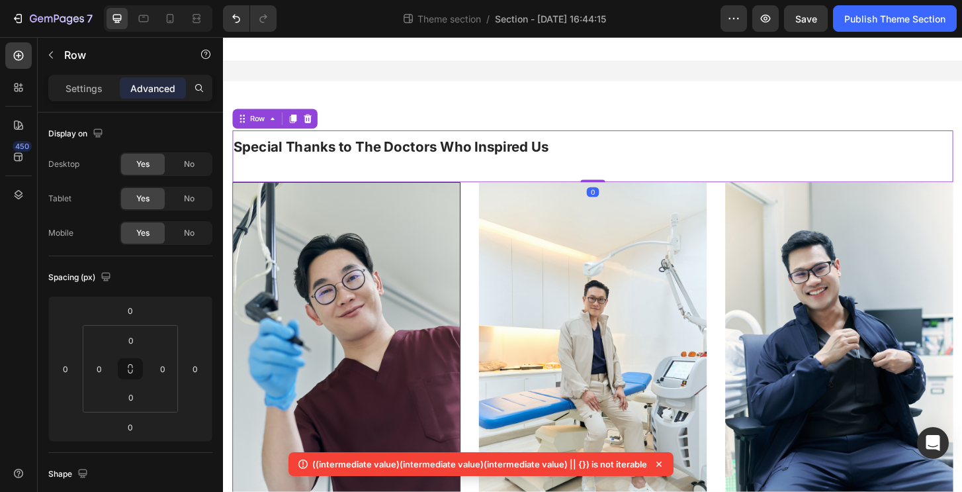
click at [588, 171] on h2 "Special Thanks to The Doctors Who Inspired Us" at bounding box center [620, 155] width 774 height 34
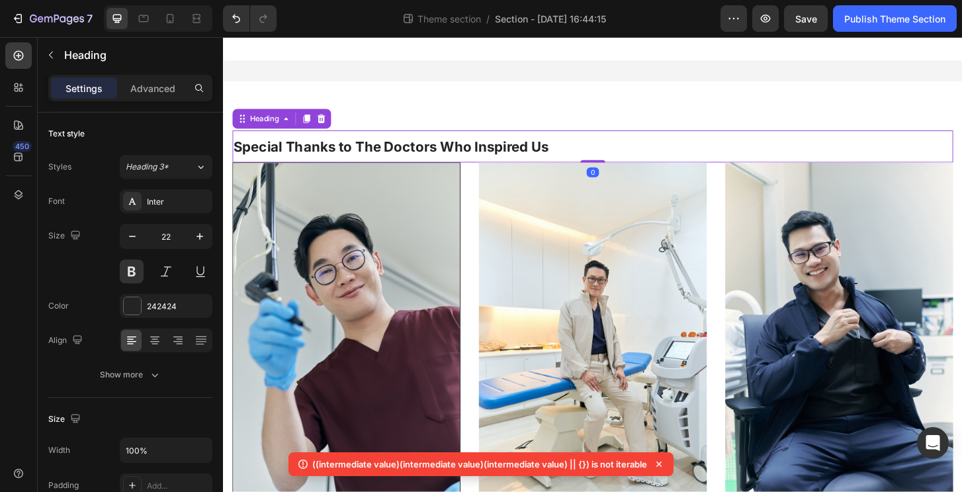
drag, startPoint x: 618, startPoint y: 192, endPoint x: 623, endPoint y: 163, distance: 28.8
click at [623, 163] on div "Special Thanks to The Doctors Who Inspired Us Heading 0" at bounding box center [620, 155] width 774 height 34
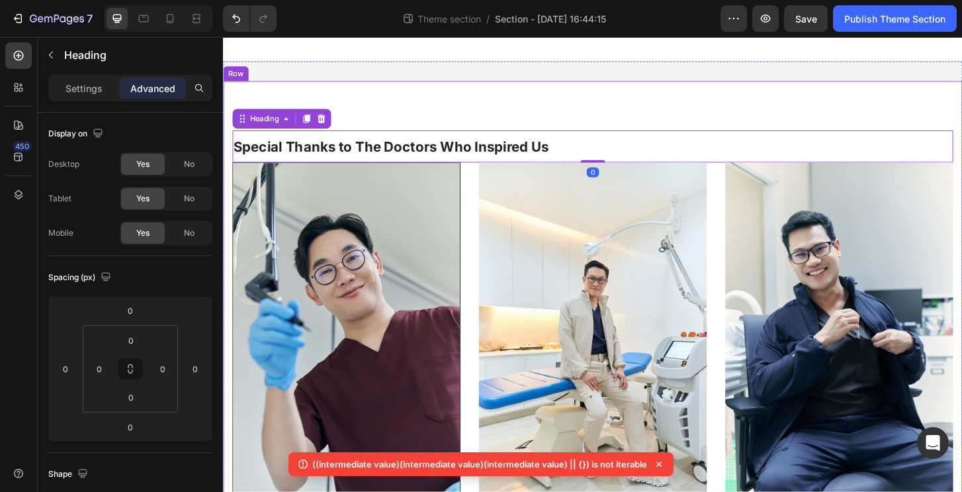
click at [561, 110] on div "Special Thanks to The Doctors Who Inspired Us Heading 0 Row Image "My patients …" at bounding box center [620, 406] width 794 height 642
click at [466, 158] on p "Special Thanks to The Doctors Who Inspired Us" at bounding box center [620, 155] width 772 height 32
click at [103, 92] on div "Settings" at bounding box center [84, 87] width 66 height 21
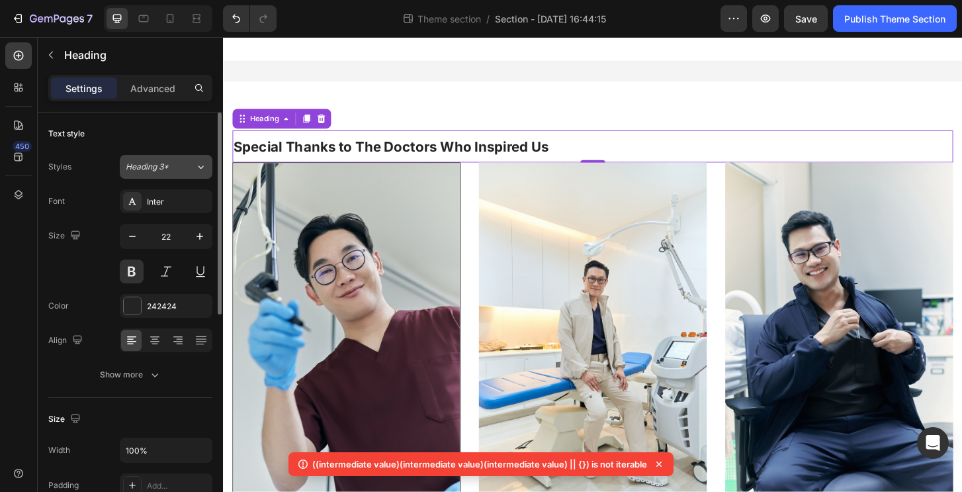
click at [186, 170] on div "Heading 3*" at bounding box center [160, 167] width 69 height 12
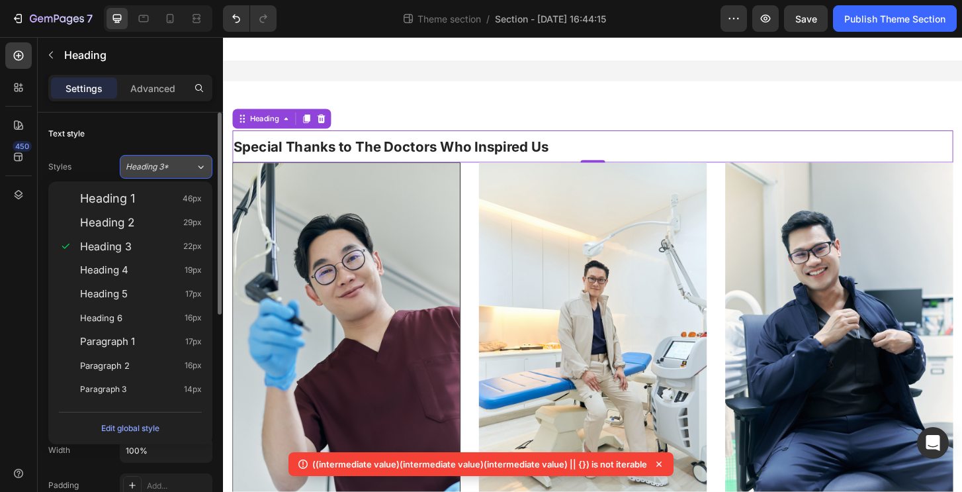
click at [186, 171] on div "Heading 3*" at bounding box center [160, 167] width 69 height 12
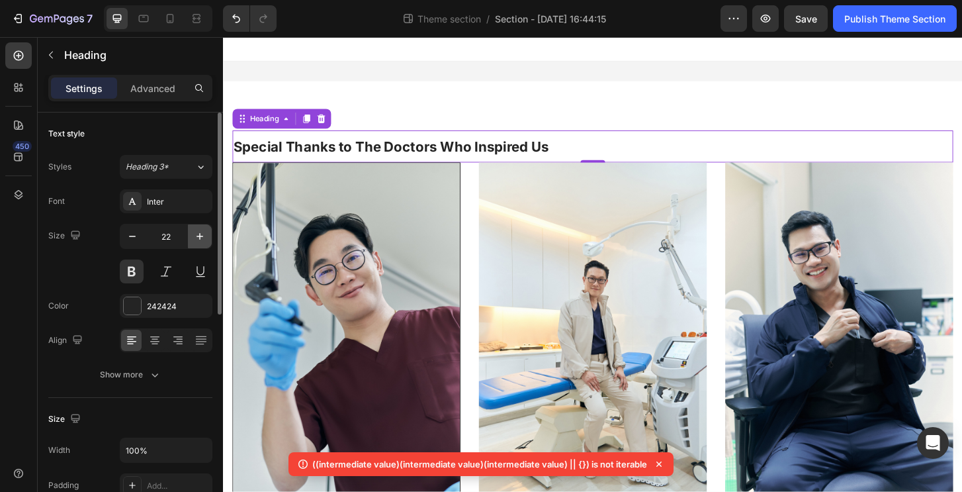
click at [200, 234] on icon "button" at bounding box center [200, 236] width 7 height 7
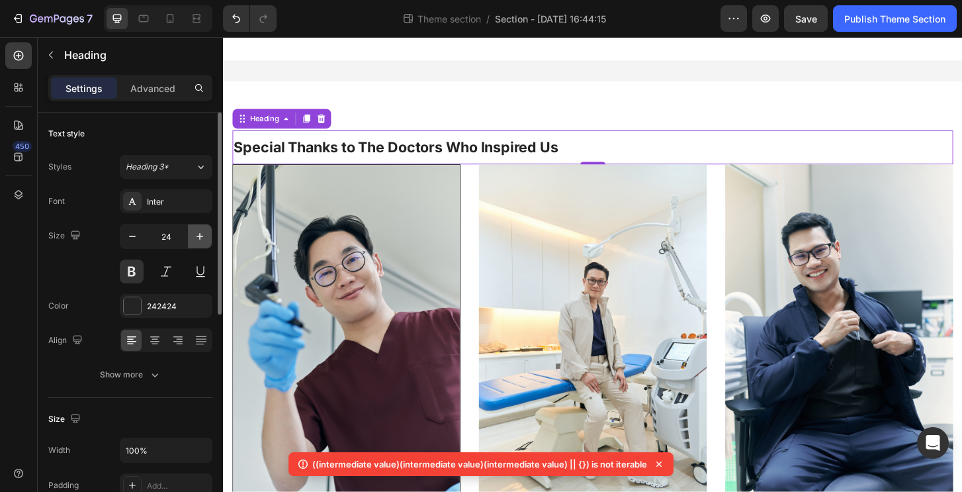
click at [200, 234] on icon "button" at bounding box center [200, 236] width 7 height 7
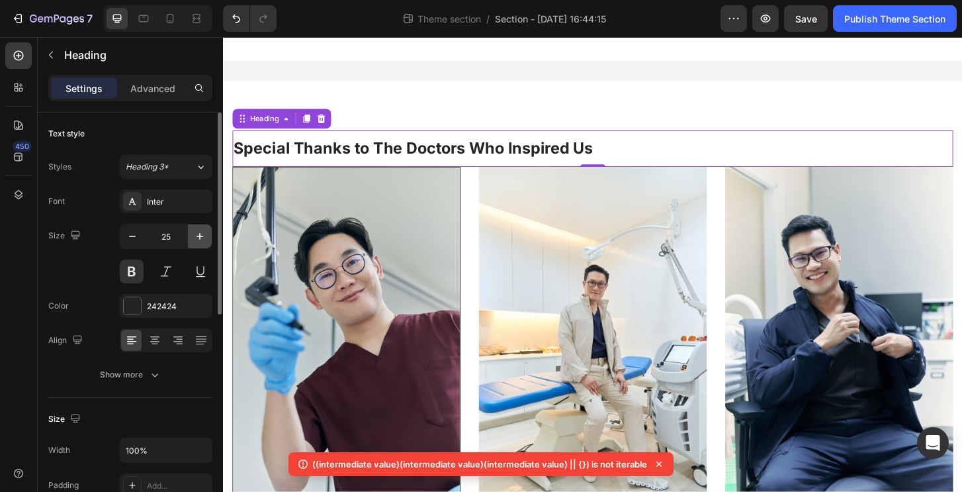
click at [200, 234] on icon "button" at bounding box center [200, 236] width 7 height 7
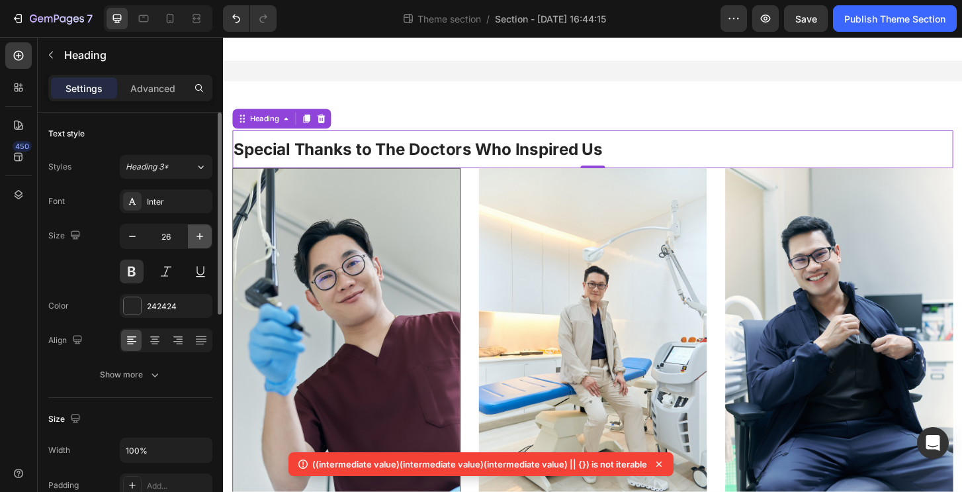
click at [200, 234] on icon "button" at bounding box center [200, 236] width 7 height 7
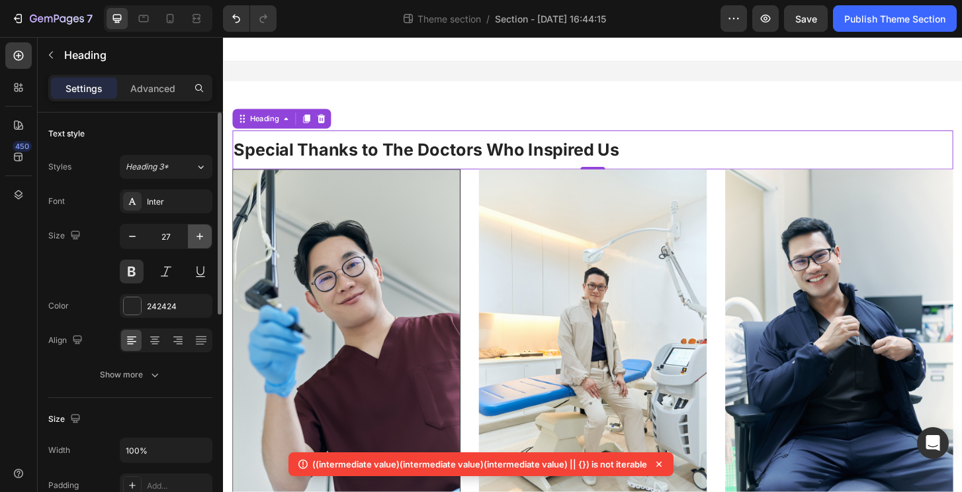
click at [200, 234] on icon "button" at bounding box center [200, 236] width 7 height 7
type input "28"
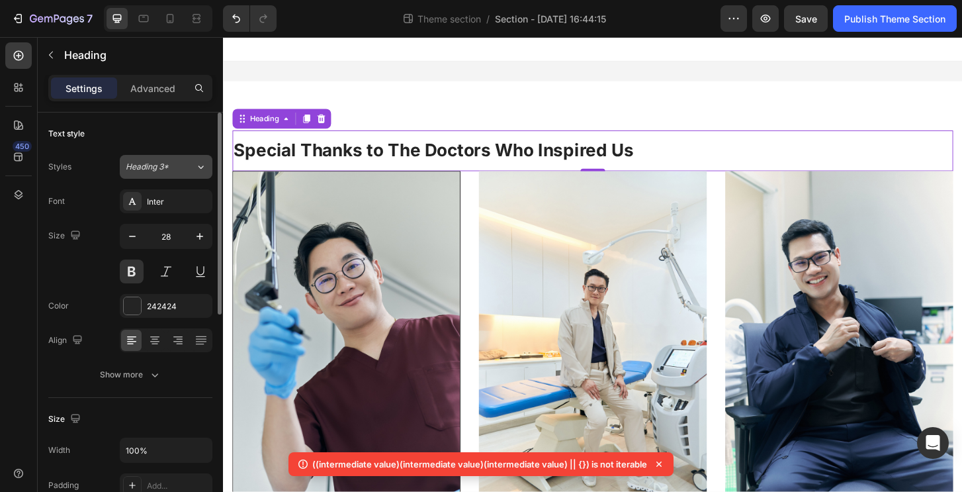
click at [175, 171] on div "Heading 3*" at bounding box center [153, 167] width 54 height 12
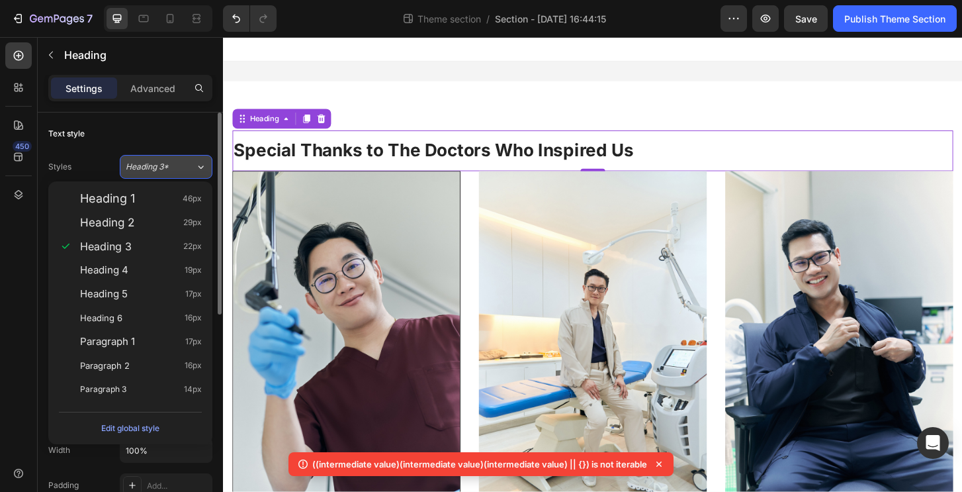
click at [164, 160] on button "Heading 3*" at bounding box center [166, 167] width 93 height 24
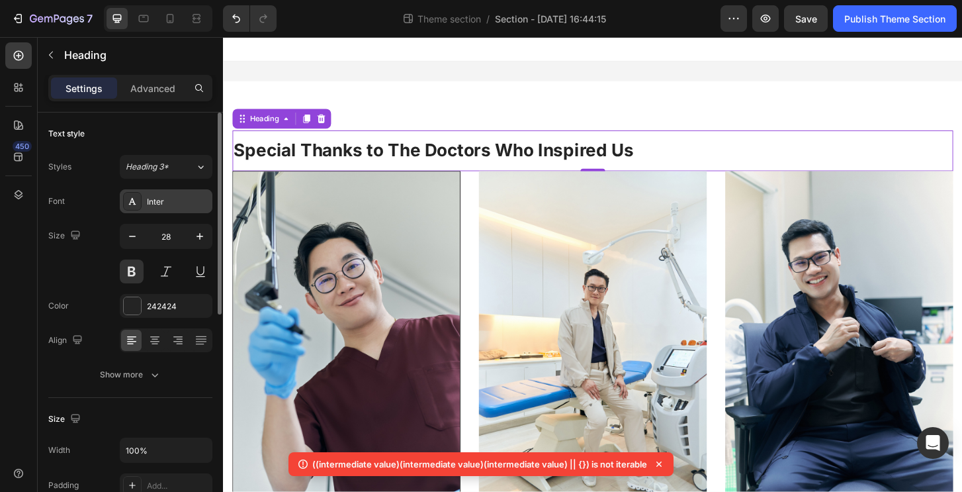
click at [171, 206] on div "Inter" at bounding box center [178, 202] width 62 height 12
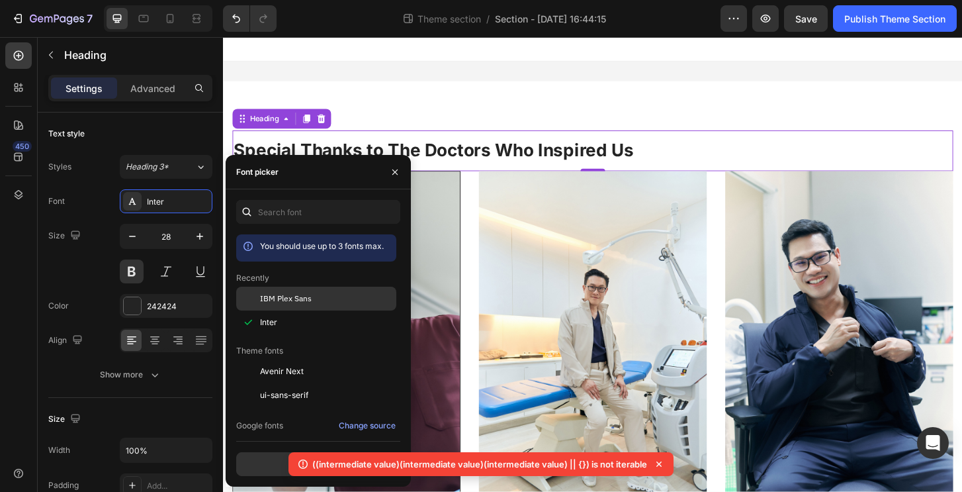
click at [338, 297] on div "IBM Plex Sans" at bounding box center [327, 298] width 134 height 12
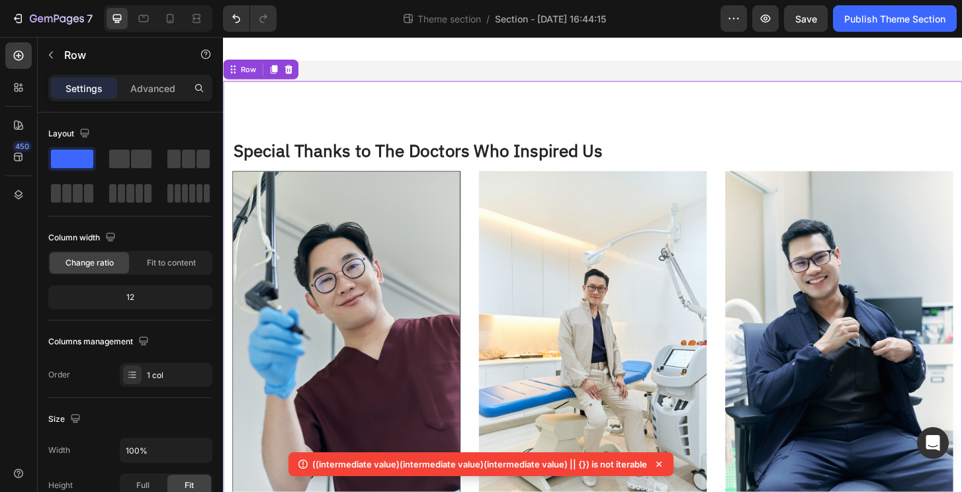
click at [501, 86] on div "Special Thanks to The Doctors Who Inspired Us Heading Row Image "My patients of…" at bounding box center [620, 410] width 794 height 650
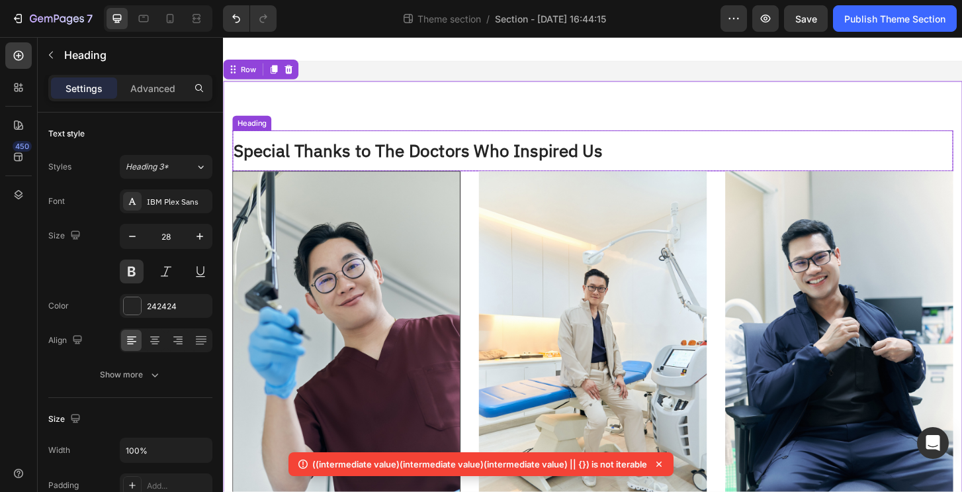
click at [414, 160] on p "Special Thanks to The Doctors Who Inspired Us" at bounding box center [620, 159] width 772 height 41
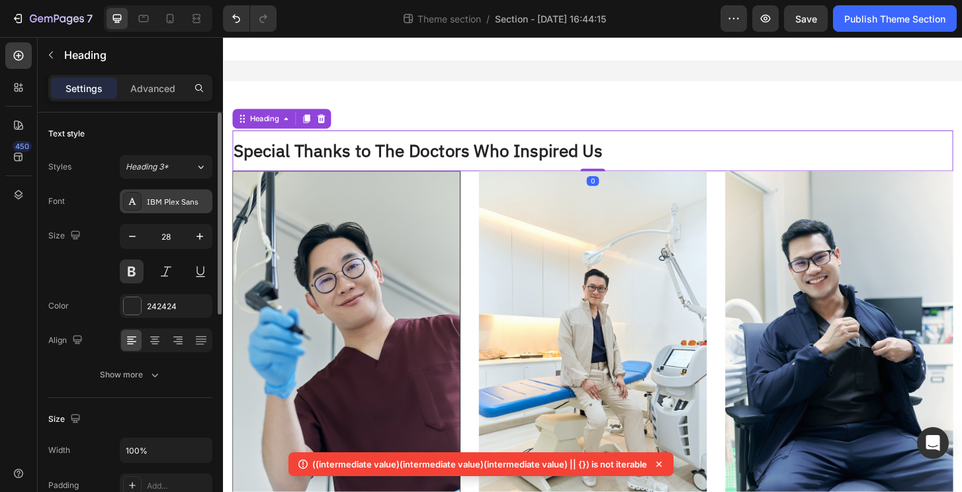
click at [160, 200] on div "IBM Plex Sans" at bounding box center [178, 202] width 62 height 12
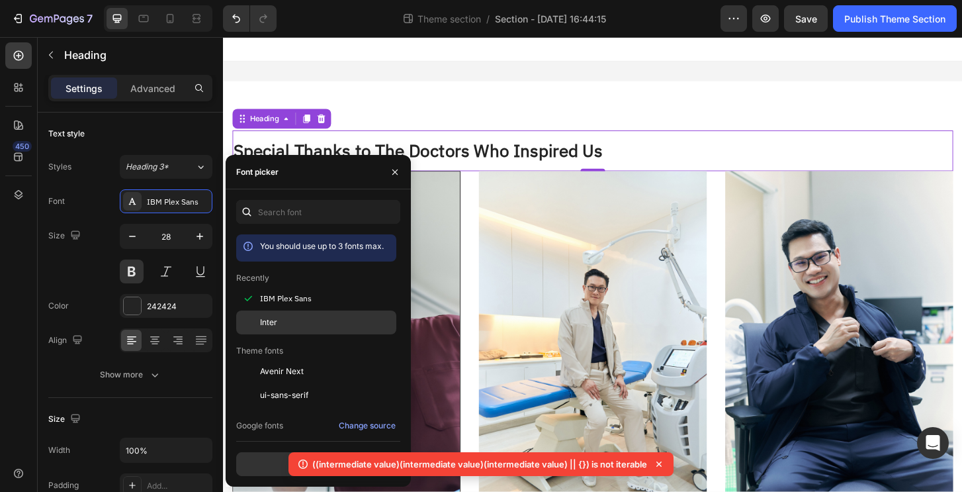
click at [283, 319] on div "Inter" at bounding box center [327, 322] width 134 height 12
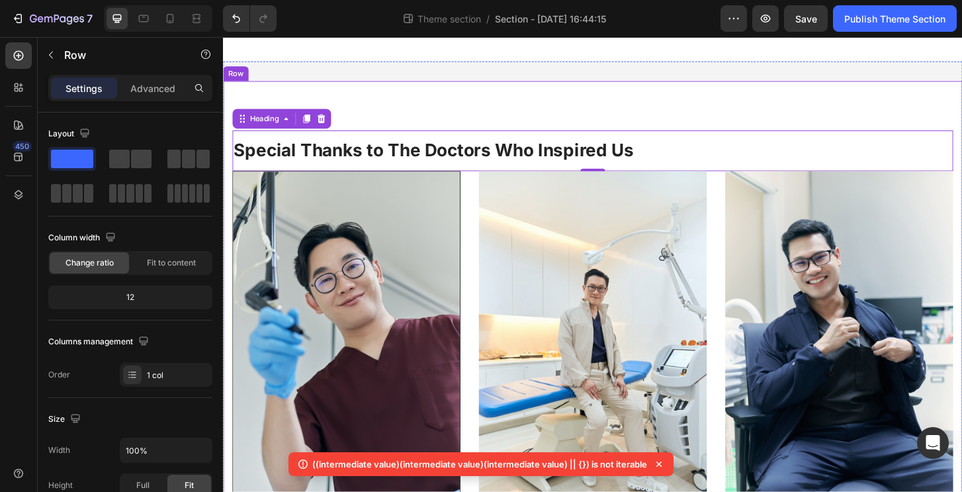
click at [764, 90] on div "Special Thanks to The Doctors Who Inspired Us Heading 0 Row Image "My patients …" at bounding box center [620, 410] width 794 height 650
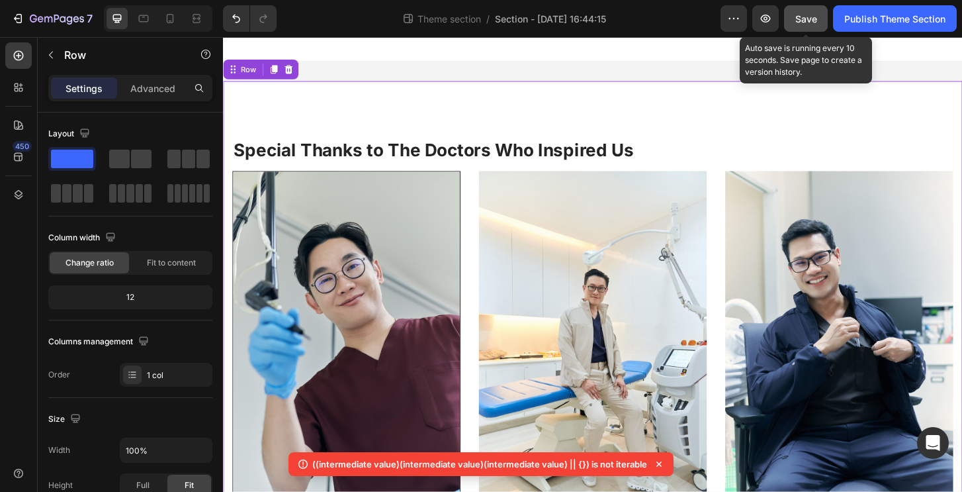
click at [817, 14] on button "Save" at bounding box center [806, 18] width 44 height 26
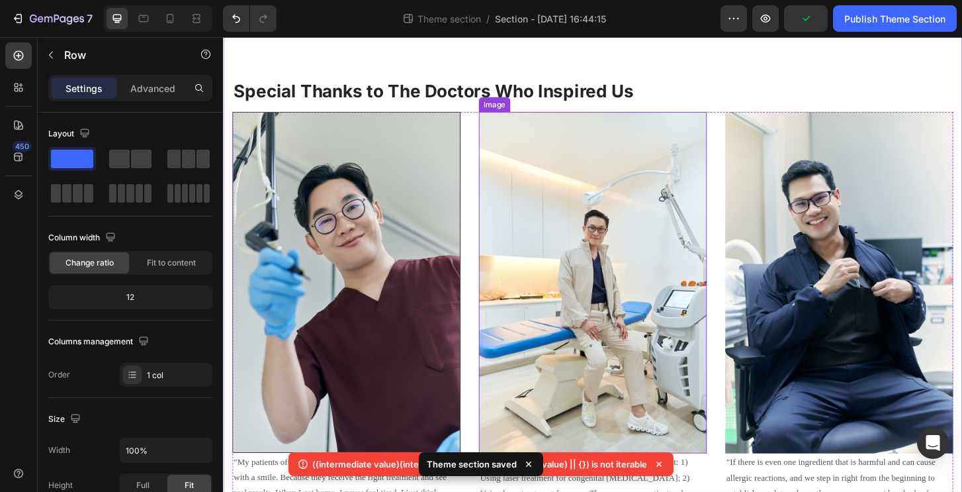
scroll to position [217, 0]
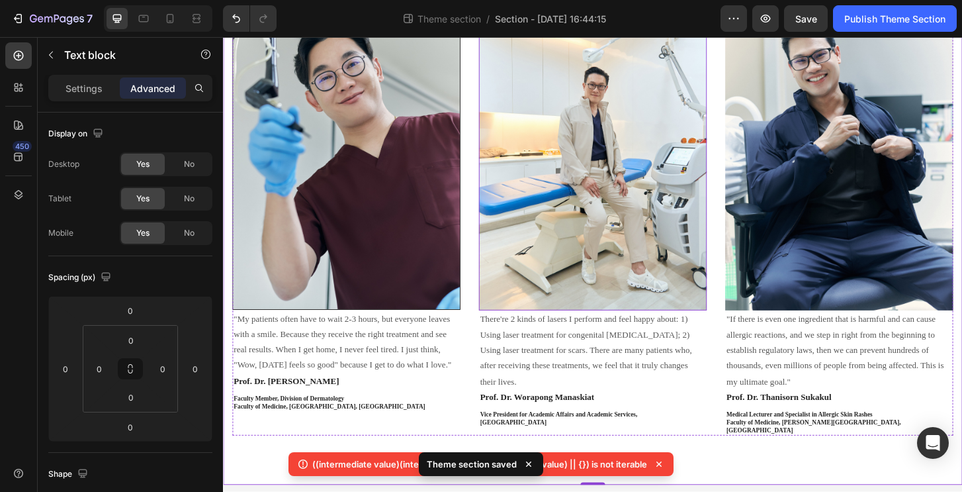
click at [531, 347] on p "There're 2 kinds of lasers I perform and feel happy about: 1) ﻿﻿﻿Using laser tr…" at bounding box center [620, 373] width 242 height 83
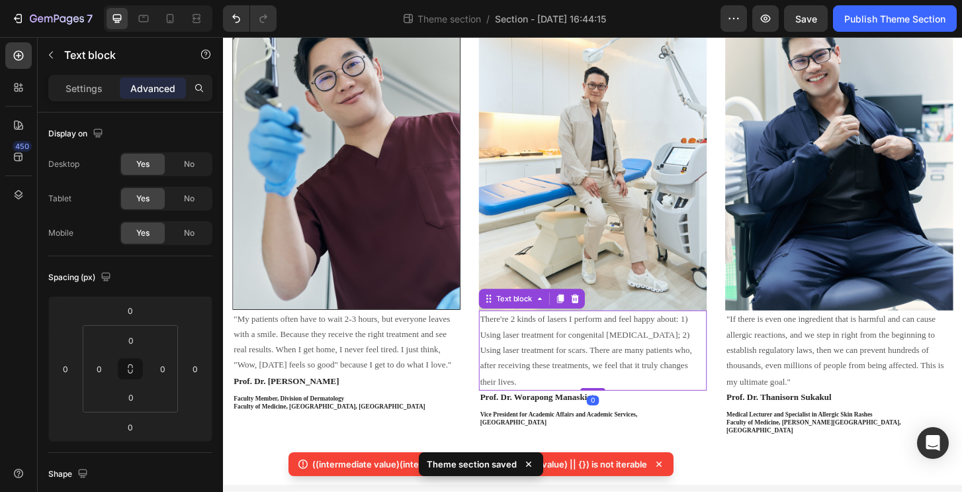
click at [531, 346] on p "There're 2 kinds of lasers I perform and feel happy about: 1) ﻿﻿﻿Using laser tr…" at bounding box center [620, 373] width 242 height 83
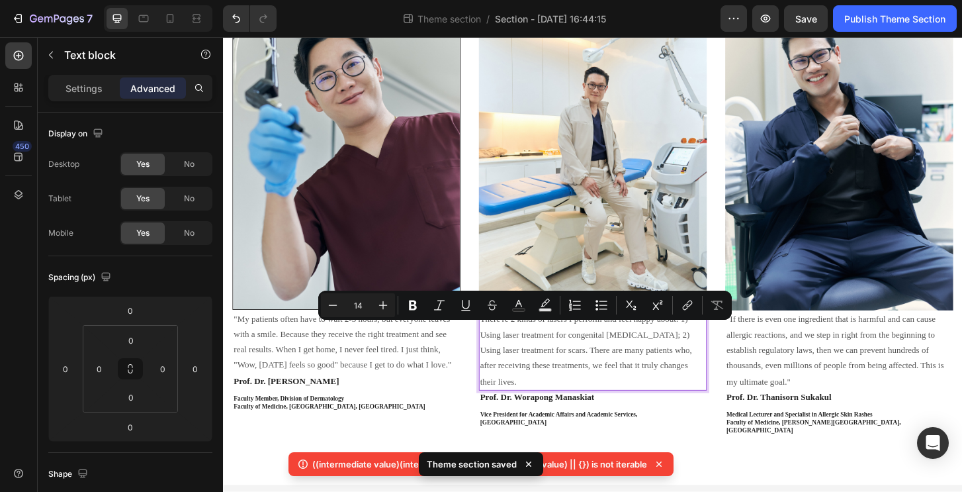
click at [544, 367] on p "There're 2 kinds of lasers I perform and feel happy about: 1) ﻿﻿﻿Using laser tr…" at bounding box center [620, 373] width 242 height 83
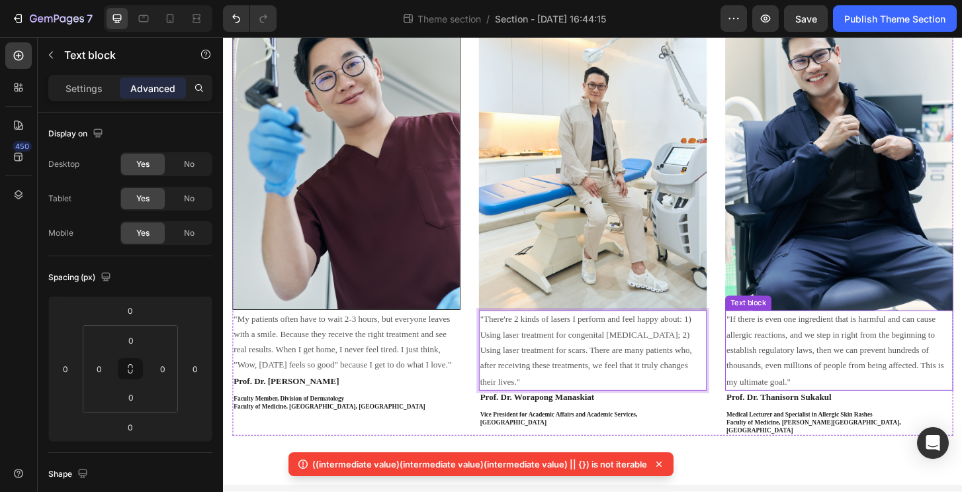
click at [826, 344] on p ""If there is even one ingredient that is harmful and can cause allergic reactio…" at bounding box center [885, 373] width 242 height 83
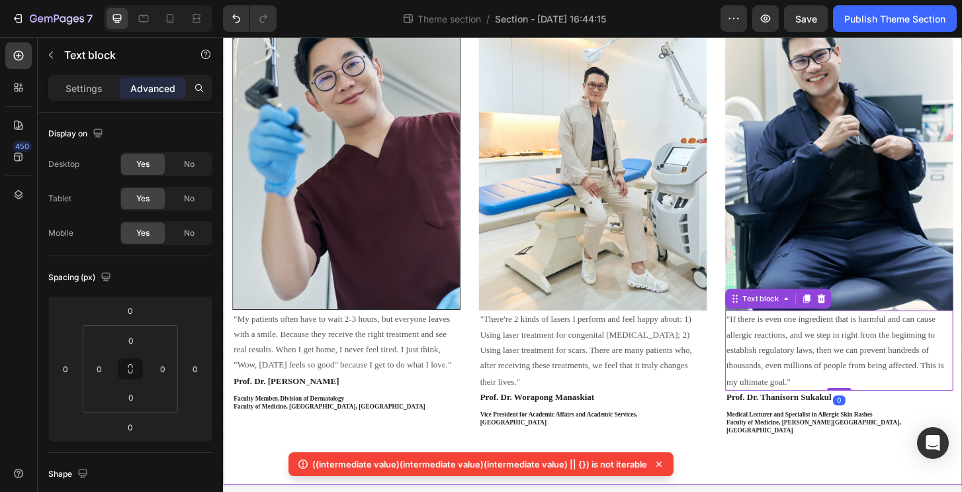
click at [646, 454] on div "((intermediate value)(intermediate value)(intermediate value) || {}) is not ite…" at bounding box center [480, 464] width 385 height 24
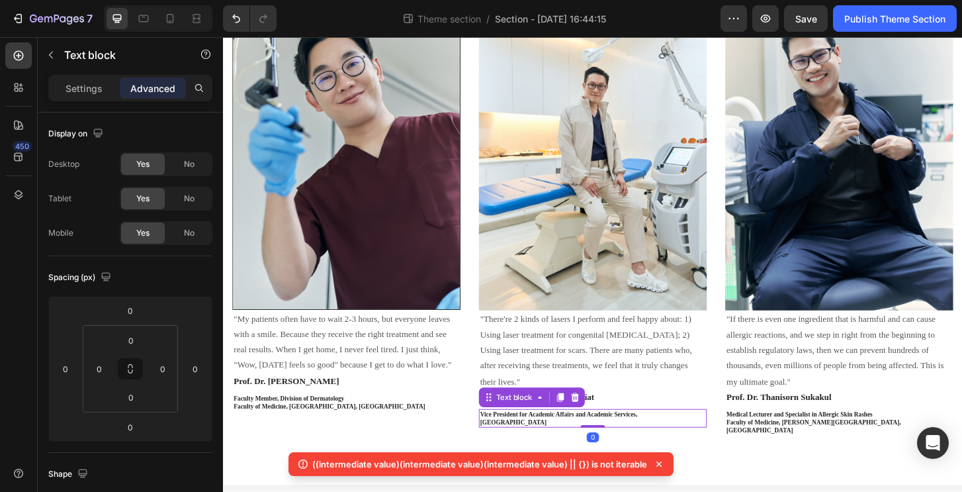
click at [723, 439] on p "Vice President for Academic Affairs and Academic Services," at bounding box center [620, 442] width 242 height 9
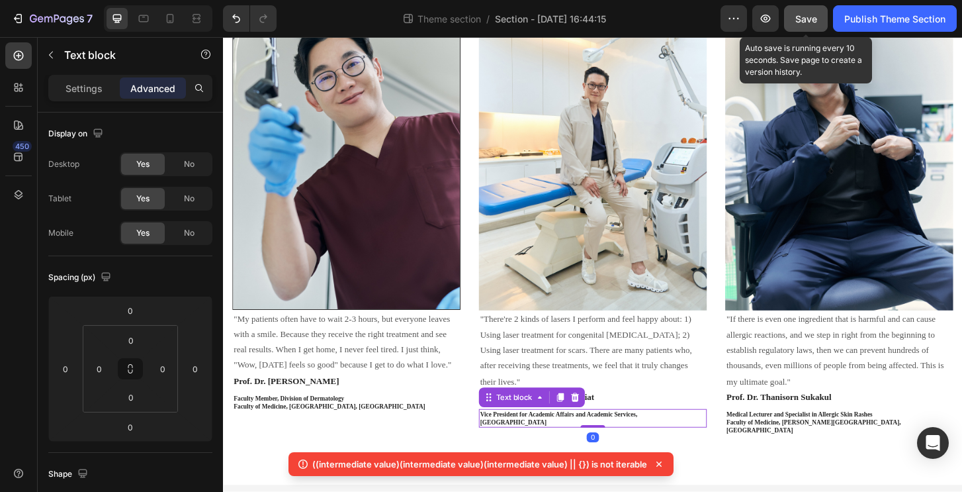
click at [807, 21] on span "Save" at bounding box center [806, 18] width 22 height 11
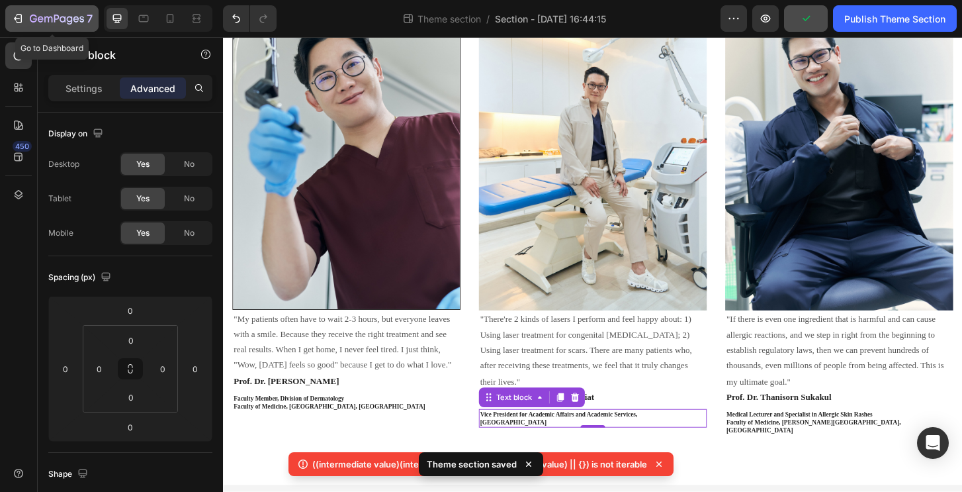
click at [56, 20] on icon "button" at bounding box center [57, 19] width 54 height 11
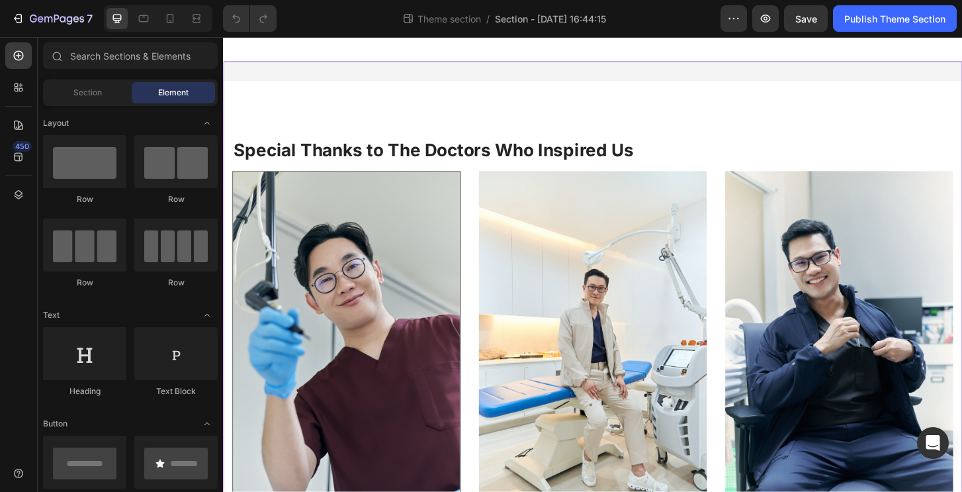
click at [547, 77] on div "Special Thanks to The Doctors Who Inspired Us Heading Row Image "My patients of…" at bounding box center [620, 410] width 794 height 693
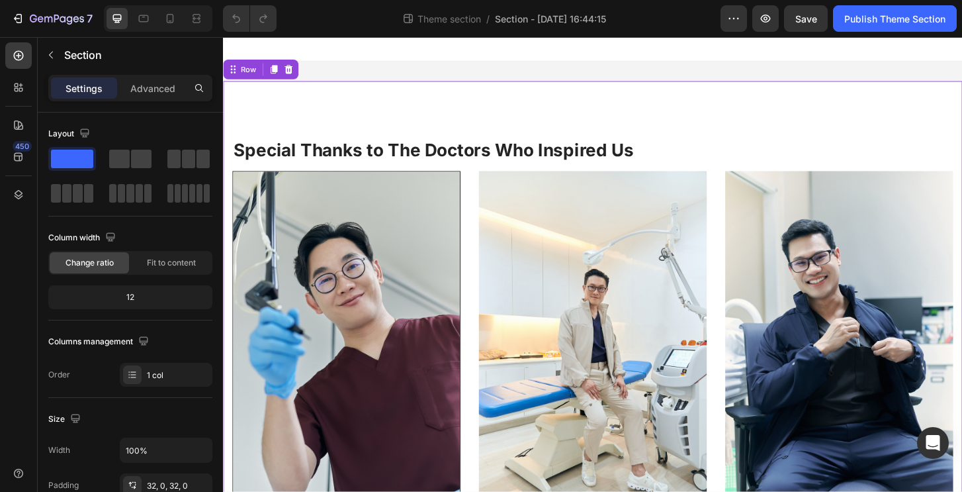
click at [570, 101] on div "Special Thanks to The Doctors Who Inspired Us Heading Row Image "My patients of…" at bounding box center [620, 410] width 794 height 650
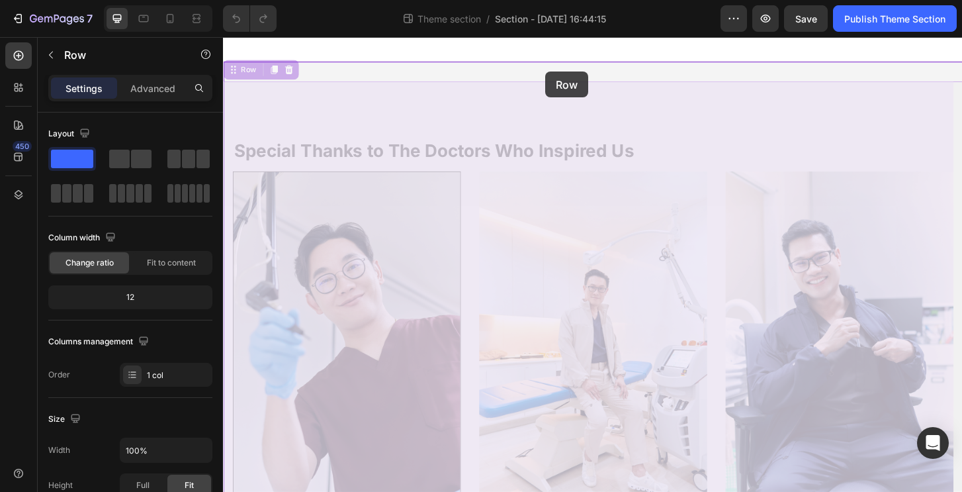
drag, startPoint x: 570, startPoint y: 100, endPoint x: 569, endPoint y: 73, distance: 26.5
click at [569, 73] on div "Special Thanks to The Doctors Who Inspired Us Heading Row Image "My patients of…" at bounding box center [620, 390] width 794 height 706
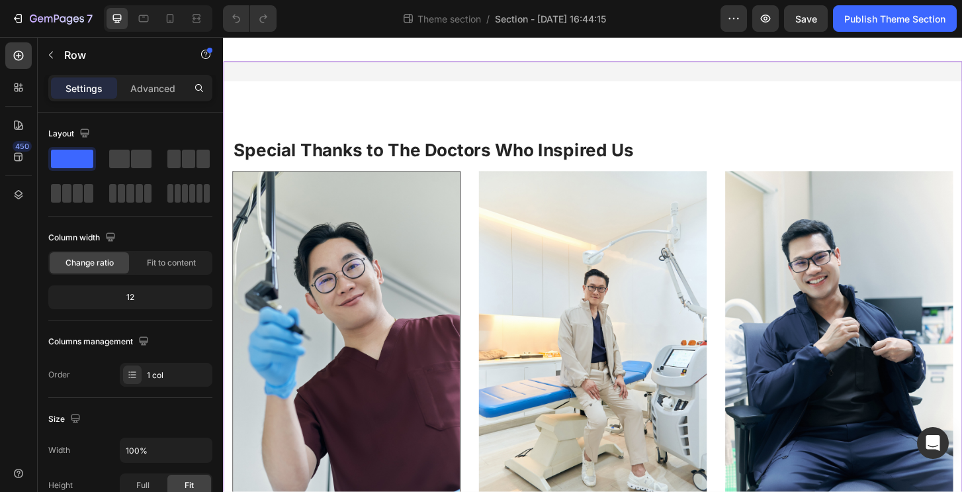
click at [574, 66] on div "Special Thanks to The Doctors Who Inspired Us Heading Row Image "My patients of…" at bounding box center [620, 410] width 794 height 693
drag, startPoint x: 571, startPoint y: 73, endPoint x: 568, endPoint y: 100, distance: 27.3
click at [568, 112] on div "Special Thanks to The Doctors Who Inspired Us Heading Row Image "My patients of…" at bounding box center [620, 410] width 794 height 693
click at [571, 77] on div "Special Thanks to The Doctors Who Inspired Us Heading Row Image "My patients of…" at bounding box center [620, 410] width 794 height 693
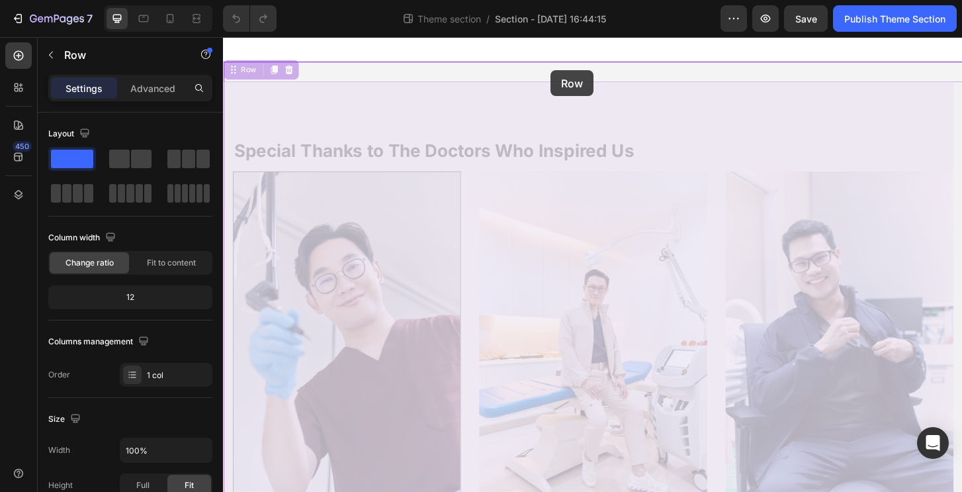
drag, startPoint x: 575, startPoint y: 119, endPoint x: 575, endPoint y: 73, distance: 46.3
click at [575, 73] on div "Special Thanks to The Doctors Who Inspired Us Heading Row Image "My patients of…" at bounding box center [620, 390] width 794 height 706
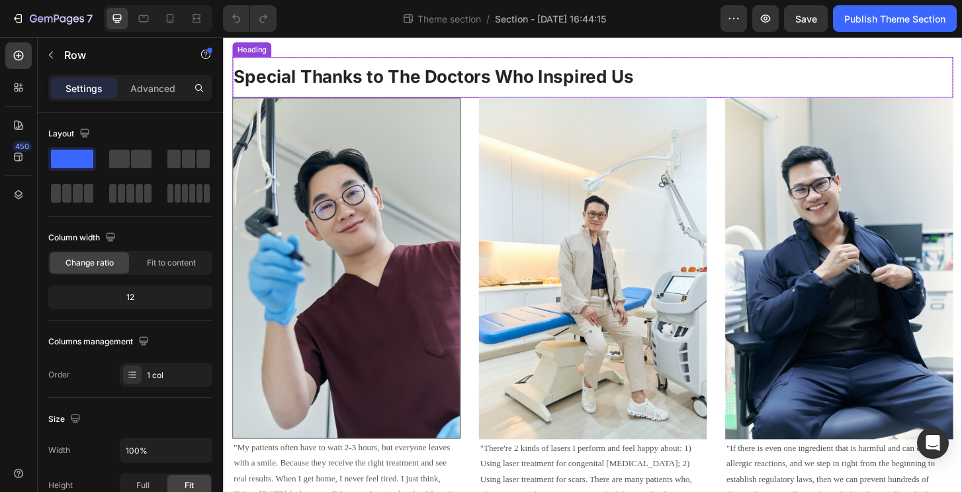
scroll to position [217, 0]
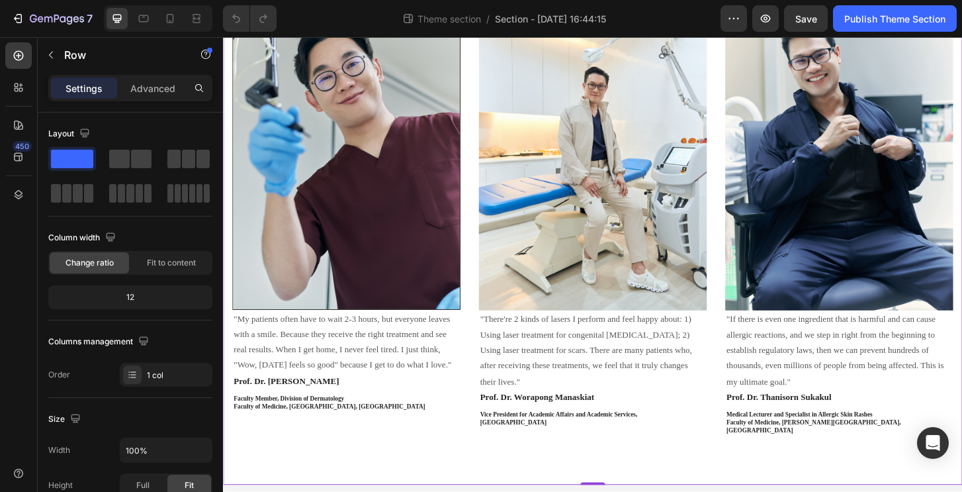
drag, startPoint x: 620, startPoint y: 500, endPoint x: 619, endPoint y: 484, distance: 15.9
click at [619, 483] on div "Special Thanks to The Doctors Who Inspired Us Heading Row Image "My patients of…" at bounding box center [620, 193] width 794 height 650
drag, startPoint x: 617, startPoint y: 502, endPoint x: 617, endPoint y: 449, distance: 52.3
click at [617, 450] on div "Special Thanks to The Doctors Who Inspired Us Heading Row Image "My patients of…" at bounding box center [620, 193] width 794 height 650
click at [474, 491] on div "Special Thanks to The Doctors Who Inspired Us Heading Row Image "My patients of…" at bounding box center [620, 192] width 794 height 693
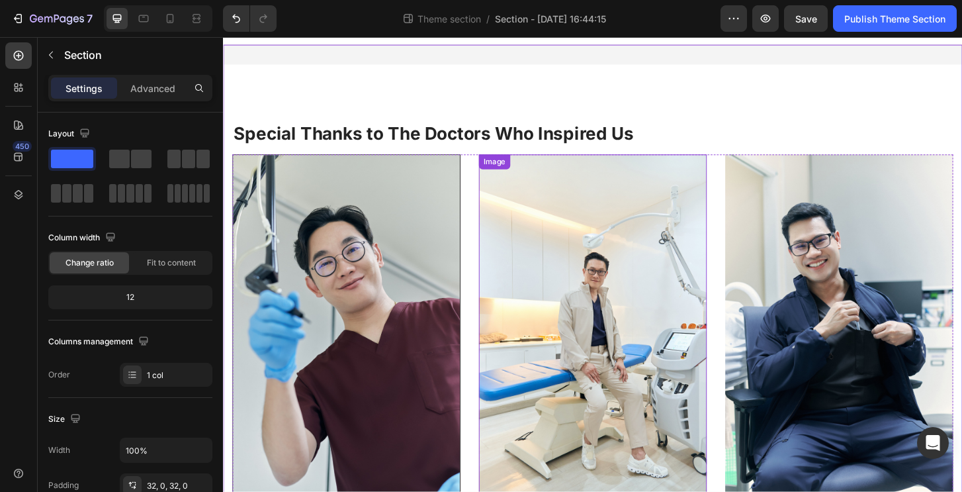
scroll to position [0, 0]
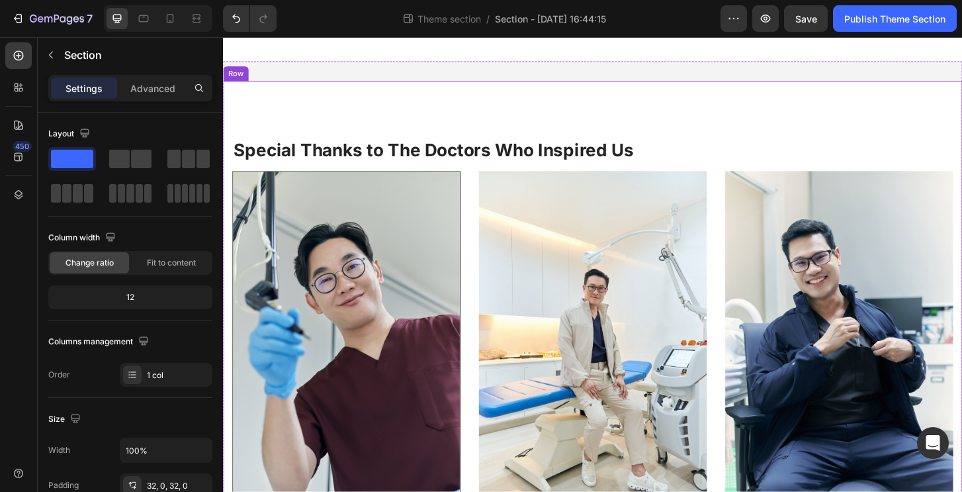
click at [500, 109] on div "Special Thanks to The Doctors Who Inspired Us Heading Row Image "My patients of…" at bounding box center [620, 410] width 794 height 650
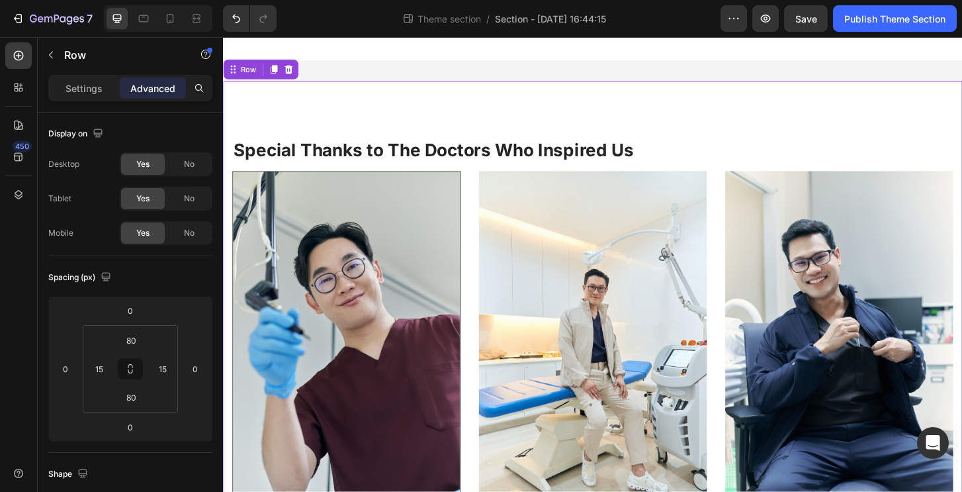
click at [511, 118] on div "Special Thanks to The Doctors Who Inspired Us Heading Row Image "My patients of…" at bounding box center [620, 410] width 794 height 650
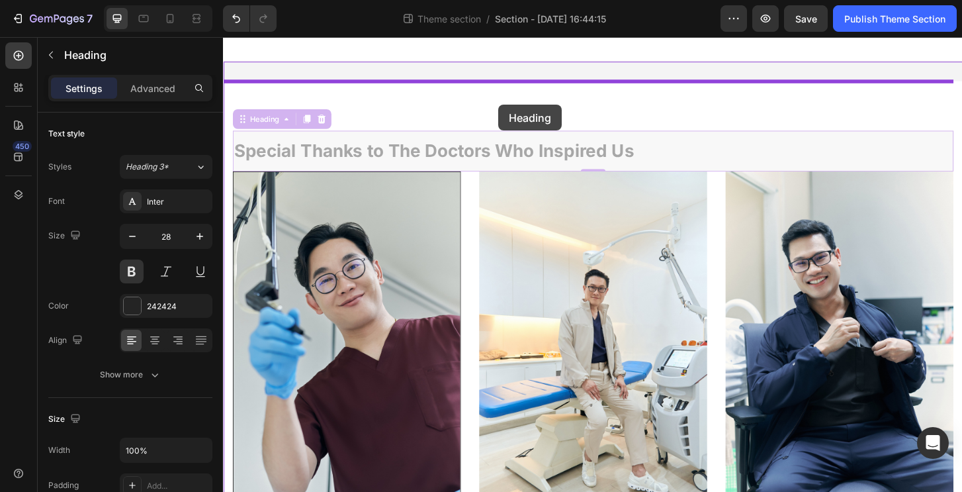
drag, startPoint x: 519, startPoint y: 159, endPoint x: 519, endPoint y: 110, distance: 49.6
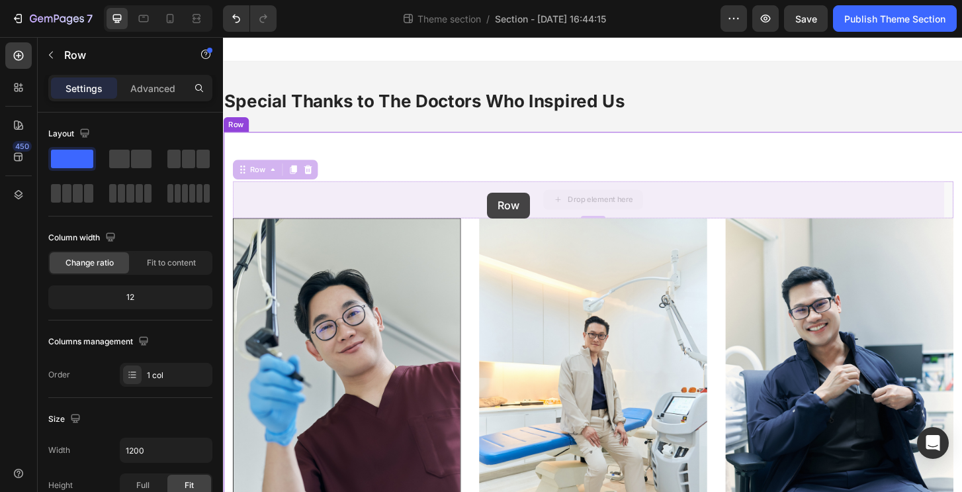
drag, startPoint x: 505, startPoint y: 210, endPoint x: 476, endPoint y: 214, distance: 29.3
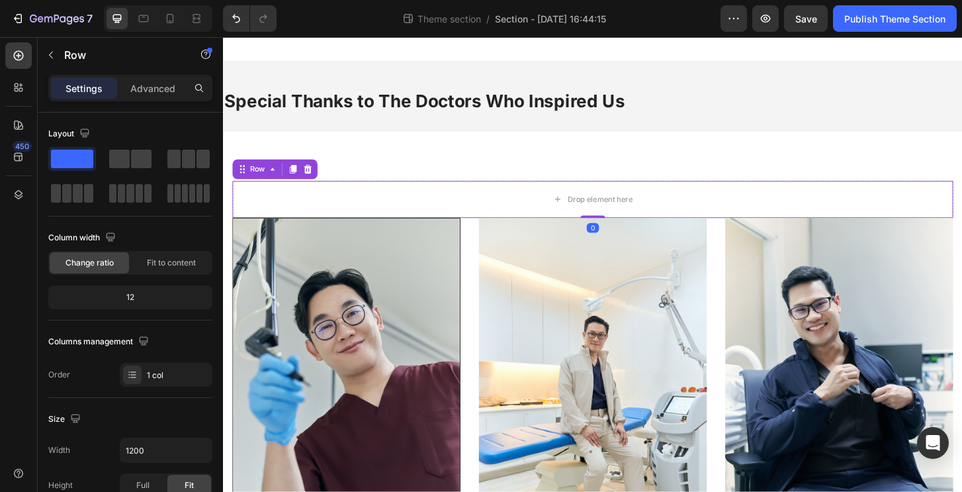
click at [317, 180] on icon at bounding box center [313, 179] width 11 height 11
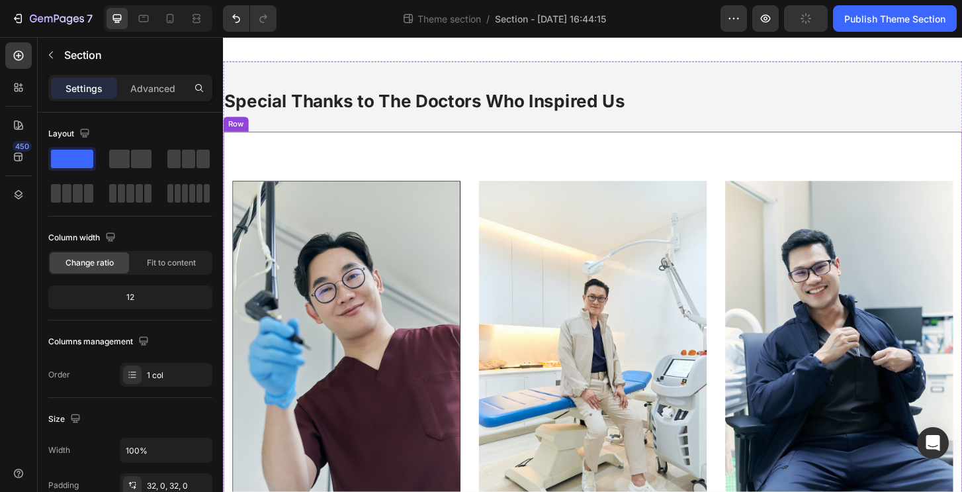
drag, startPoint x: 430, startPoint y: 128, endPoint x: 429, endPoint y: 158, distance: 29.8
click at [429, 157] on div "Special Thanks to The Doctors Who Inspired Us Heading Image "My patients often …" at bounding box center [620, 415] width 794 height 661
click at [478, 135] on div "Special Thanks to The Doctors Who Inspired Us Heading Image "My patients often …" at bounding box center [620, 415] width 794 height 661
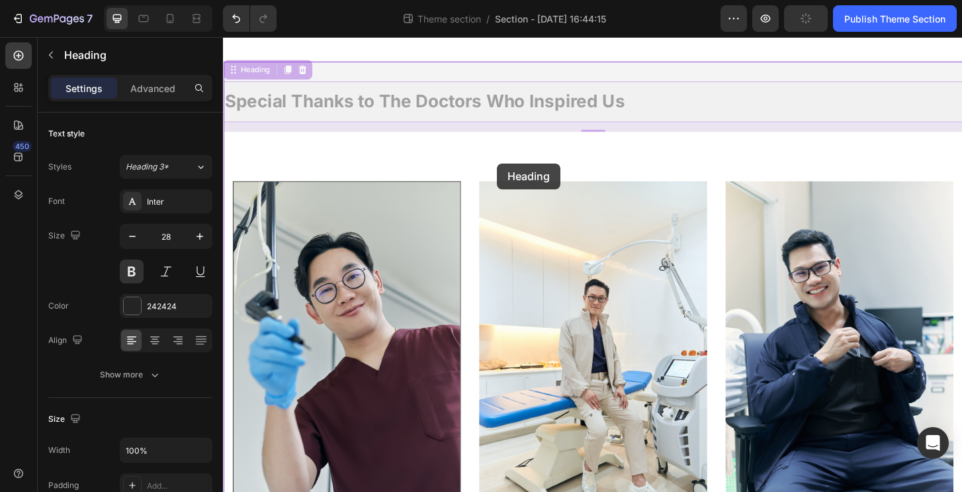
drag, startPoint x: 517, startPoint y: 103, endPoint x: 517, endPoint y: 173, distance: 70.1
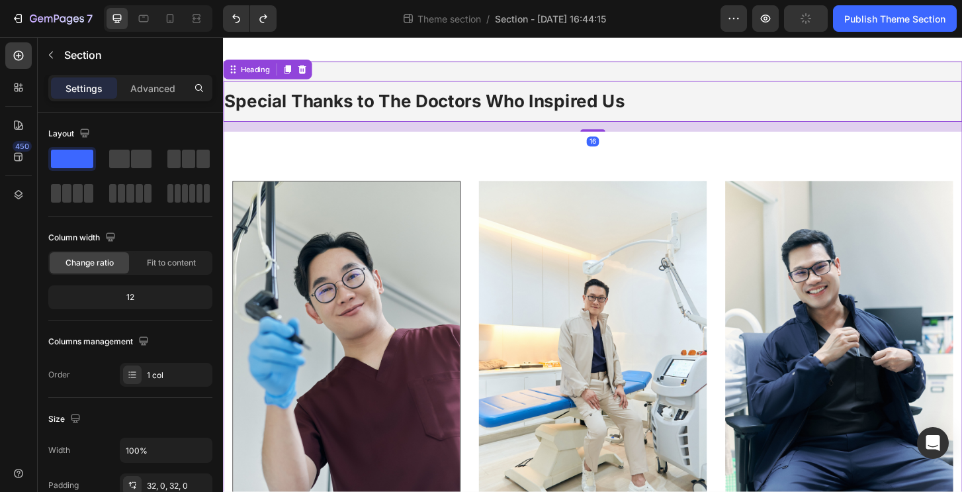
click at [438, 71] on div "Special Thanks to The Doctors Who Inspired Us Heading 16 Image "My patients oft…" at bounding box center [620, 415] width 794 height 703
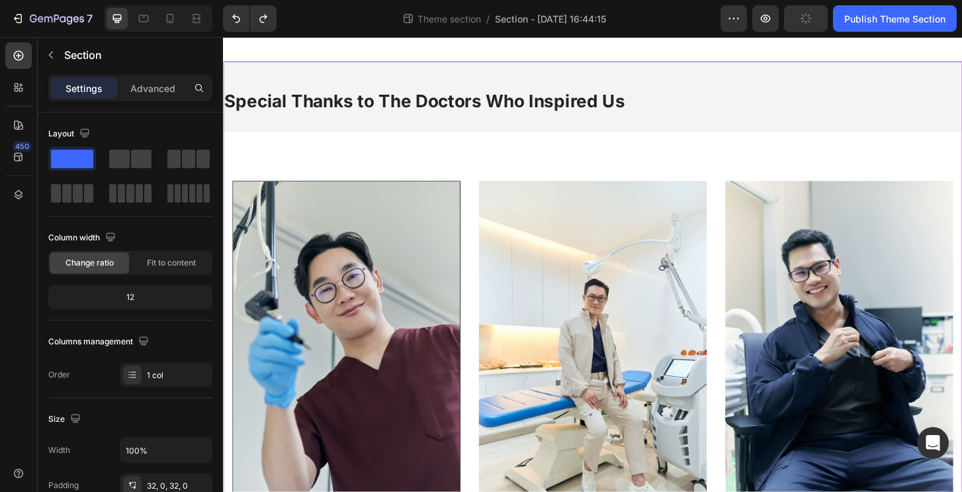
click at [423, 98] on h2 "Special Thanks to The Doctors Who Inspired Us" at bounding box center [620, 107] width 794 height 44
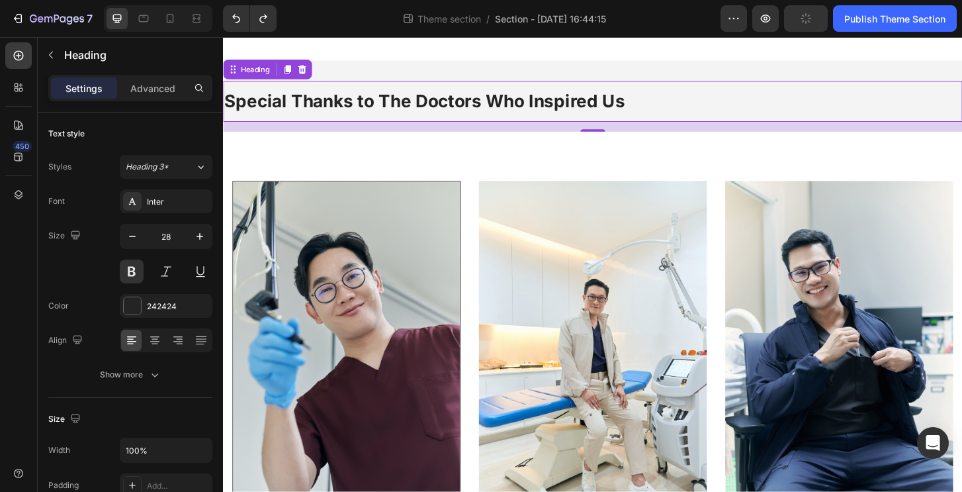
click at [327, 101] on h2 "Special Thanks to The Doctors Who Inspired Us" at bounding box center [620, 107] width 794 height 44
click at [327, 101] on p "Special Thanks to The Doctors Who Inspired Us" at bounding box center [619, 106] width 791 height 41
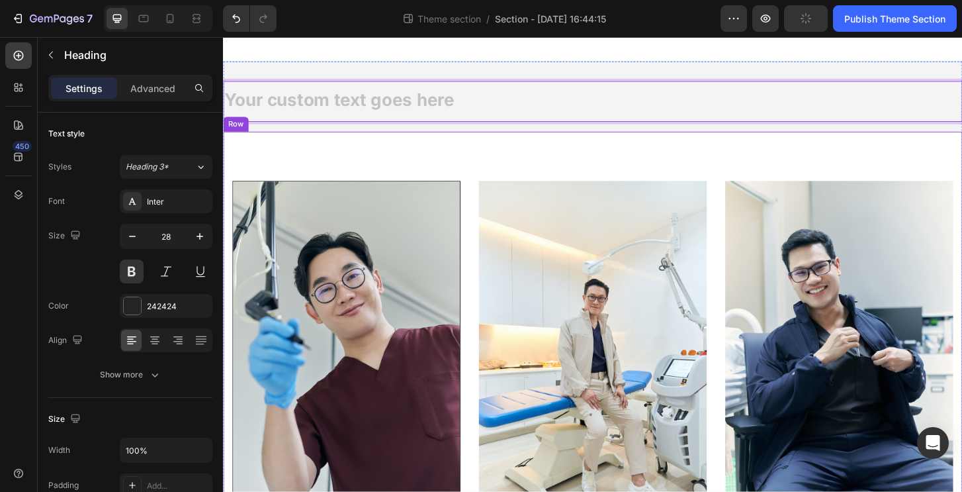
click at [350, 144] on div "Image "My patients often have to wait 2-3 hours, but everyone leaves with a smi…" at bounding box center [620, 442] width 794 height 607
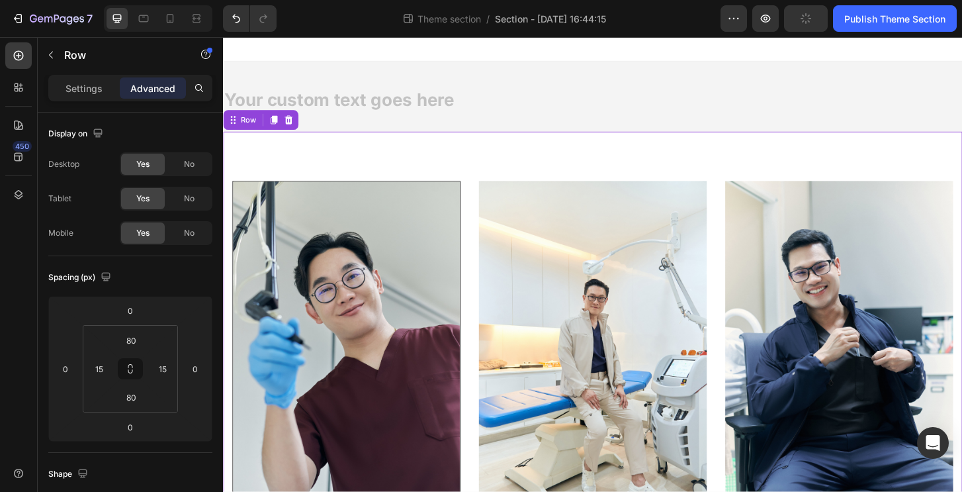
click at [359, 116] on h2 "Rich Text Editor. Editing area: main" at bounding box center [620, 107] width 794 height 44
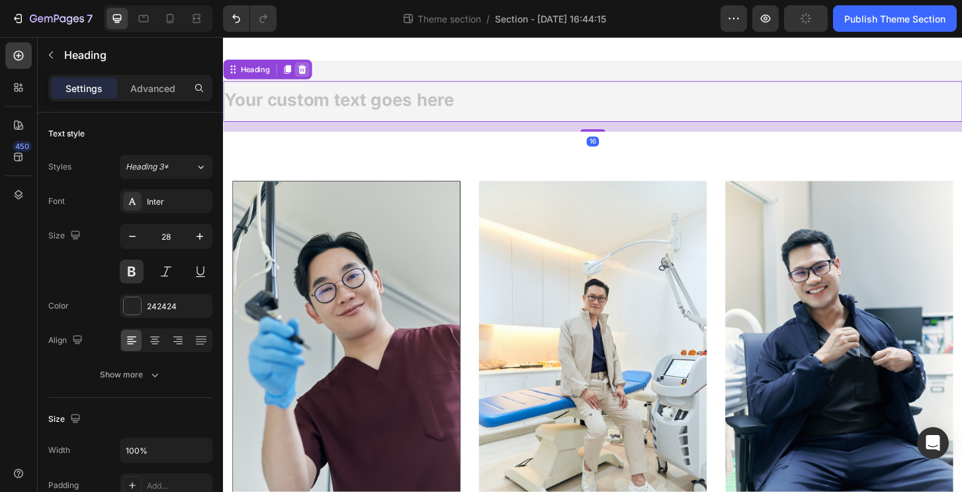
click at [312, 73] on icon at bounding box center [307, 72] width 11 height 11
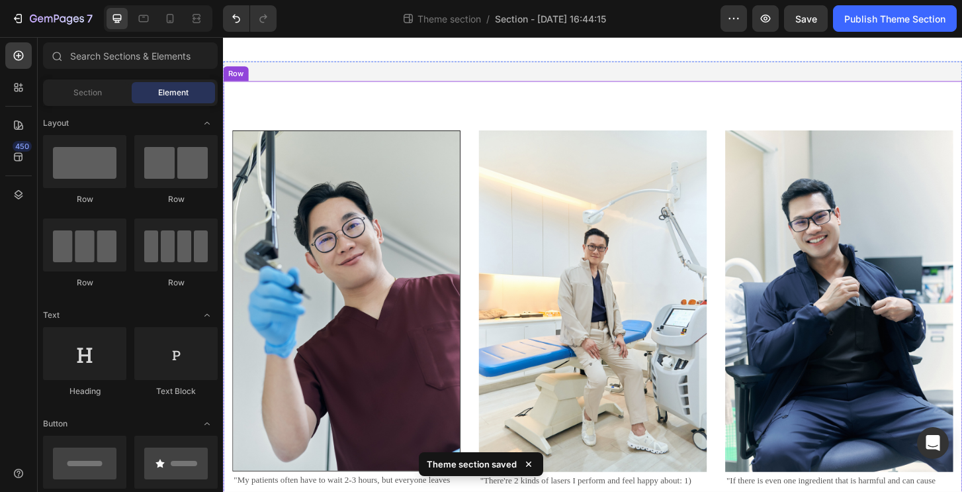
click at [367, 95] on div "Image "My patients often have to wait 2-3 hours, but everyone leaves with a smi…" at bounding box center [620, 388] width 794 height 607
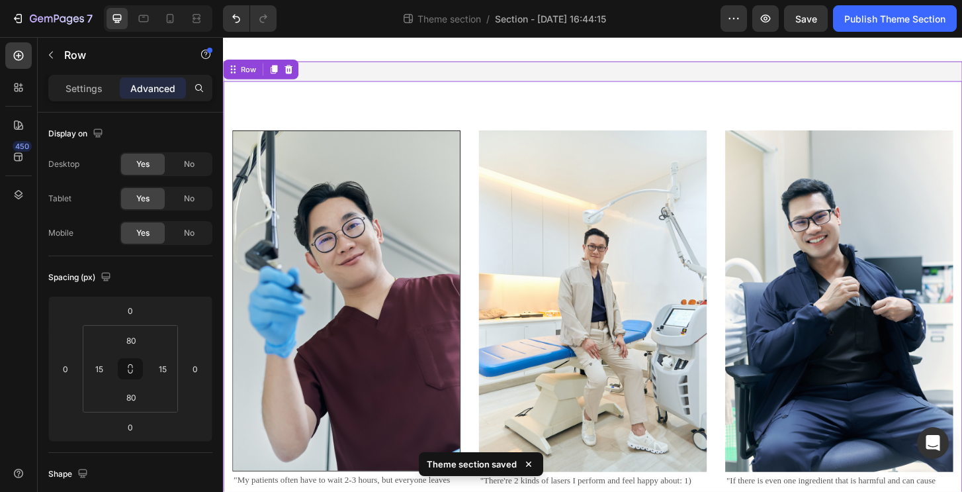
click at [374, 75] on div "Image "My patients often have to wait 2-3 hours, but everyone leaves with a smi…" at bounding box center [620, 388] width 794 height 649
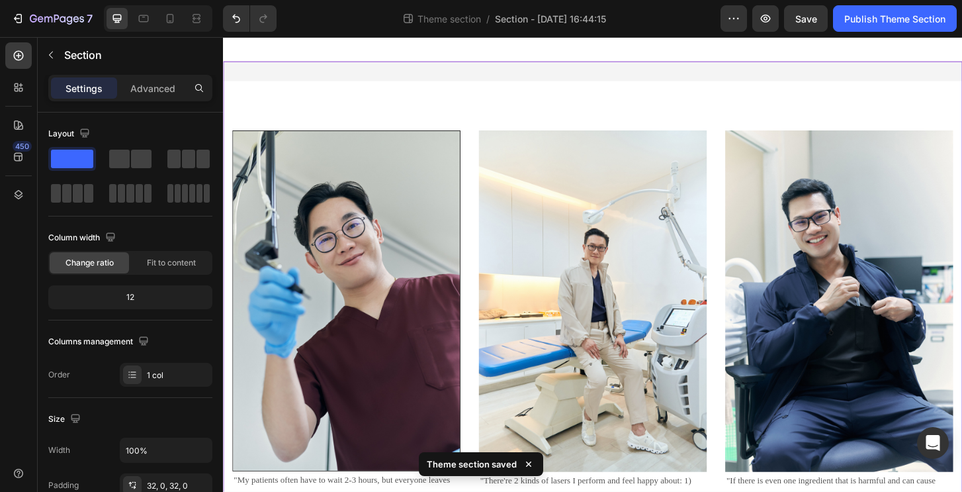
click at [373, 77] on div "Image "My patients often have to wait 2-3 hours, but everyone leaves with a smi…" at bounding box center [620, 388] width 794 height 649
click at [340, 99] on div "Image "My patients often have to wait 2-3 hours, but everyone leaves with a smi…" at bounding box center [620, 388] width 794 height 607
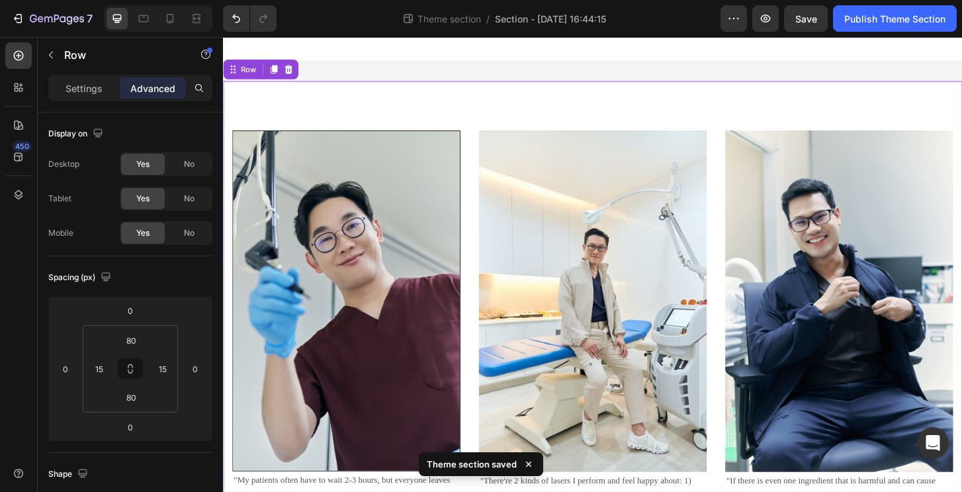
click at [320, 105] on div "Image "My patients often have to wait 2-3 hours, but everyone leaves with a smi…" at bounding box center [620, 388] width 794 height 607
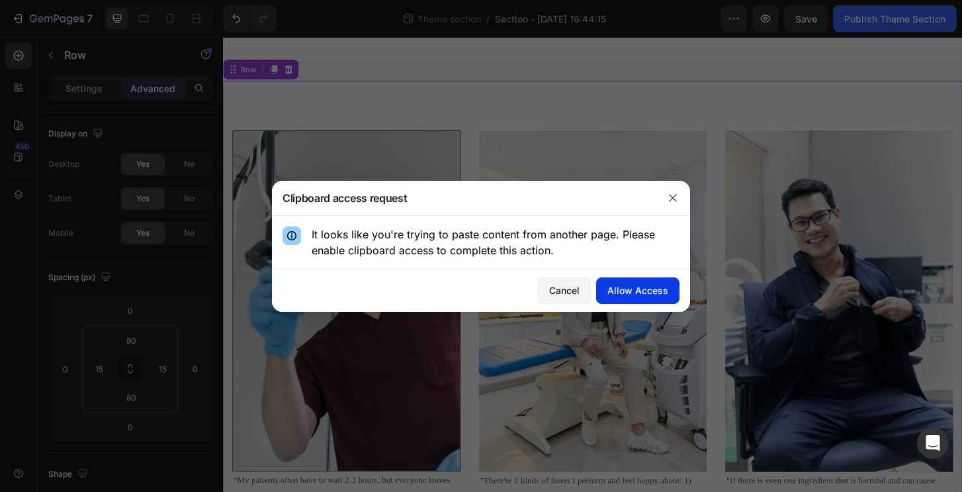
click at [634, 289] on div "Allow Access" at bounding box center [637, 290] width 61 height 14
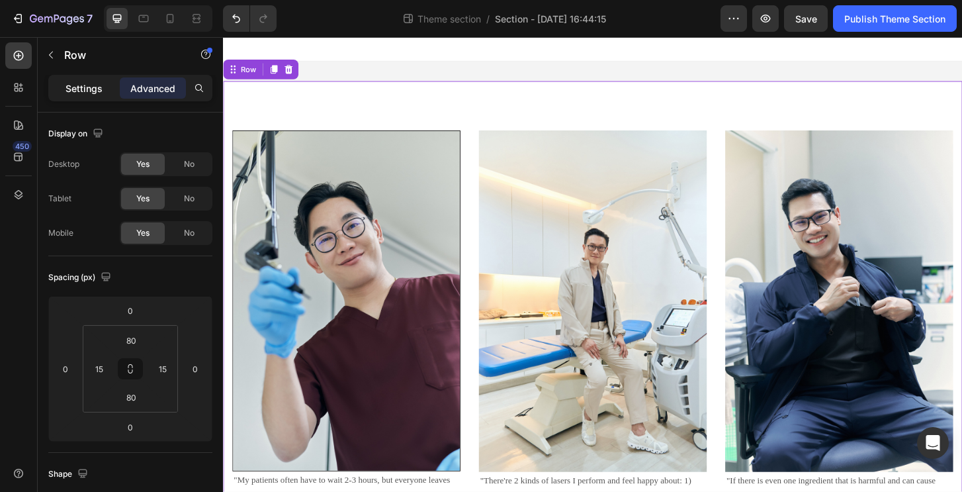
click at [80, 77] on div "Settings" at bounding box center [84, 87] width 66 height 21
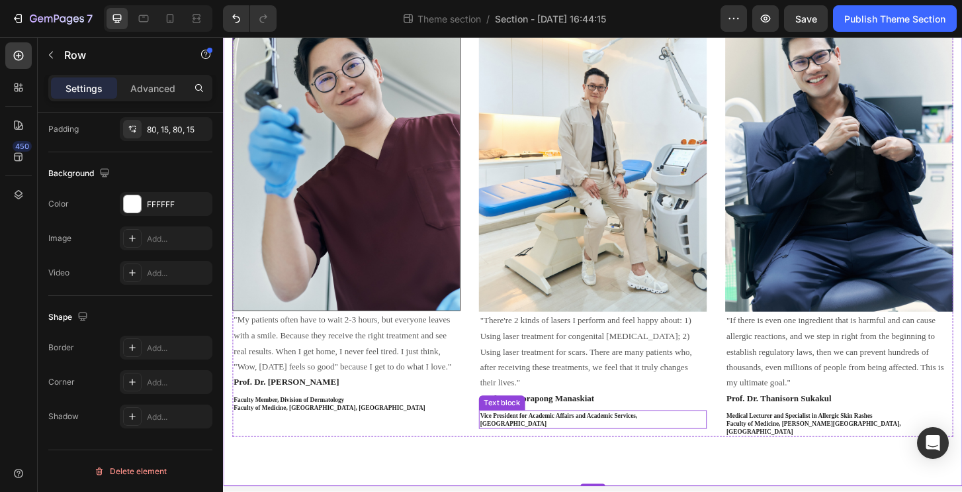
scroll to position [171, 0]
drag, startPoint x: 621, startPoint y: 506, endPoint x: 617, endPoint y: 456, distance: 49.8
click at [616, 457] on div "Image "My patients often have to wait 2-3 hours, but everyone leaves with a smi…" at bounding box center [620, 216] width 794 height 607
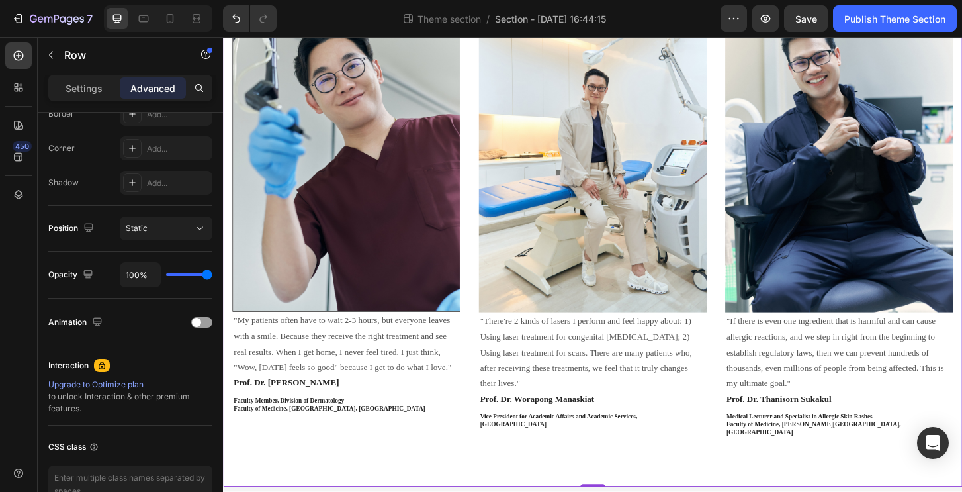
click at [553, 472] on div "Image "My patients often have to wait 2-3 hours, but everyone leaves with a smi…" at bounding box center [620, 216] width 794 height 607
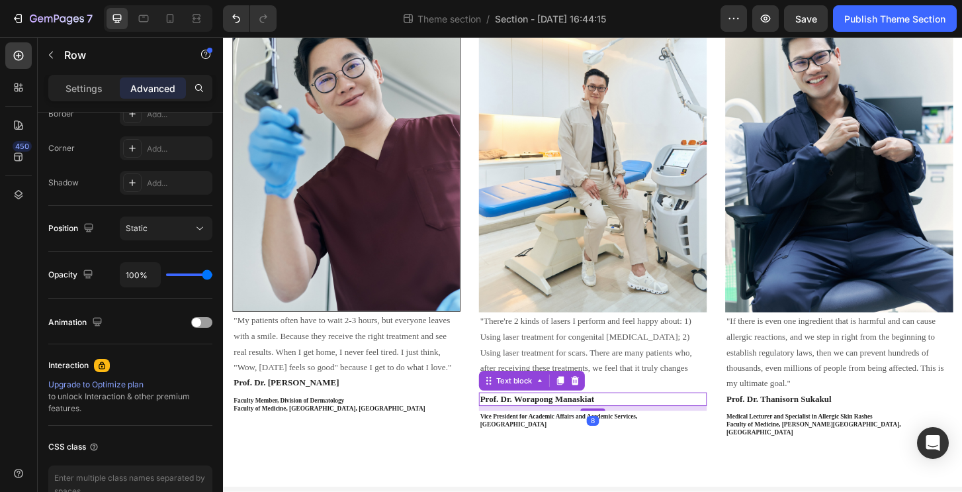
click at [611, 428] on div "Prof. Dr. Worapong Manaskiat Text block 8" at bounding box center [620, 426] width 245 height 15
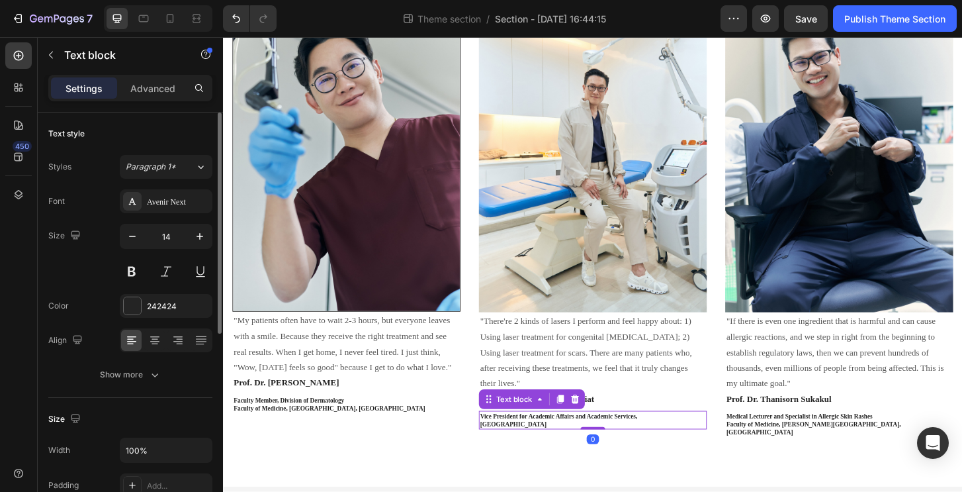
click at [600, 453] on div "Vice President for Academic Affairs and Academic Services, Mahidol University" at bounding box center [620, 449] width 245 height 20
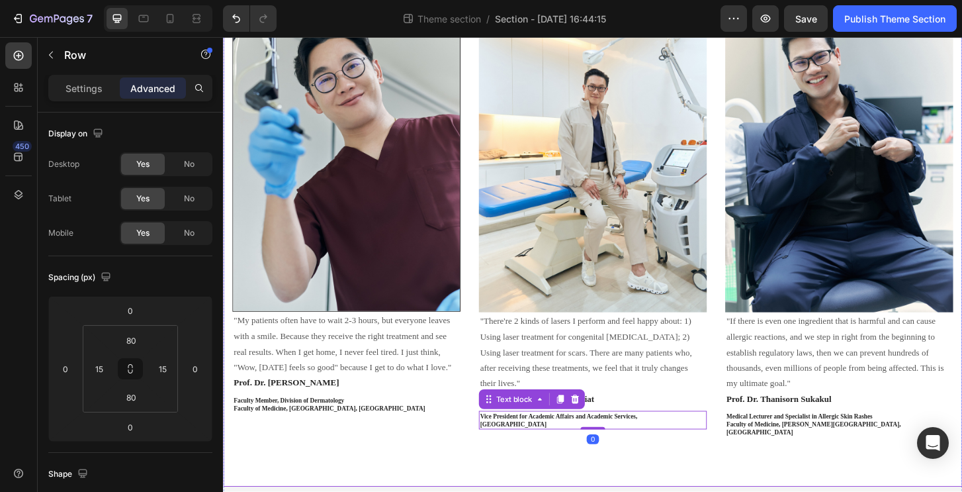
click at [586, 465] on div "Image "My patients often have to wait 2-3 hours, but everyone leaves with a smi…" at bounding box center [620, 216] width 794 height 607
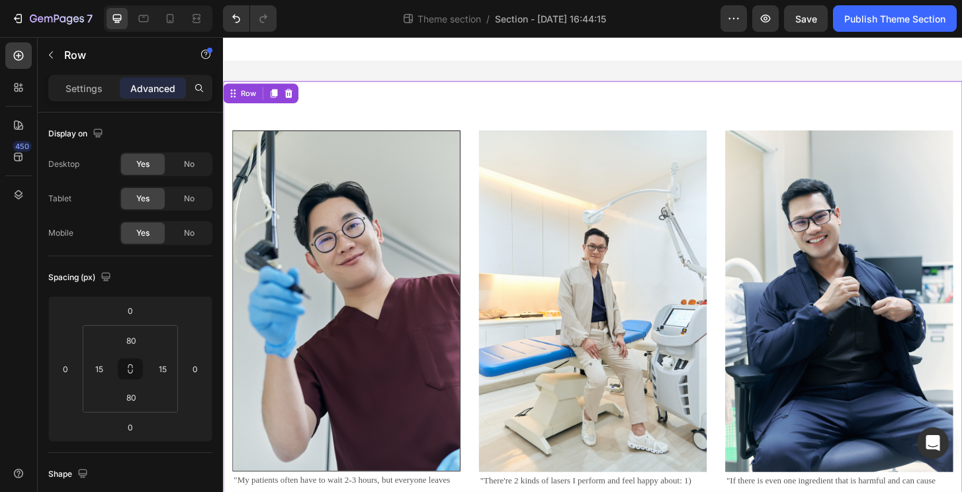
click at [348, 111] on div "Image "My patients often have to wait 2-3 hours, but everyone leaves with a smi…" at bounding box center [620, 388] width 794 height 607
click at [85, 93] on p "Settings" at bounding box center [84, 88] width 37 height 14
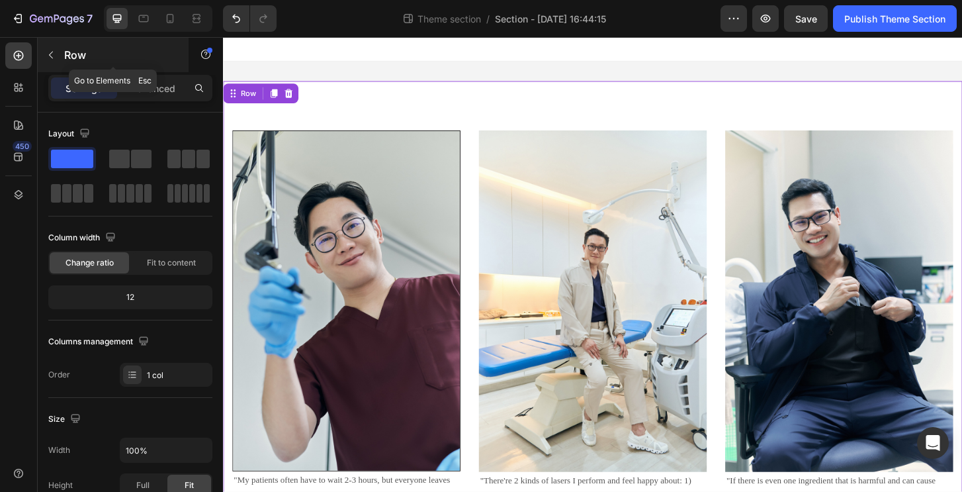
click at [79, 56] on p "Row" at bounding box center [120, 55] width 112 height 16
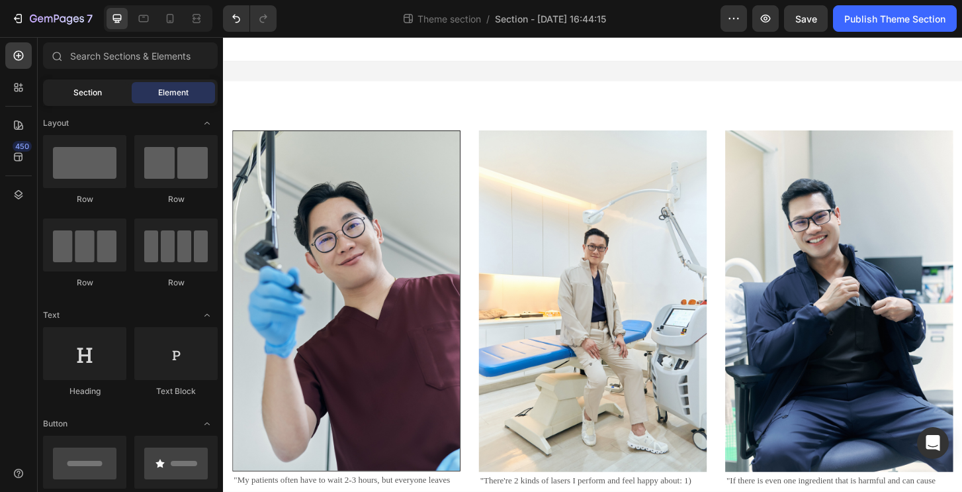
click at [73, 91] on span "Section" at bounding box center [87, 93] width 28 height 12
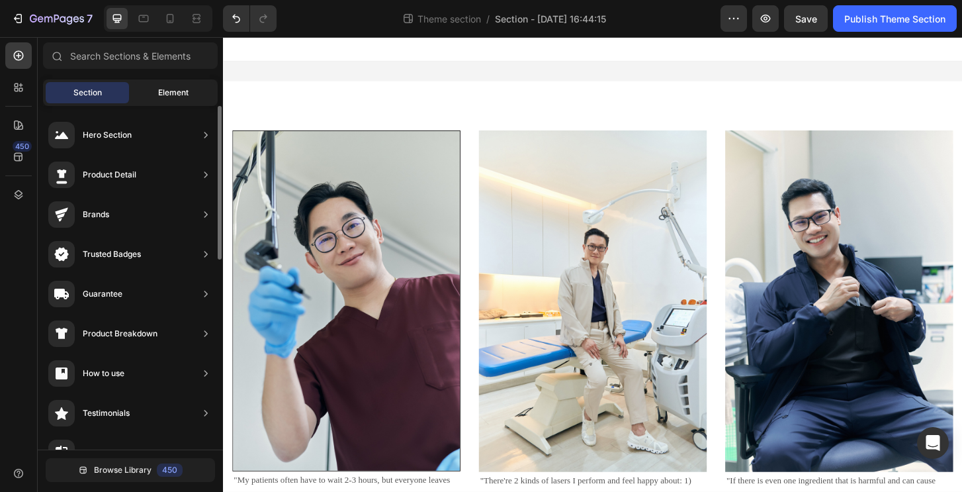
click at [171, 98] on span "Element" at bounding box center [173, 93] width 30 height 12
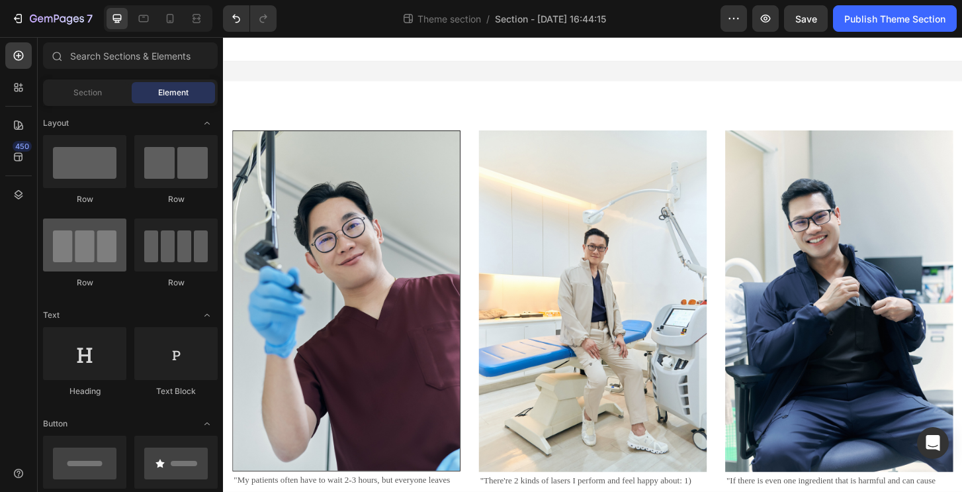
scroll to position [137, 0]
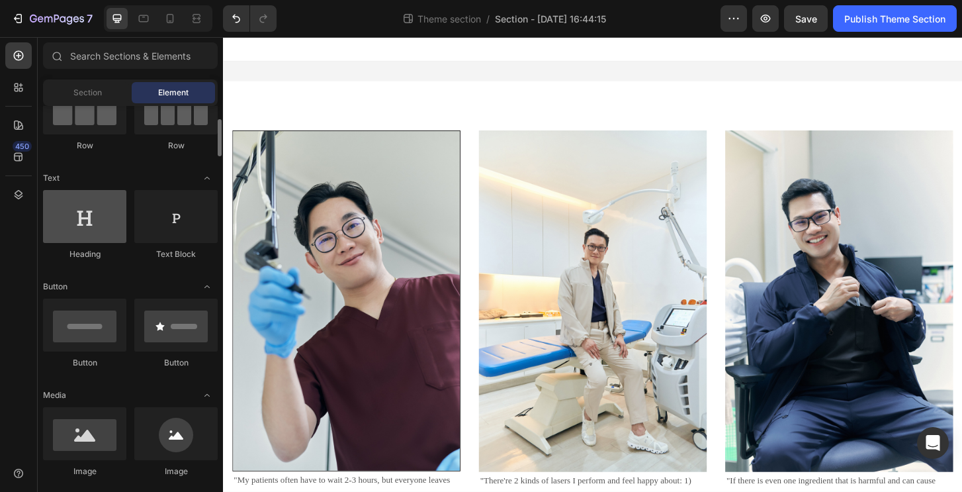
click at [87, 220] on div at bounding box center [84, 216] width 83 height 53
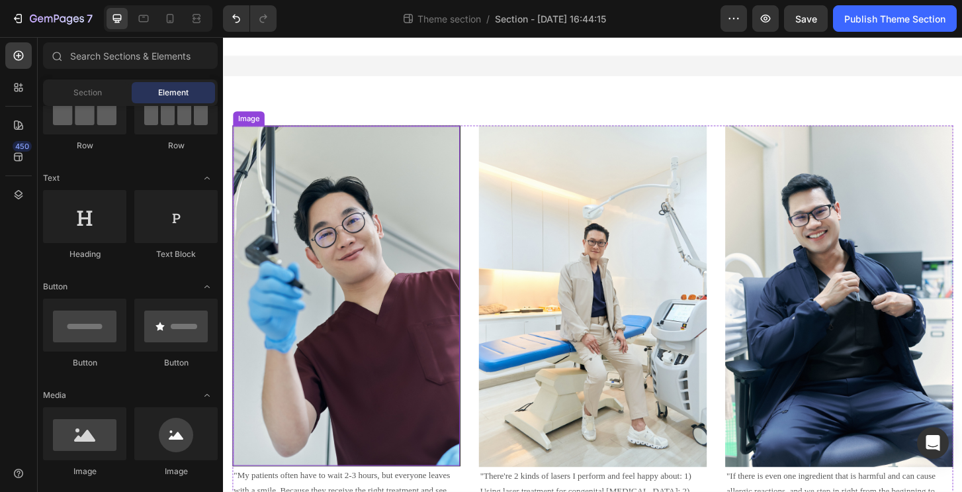
scroll to position [0, 0]
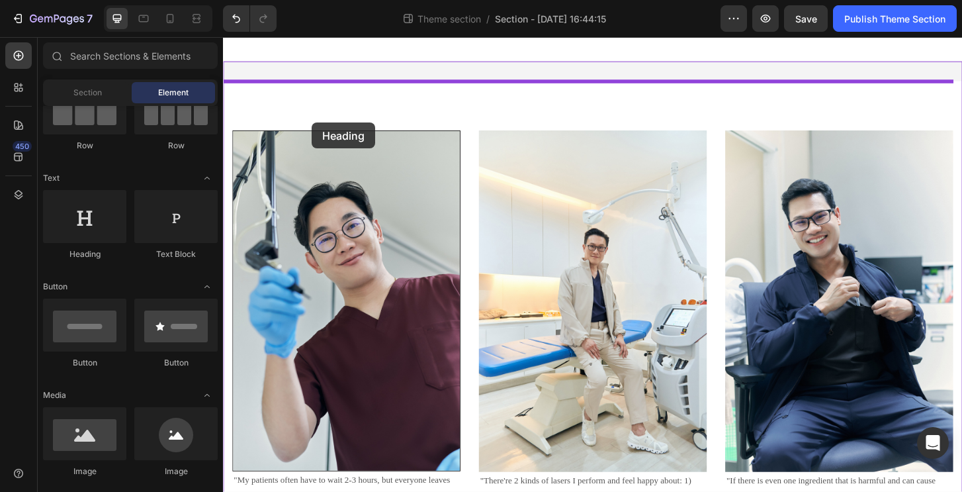
drag, startPoint x: 306, startPoint y: 257, endPoint x: 318, endPoint y: 130, distance: 128.3
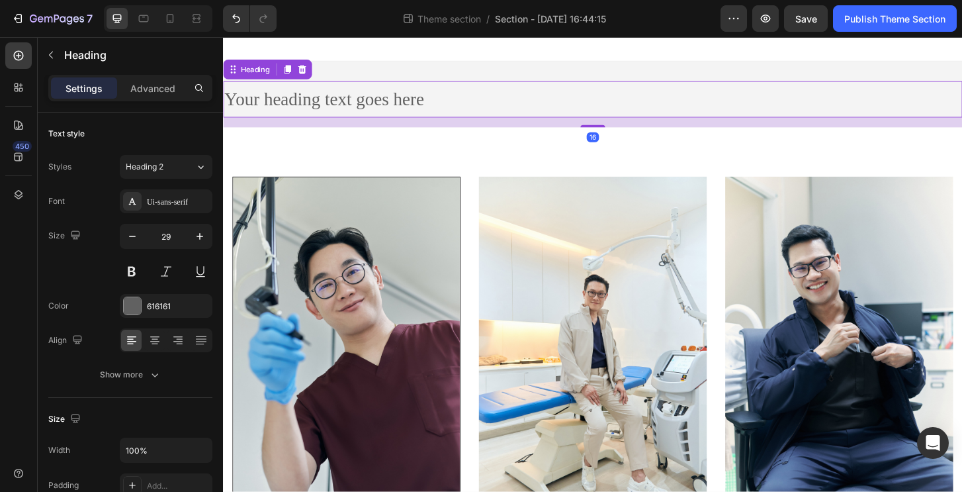
click at [339, 103] on h2 "Your heading text goes here" at bounding box center [620, 104] width 794 height 39
click at [339, 103] on p "Your heading text goes here" at bounding box center [619, 104] width 791 height 36
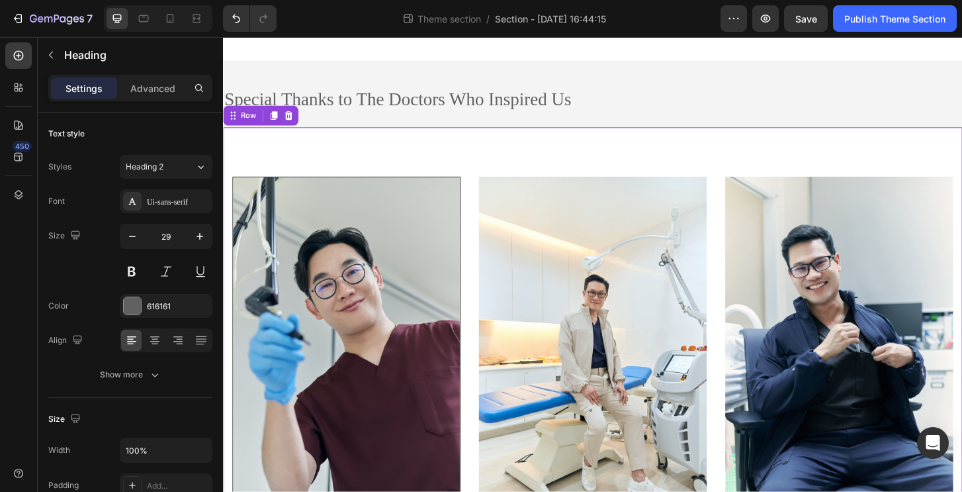
click at [344, 157] on div "Image "My patients often have to wait 2-3 hours, but everyone leaves with a smi…" at bounding box center [620, 437] width 794 height 607
click at [504, 94] on p "Special Thanks to The Doctors Who Inspired Us" at bounding box center [619, 104] width 791 height 36
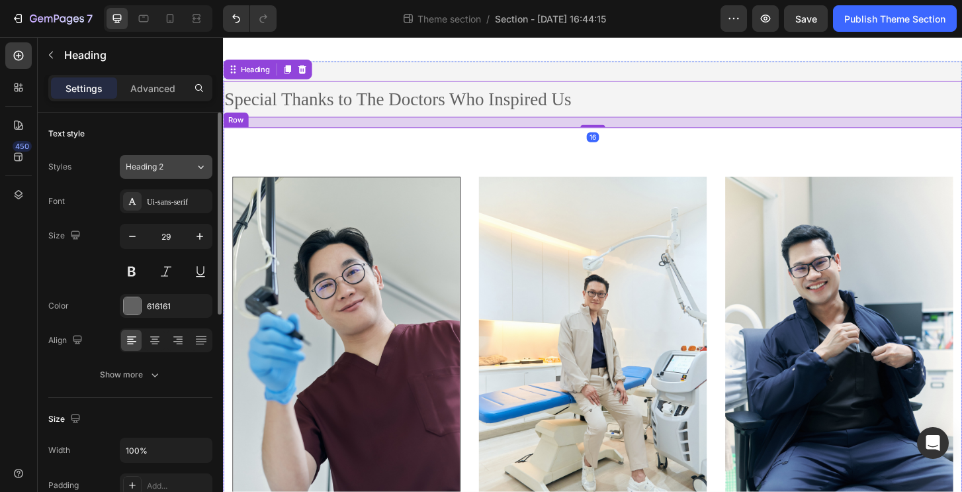
click at [191, 159] on button "Heading 2" at bounding box center [166, 167] width 93 height 24
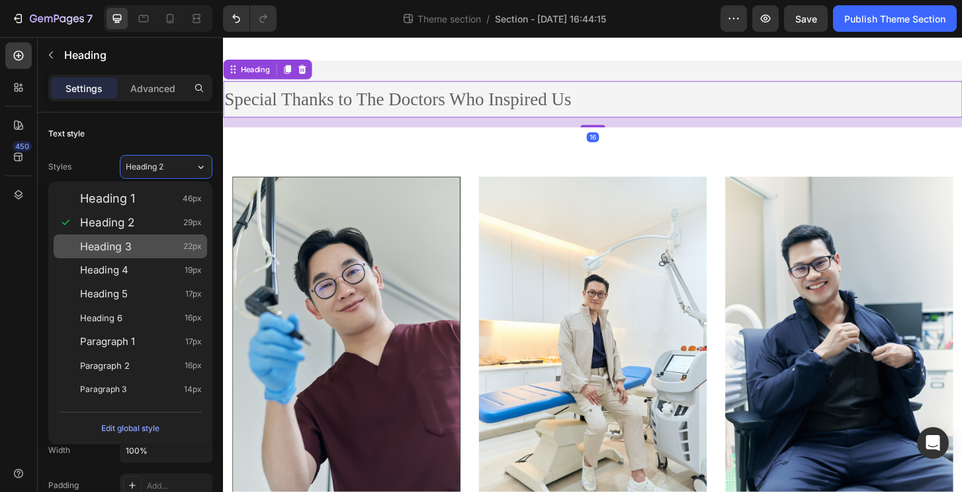
click at [157, 238] on div "Heading 3 22px" at bounding box center [131, 246] width 154 height 24
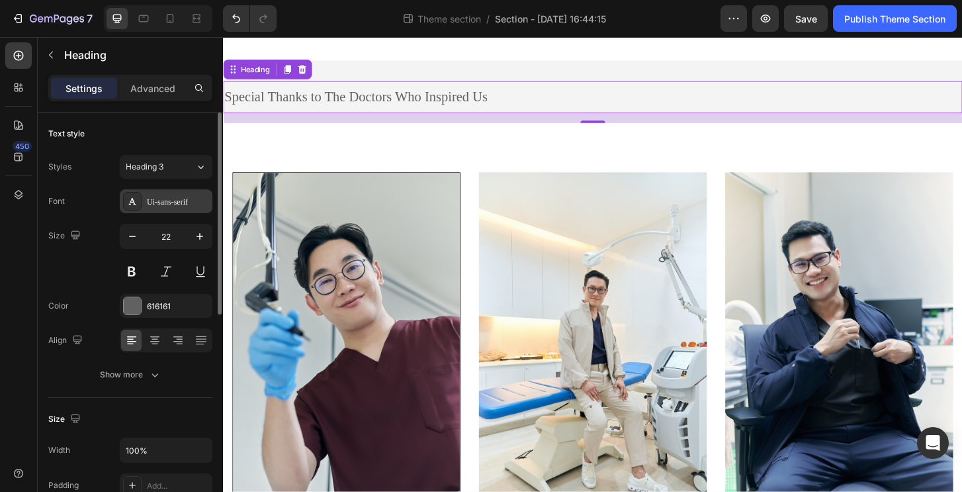
click at [174, 204] on div "Ui-sans-serif" at bounding box center [178, 202] width 62 height 12
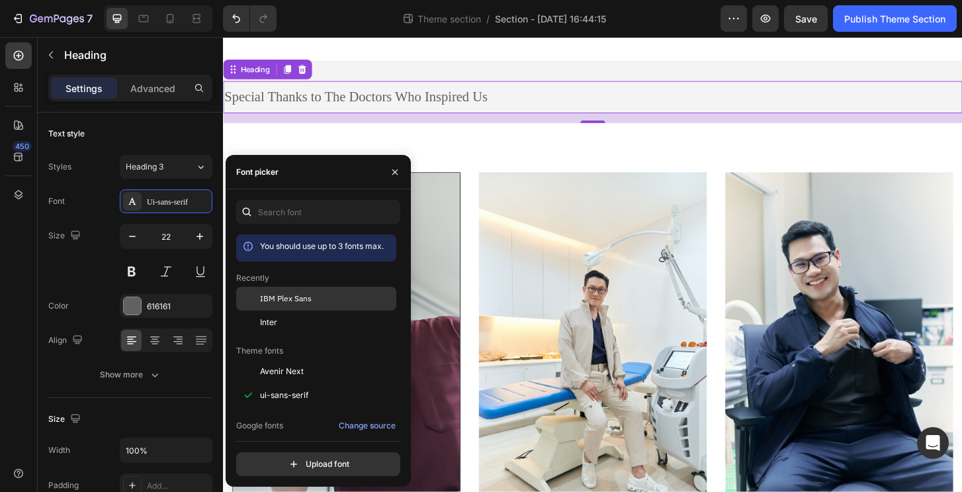
click at [290, 302] on span "IBM Plex Sans" at bounding box center [286, 298] width 52 height 12
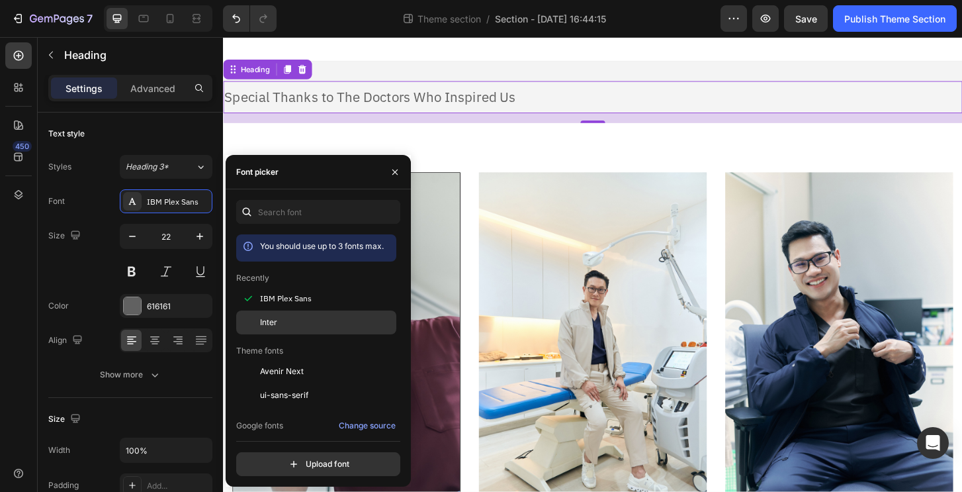
click at [269, 320] on span "Inter" at bounding box center [268, 322] width 17 height 12
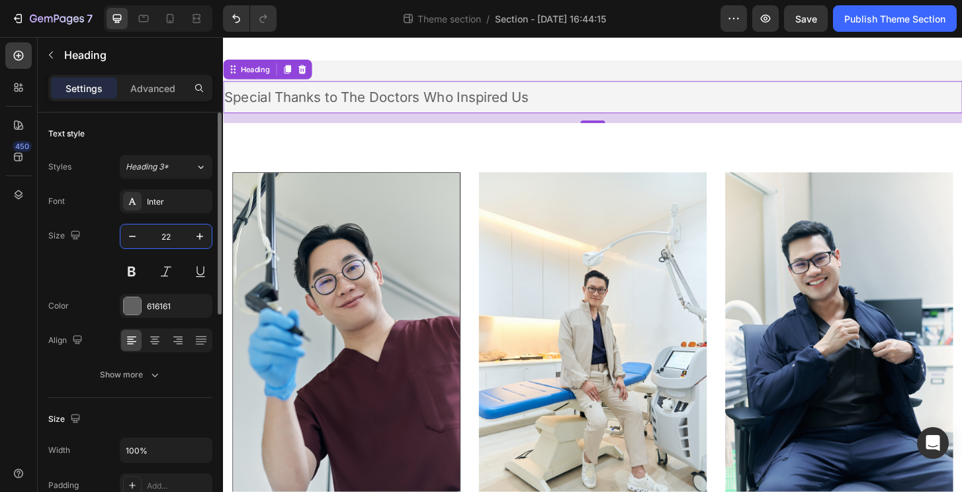
click at [171, 232] on input "22" at bounding box center [166, 236] width 44 height 24
drag, startPoint x: 175, startPoint y: 235, endPoint x: 143, endPoint y: 228, distance: 33.1
click at [154, 230] on input "22" at bounding box center [166, 236] width 44 height 24
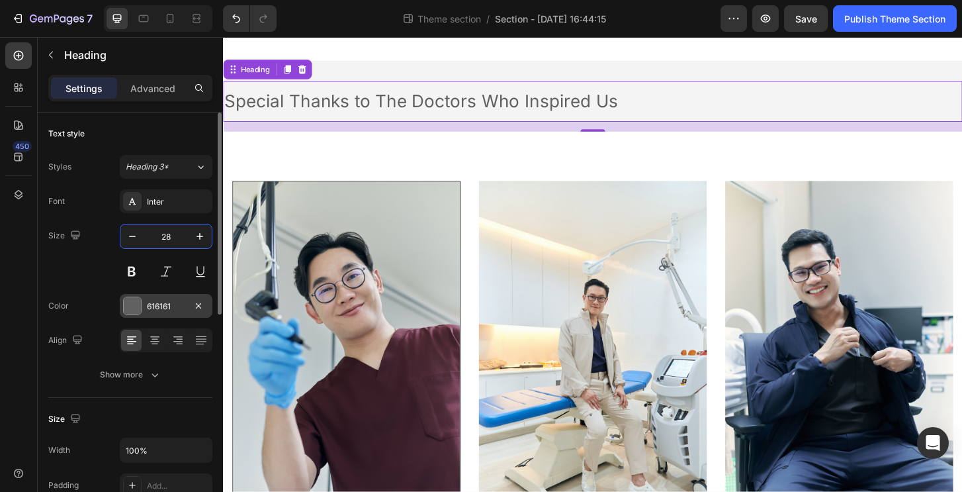
type input "28"
click at [160, 303] on div "616161" at bounding box center [166, 306] width 38 height 12
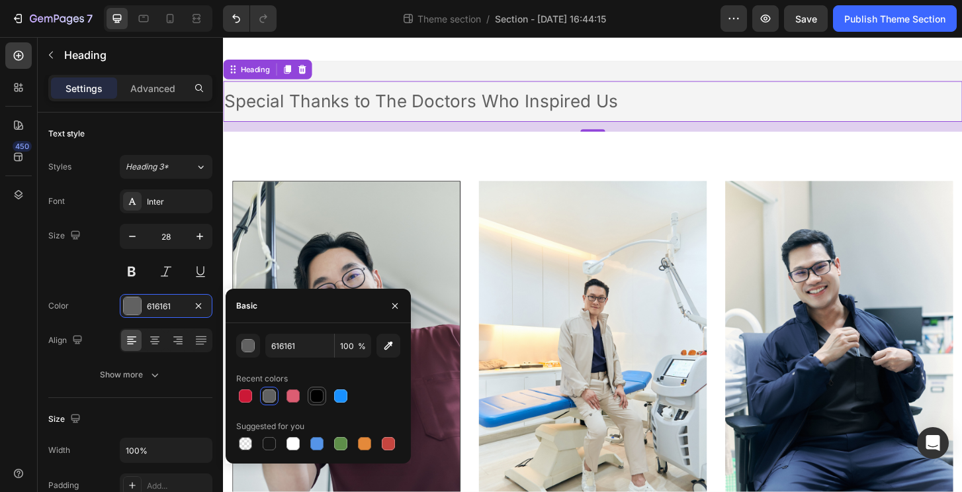
click at [318, 393] on div at bounding box center [316, 395] width 13 height 13
type input "000000"
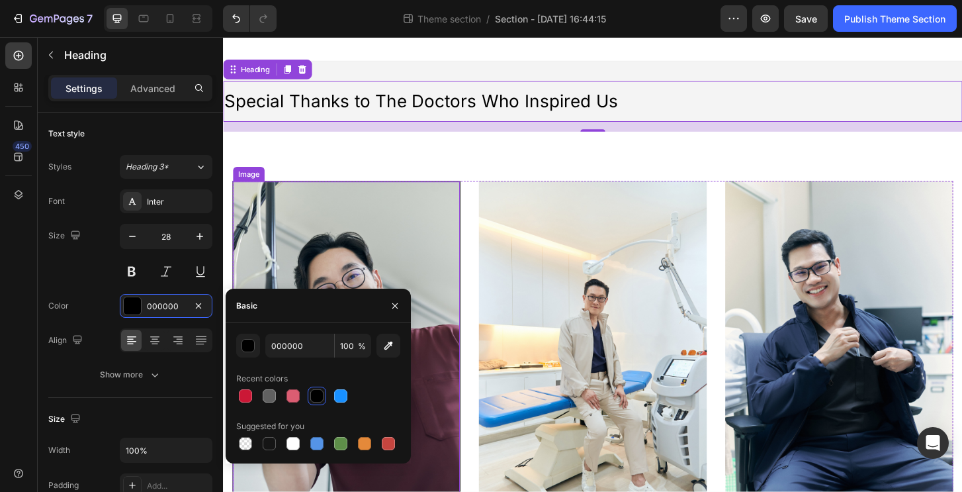
click at [400, 201] on img at bounding box center [356, 375] width 244 height 365
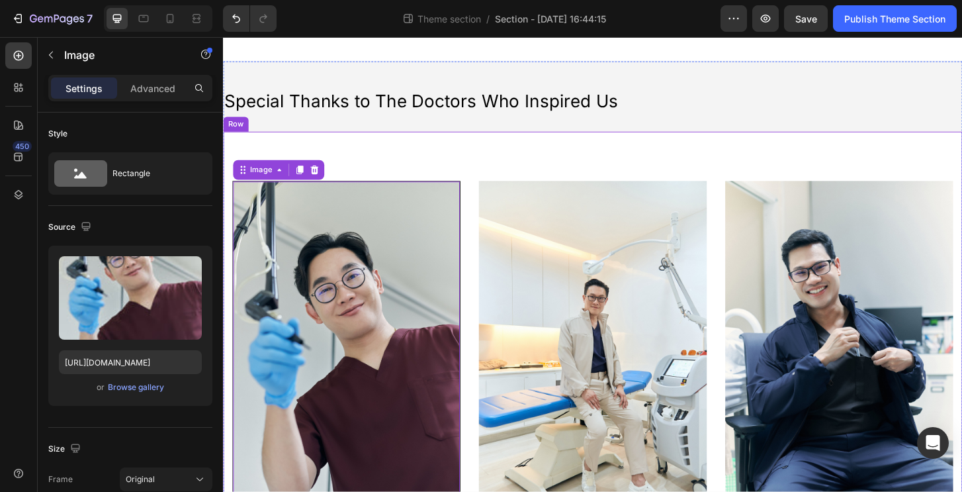
click at [414, 165] on div "Image 0 "My patients often have to wait 2-3 hours, but everyone leaves with a s…" at bounding box center [620, 442] width 794 height 607
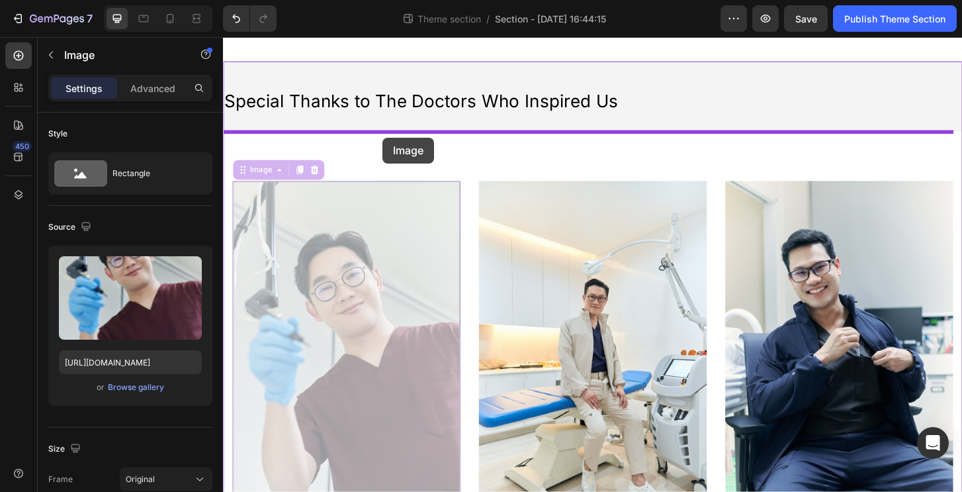
drag, startPoint x: 382, startPoint y: 222, endPoint x: 394, endPoint y: 145, distance: 78.3
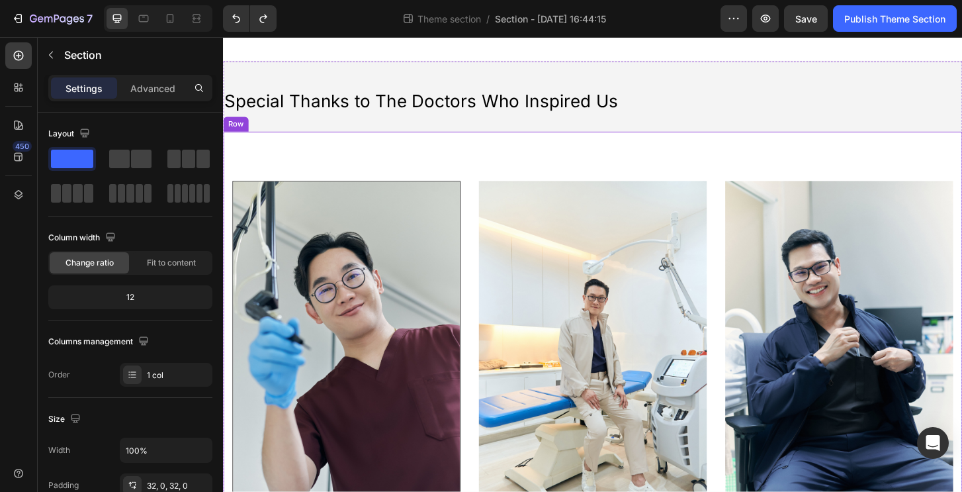
drag, startPoint x: 489, startPoint y: 129, endPoint x: 488, endPoint y: 158, distance: 29.1
click at [488, 158] on div "Special Thanks to The Doctors Who Inspired Us Heading Image "My patients often …" at bounding box center [620, 415] width 794 height 661
click at [449, 165] on div "Image "My patients often have to wait 2-3 hours, but everyone leaves with a smi…" at bounding box center [620, 442] width 794 height 607
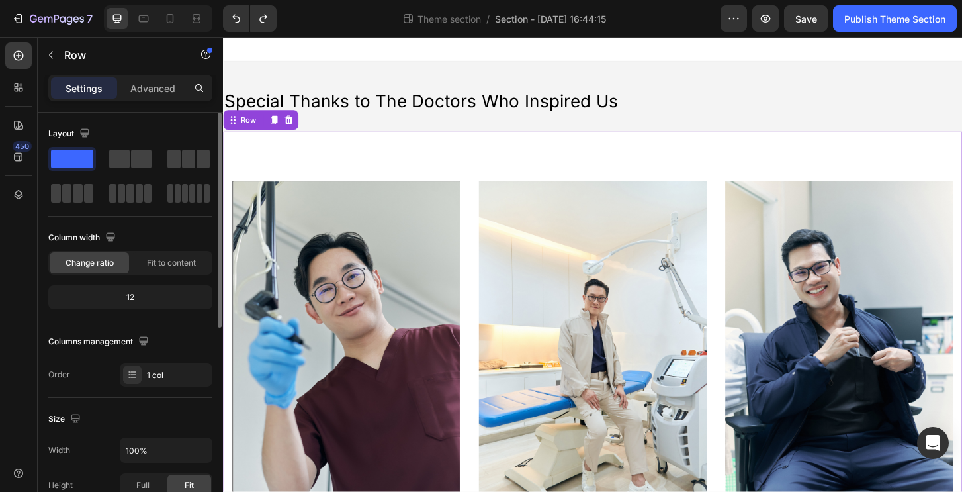
drag, startPoint x: 144, startPoint y: 298, endPoint x: 71, endPoint y: 285, distance: 74.6
click at [71, 285] on div "12" at bounding box center [130, 297] width 164 height 24
click at [160, 295] on div "12" at bounding box center [130, 297] width 159 height 19
click at [176, 265] on span "Fit to content" at bounding box center [171, 263] width 49 height 12
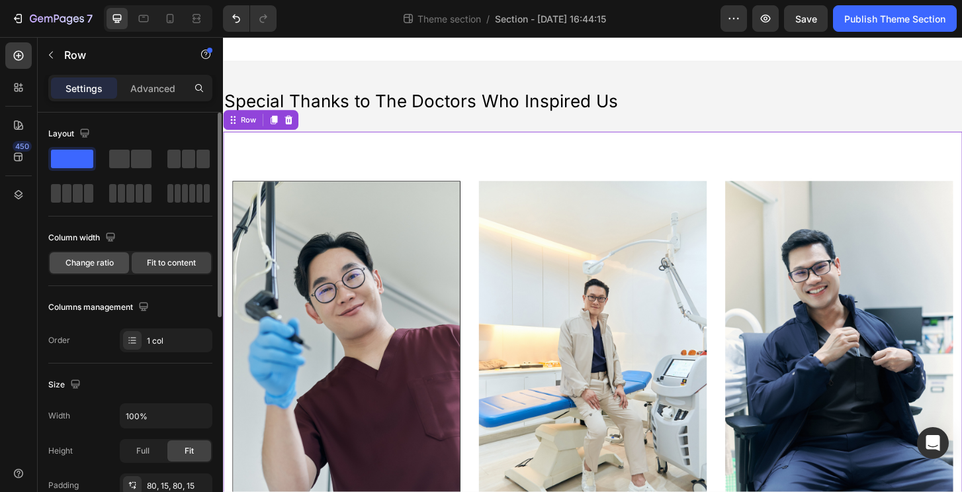
click at [95, 261] on span "Change ratio" at bounding box center [90, 263] width 48 height 12
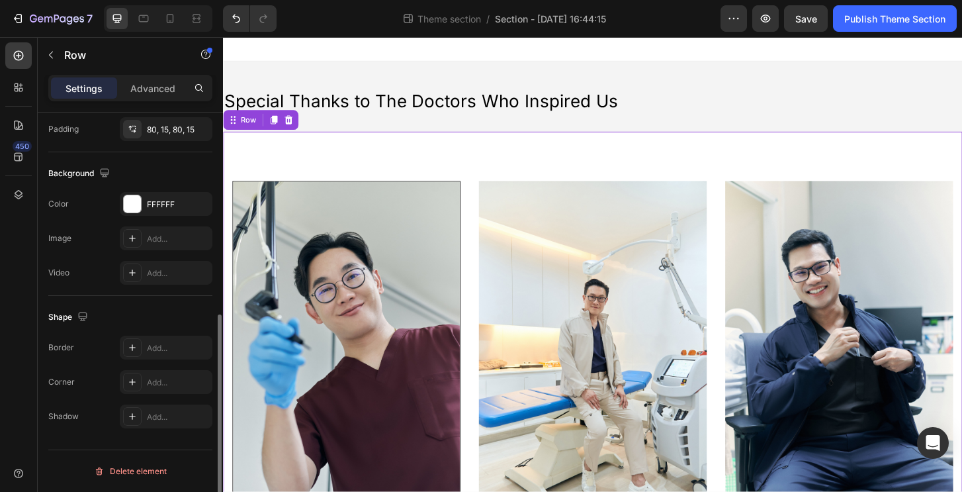
scroll to position [263, 0]
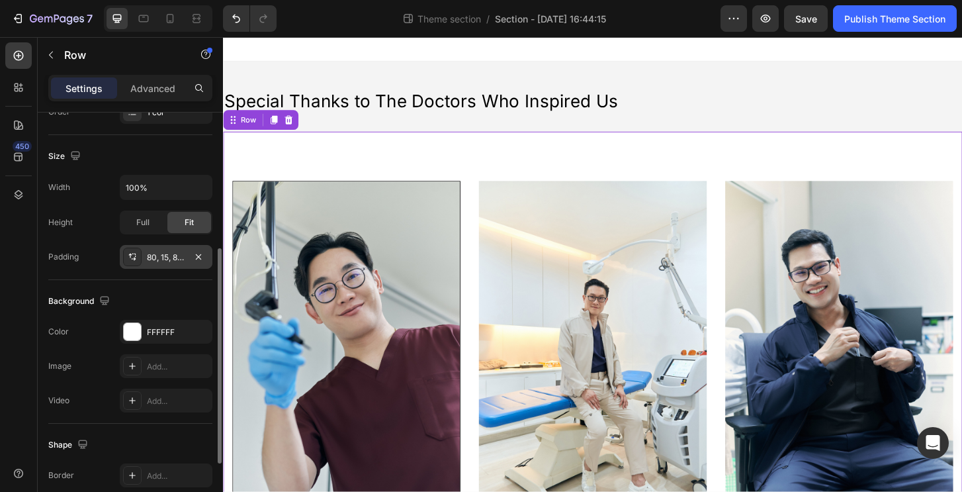
click at [159, 266] on div "80, 15, 80, 15" at bounding box center [166, 257] width 93 height 24
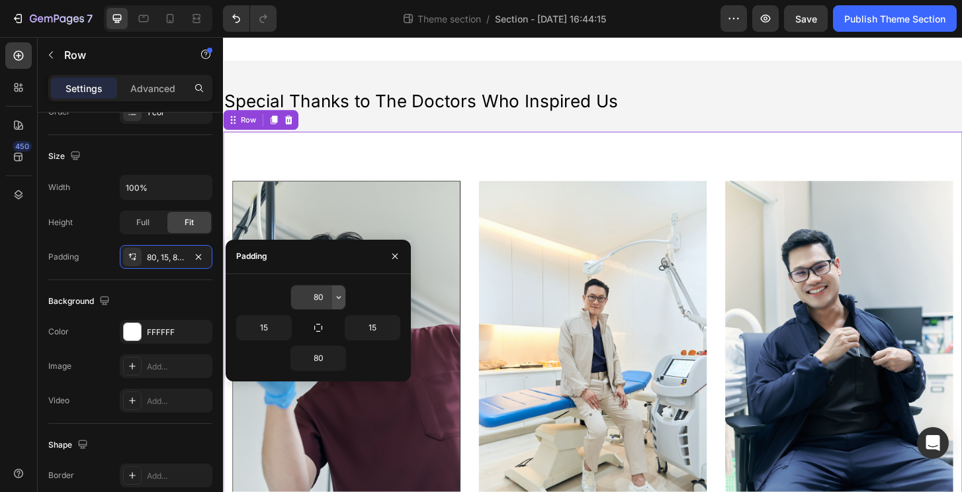
click at [337, 297] on icon "button" at bounding box center [338, 297] width 11 height 11
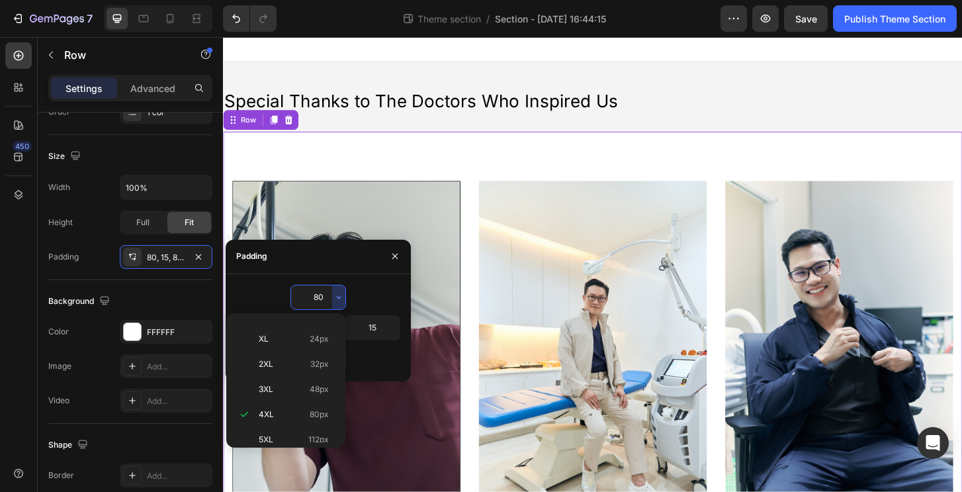
scroll to position [0, 0]
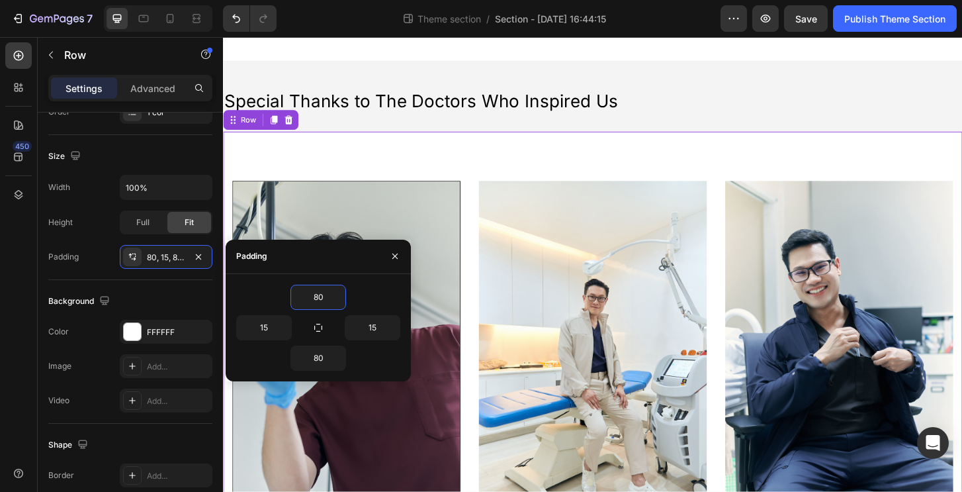
drag, startPoint x: 326, startPoint y: 296, endPoint x: 260, endPoint y: 294, distance: 66.2
click at [260, 294] on div "80" at bounding box center [318, 297] width 164 height 25
type input "8"
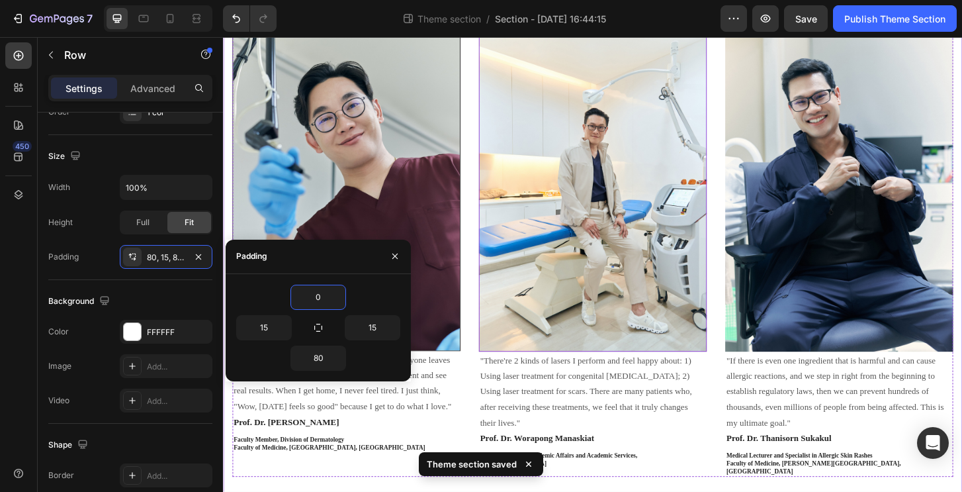
scroll to position [175, 0]
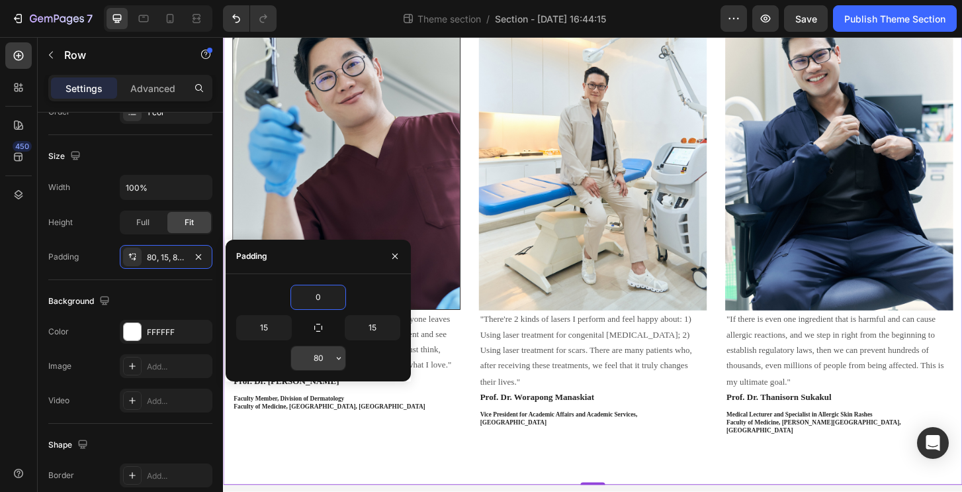
type input "0"
drag, startPoint x: 326, startPoint y: 363, endPoint x: 270, endPoint y: 362, distance: 55.6
click at [270, 362] on div "80" at bounding box center [318, 357] width 164 height 25
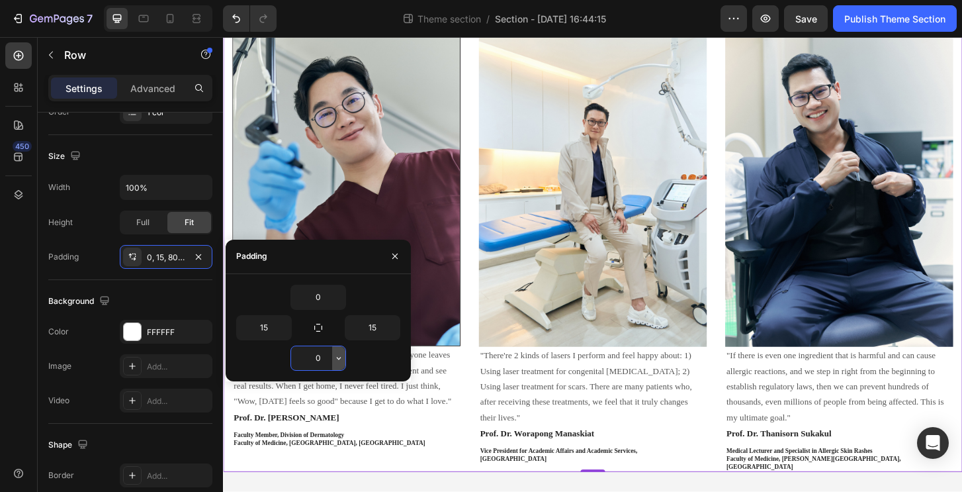
scroll to position [122, 0]
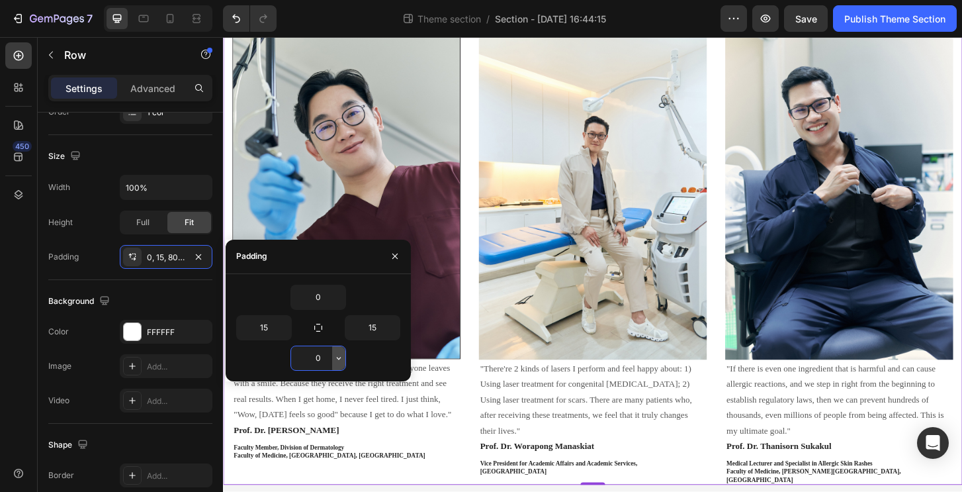
type input "80"
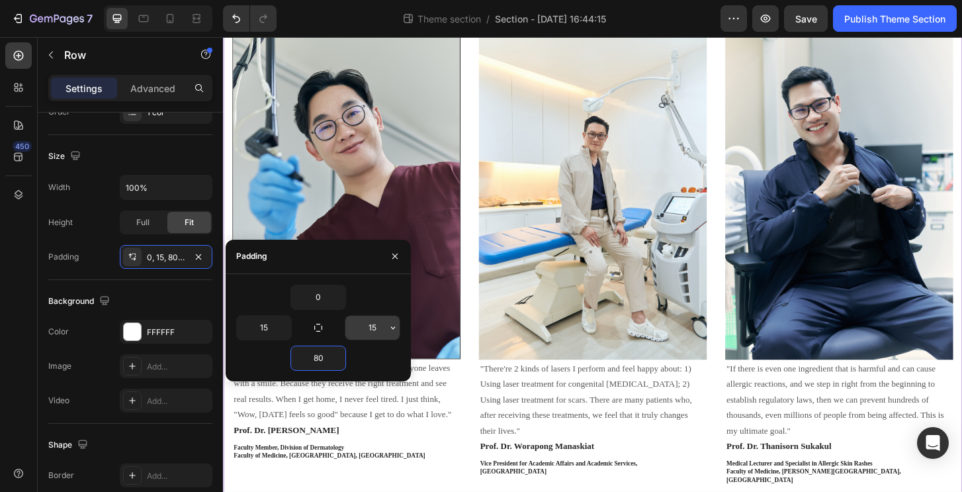
click at [385, 331] on input "15" at bounding box center [372, 328] width 54 height 24
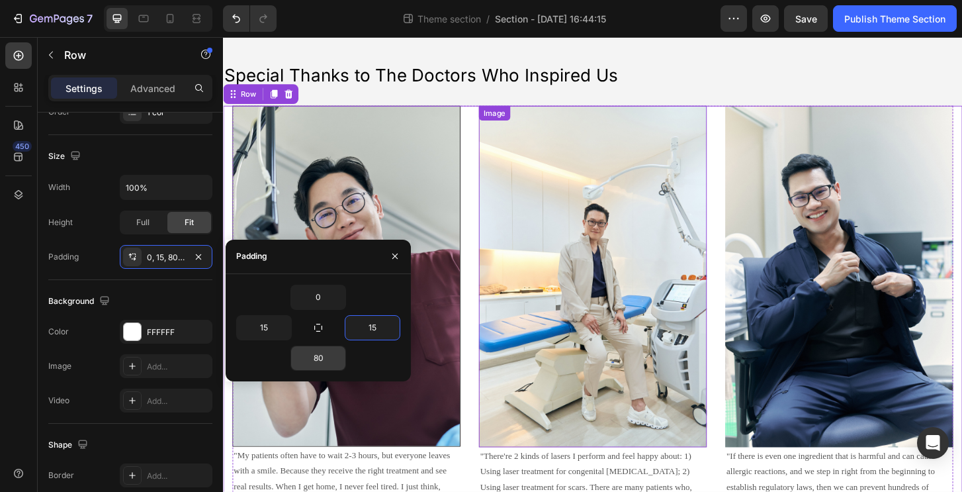
scroll to position [0, 0]
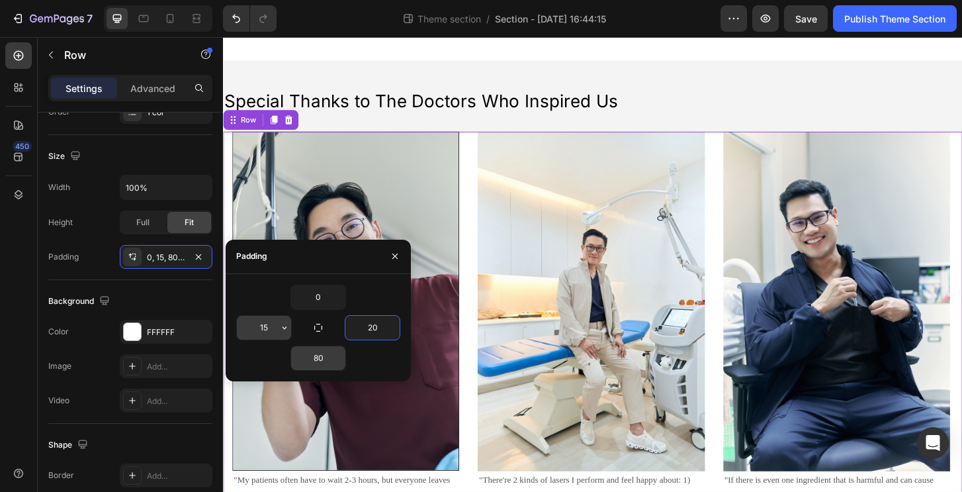
type input "20"
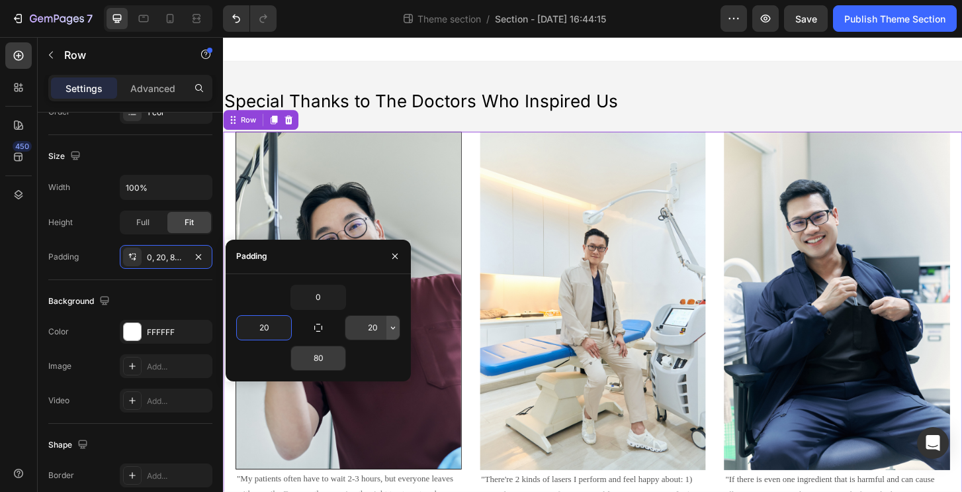
type input "20"
drag, startPoint x: 389, startPoint y: 328, endPoint x: 361, endPoint y: 328, distance: 27.8
click at [361, 328] on div "20" at bounding box center [372, 328] width 54 height 24
drag, startPoint x: 378, startPoint y: 329, endPoint x: 353, endPoint y: 329, distance: 25.8
click at [353, 329] on input "20" at bounding box center [372, 328] width 54 height 24
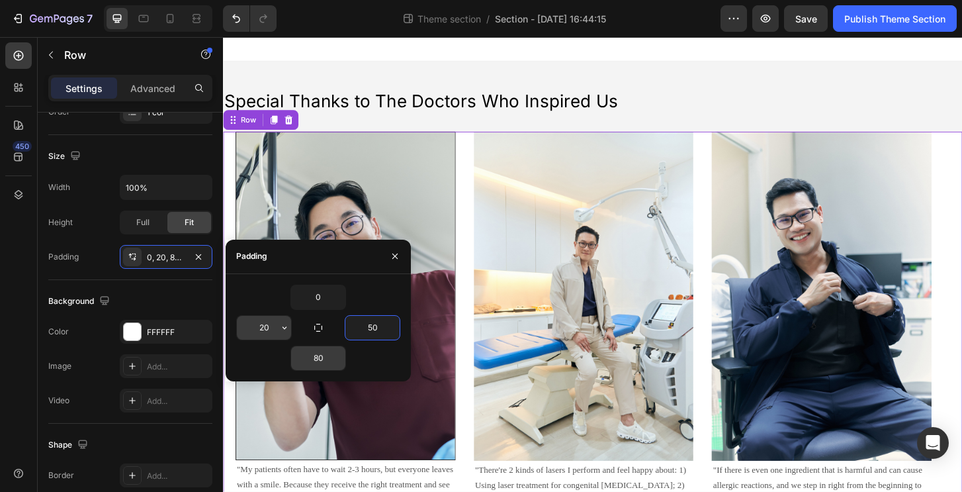
type input "50"
click at [262, 327] on input "20" at bounding box center [264, 328] width 54 height 24
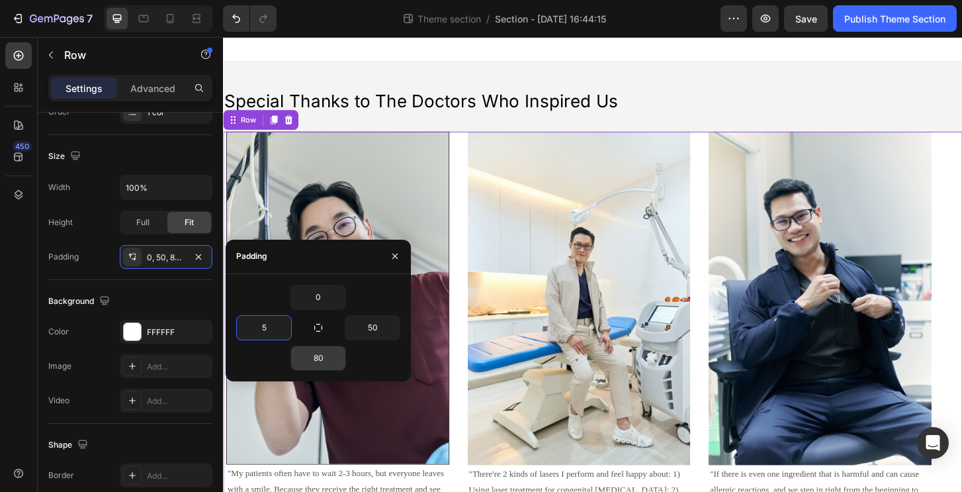
type input "50"
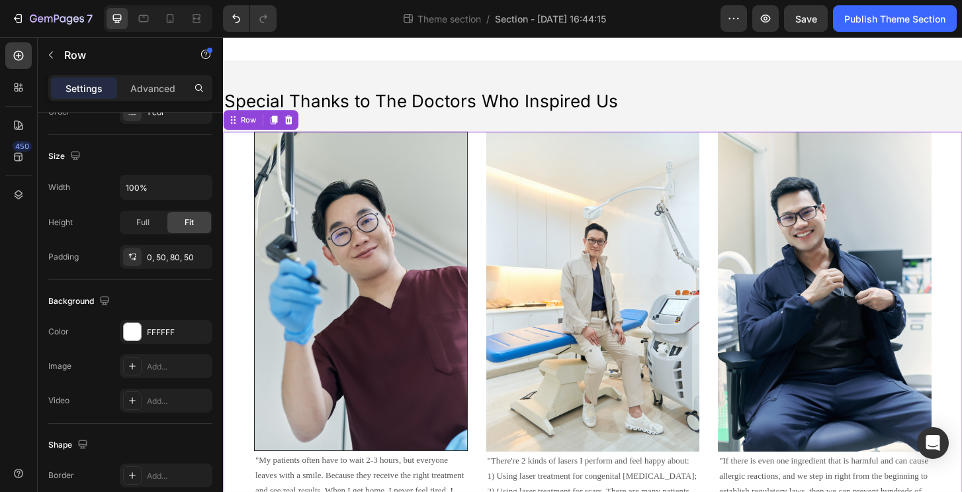
click at [245, 203] on div "Image "My patients often have to wait 2-3 hours, but everyone leaves with a smi…" at bounding box center [620, 404] width 794 height 531
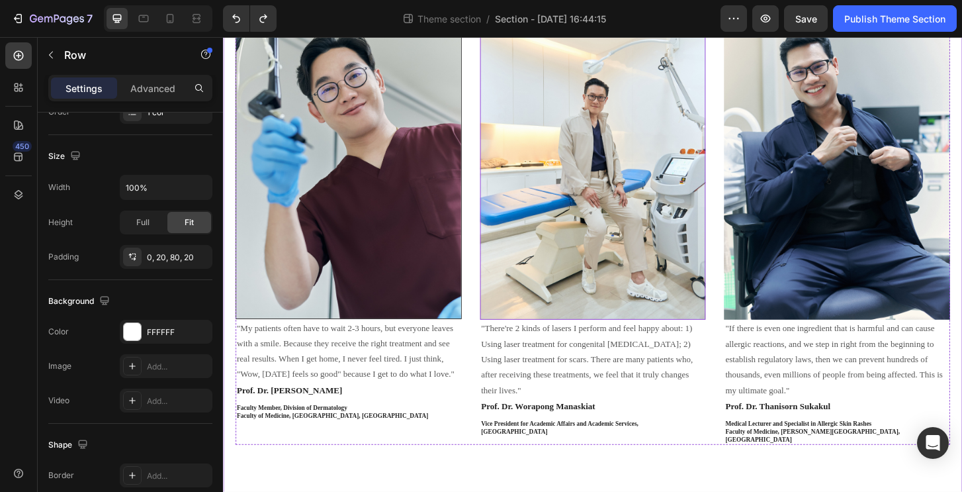
scroll to position [171, 0]
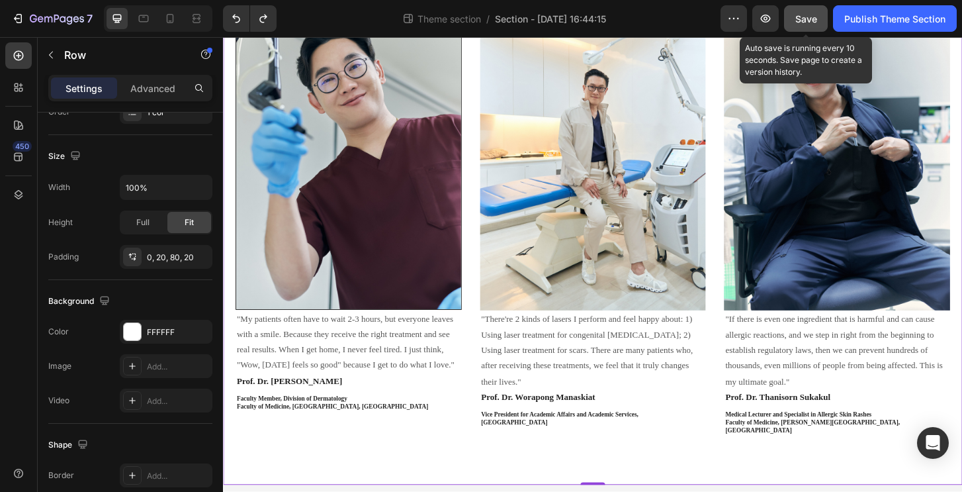
click at [805, 20] on span "Save" at bounding box center [806, 18] width 22 height 11
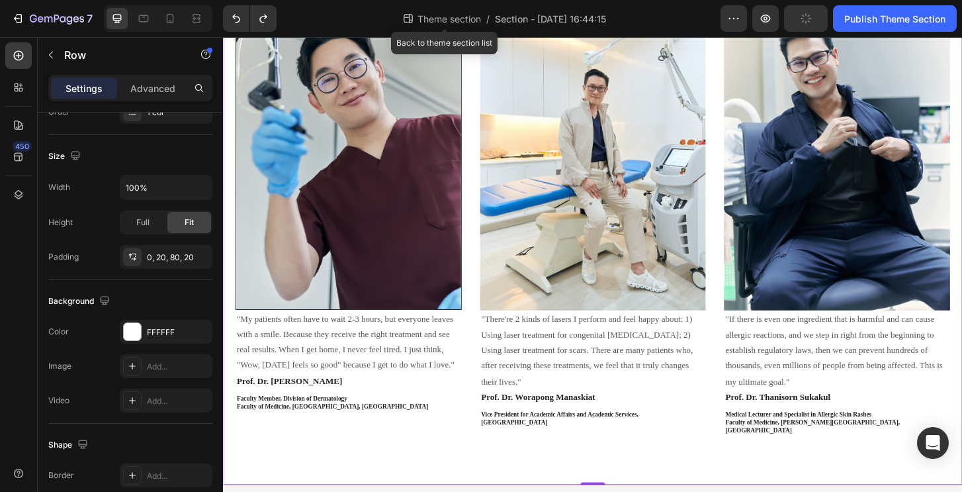
click at [465, 17] on span "Theme section" at bounding box center [449, 19] width 69 height 14
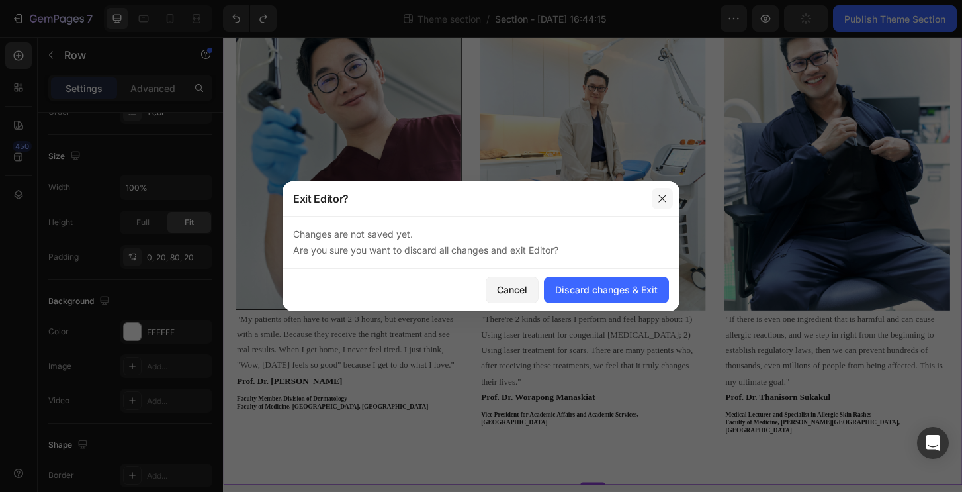
click at [667, 200] on icon "button" at bounding box center [662, 198] width 11 height 11
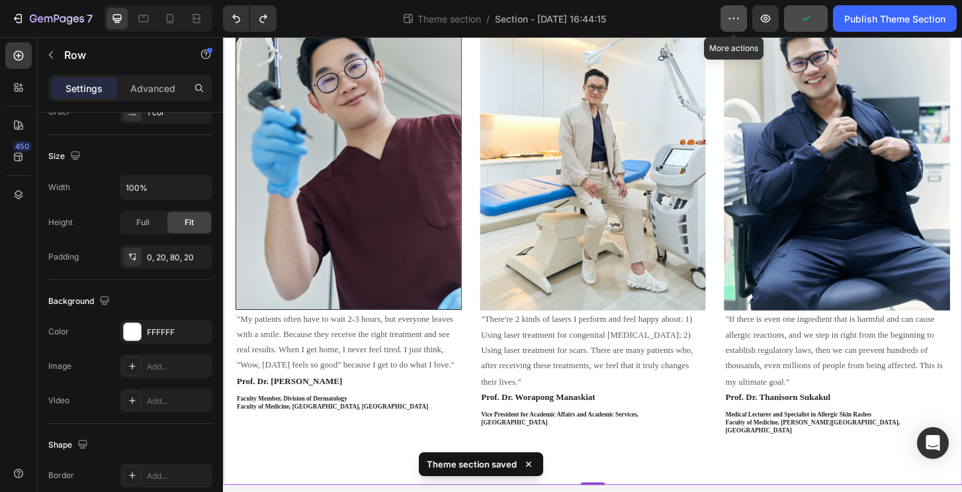
click at [731, 19] on icon "button" at bounding box center [733, 18] width 13 height 13
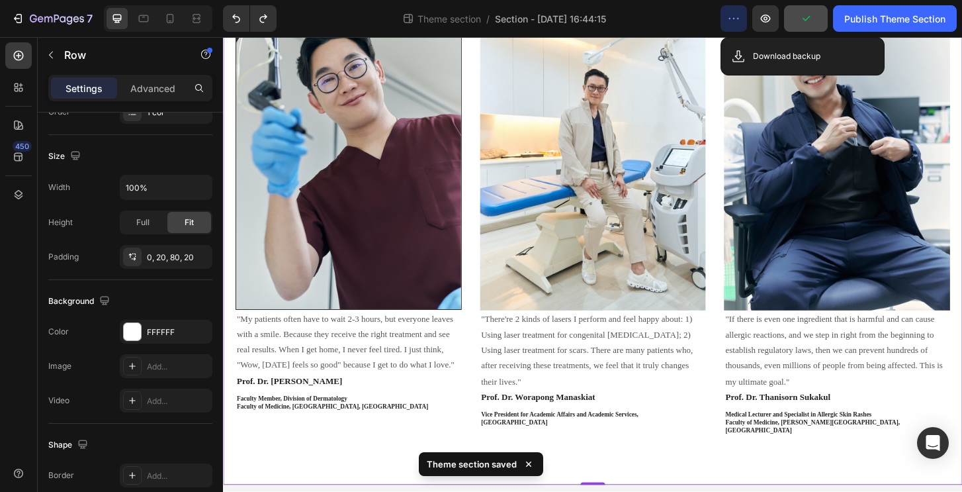
click at [731, 19] on icon "button" at bounding box center [733, 18] width 13 height 13
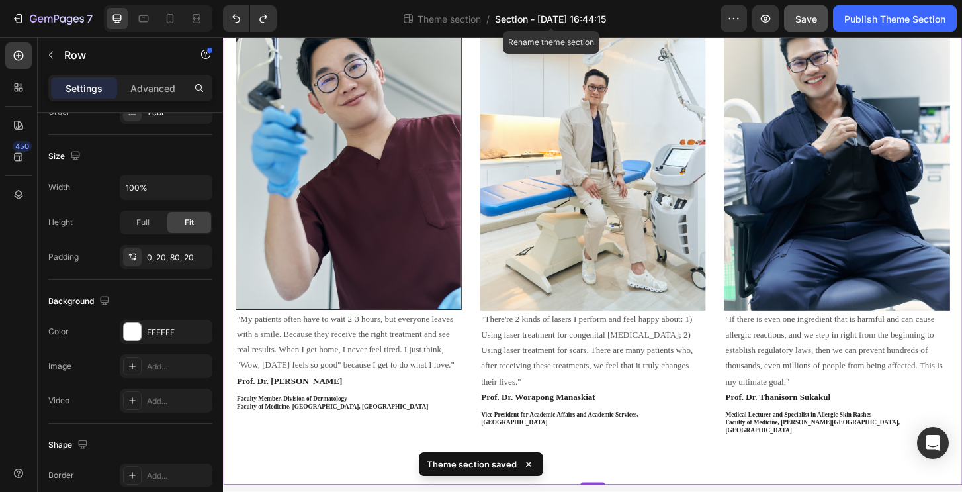
click at [542, 12] on span "Section - Sep 26 16:44:15" at bounding box center [550, 19] width 111 height 14
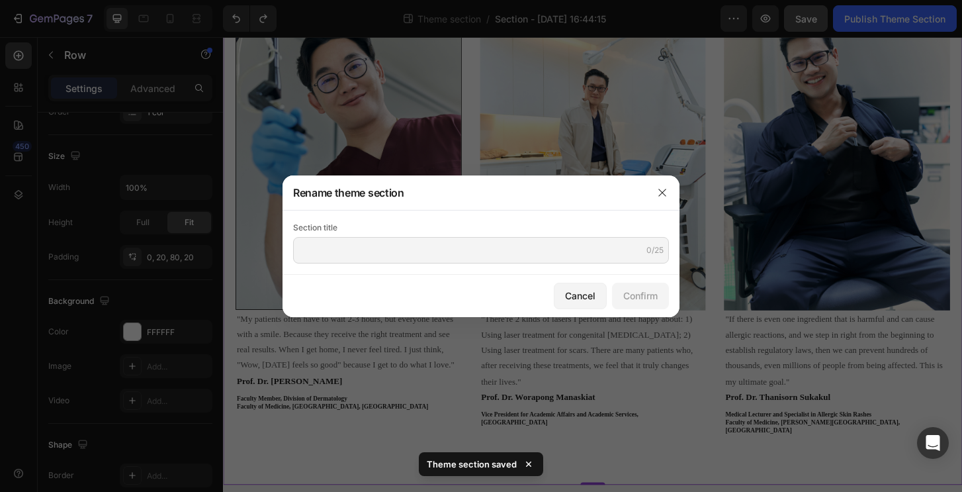
click at [367, 232] on div "Section title" at bounding box center [481, 227] width 376 height 13
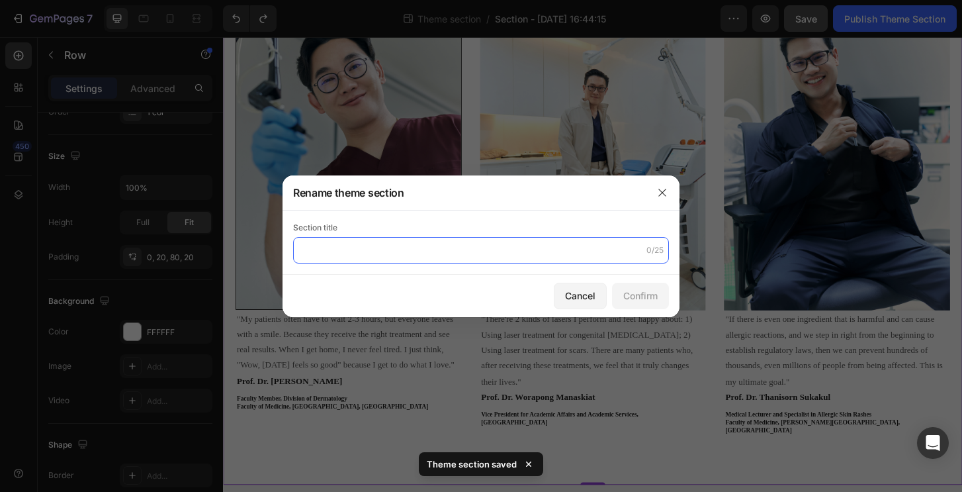
click at [367, 245] on input "text" at bounding box center [481, 250] width 376 height 26
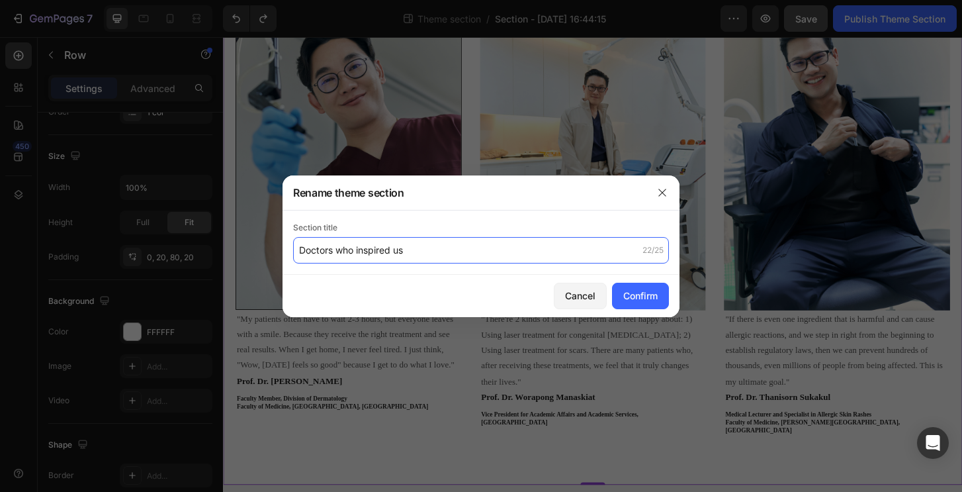
type input "Doctors who inspired us"
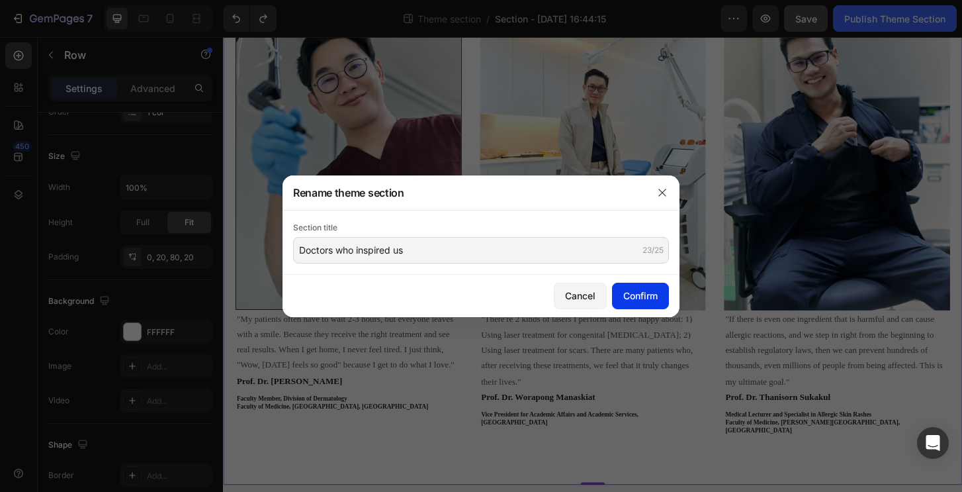
click at [621, 296] on button "Confirm" at bounding box center [640, 296] width 57 height 26
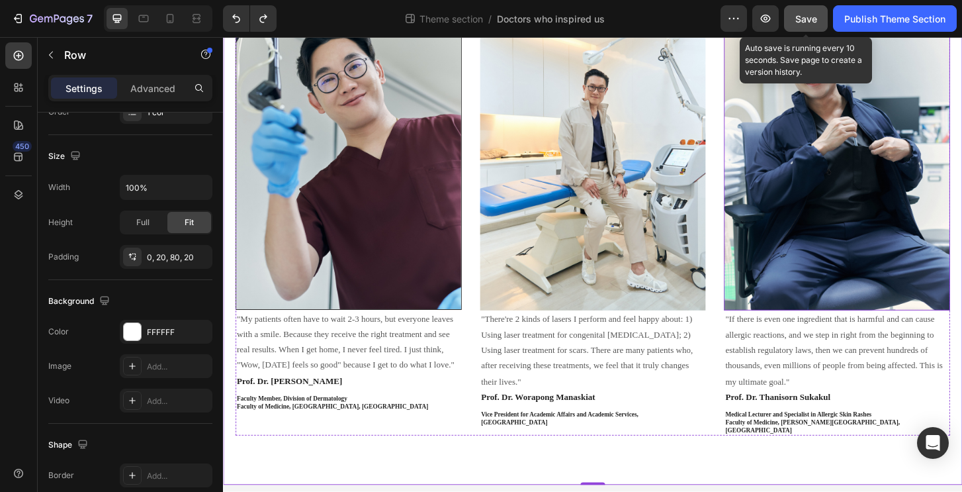
click at [811, 21] on span "Save" at bounding box center [806, 18] width 22 height 11
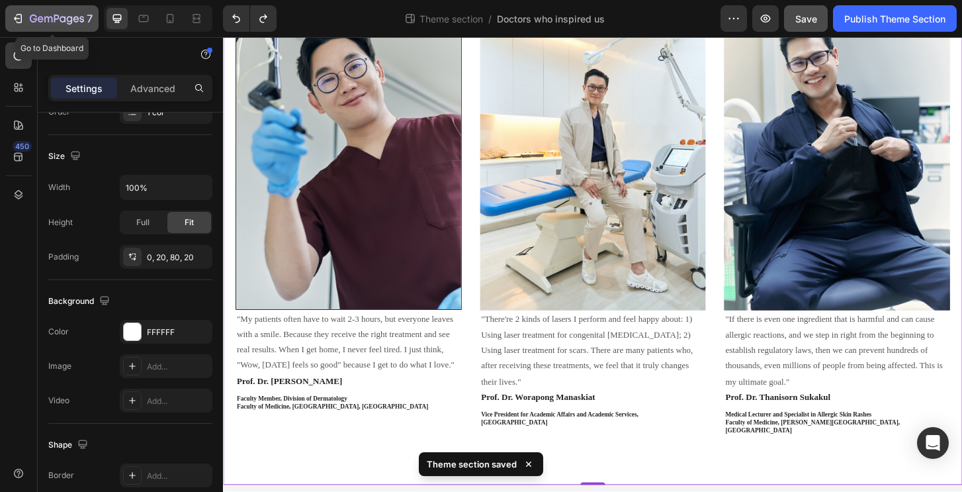
click at [45, 13] on div "7" at bounding box center [61, 19] width 63 height 16
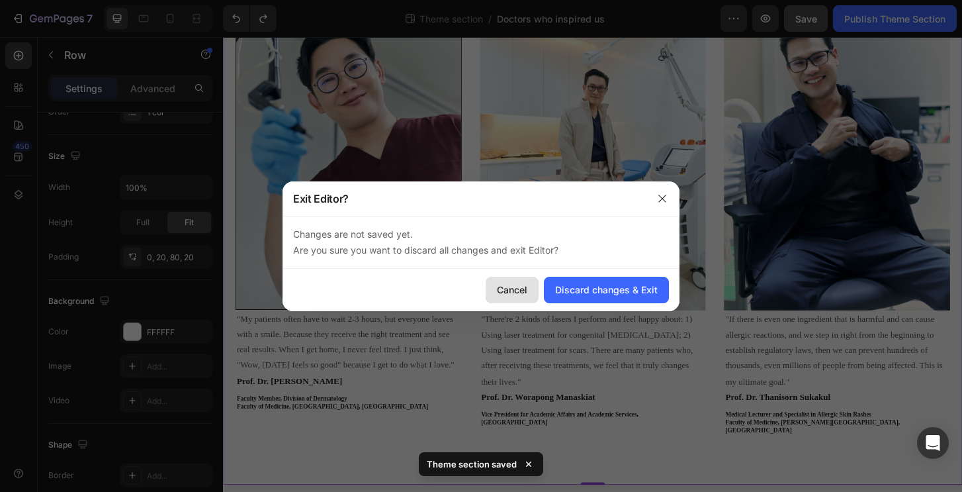
click at [510, 293] on div "Cancel" at bounding box center [512, 290] width 30 height 14
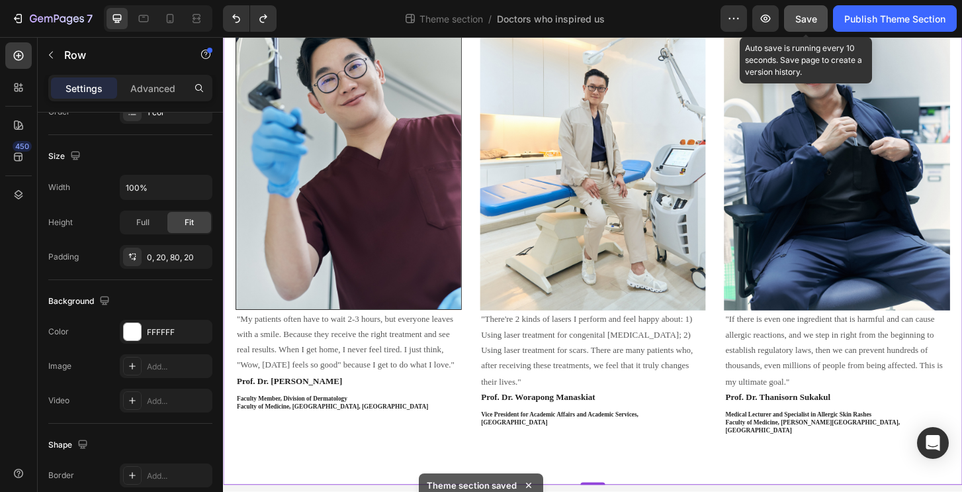
click at [803, 26] on button "Save" at bounding box center [806, 18] width 44 height 26
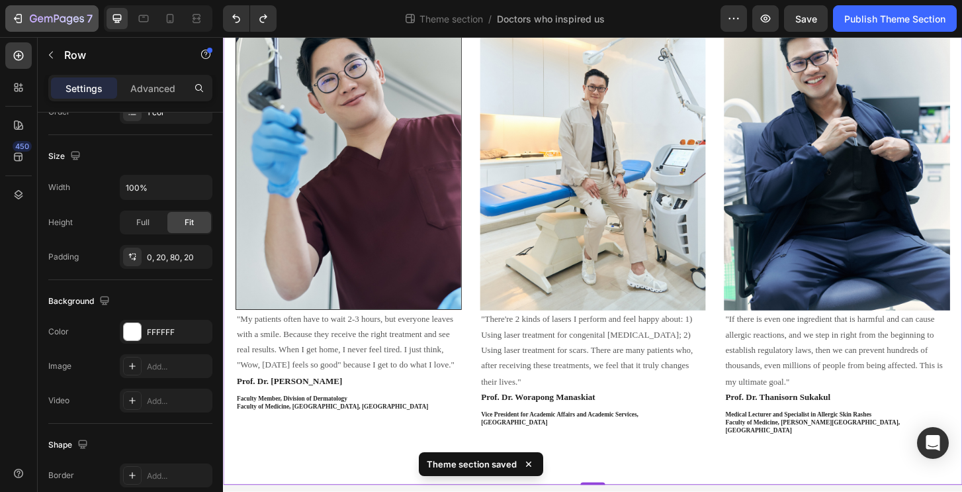
click at [60, 17] on icon "button" at bounding box center [57, 19] width 54 height 11
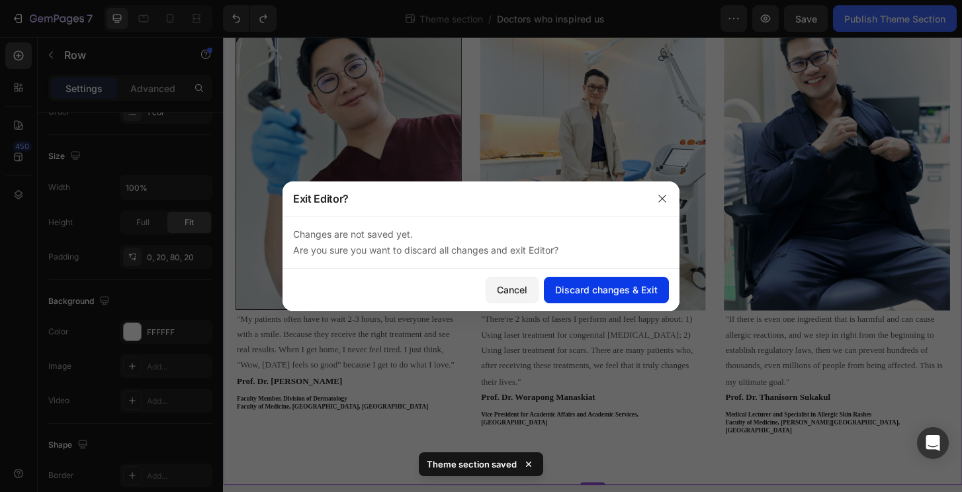
click at [601, 288] on div "Discard changes & Exit" at bounding box center [606, 290] width 103 height 14
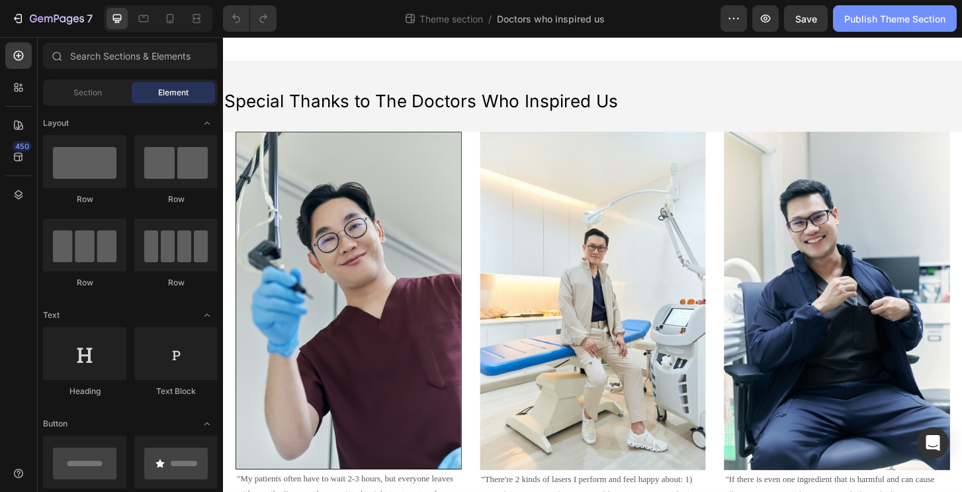
click at [891, 25] on div "Publish Theme Section" at bounding box center [894, 19] width 101 height 14
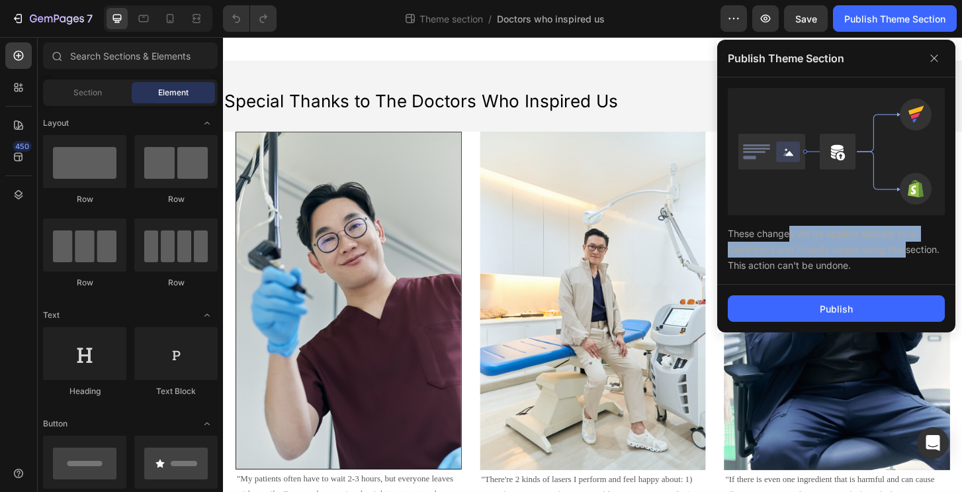
drag, startPoint x: 785, startPoint y: 237, endPoint x: 903, endPoint y: 249, distance: 117.7
click at [903, 249] on div "These changes will be applied globally to all GemPages and Shopify pages using …" at bounding box center [836, 244] width 217 height 58
click at [893, 257] on div "These changes will be applied globally to all GemPages and Shopify pages using …" at bounding box center [836, 244] width 217 height 58
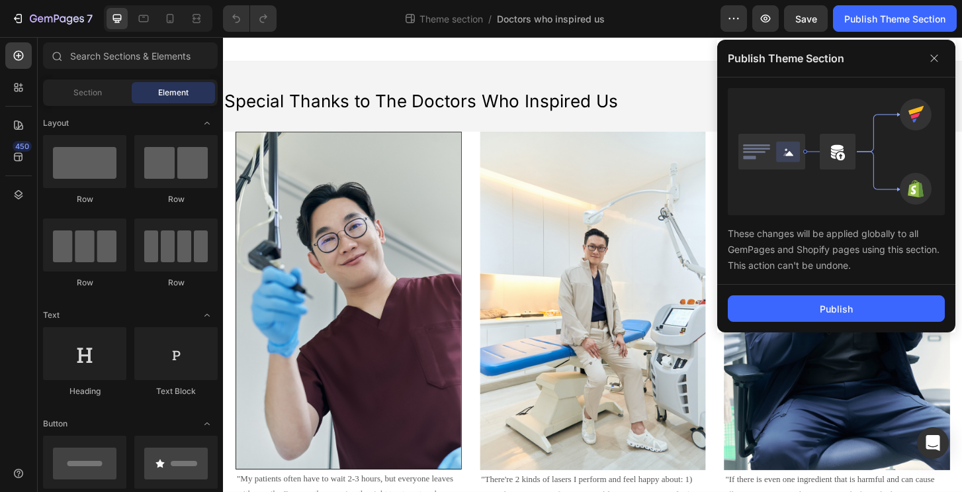
click at [826, 238] on div "These changes will be applied globally to all GemPages and Shopify pages using …" at bounding box center [836, 244] width 217 height 58
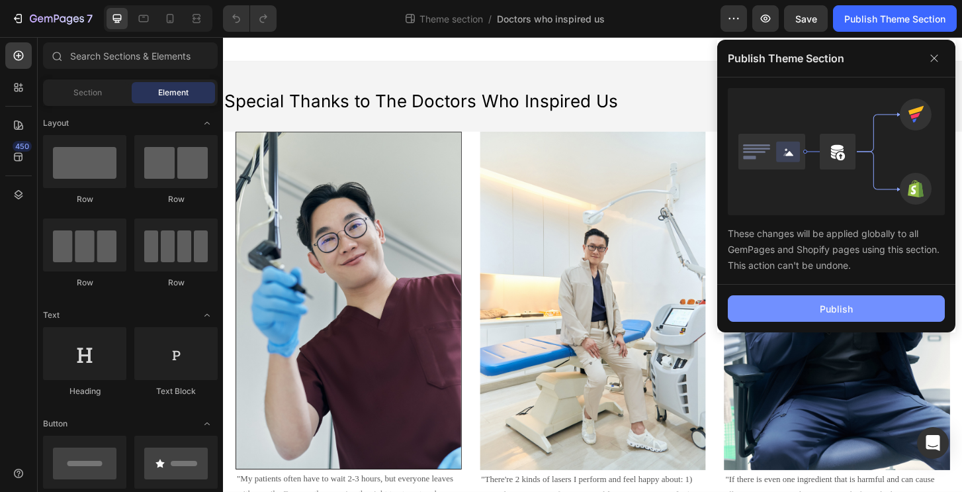
click at [803, 309] on button "Publish" at bounding box center [836, 308] width 217 height 26
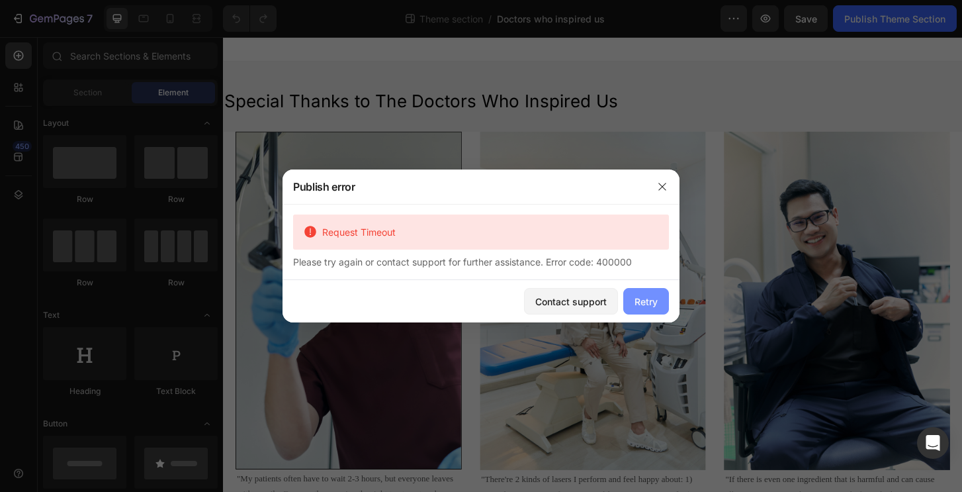
click at [653, 307] on div "Retry" at bounding box center [646, 301] width 23 height 14
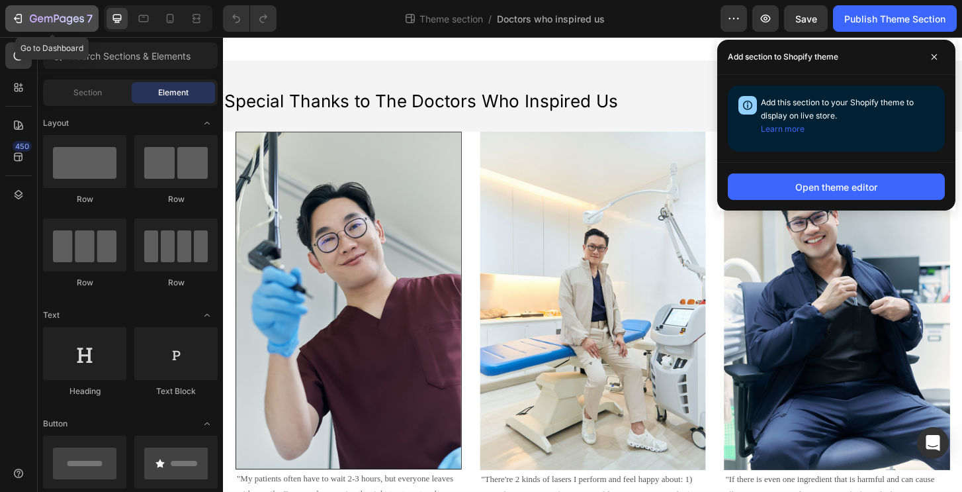
click at [48, 14] on icon "button" at bounding box center [57, 19] width 54 height 11
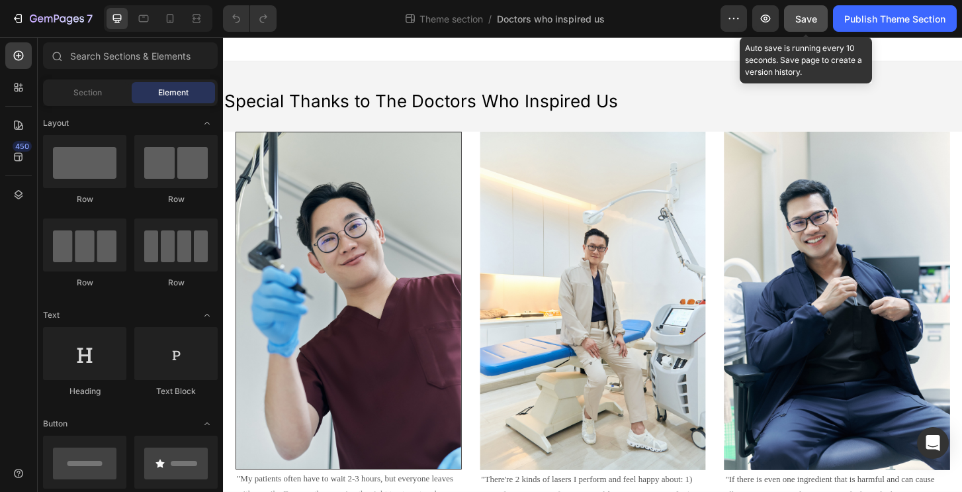
click at [797, 22] on span "Save" at bounding box center [806, 18] width 22 height 11
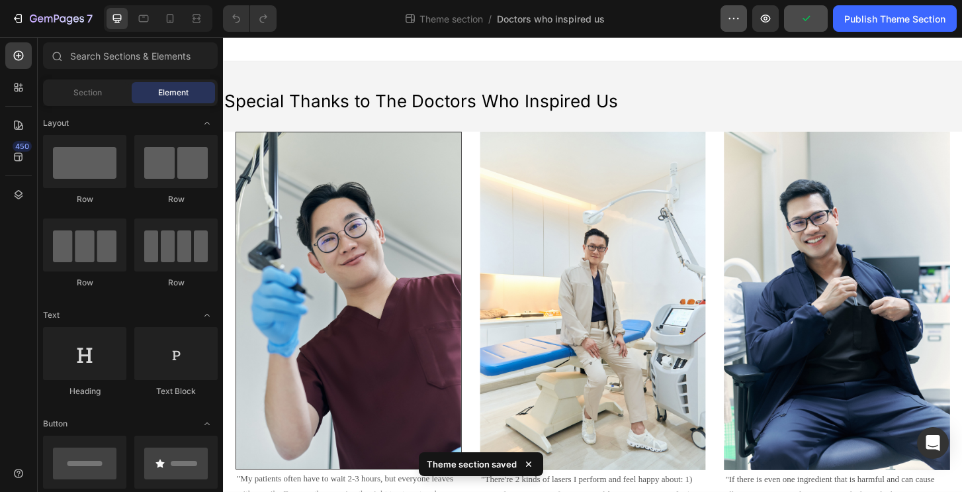
click at [742, 21] on button "button" at bounding box center [734, 18] width 26 height 26
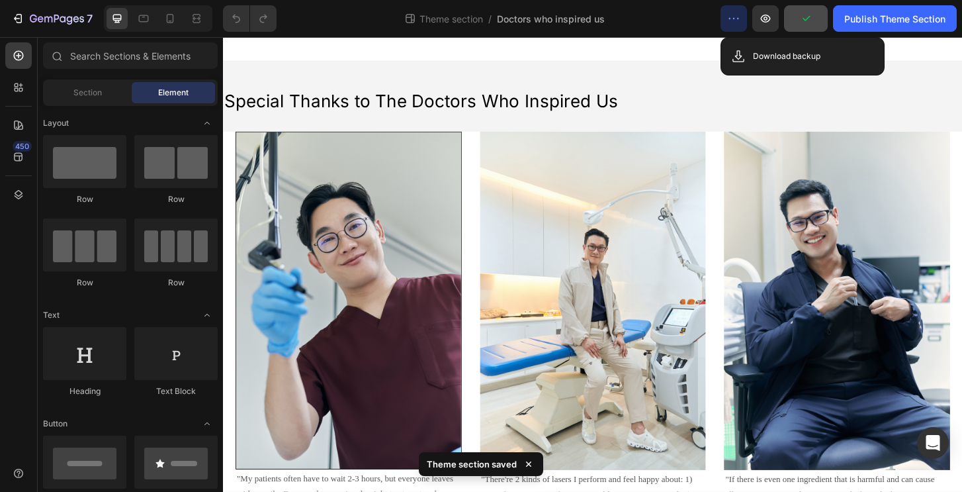
click at [736, 21] on icon "button" at bounding box center [733, 18] width 13 height 13
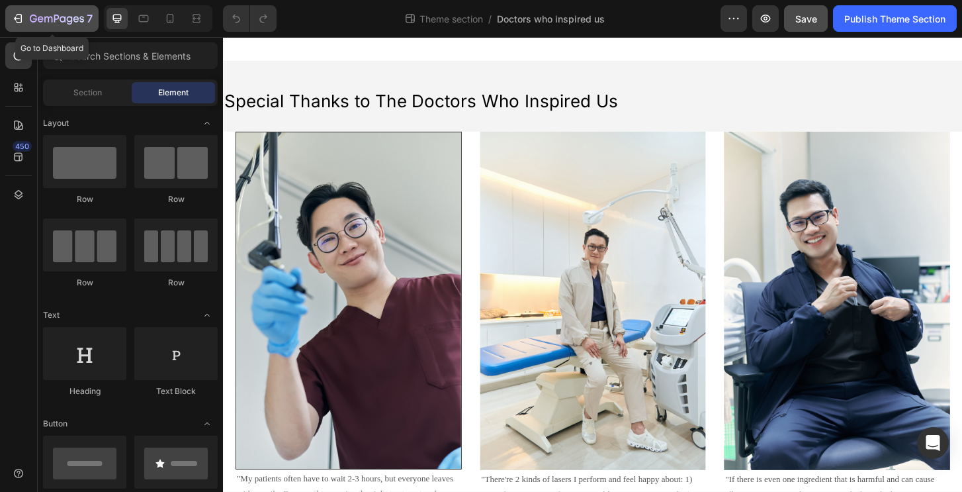
click at [45, 19] on icon "button" at bounding box center [57, 19] width 54 height 11
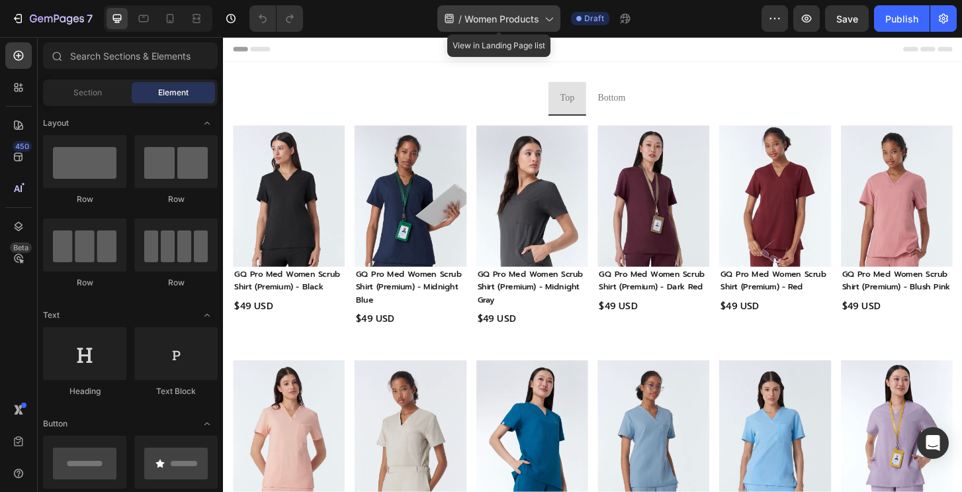
click at [527, 20] on span "Women Products" at bounding box center [502, 19] width 75 height 14
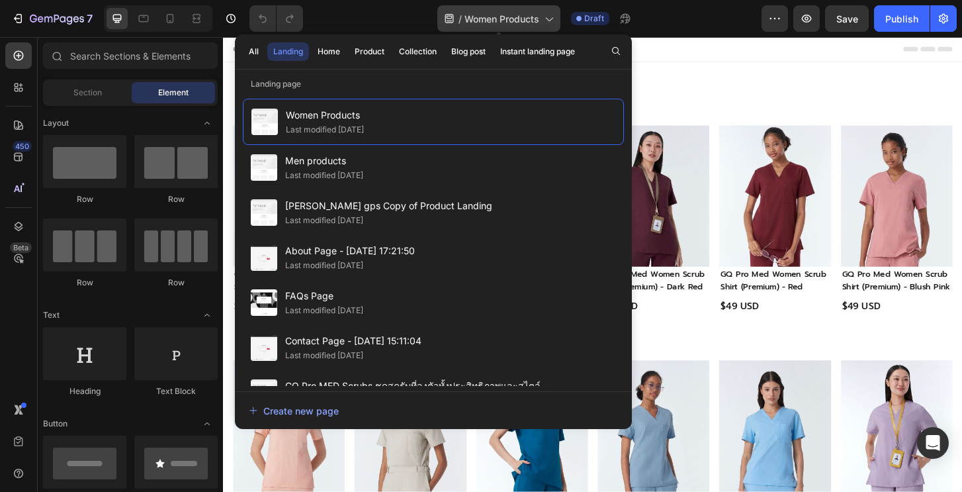
click at [529, 18] on span "Women Products" at bounding box center [502, 19] width 75 height 14
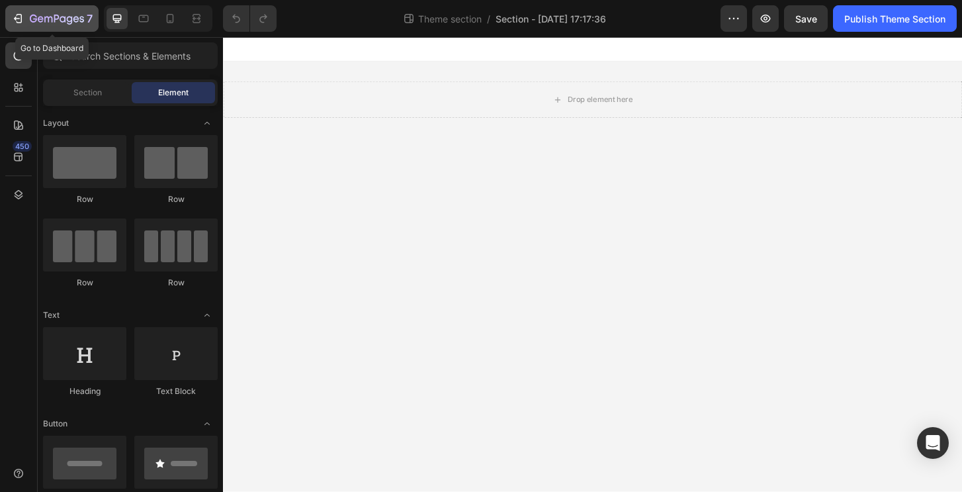
click at [53, 16] on icon "button" at bounding box center [57, 19] width 54 height 11
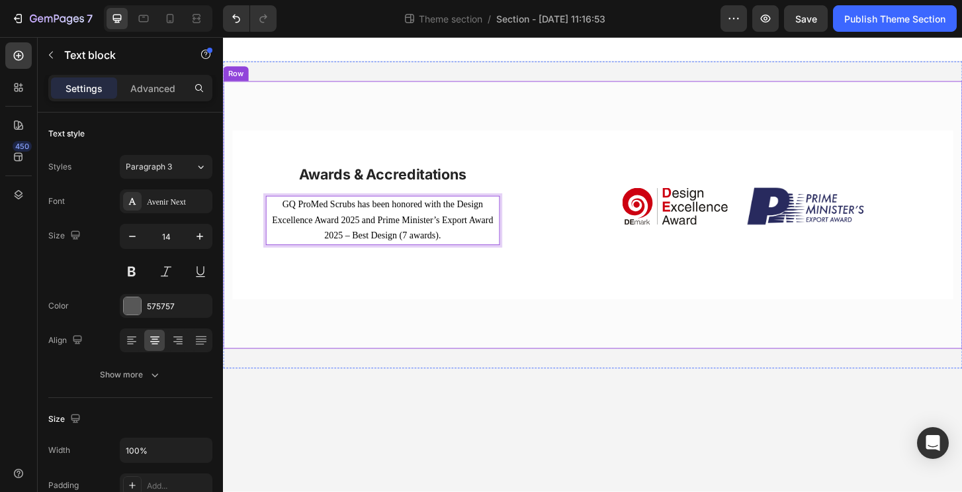
click at [499, 108] on div "Awards & Accreditations Heading GQ ProMed Scrubs has been honored with the Desi…" at bounding box center [620, 228] width 794 height 287
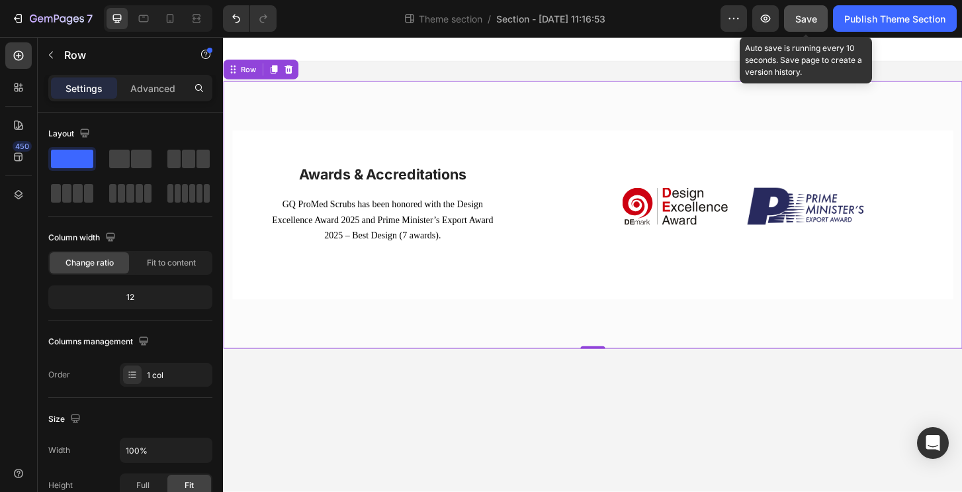
click at [805, 22] on span "Save" at bounding box center [806, 18] width 22 height 11
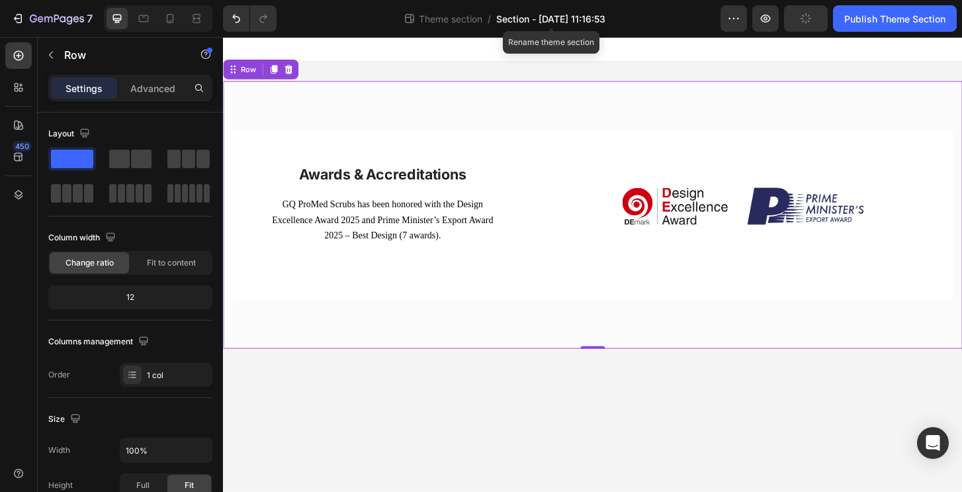
click at [580, 15] on span "Section - Sep 26 11:16:53" at bounding box center [550, 19] width 109 height 14
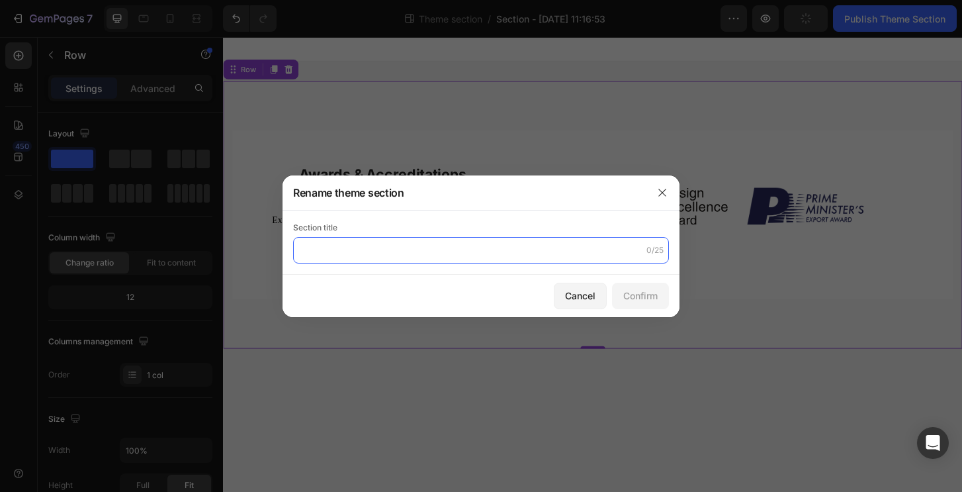
click at [408, 251] on input "text" at bounding box center [481, 250] width 376 height 26
type input "S"
type input "Awards"
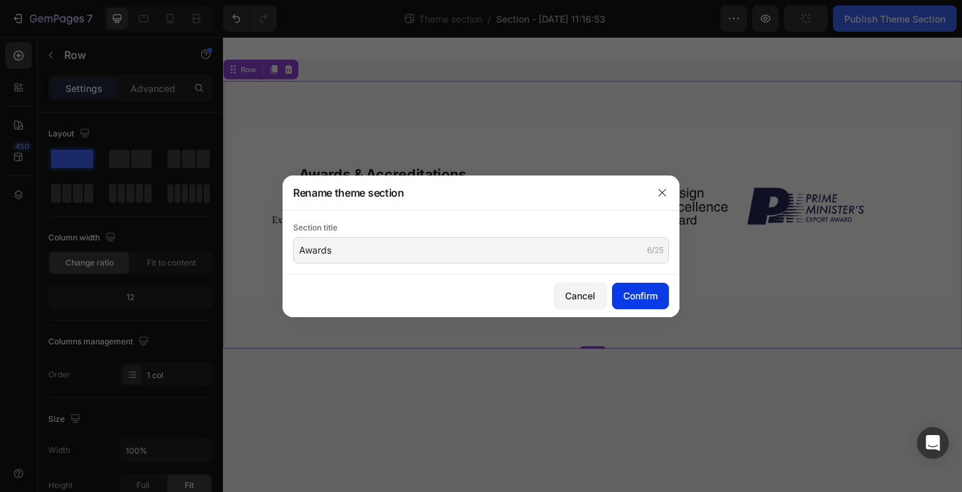
click at [652, 298] on div "Confirm" at bounding box center [640, 295] width 34 height 14
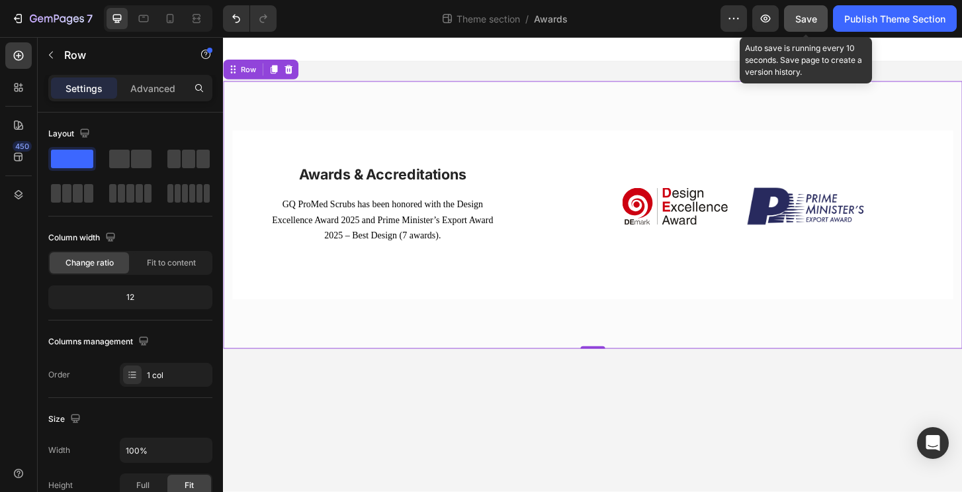
click at [796, 22] on span "Save" at bounding box center [806, 18] width 22 height 11
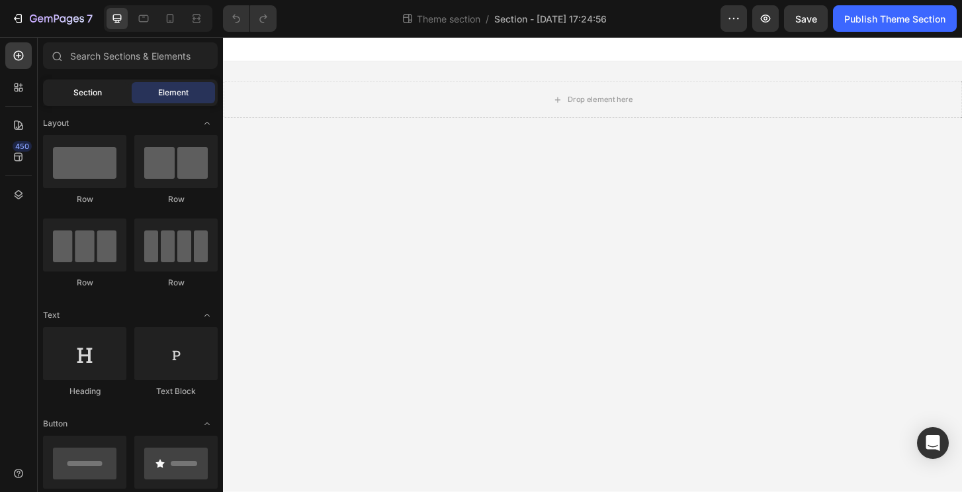
click at [75, 97] on span "Section" at bounding box center [87, 93] width 28 height 12
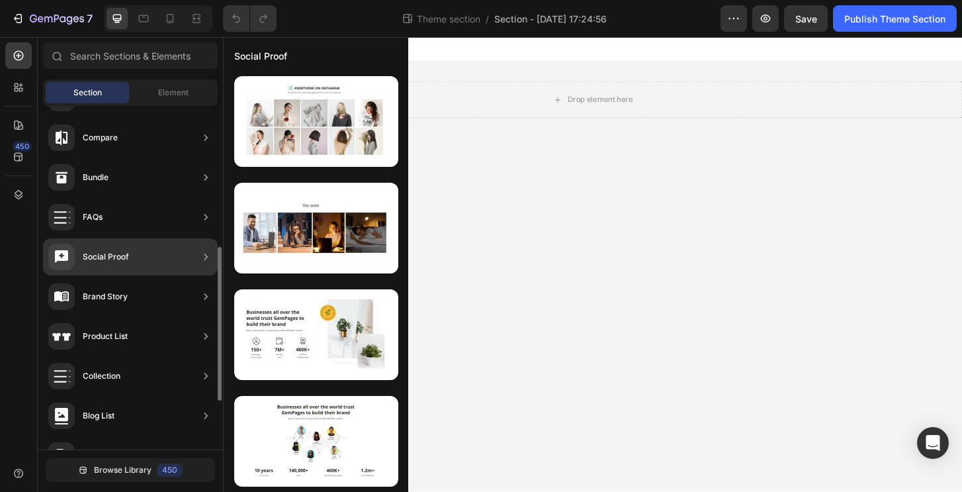
scroll to position [106, 0]
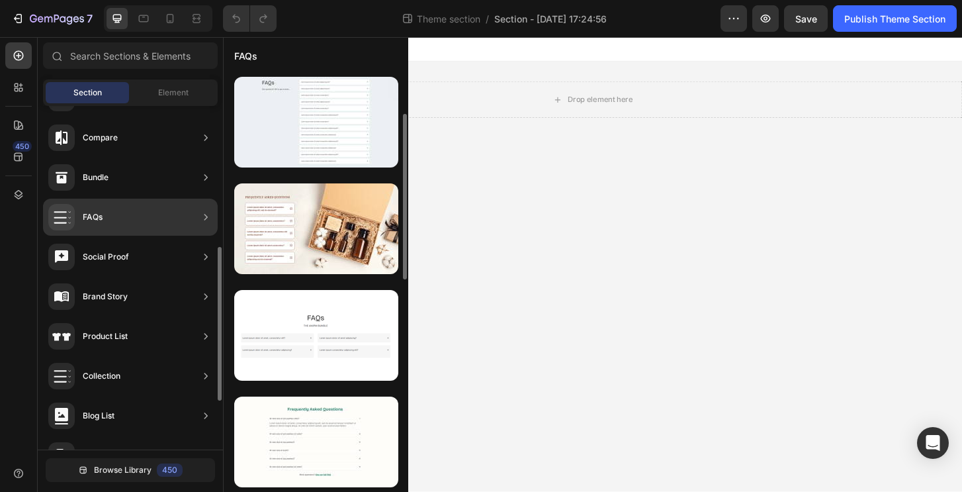
click at [144, 214] on div "FAQs" at bounding box center [130, 217] width 175 height 37
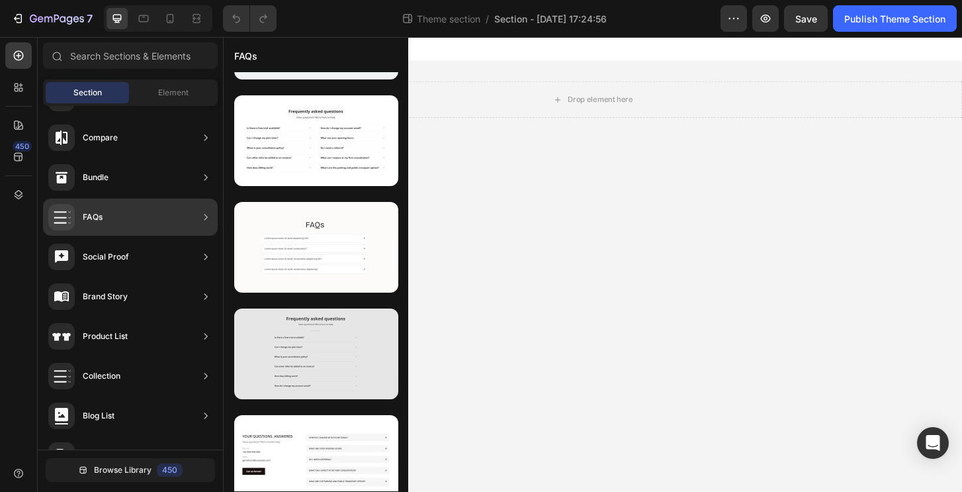
scroll to position [1065, 0]
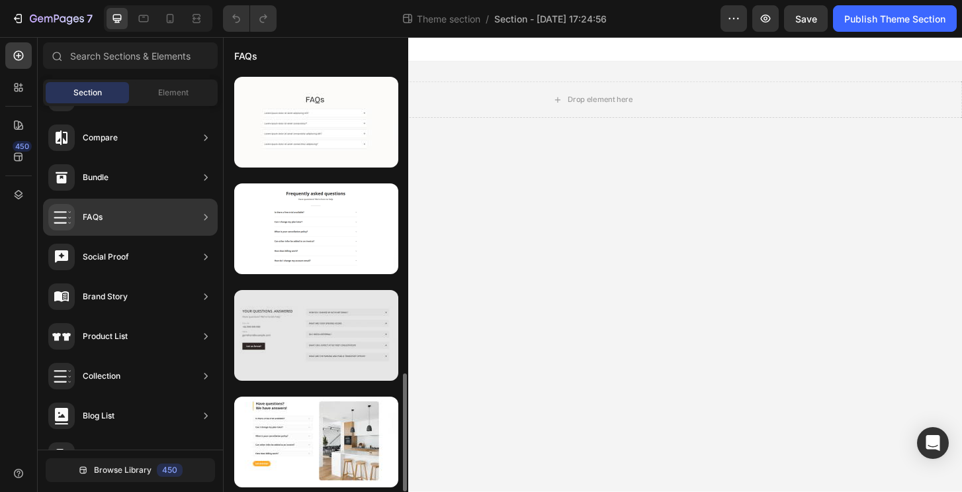
click at [327, 343] on div at bounding box center [316, 335] width 164 height 91
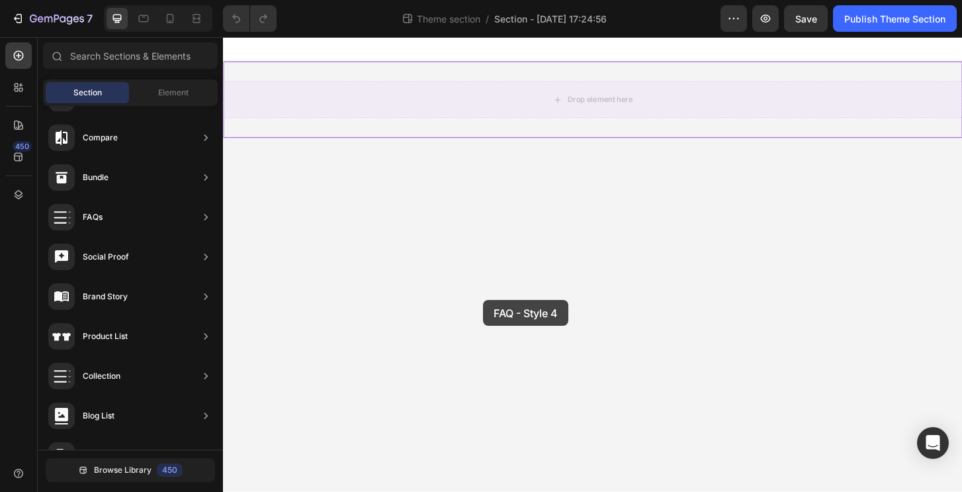
drag, startPoint x: 514, startPoint y: 377, endPoint x: 502, endPoint y: 320, distance: 58.8
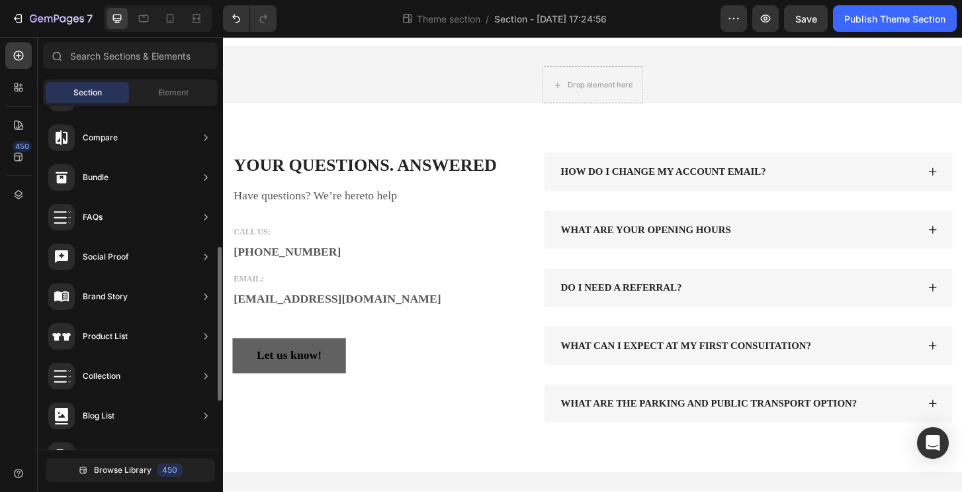
scroll to position [106, 0]
click at [244, 24] on button "Undo/Redo" at bounding box center [236, 18] width 26 height 26
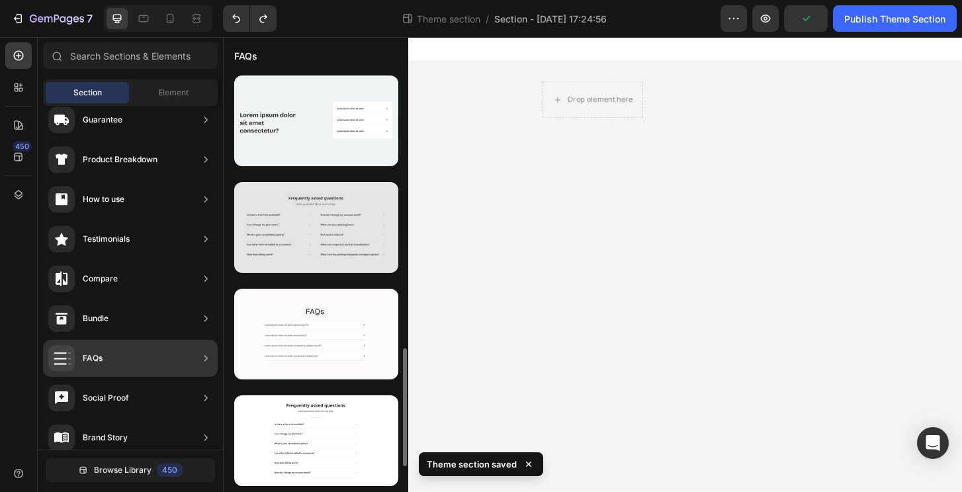
scroll to position [880, 0]
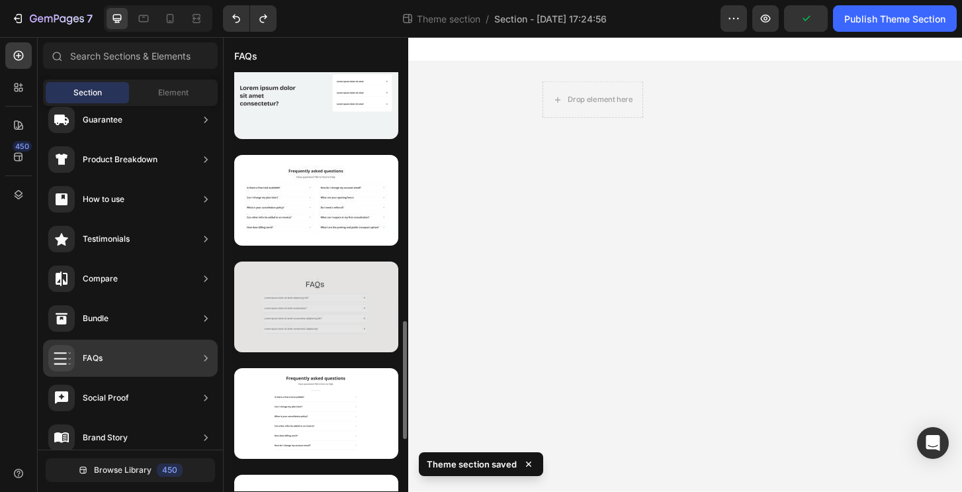
click at [334, 302] on div at bounding box center [316, 306] width 164 height 91
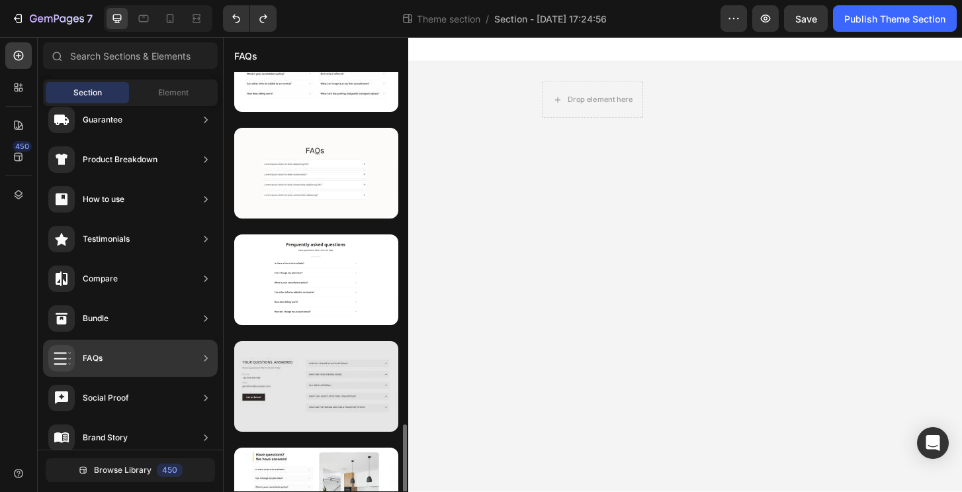
scroll to position [1065, 0]
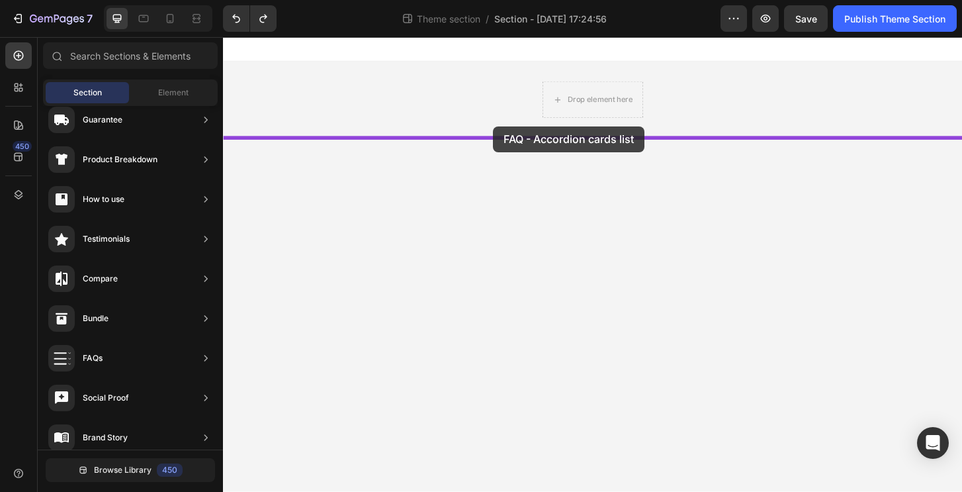
drag, startPoint x: 547, startPoint y: 176, endPoint x: 513, endPoint y: 133, distance: 55.1
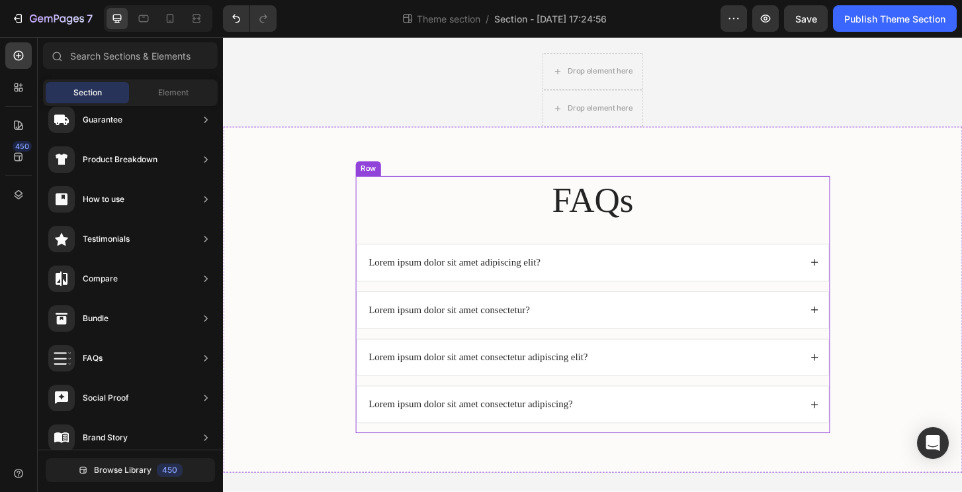
scroll to position [31, 0]
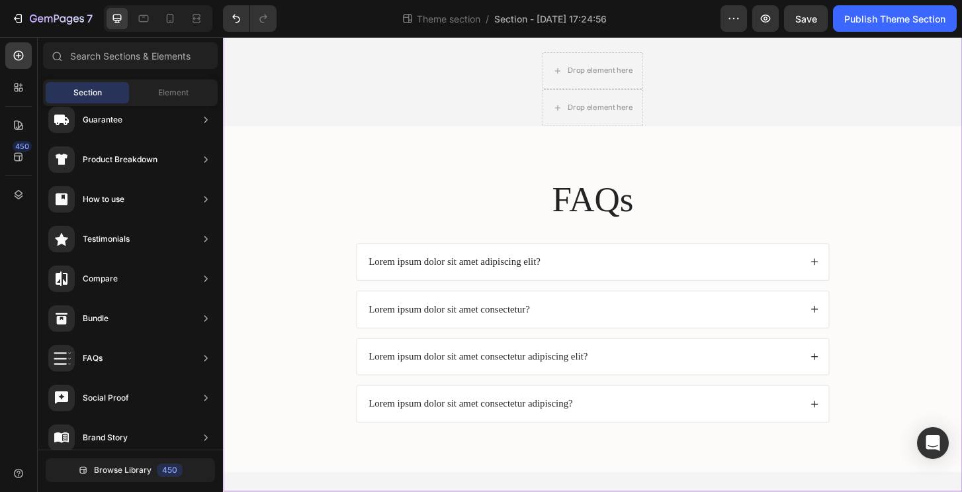
click at [442, 106] on div "Drop element here Row Drop element here Row FAQs Heading Lorem ipsum dolor sit …" at bounding box center [620, 279] width 794 height 451
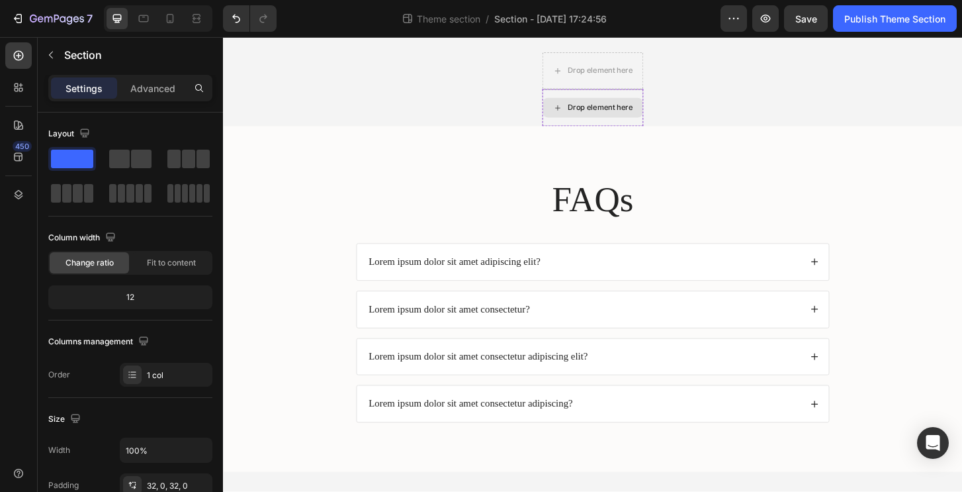
click at [621, 122] on div "Drop element here" at bounding box center [619, 113] width 107 height 21
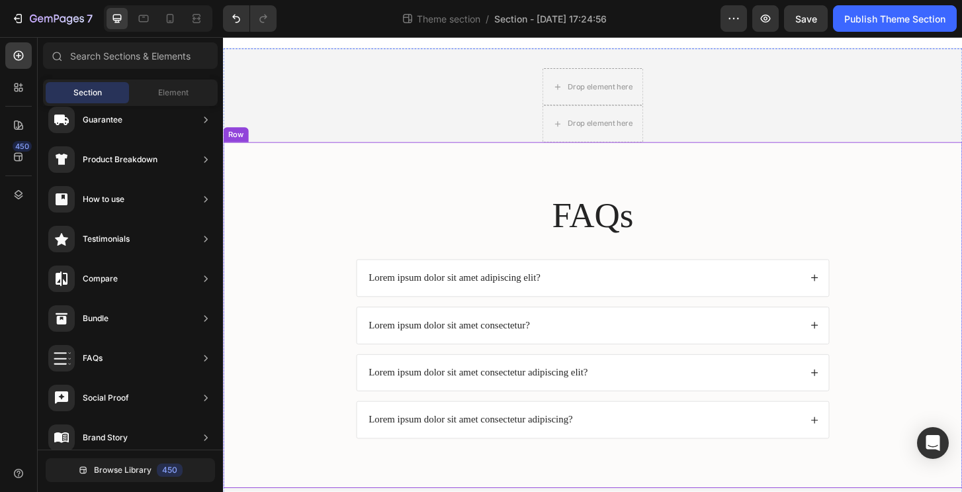
scroll to position [0, 0]
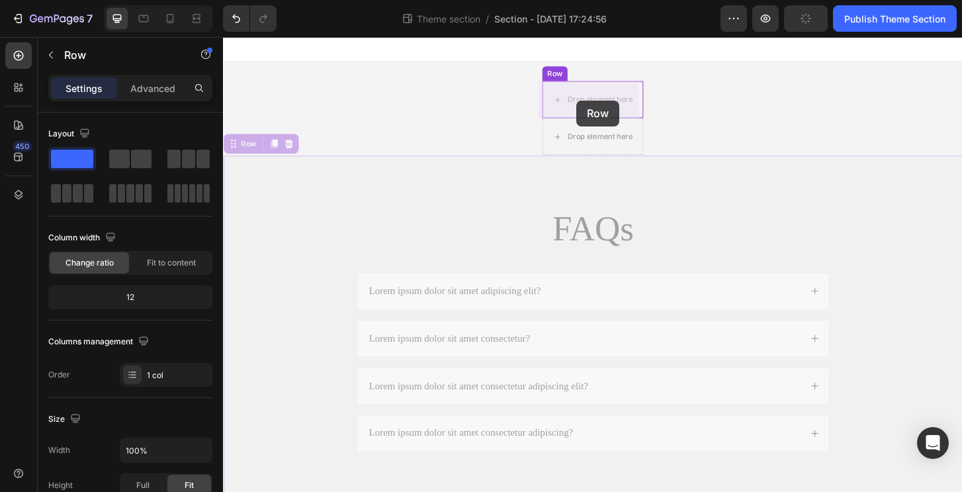
drag, startPoint x: 291, startPoint y: 238, endPoint x: 603, endPoint y: 105, distance: 338.9
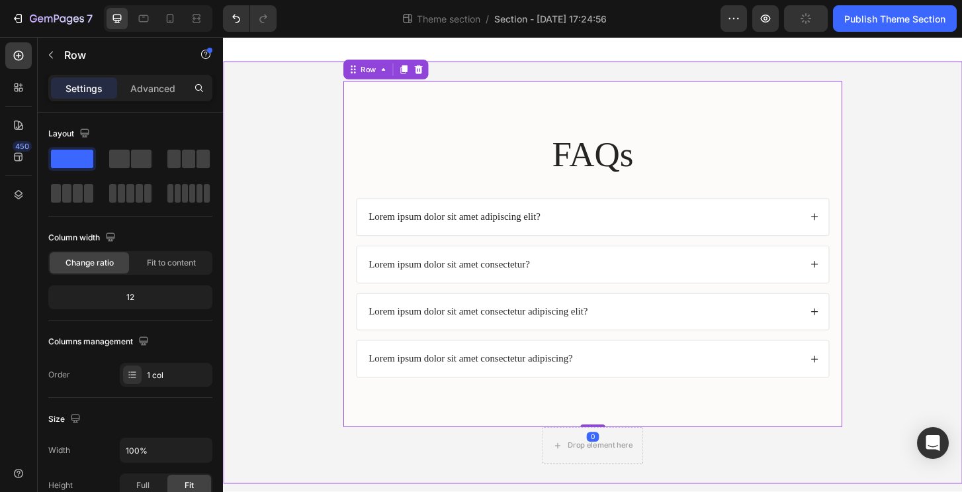
click at [665, 474] on div "Drop element here" at bounding box center [619, 475] width 107 height 21
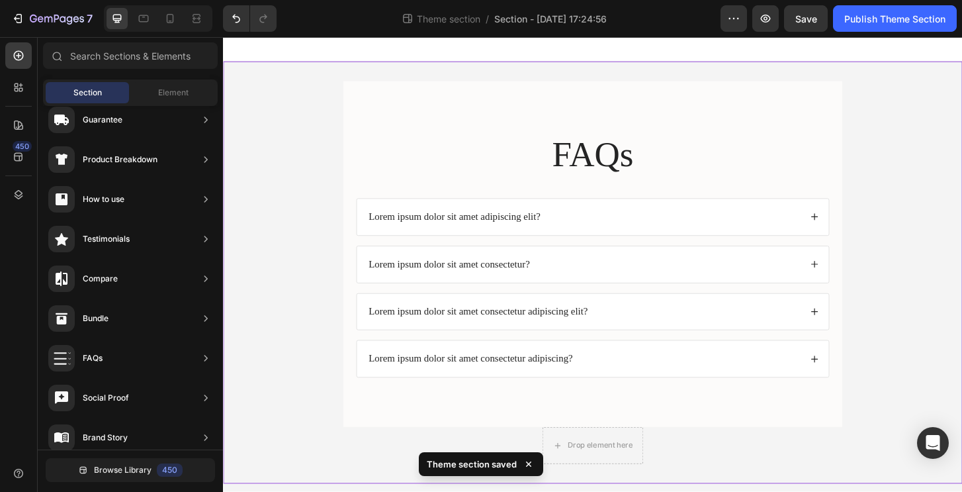
click at [646, 491] on div "Drop element here" at bounding box center [620, 476] width 109 height 40
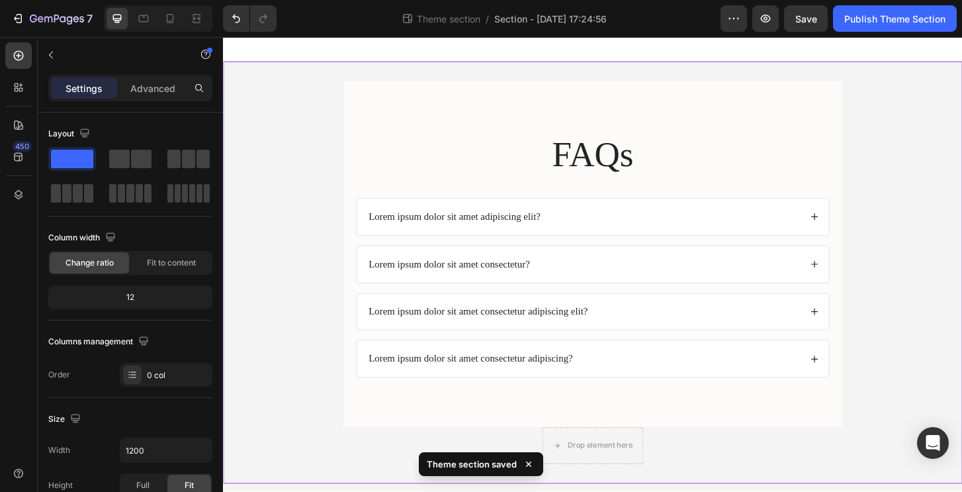
click at [658, 491] on div "FAQs Heading Lorem ipsum dolor sit amet adipiscing elit? Lorem ipsum dolor sit …" at bounding box center [620, 290] width 794 height 453
click at [655, 491] on div "Drop element here" at bounding box center [620, 476] width 109 height 40
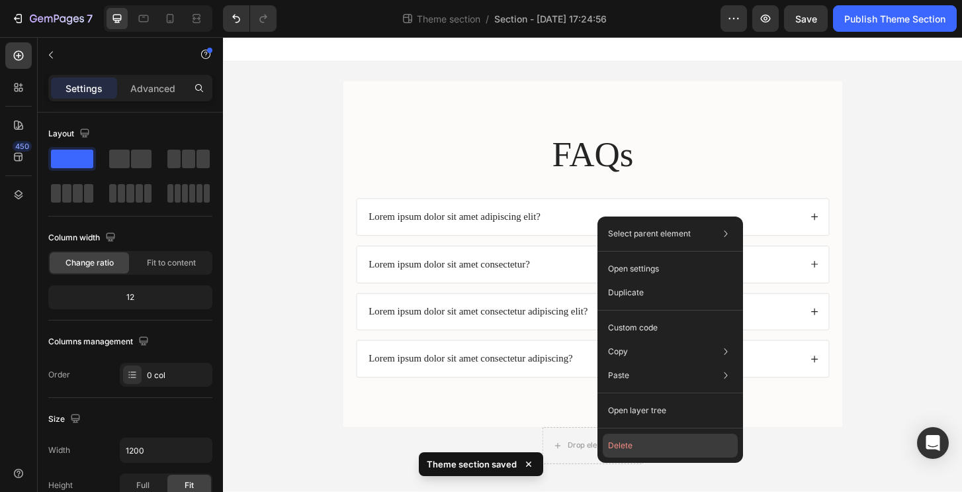
click at [637, 454] on button "Delete" at bounding box center [670, 445] width 135 height 24
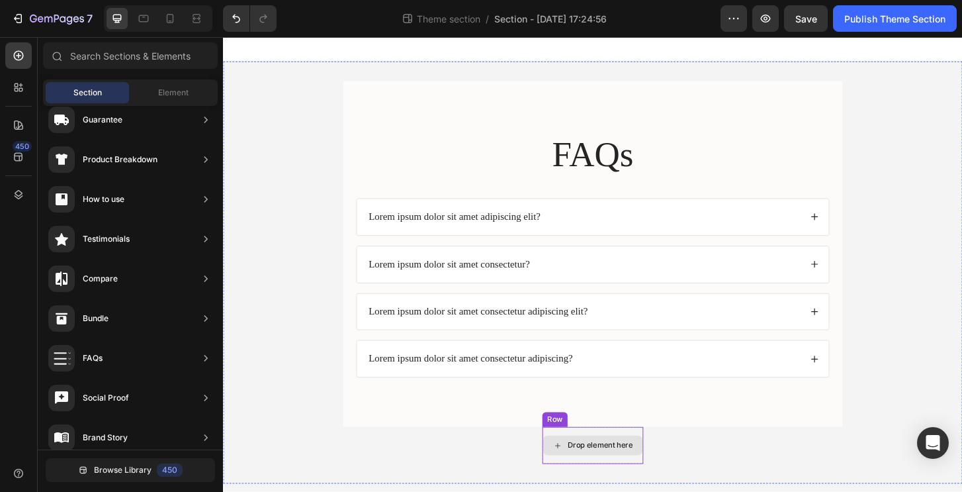
click at [658, 480] on div "Drop element here" at bounding box center [628, 475] width 70 height 11
drag, startPoint x: 582, startPoint y: 476, endPoint x: 703, endPoint y: 474, distance: 121.1
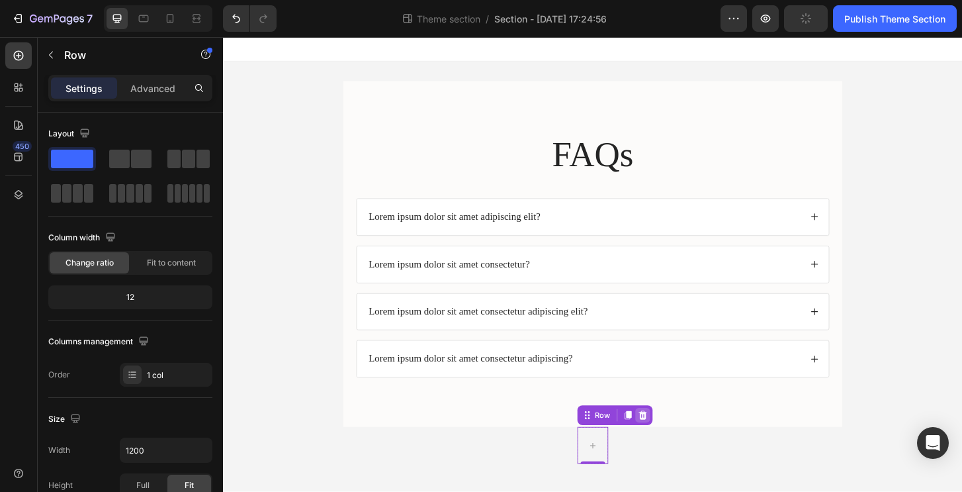
click at [673, 446] on icon at bounding box center [674, 443] width 9 height 9
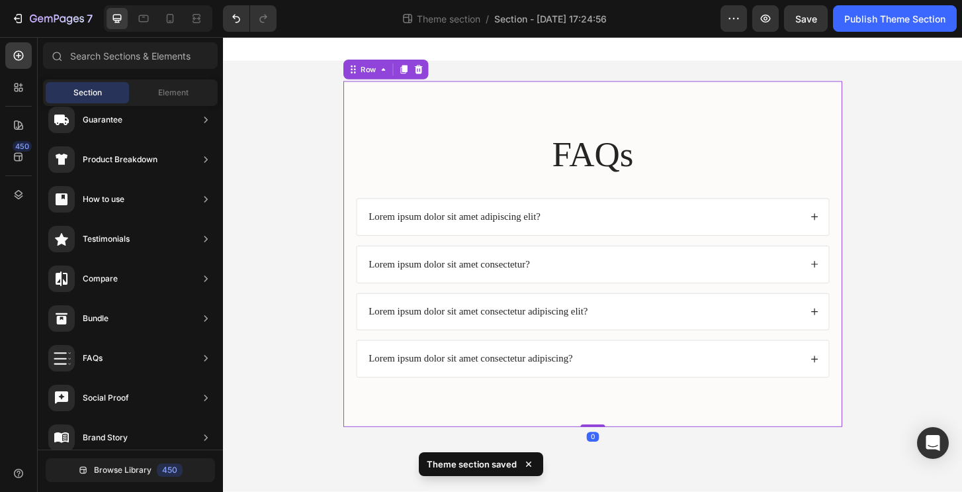
click at [358, 273] on div "FAQs Heading Lorem ipsum dolor sit amet adipiscing elit? Lorem ipsum dolor sit …" at bounding box center [620, 270] width 536 height 371
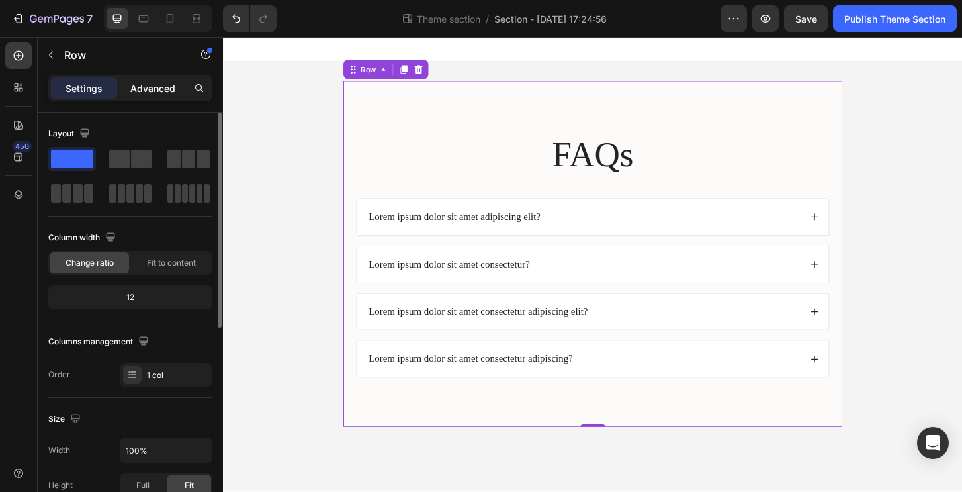
click at [170, 95] on div "Advanced" at bounding box center [153, 87] width 66 height 21
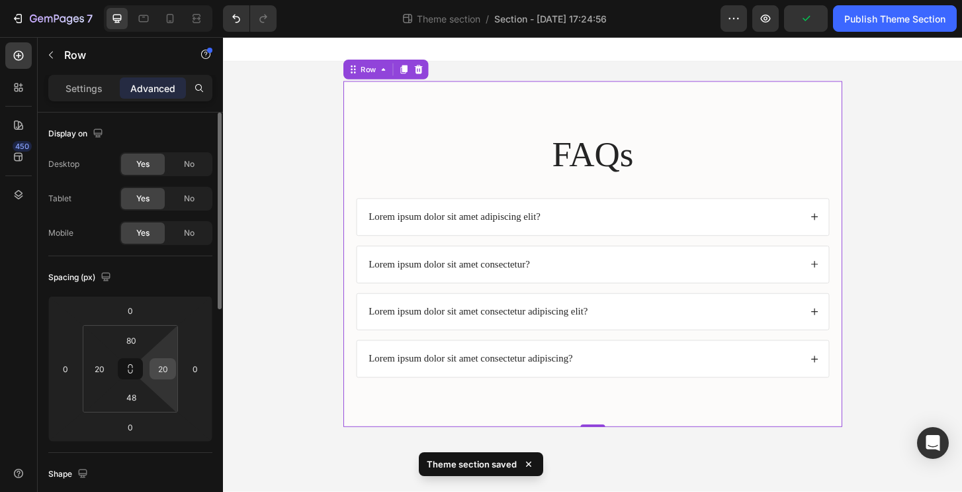
click at [167, 369] on input "20" at bounding box center [163, 369] width 20 height 20
type input "0"
click at [95, 372] on input "20" at bounding box center [99, 369] width 20 height 20
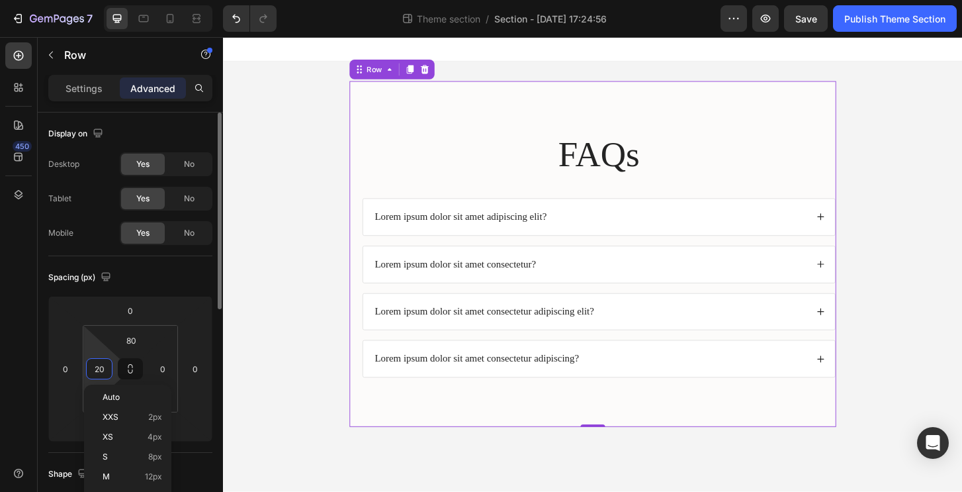
type input "2"
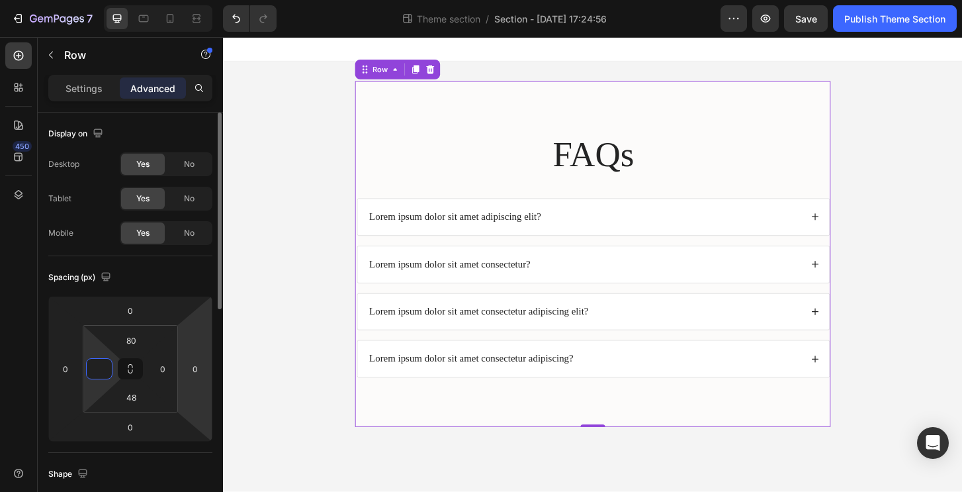
scroll to position [109, 0]
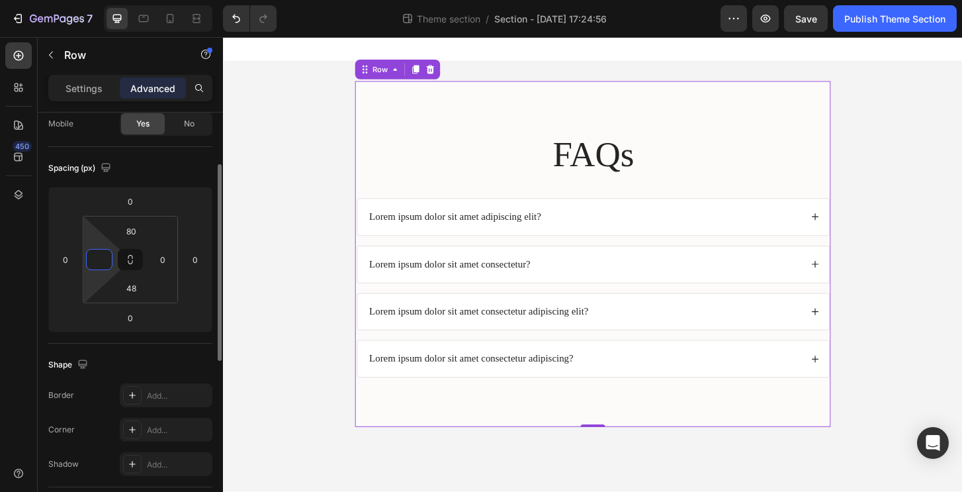
type input "0"
click at [365, 297] on div "FAQs Heading Lorem ipsum dolor sit amet adipiscing elit? Lorem ipsum dolor sit …" at bounding box center [620, 270] width 511 height 371
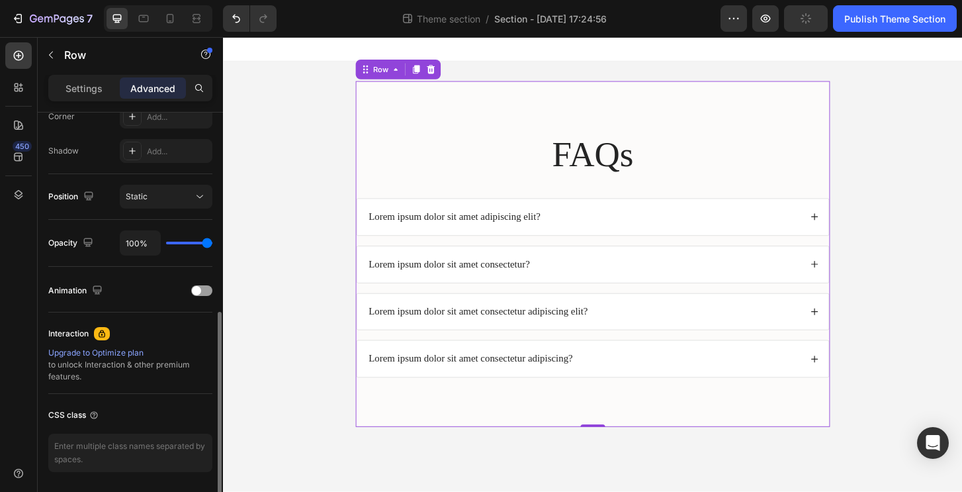
scroll to position [466, 0]
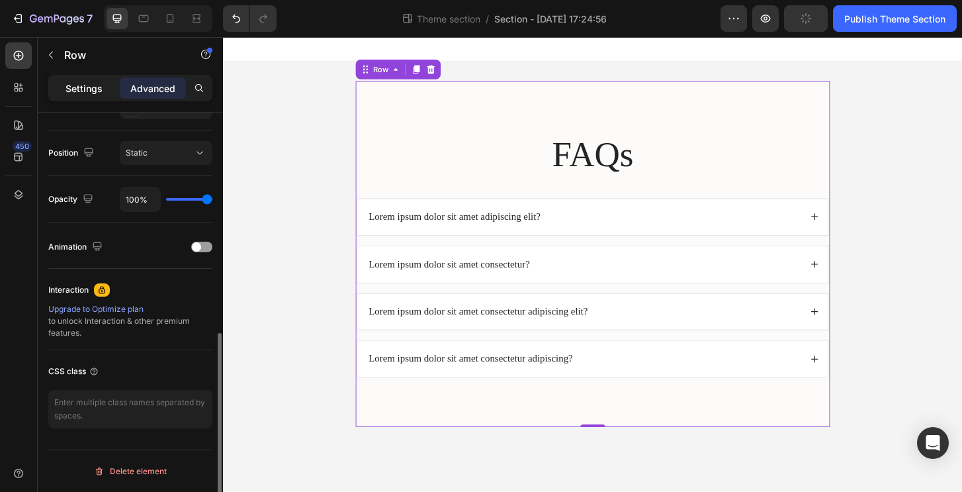
click at [99, 93] on p "Settings" at bounding box center [84, 88] width 37 height 14
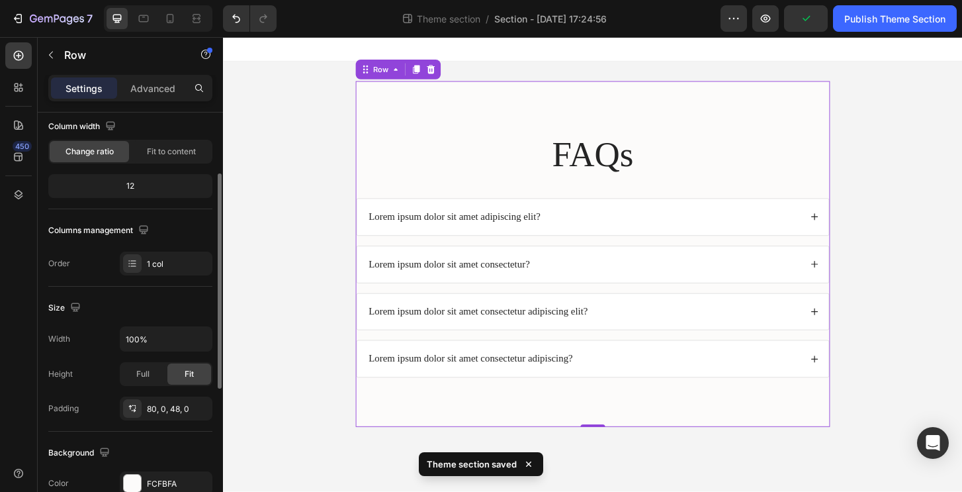
scroll to position [191, 0]
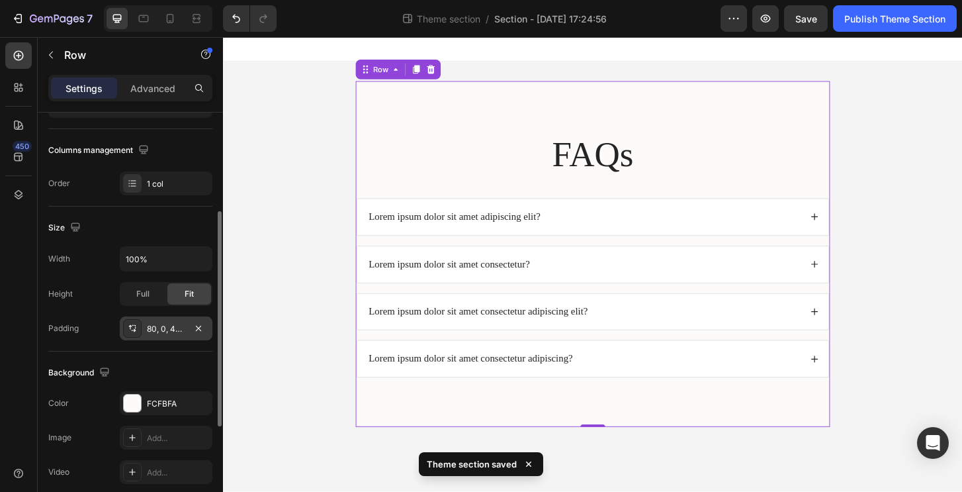
click at [155, 326] on div "80, 0, 48, 0" at bounding box center [166, 329] width 38 height 12
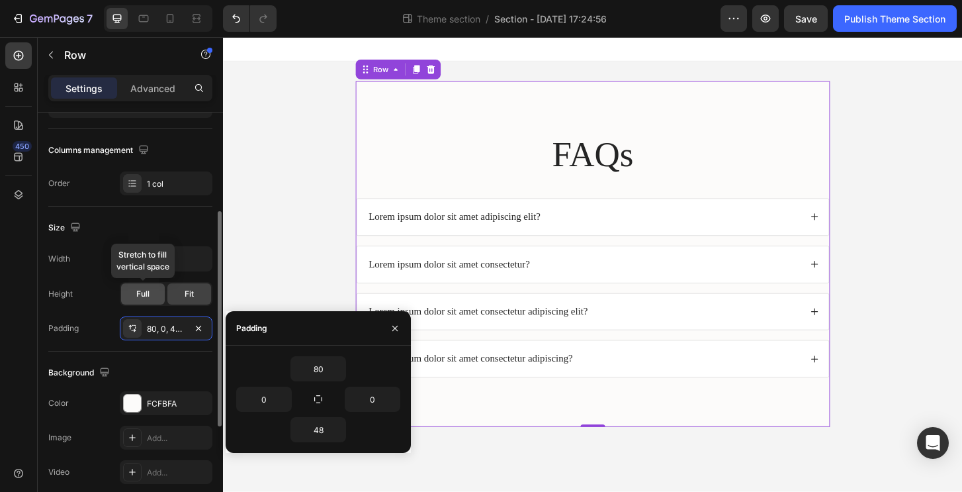
click at [157, 298] on div "Full" at bounding box center [143, 293] width 44 height 21
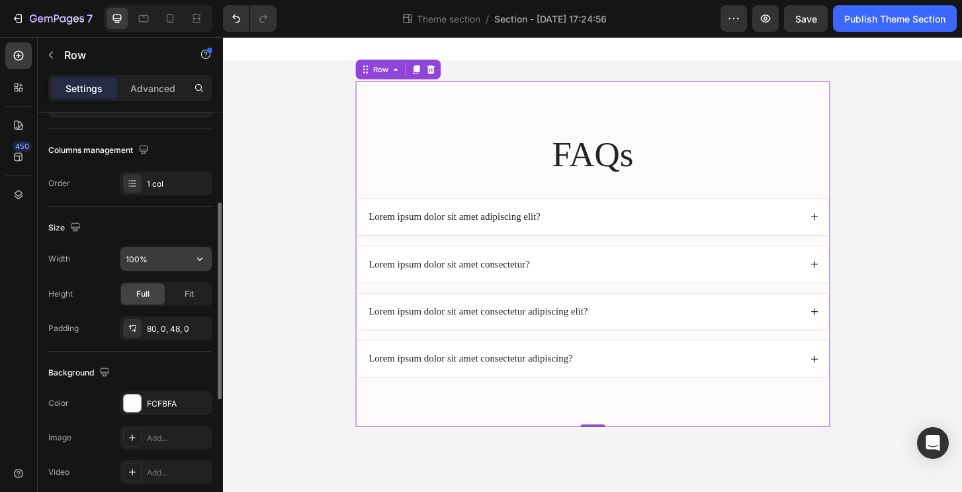
click at [161, 261] on input "100%" at bounding box center [165, 259] width 91 height 24
click at [198, 261] on icon "button" at bounding box center [199, 258] width 13 height 13
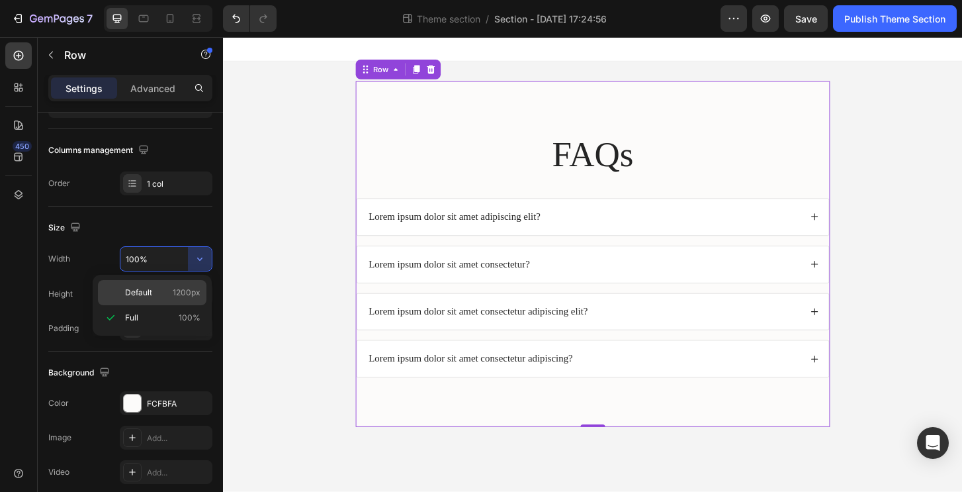
click at [184, 287] on span "1200px" at bounding box center [187, 293] width 28 height 12
type input "1200"
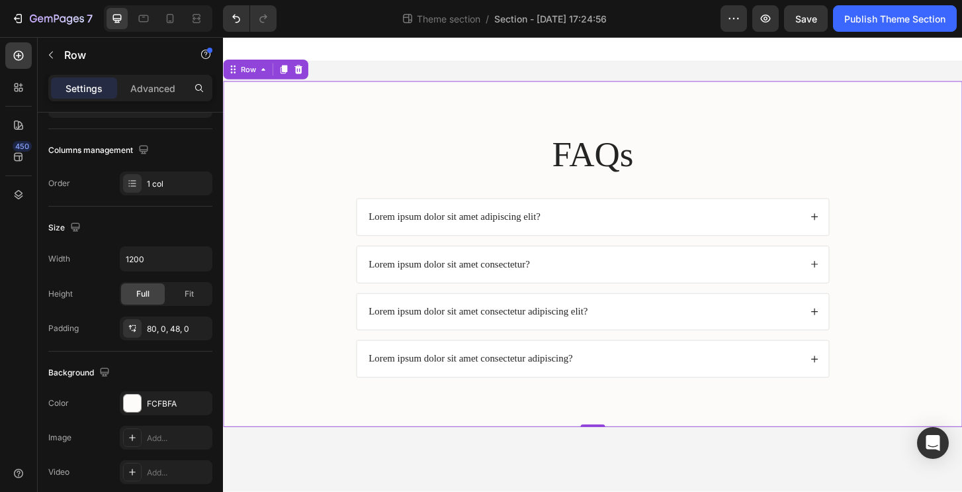
click at [247, 352] on div "FAQs Heading Lorem ipsum dolor sit amet adipiscing elit? Lorem ipsum dolor sit …" at bounding box center [620, 281] width 794 height 287
click at [354, 488] on body "FAQs Heading Lorem ipsum dolor sit amet adipiscing elit? Lorem ipsum dolor sit …" at bounding box center [620, 281] width 794 height 488
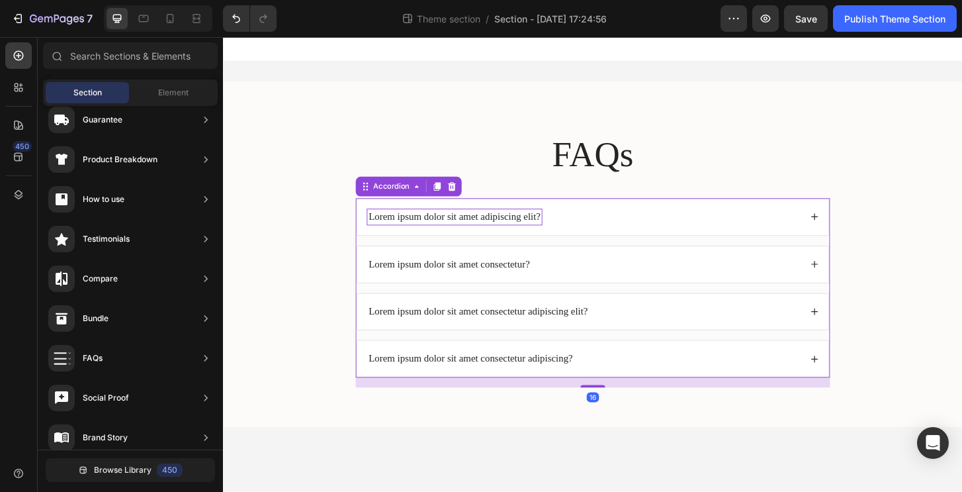
click at [500, 233] on p "Lorem ipsum dolor sit amet adipiscing elit?" at bounding box center [471, 231] width 185 height 14
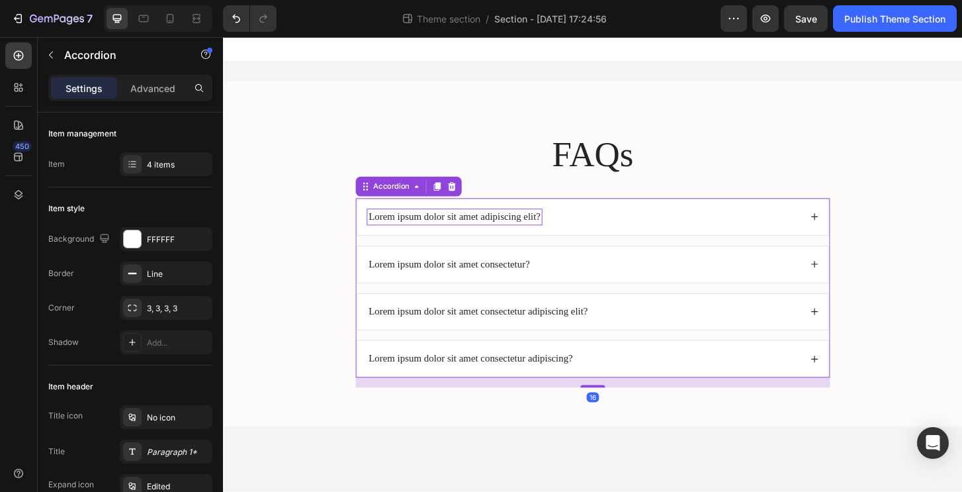
click at [474, 233] on p "Lorem ipsum dolor sit amet adipiscing elit?" at bounding box center [471, 231] width 185 height 14
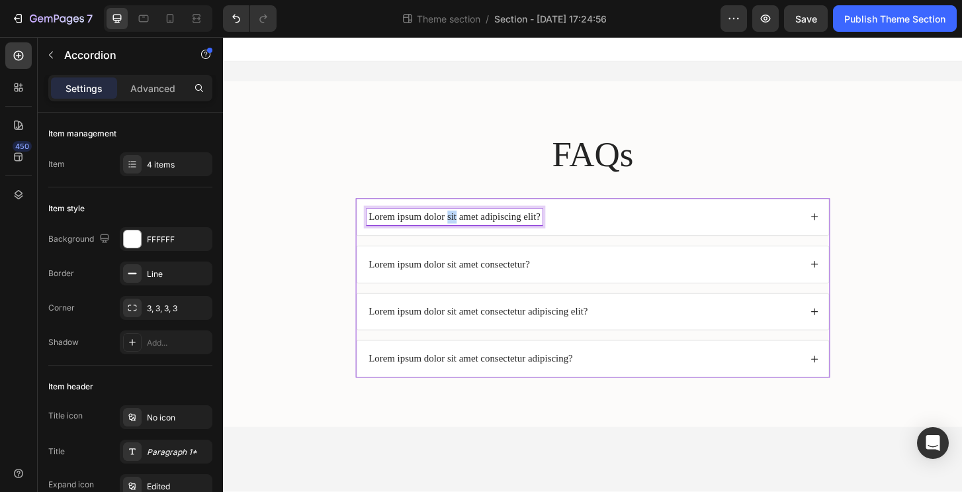
click at [474, 233] on p "Lorem ipsum dolor sit amet adipiscing elit?" at bounding box center [471, 231] width 185 height 14
